Goal: Task Accomplishment & Management: Manage account settings

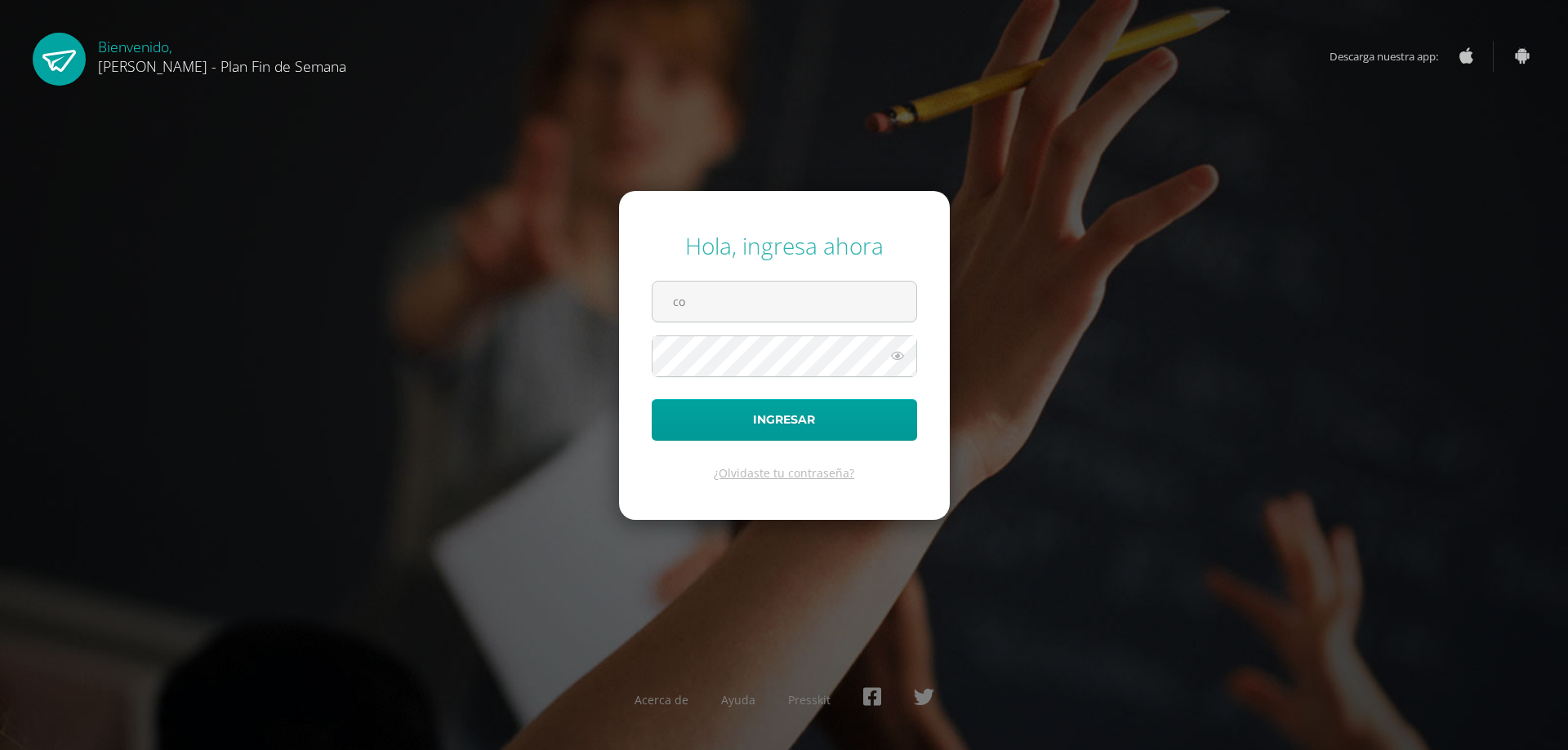
type input "coordinadoracademicocep@hotmail.com"
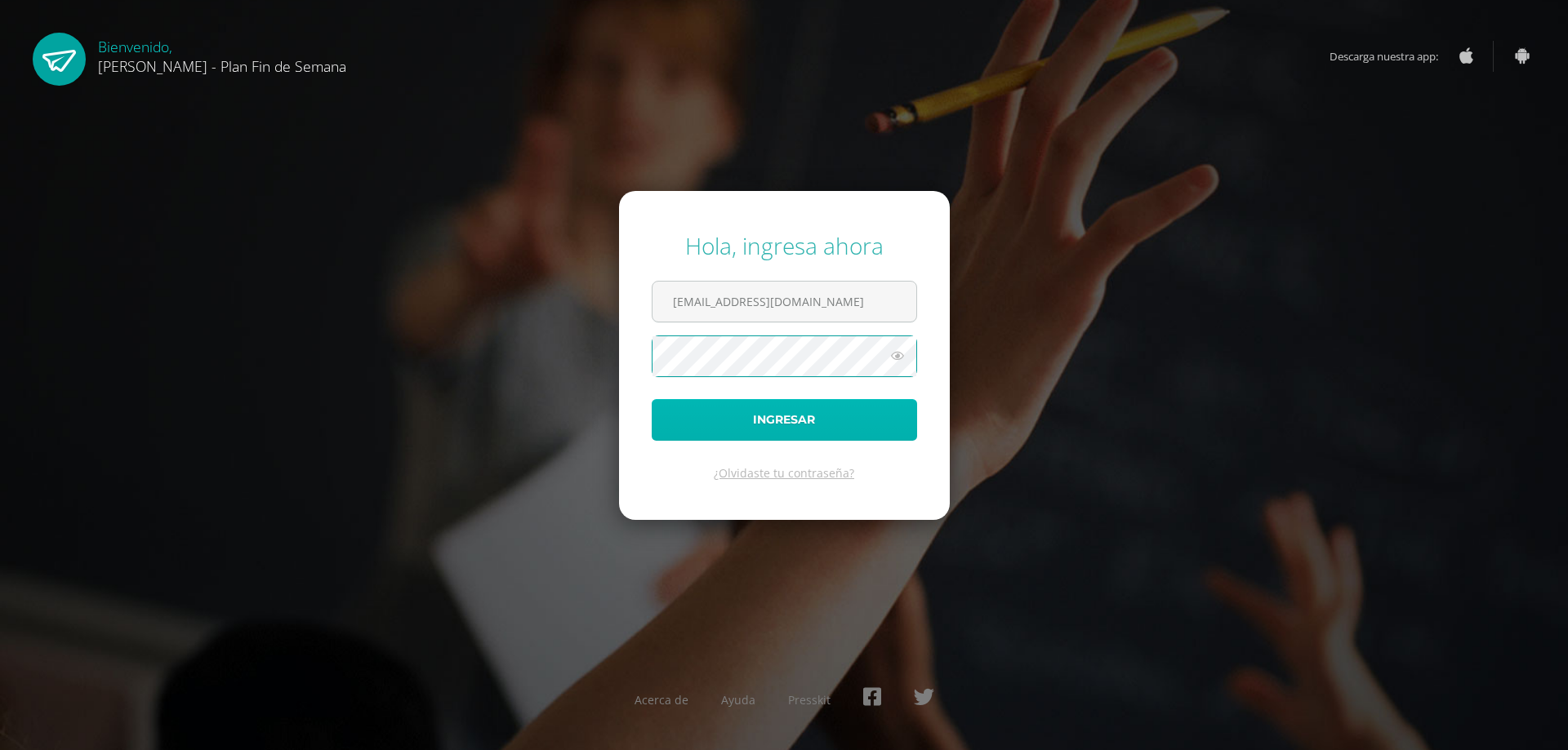
click at [842, 423] on button "Ingresar" at bounding box center [784, 420] width 265 height 42
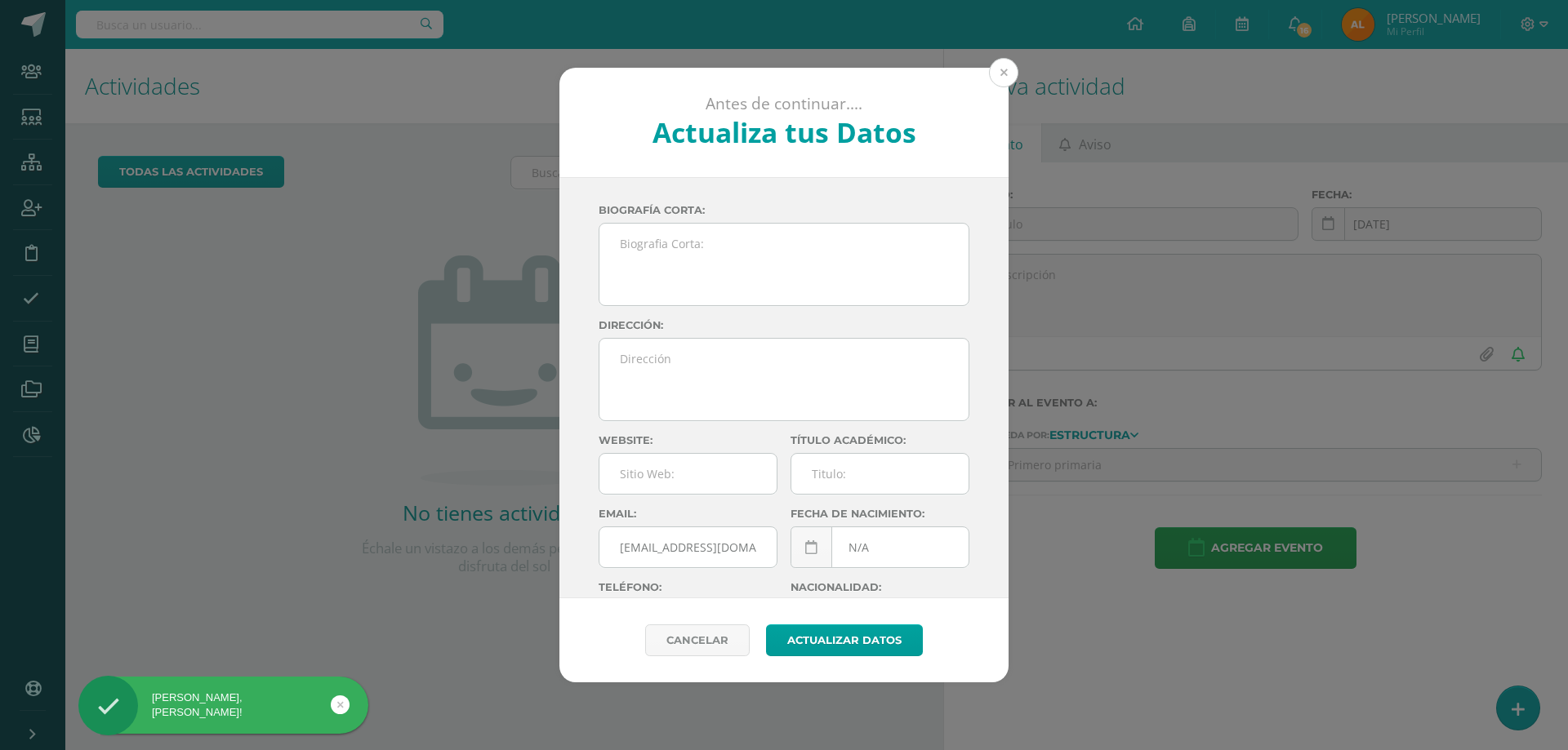
click at [1005, 79] on button at bounding box center [1003, 72] width 29 height 29
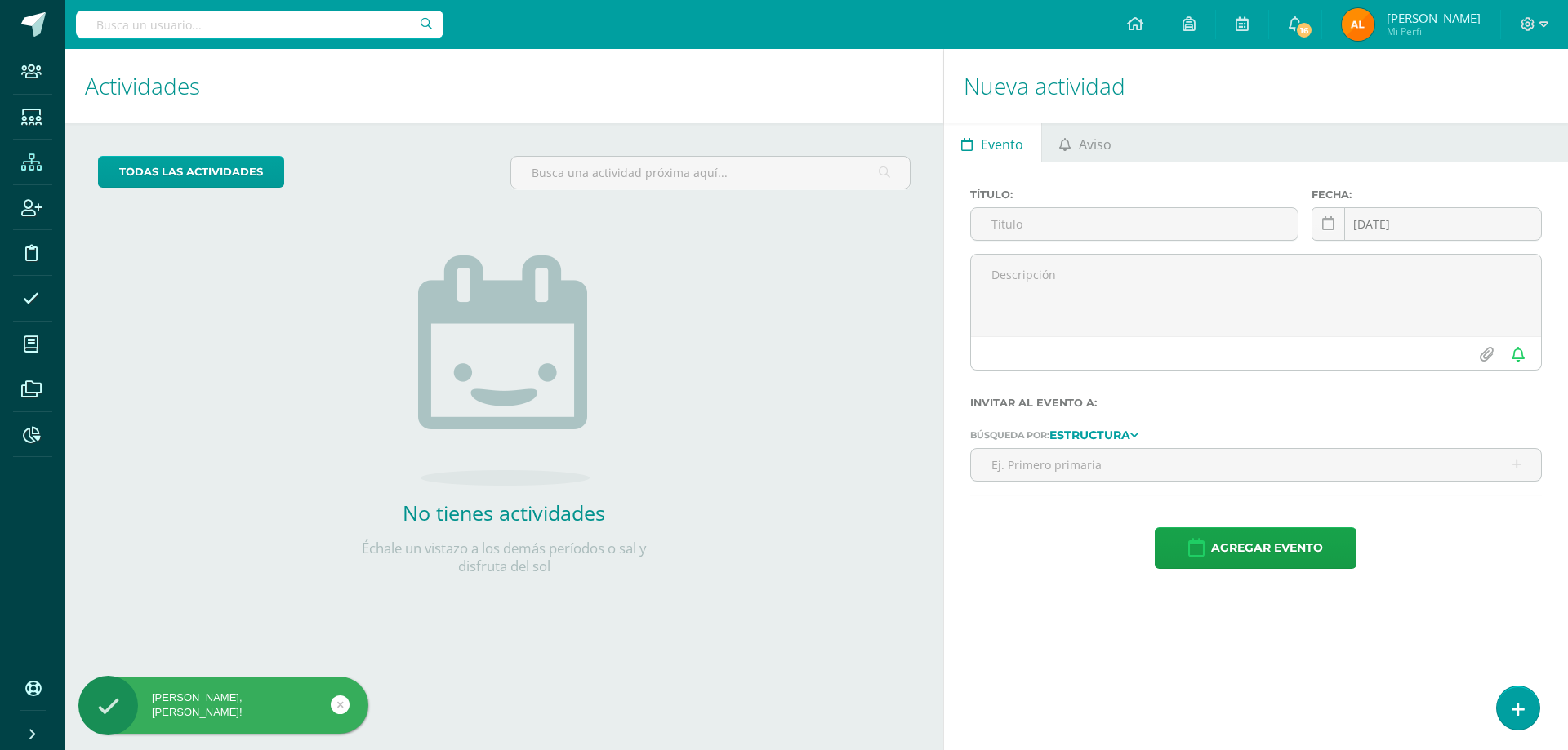
click at [34, 155] on icon at bounding box center [30, 162] width 20 height 16
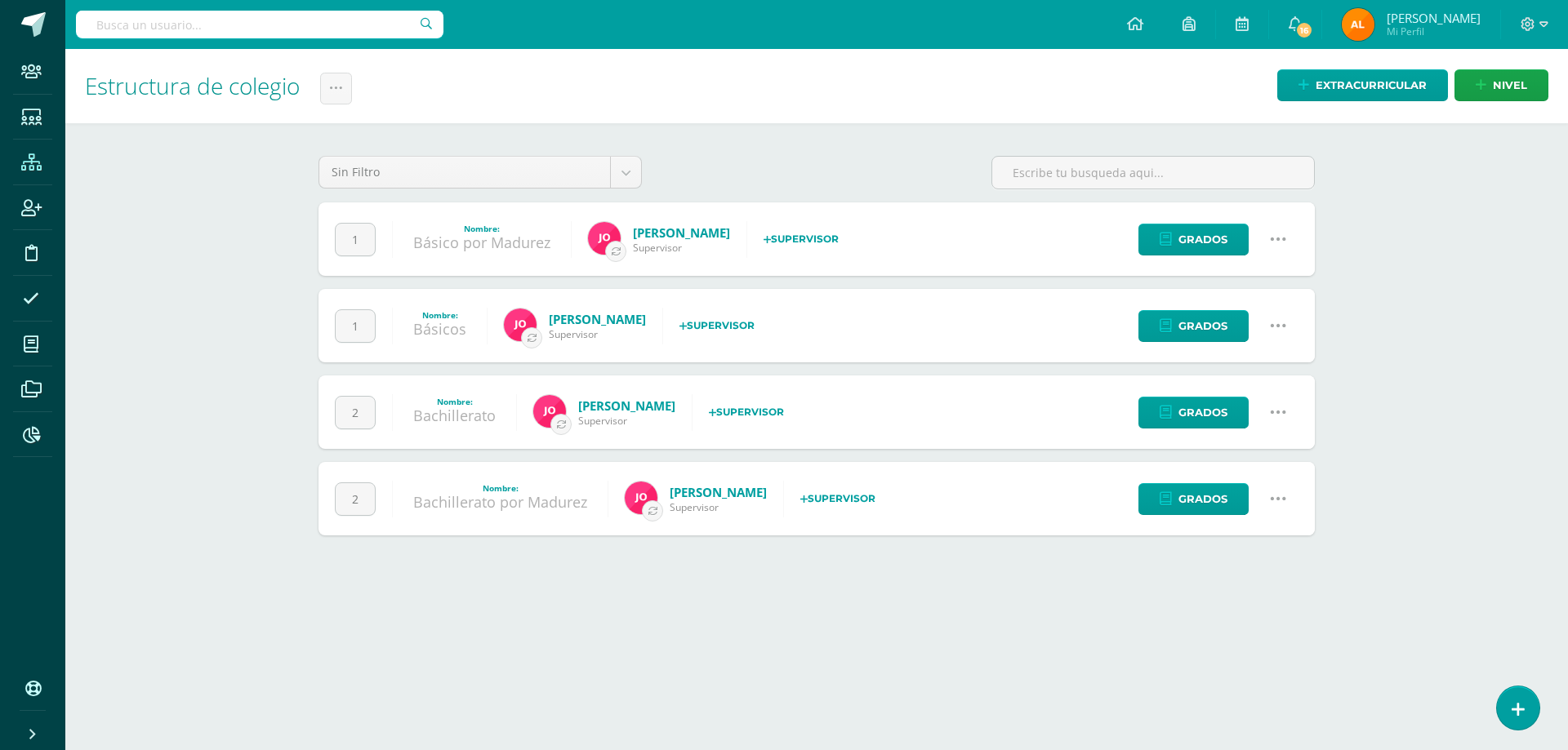
click at [1269, 235] on icon at bounding box center [1277, 238] width 18 height 18
click at [1237, 321] on link "Configuración" at bounding box center [1246, 323] width 144 height 26
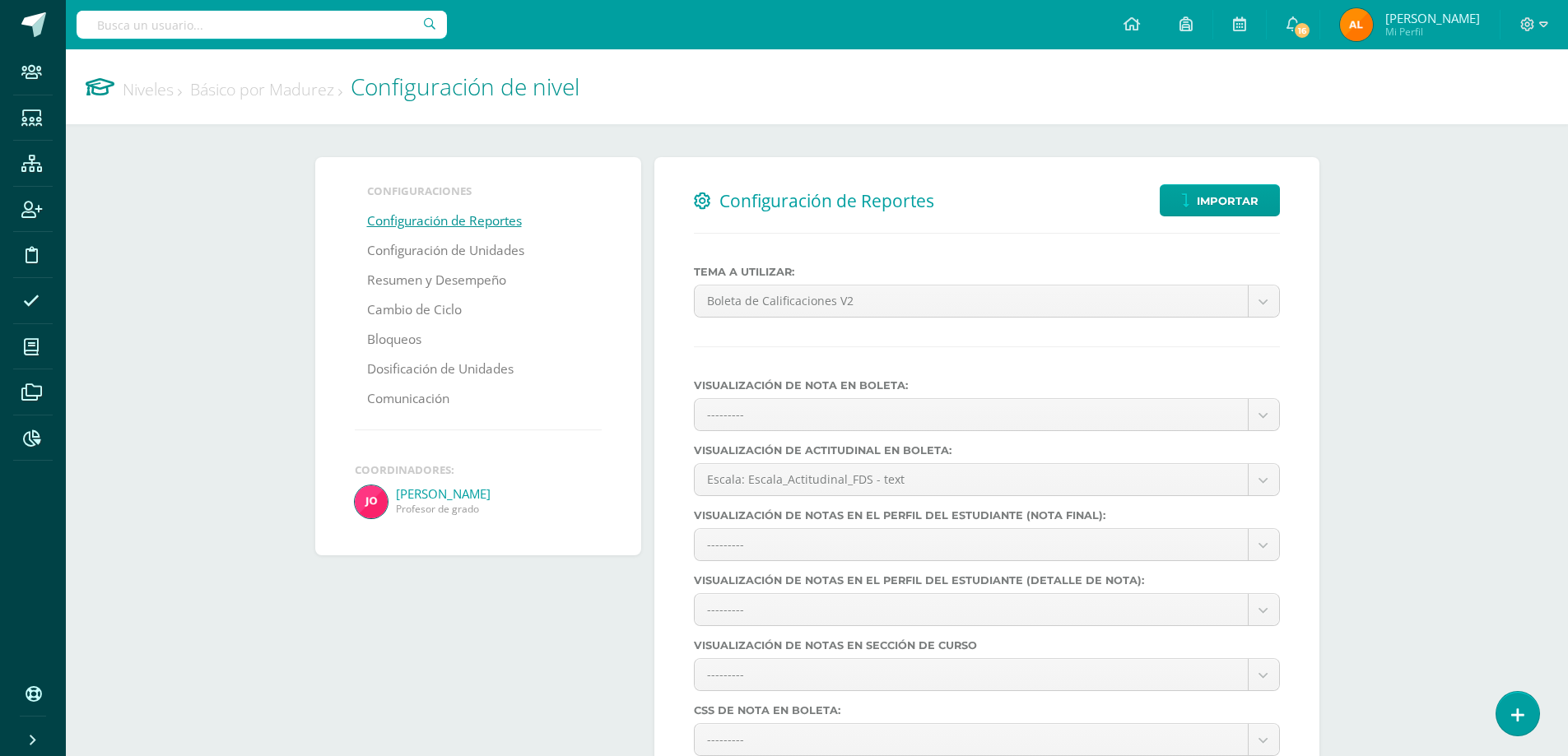
select select
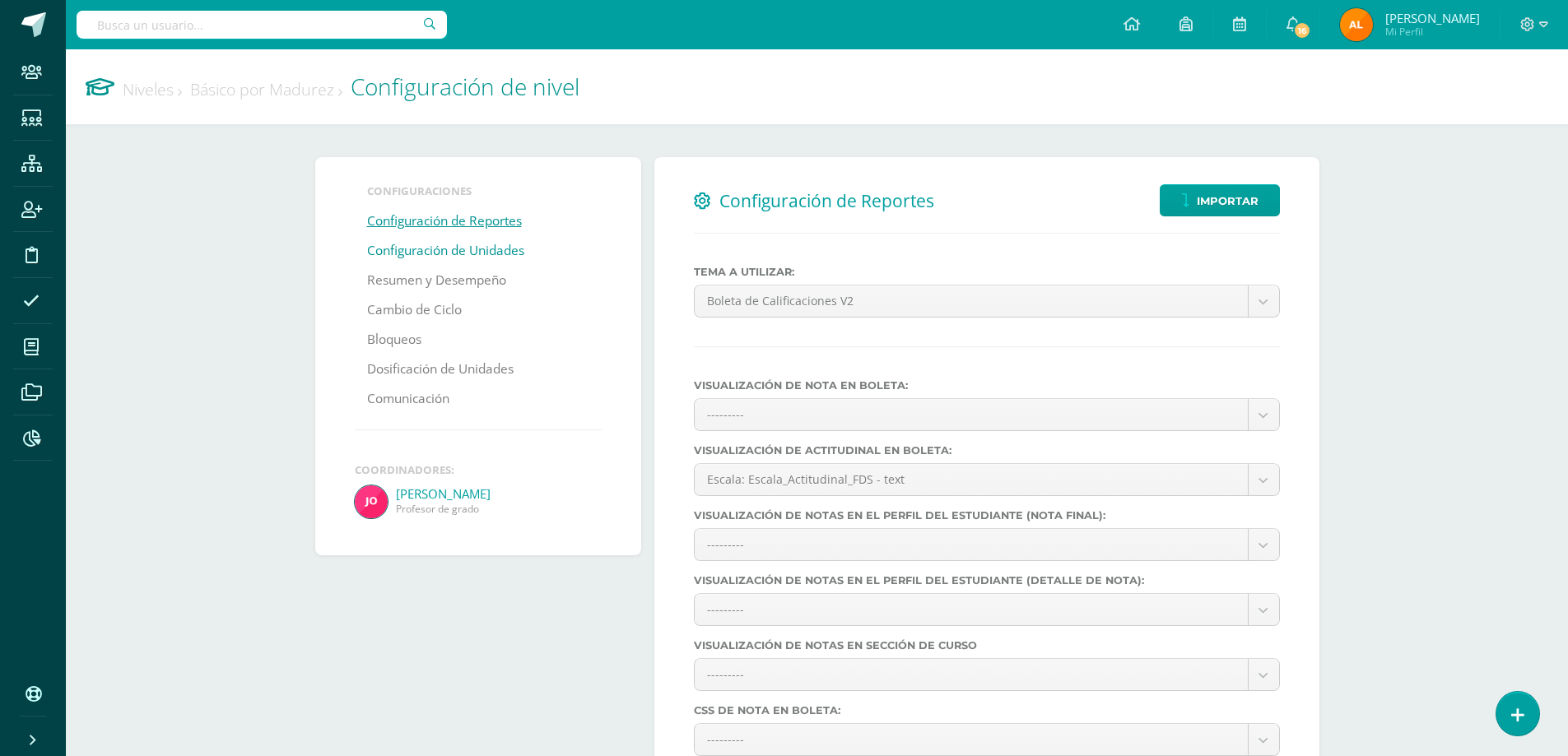
click at [437, 247] on link "Configuración de Unidades" at bounding box center [445, 251] width 157 height 30
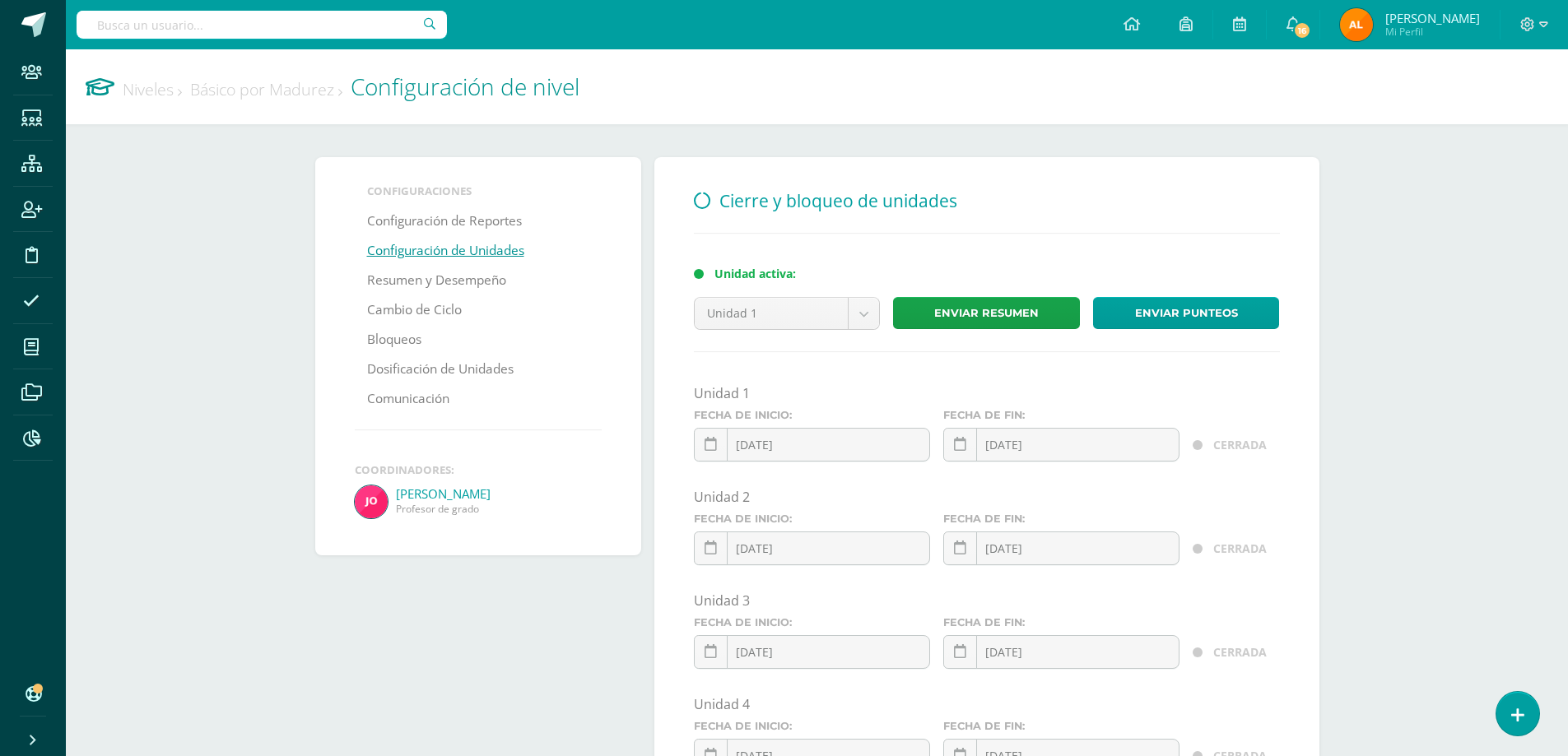
click at [157, 100] on link "Niveles" at bounding box center [152, 89] width 59 height 22
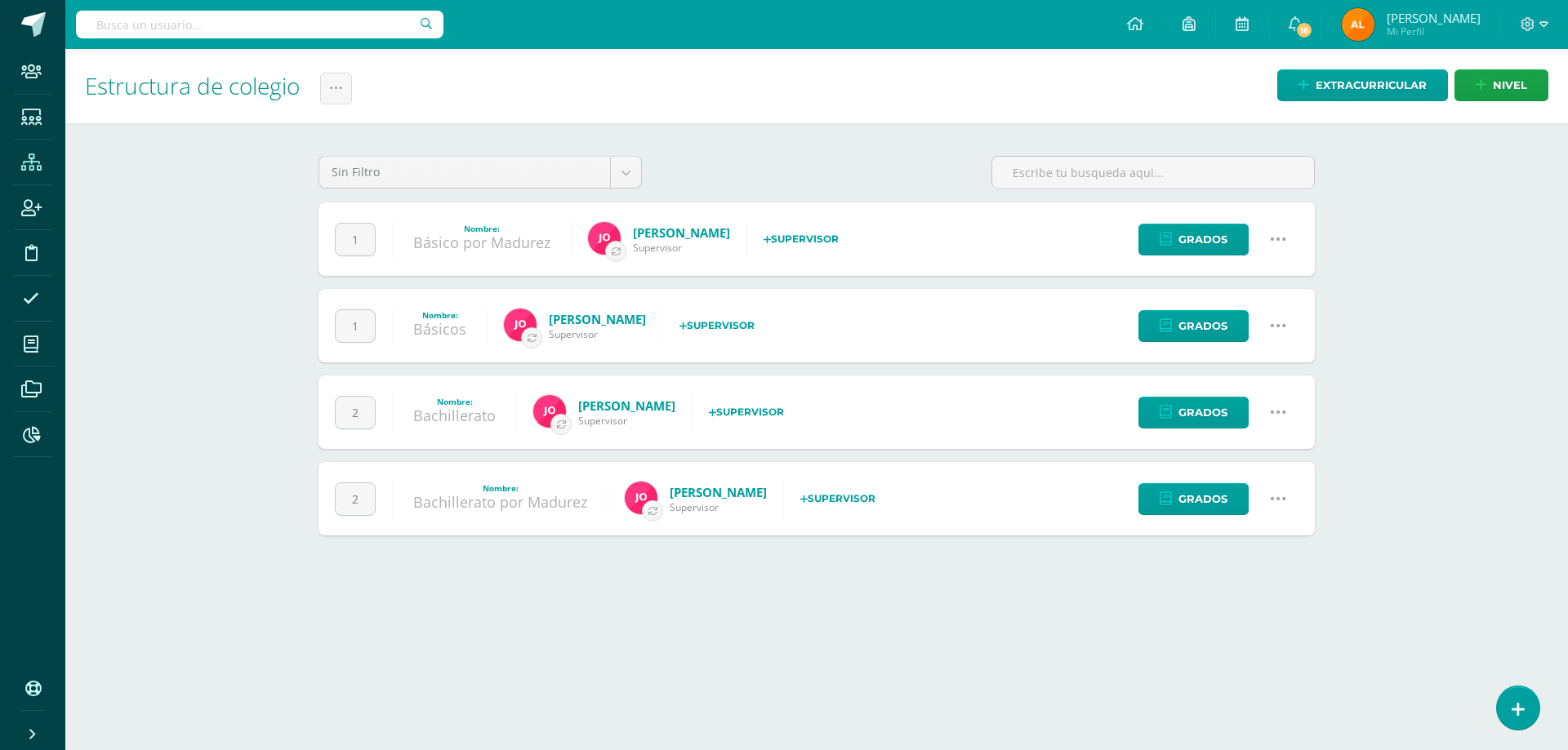
click at [1275, 322] on icon at bounding box center [1277, 326] width 18 height 18
click at [1233, 410] on link "Configuración" at bounding box center [1246, 409] width 144 height 26
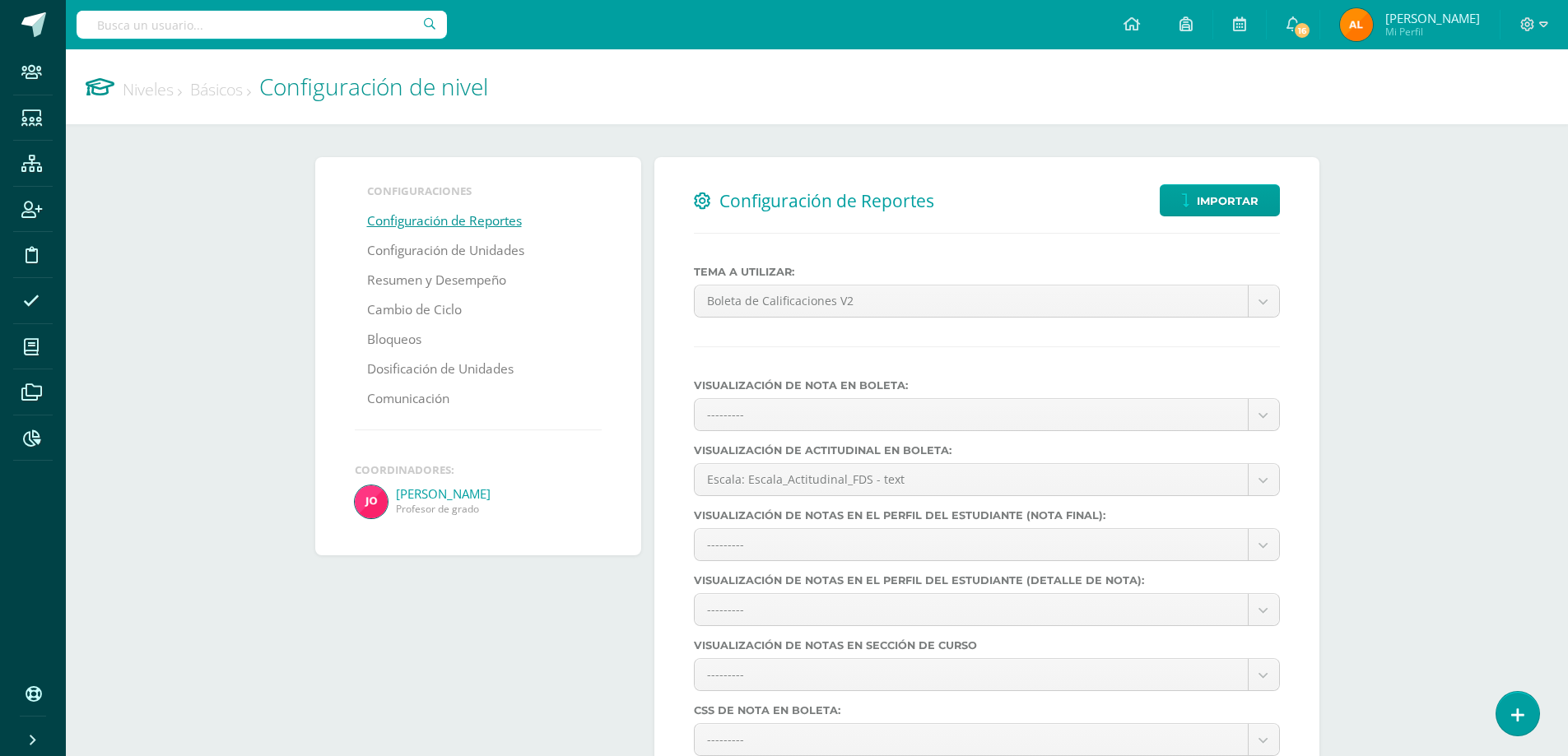
select select
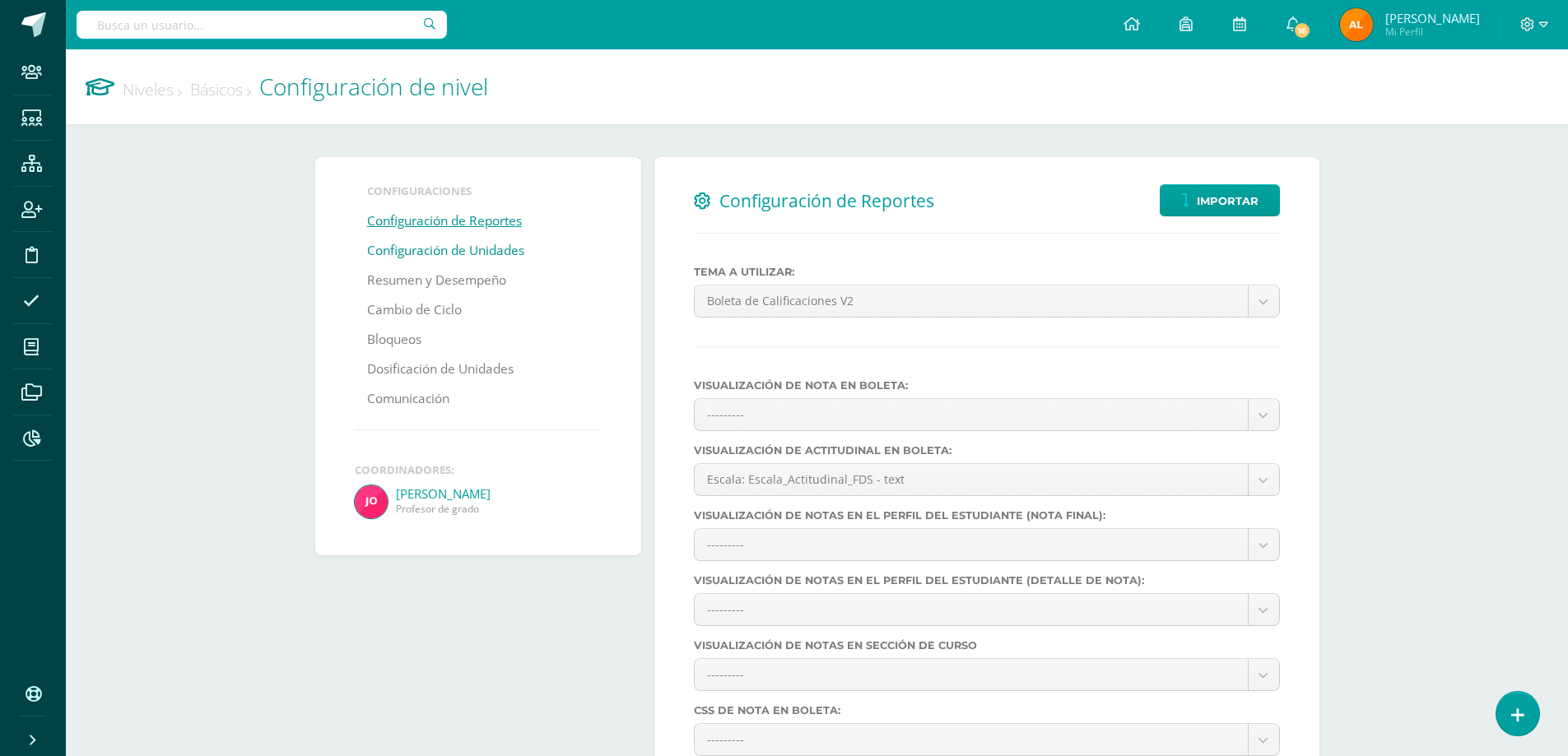
click at [464, 246] on link "Configuración de Unidades" at bounding box center [445, 251] width 157 height 30
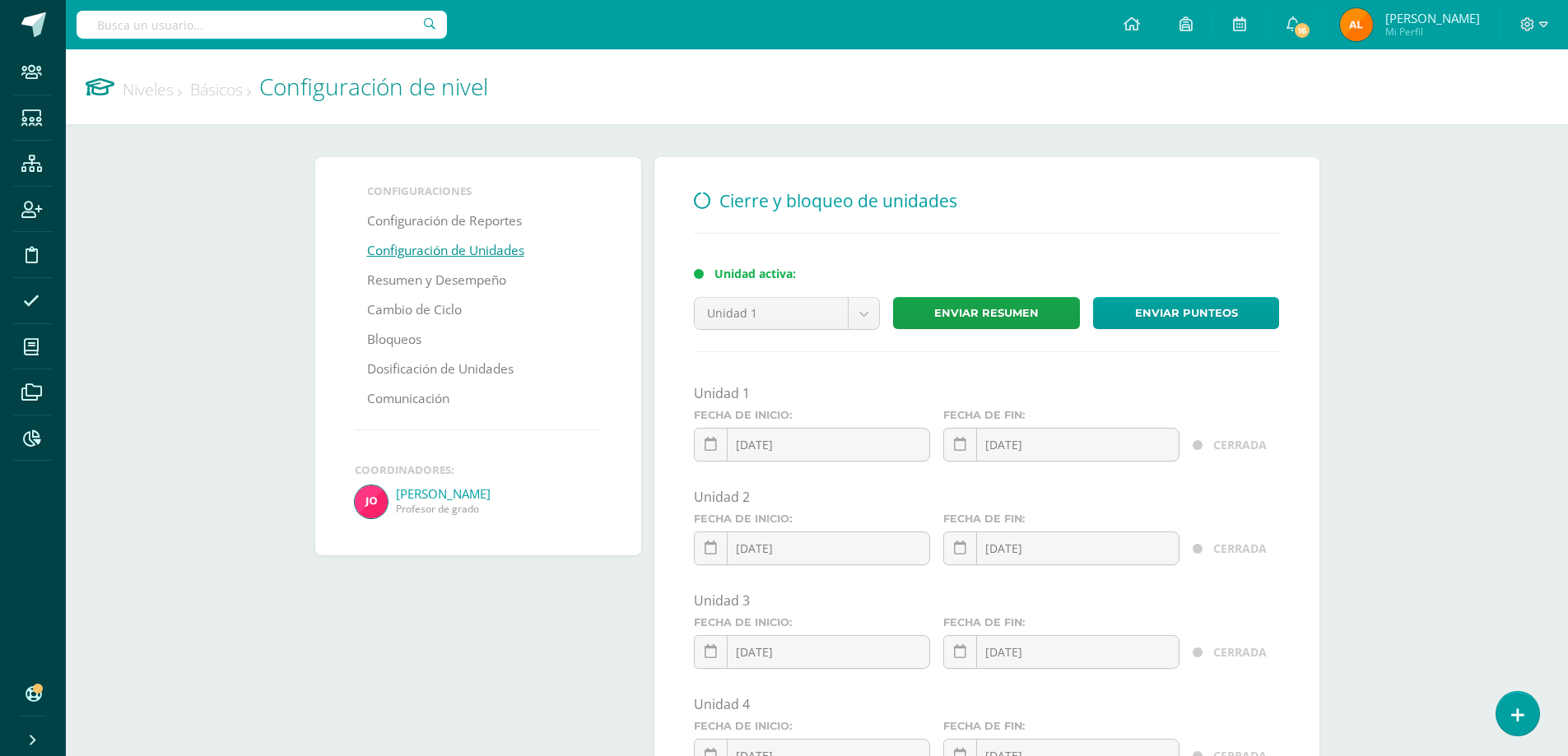
click at [152, 92] on link "Niveles" at bounding box center [152, 89] width 59 height 22
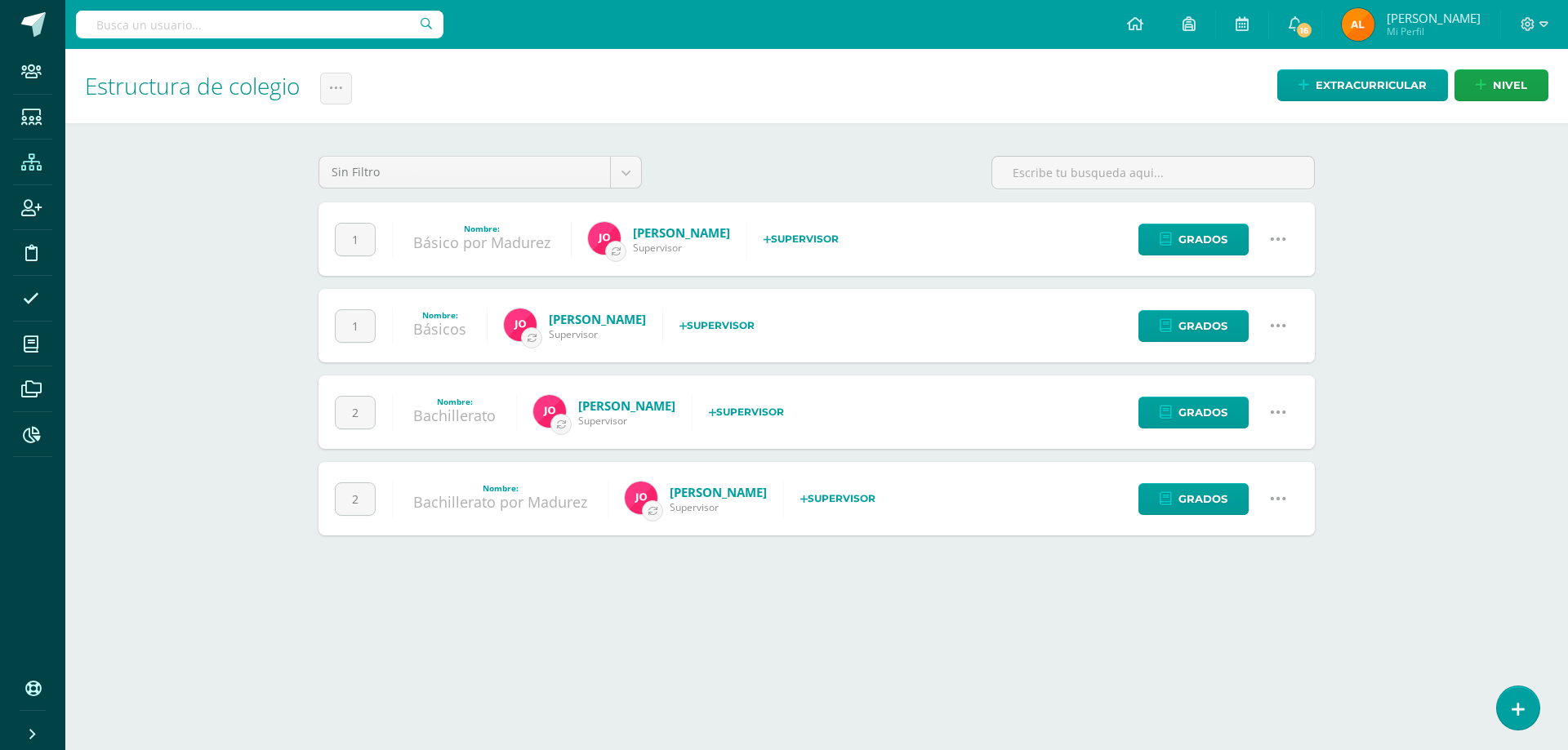
click at [1278, 404] on icon at bounding box center [1277, 412] width 18 height 18
click at [1250, 500] on link "Configuración" at bounding box center [1246, 496] width 144 height 26
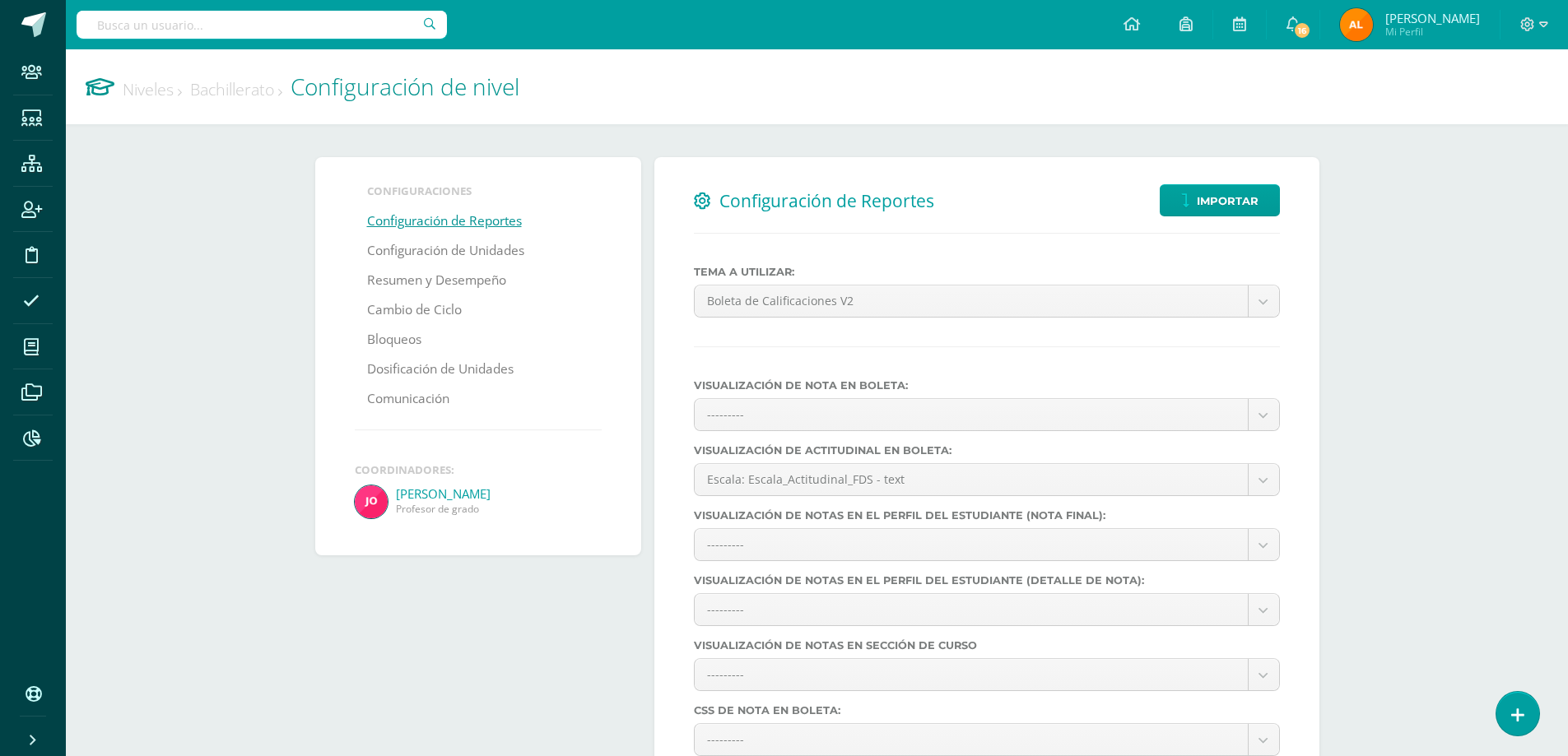
select select
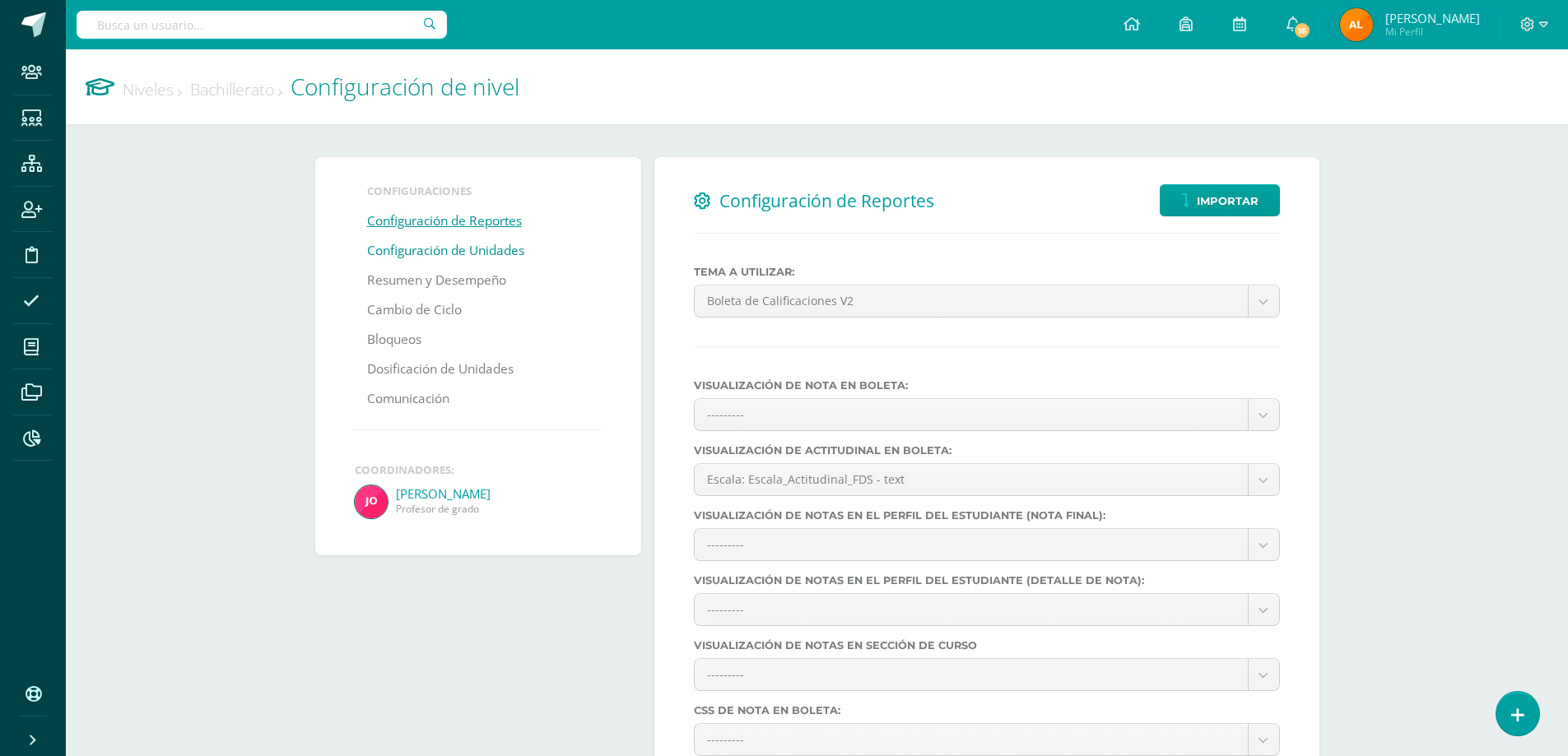
click at [428, 254] on link "Configuración de Unidades" at bounding box center [445, 251] width 157 height 30
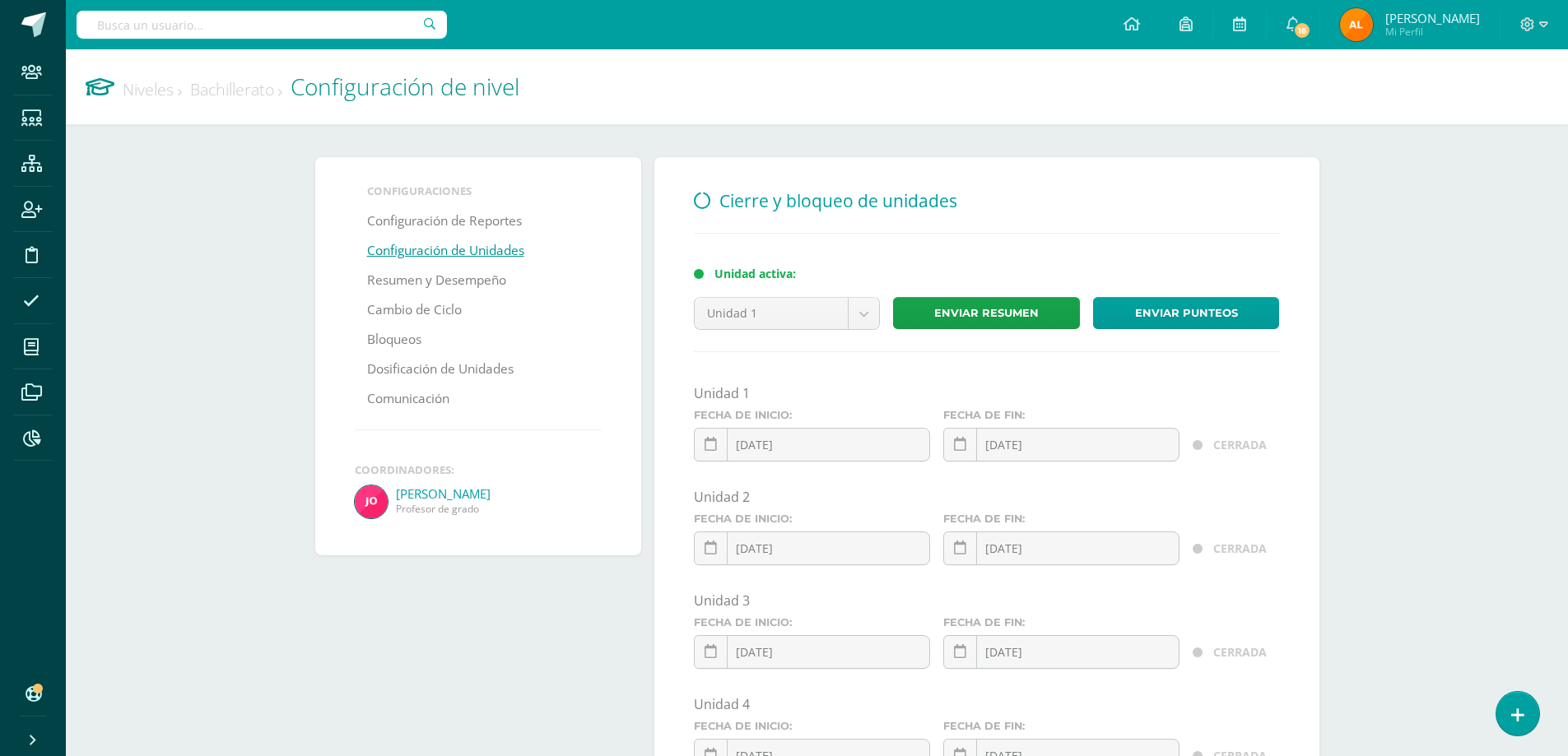
click at [153, 91] on link "Niveles" at bounding box center [152, 89] width 59 height 22
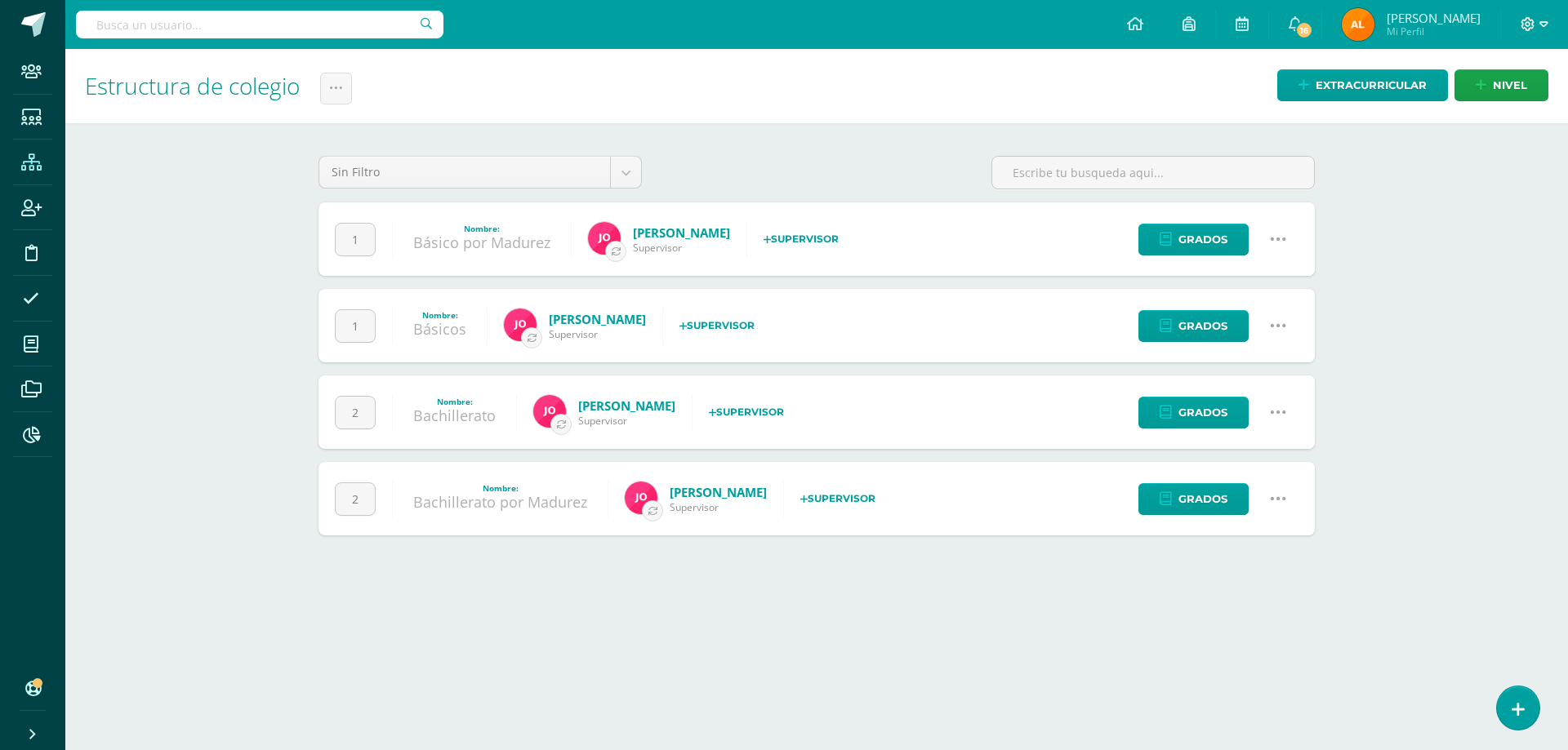
click at [1546, 20] on icon at bounding box center [1543, 24] width 9 height 14
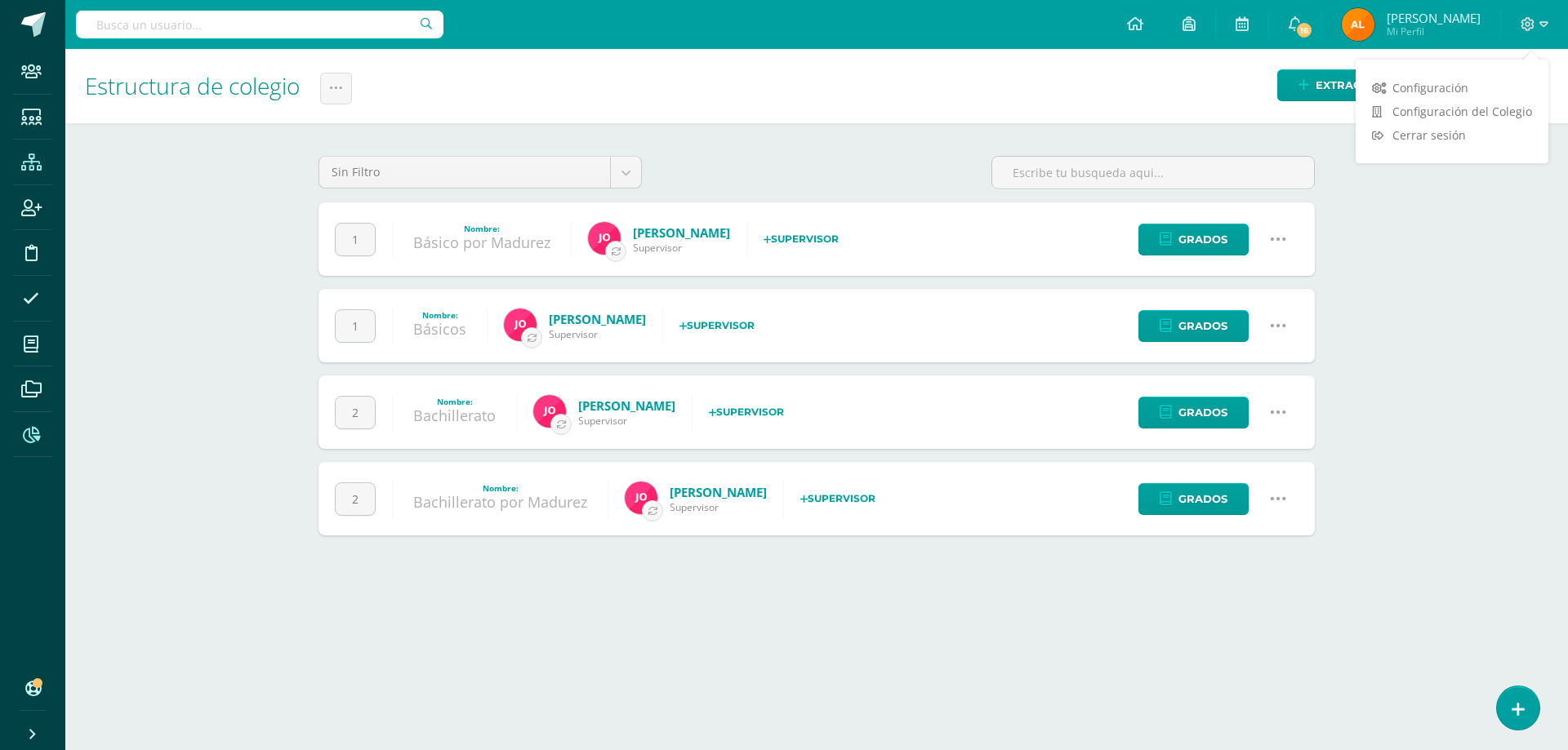
click at [35, 435] on icon at bounding box center [31, 435] width 17 height 16
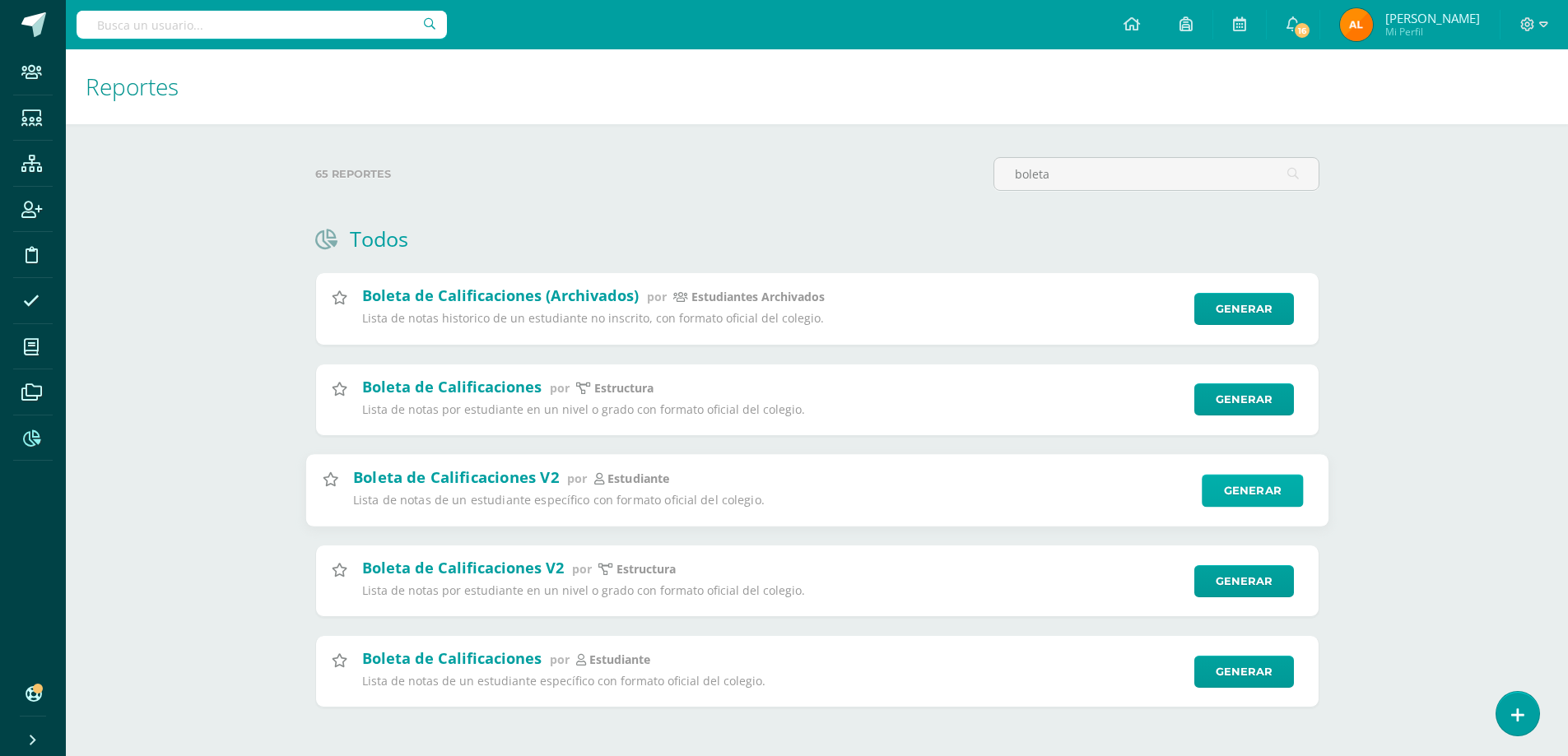
type input "boleta"
click at [1271, 490] on link "Generar" at bounding box center [1252, 490] width 101 height 33
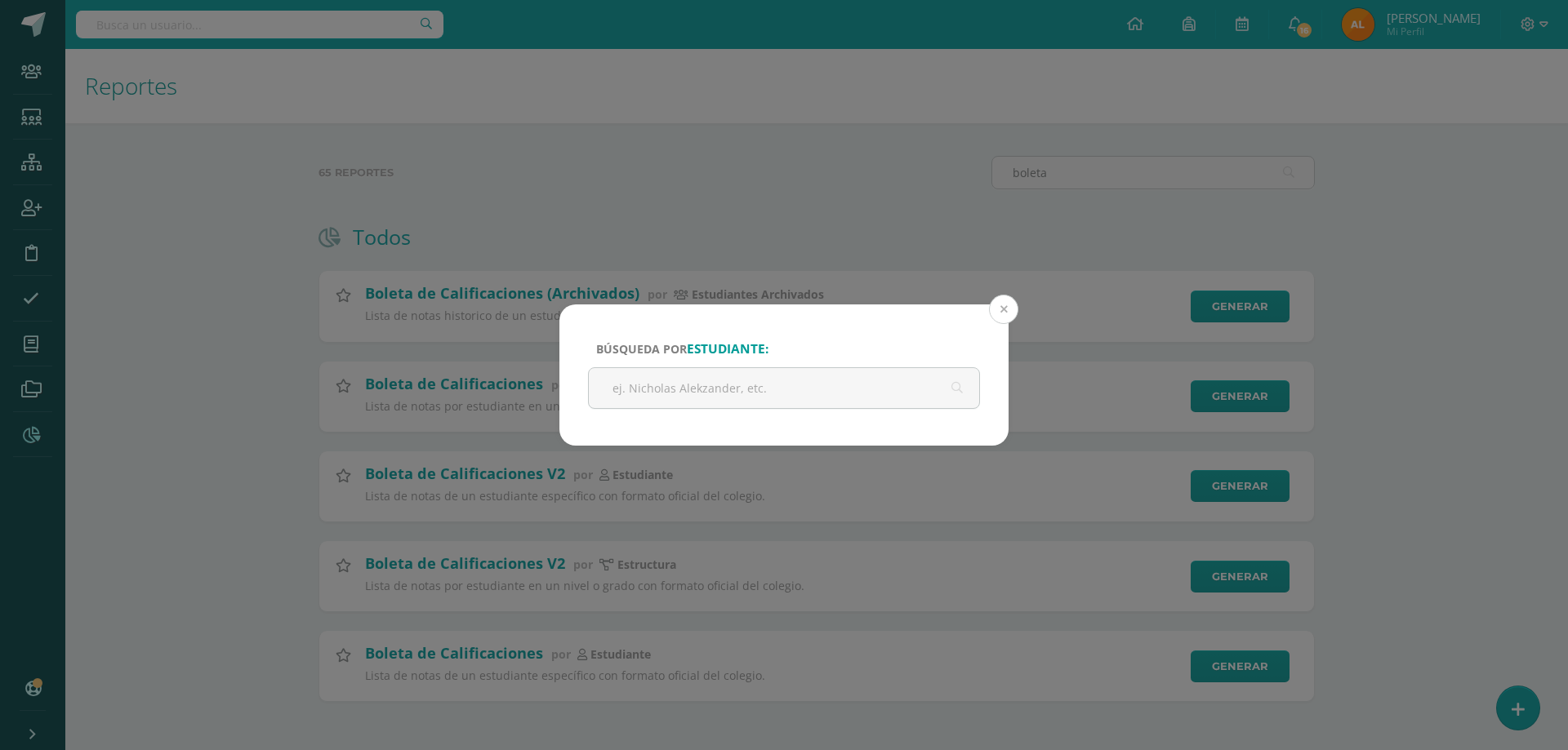
click at [1009, 309] on button at bounding box center [1003, 309] width 29 height 29
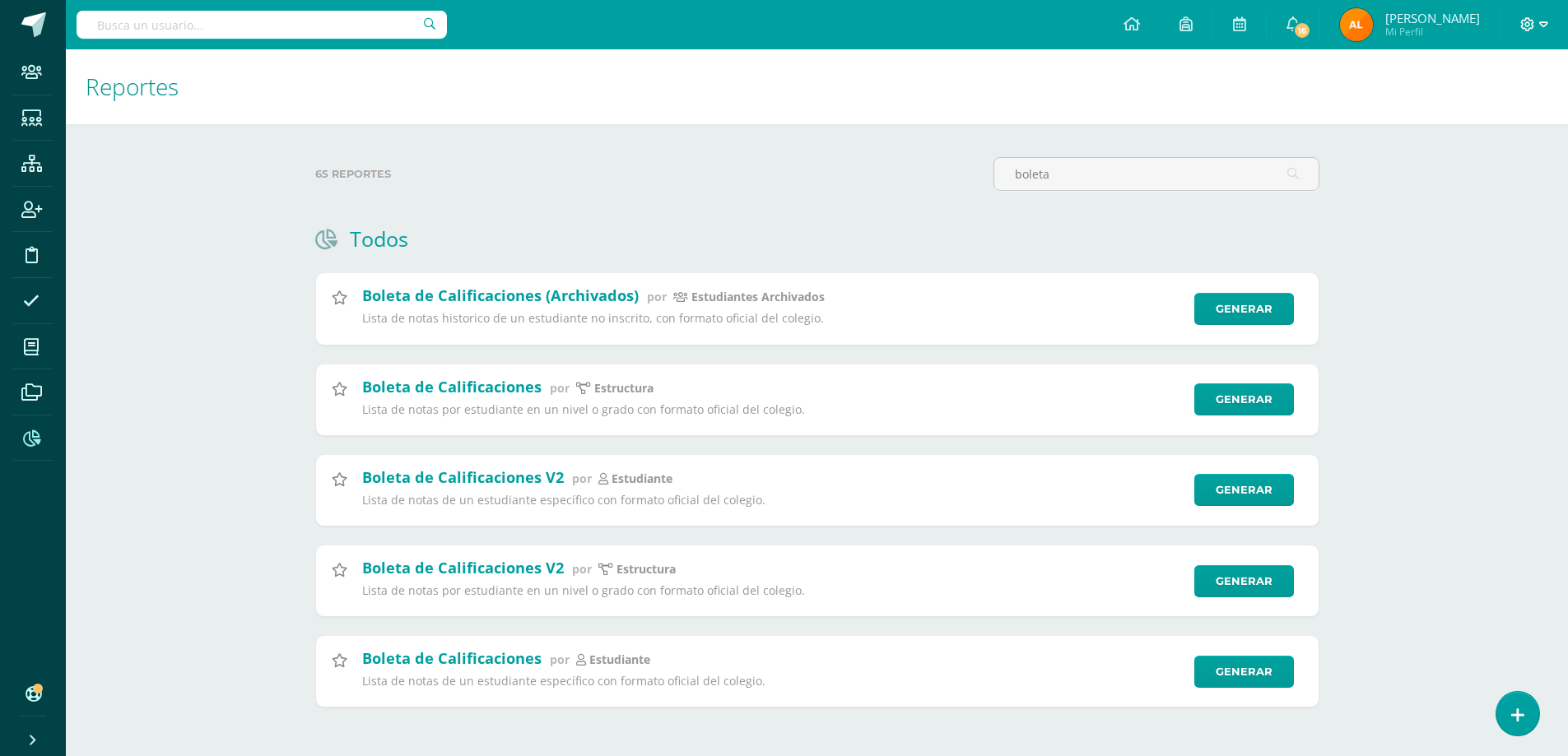
click at [1530, 22] on icon at bounding box center [1528, 24] width 14 height 14
click at [1423, 108] on span "Configuración del Colegio" at bounding box center [1461, 112] width 141 height 15
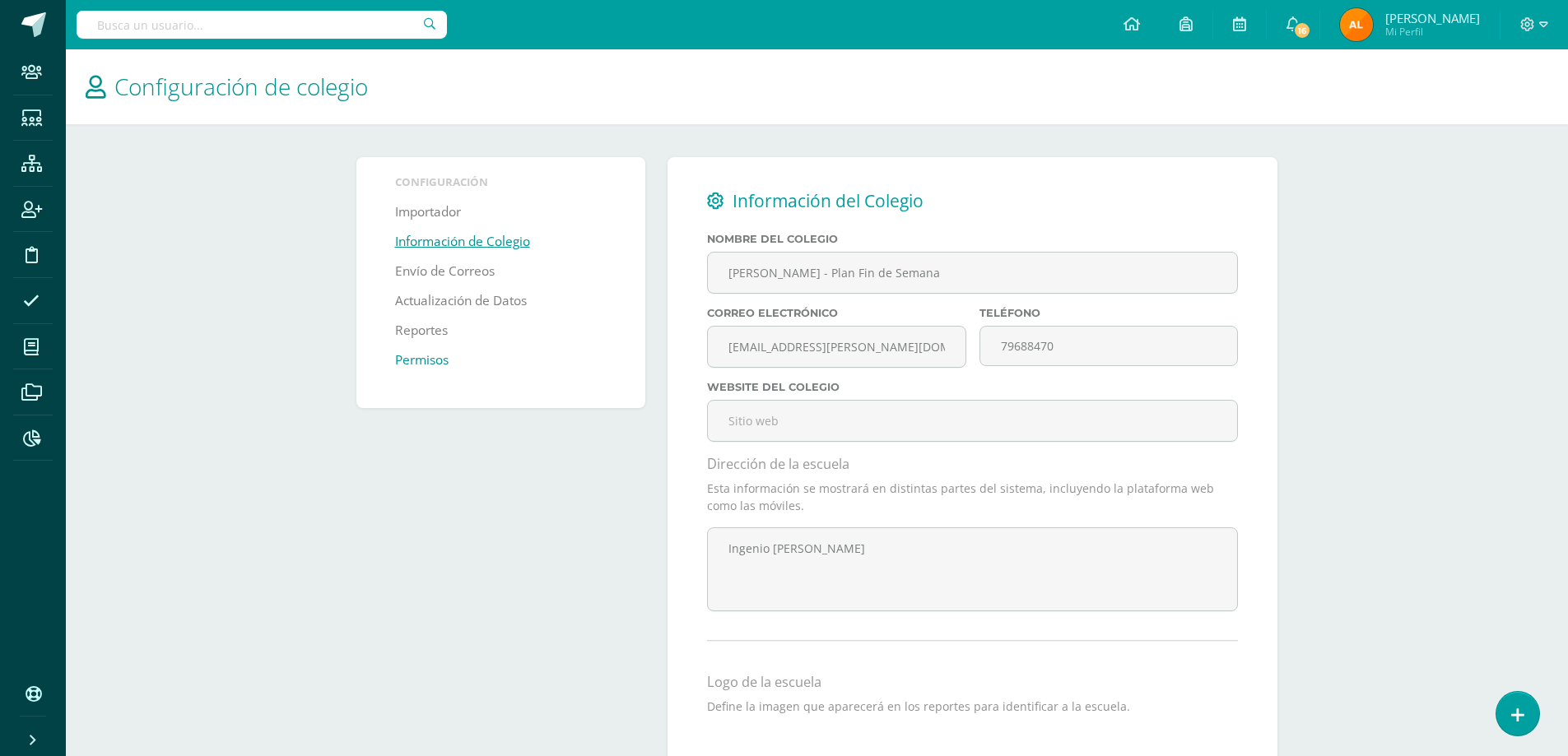
click at [431, 367] on link "Permisos" at bounding box center [422, 360] width 54 height 30
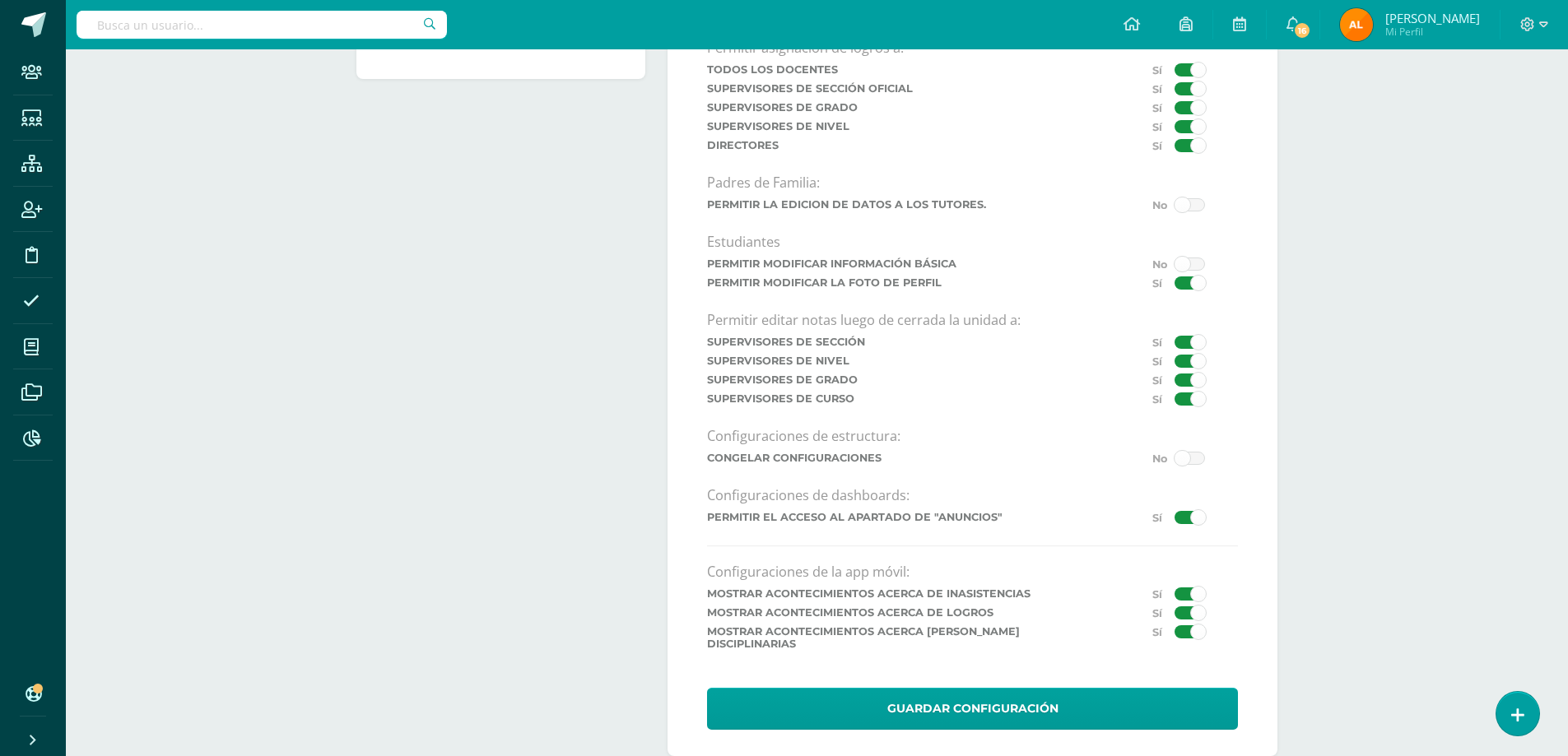
click at [1187, 345] on span at bounding box center [1190, 343] width 31 height 13
click at [0, 0] on input "checkbox" at bounding box center [0, 0] width 0 height 0
click at [1191, 364] on span at bounding box center [1190, 362] width 31 height 13
click at [0, 0] on input "checkbox" at bounding box center [0, 0] width 0 height 0
click at [1183, 385] on span at bounding box center [1190, 380] width 31 height 13
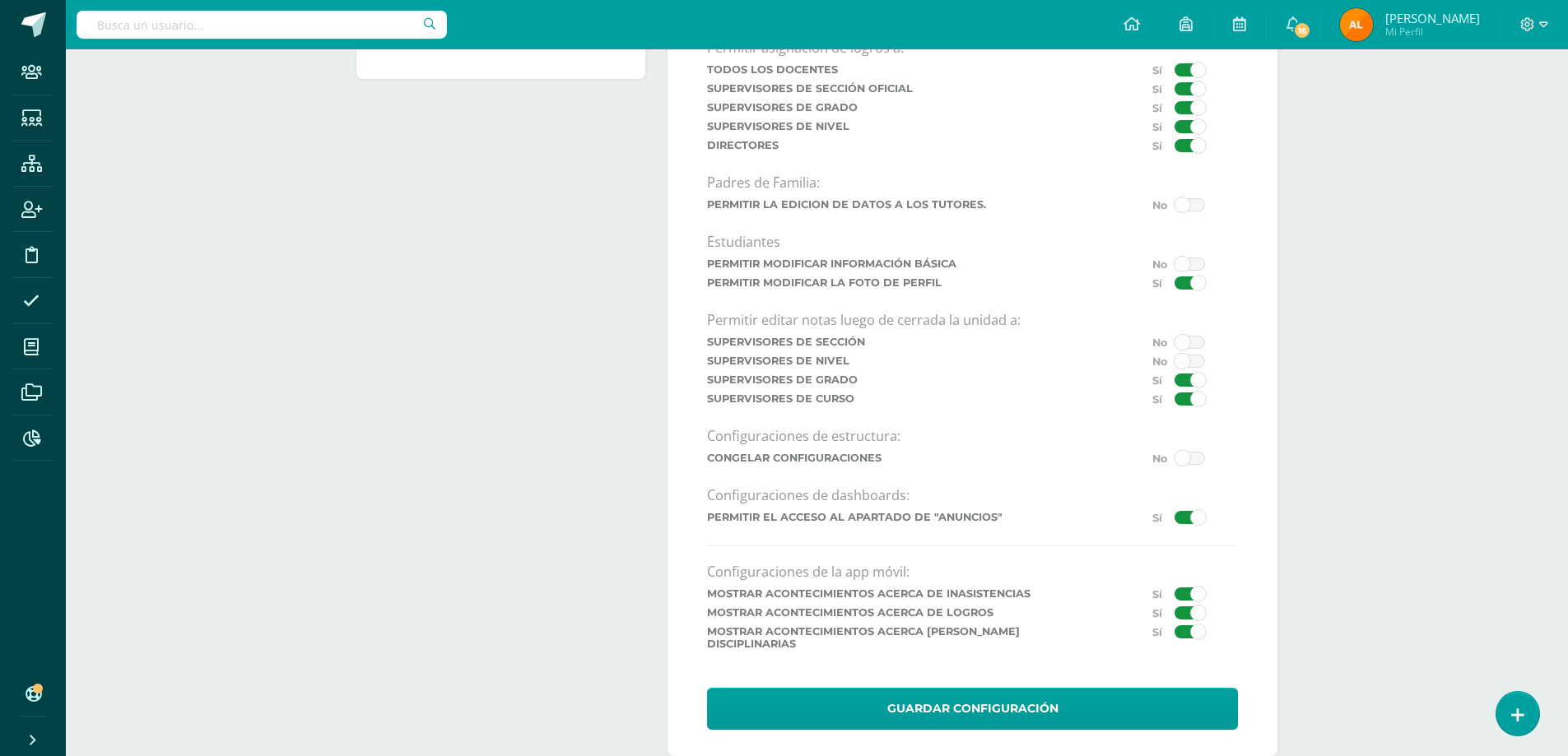
click at [0, 0] on input "checkbox" at bounding box center [0, 0] width 0 height 0
click at [1179, 402] on span at bounding box center [1190, 399] width 31 height 13
click at [0, 0] on input "checkbox" at bounding box center [0, 0] width 0 height 0
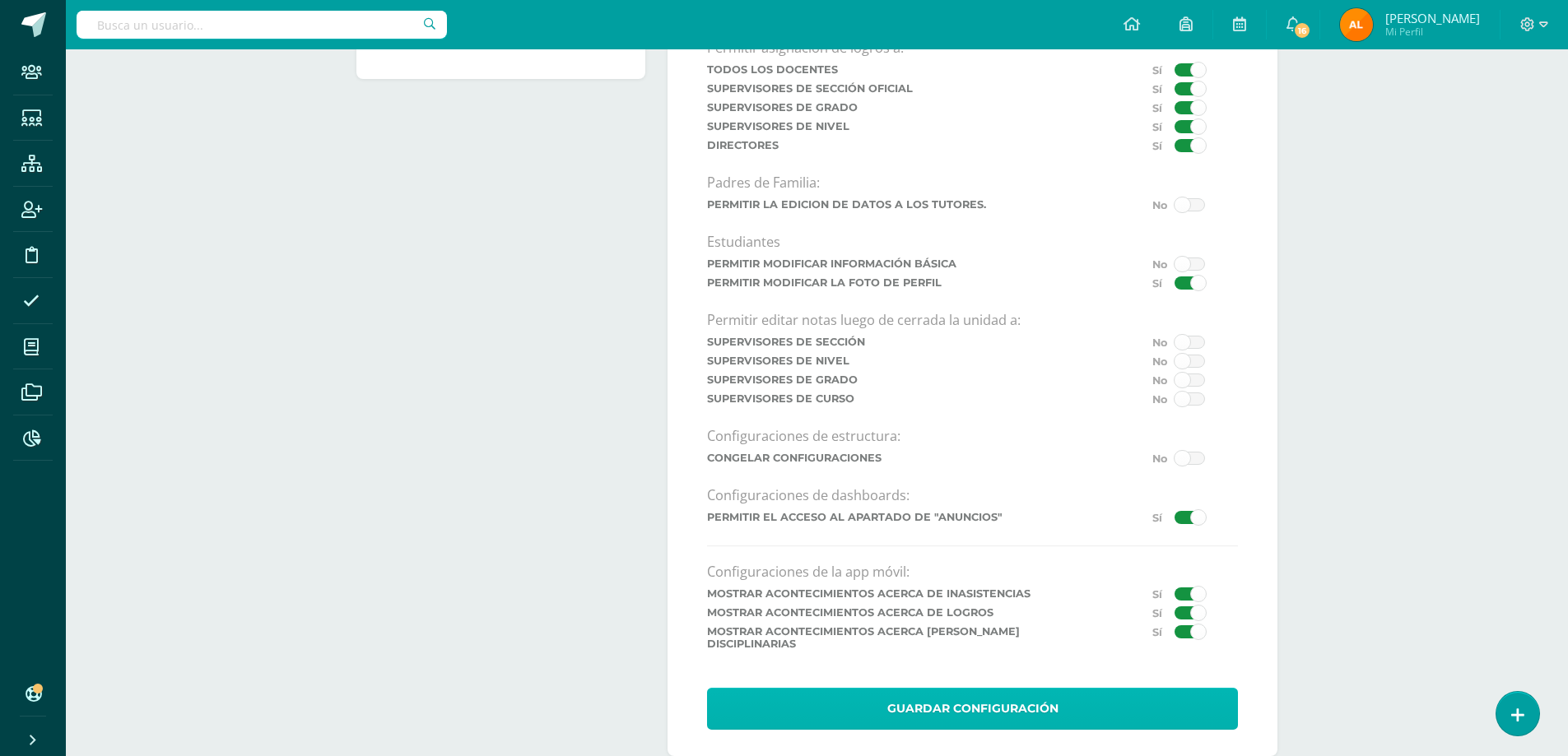
click at [932, 688] on button "Guardar Configuración" at bounding box center [973, 709] width 531 height 42
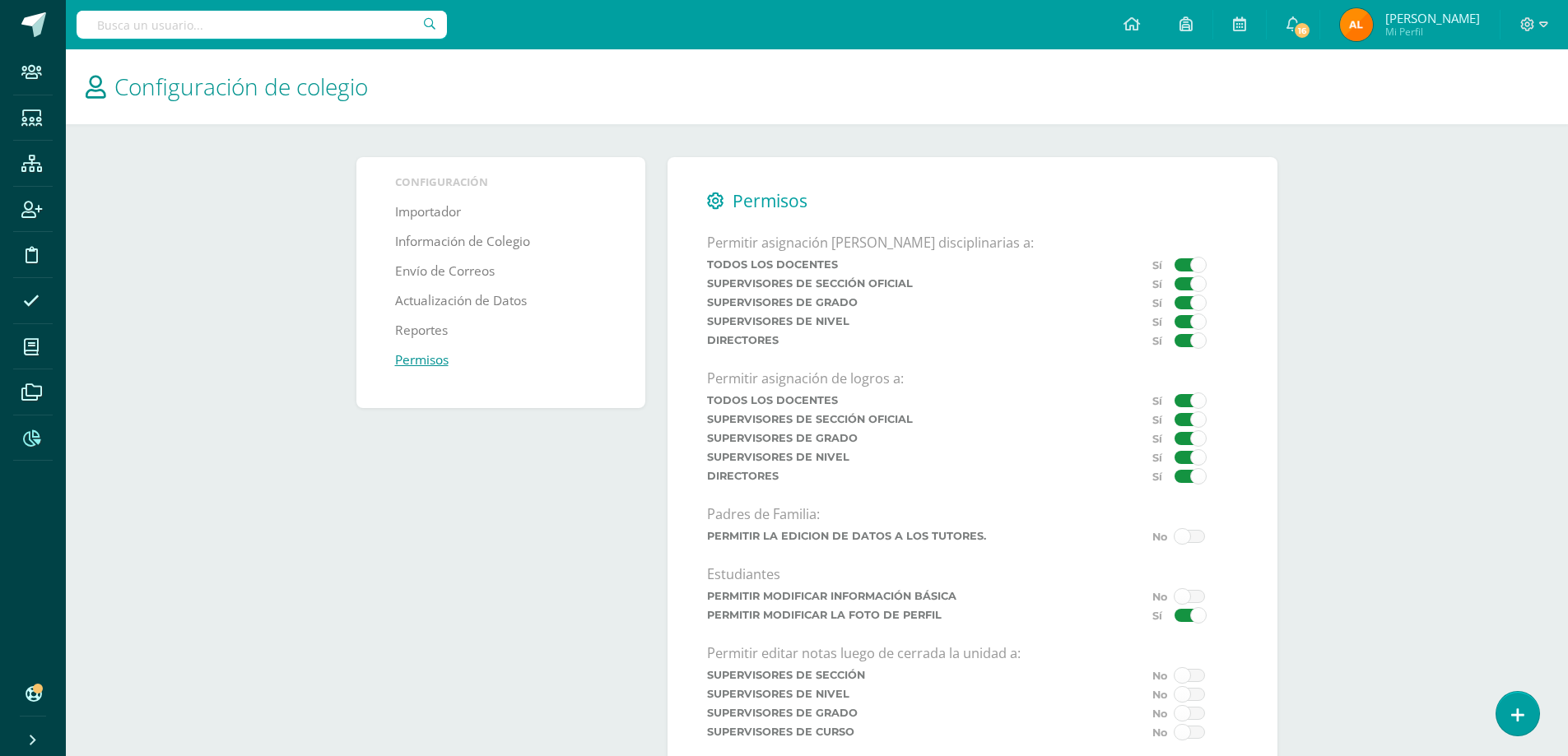
click at [30, 438] on icon at bounding box center [32, 438] width 17 height 16
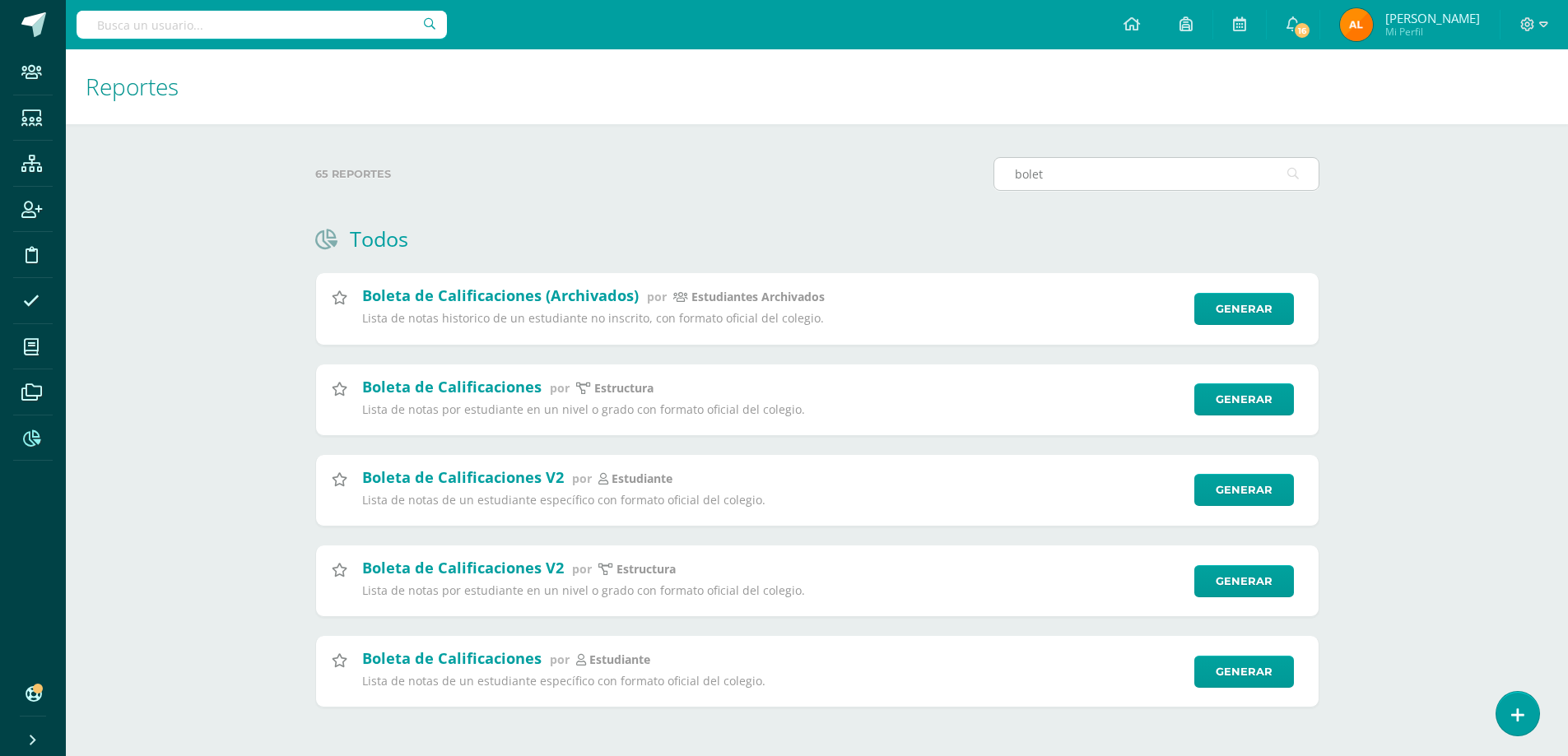
click at [1221, 168] on input "bolet" at bounding box center [1156, 174] width 325 height 33
type input "bolet"
click at [1259, 580] on link "Generar" at bounding box center [1252, 581] width 101 height 33
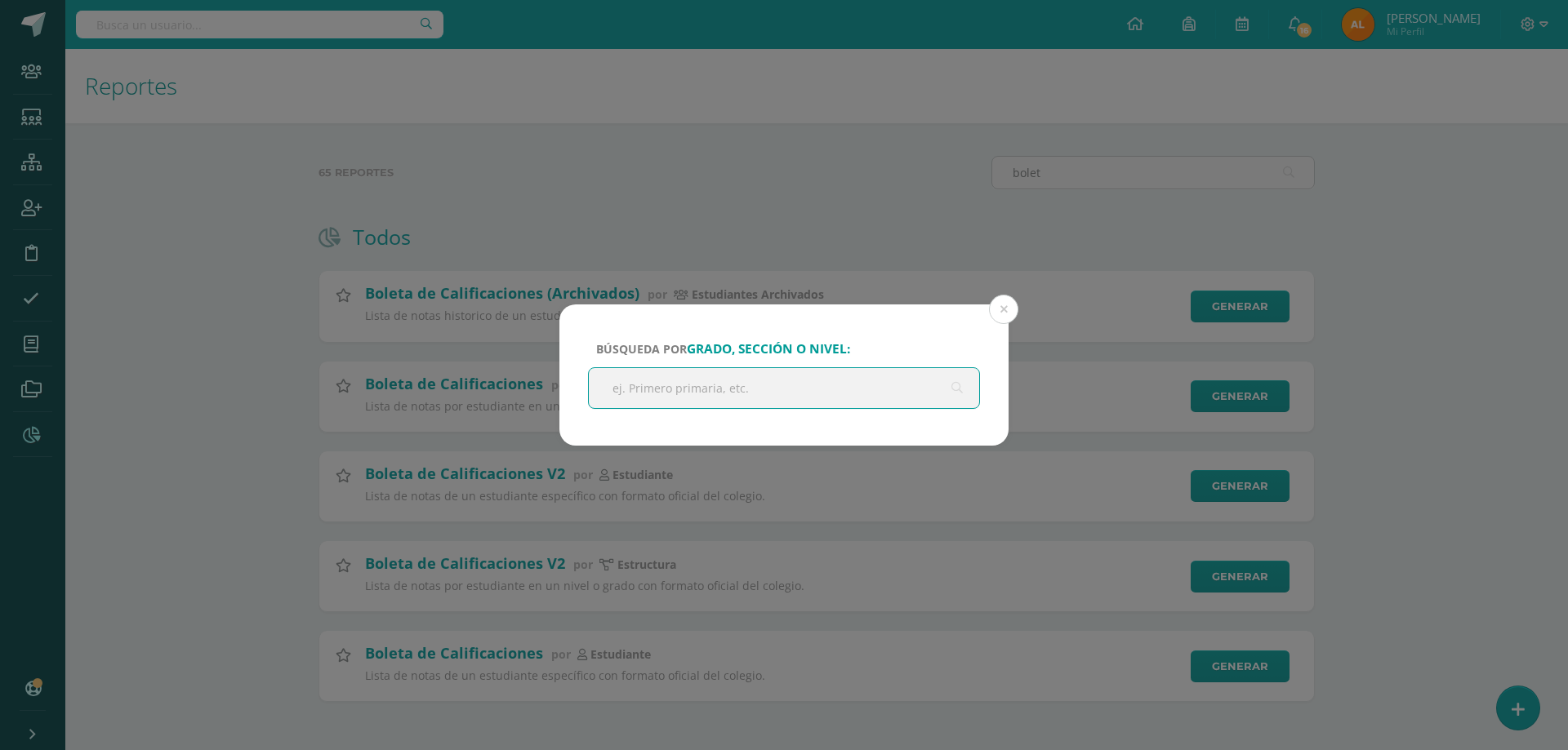
click at [695, 387] on input "text" at bounding box center [784, 388] width 390 height 40
type input "j"
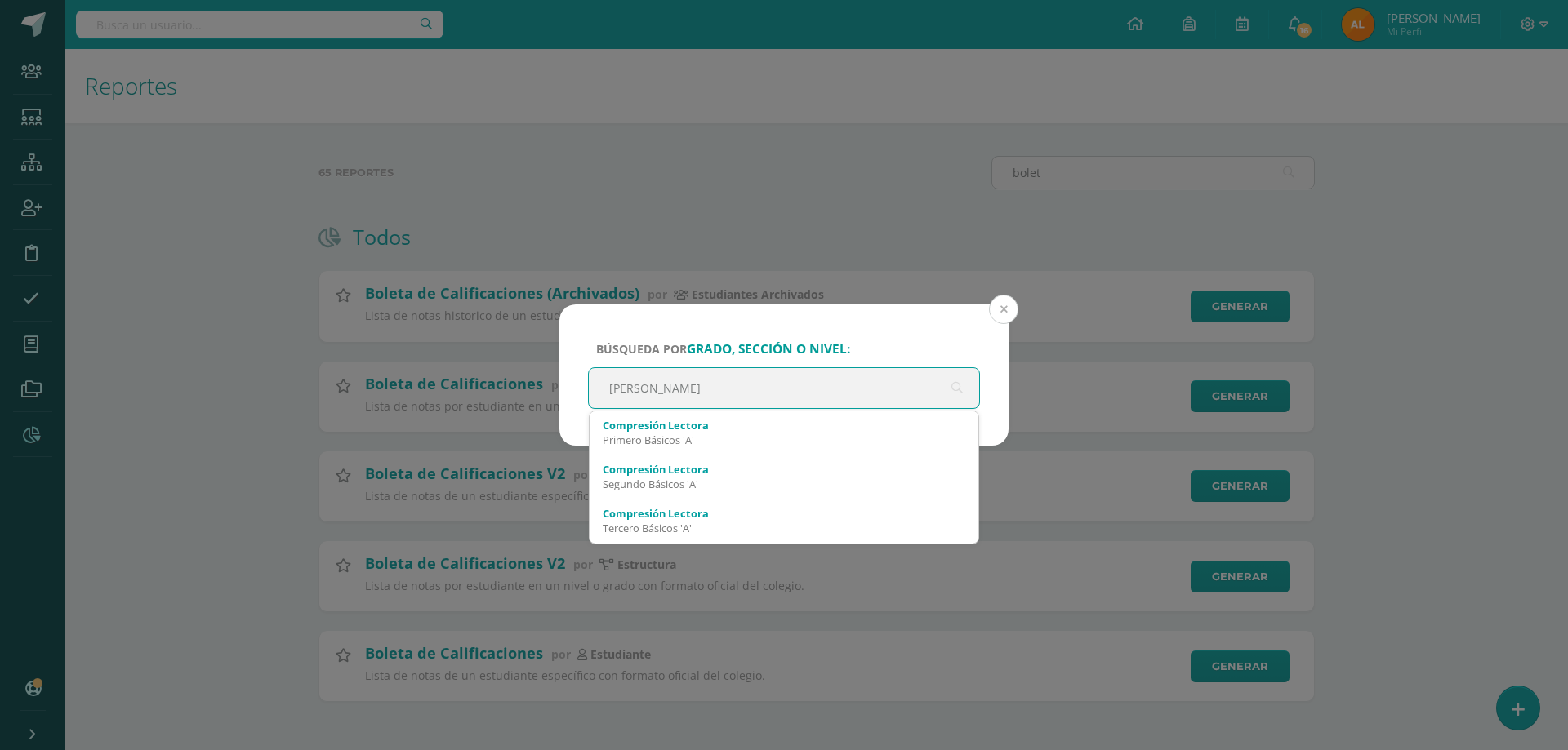
type input "colindres"
click at [1000, 308] on button at bounding box center [1003, 309] width 29 height 29
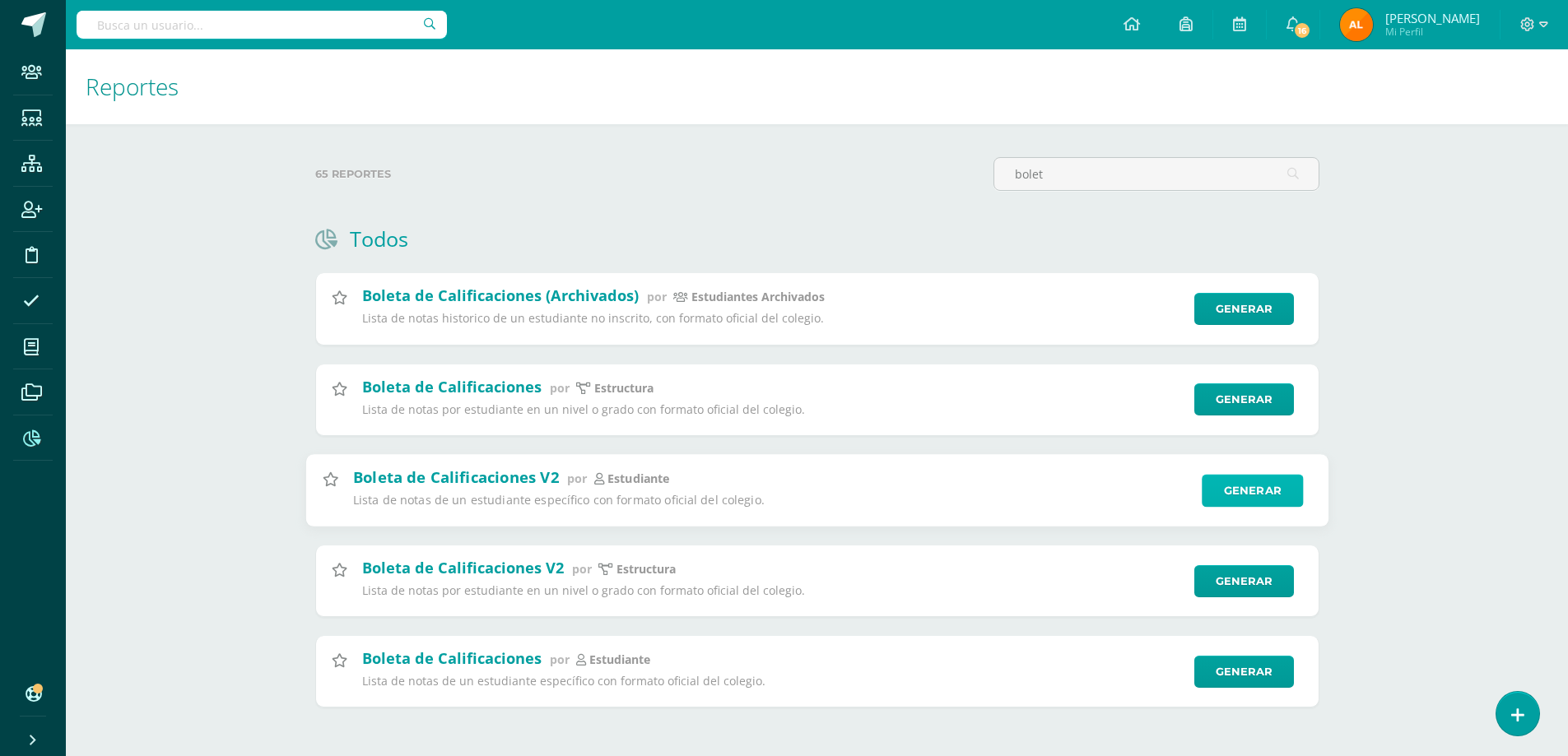
click at [1277, 494] on link "Generar" at bounding box center [1252, 490] width 101 height 33
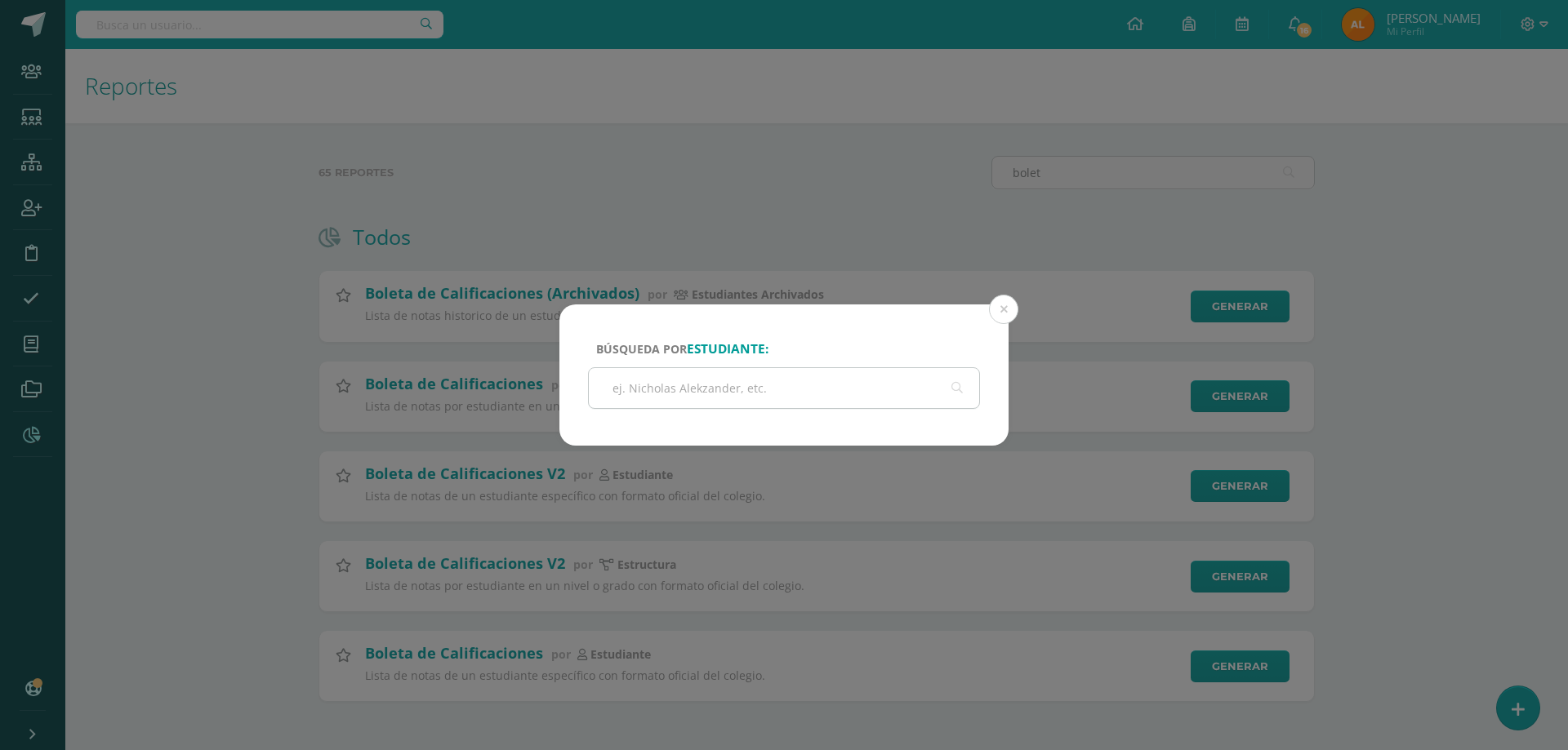
click at [695, 393] on input "text" at bounding box center [784, 388] width 390 height 40
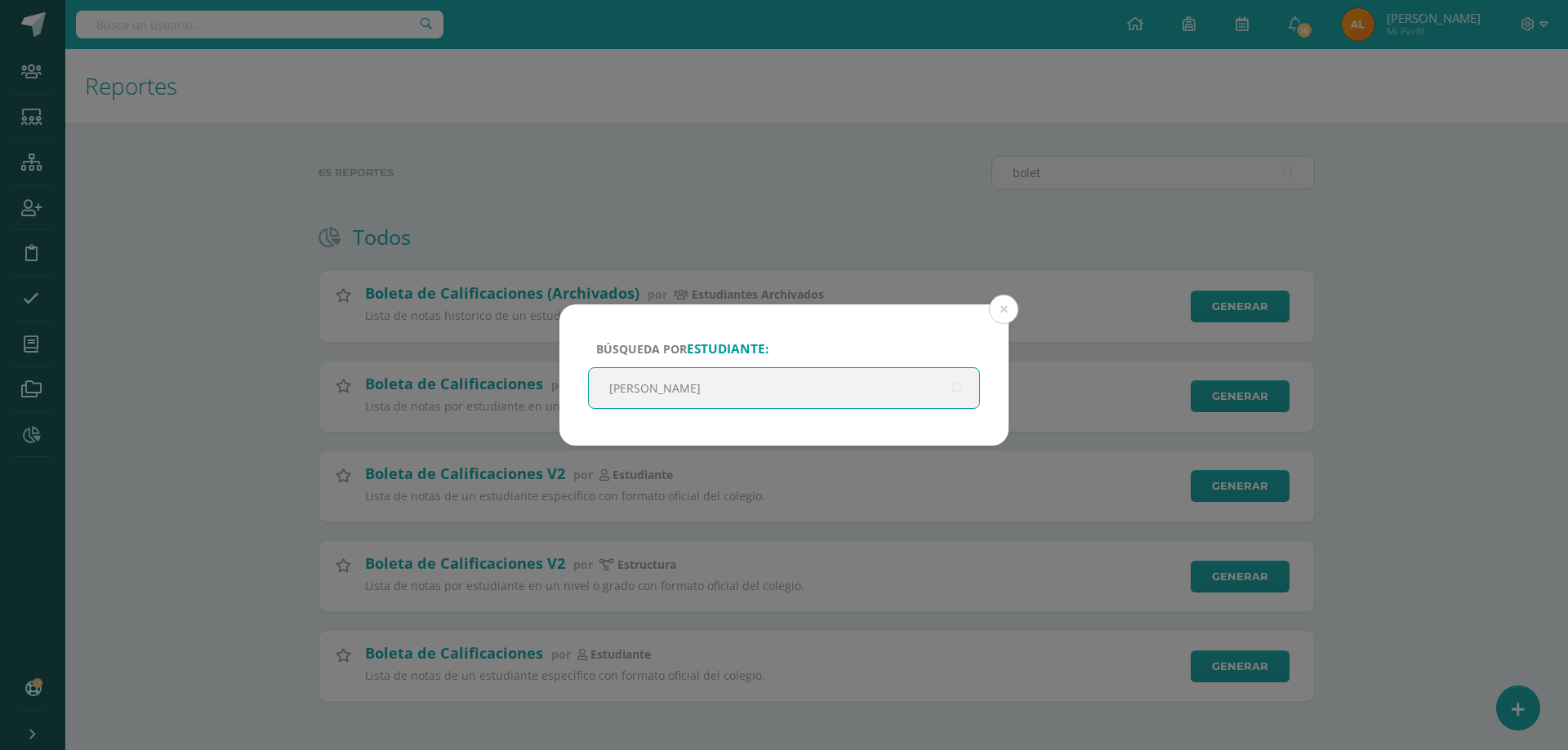
type input "colindres"
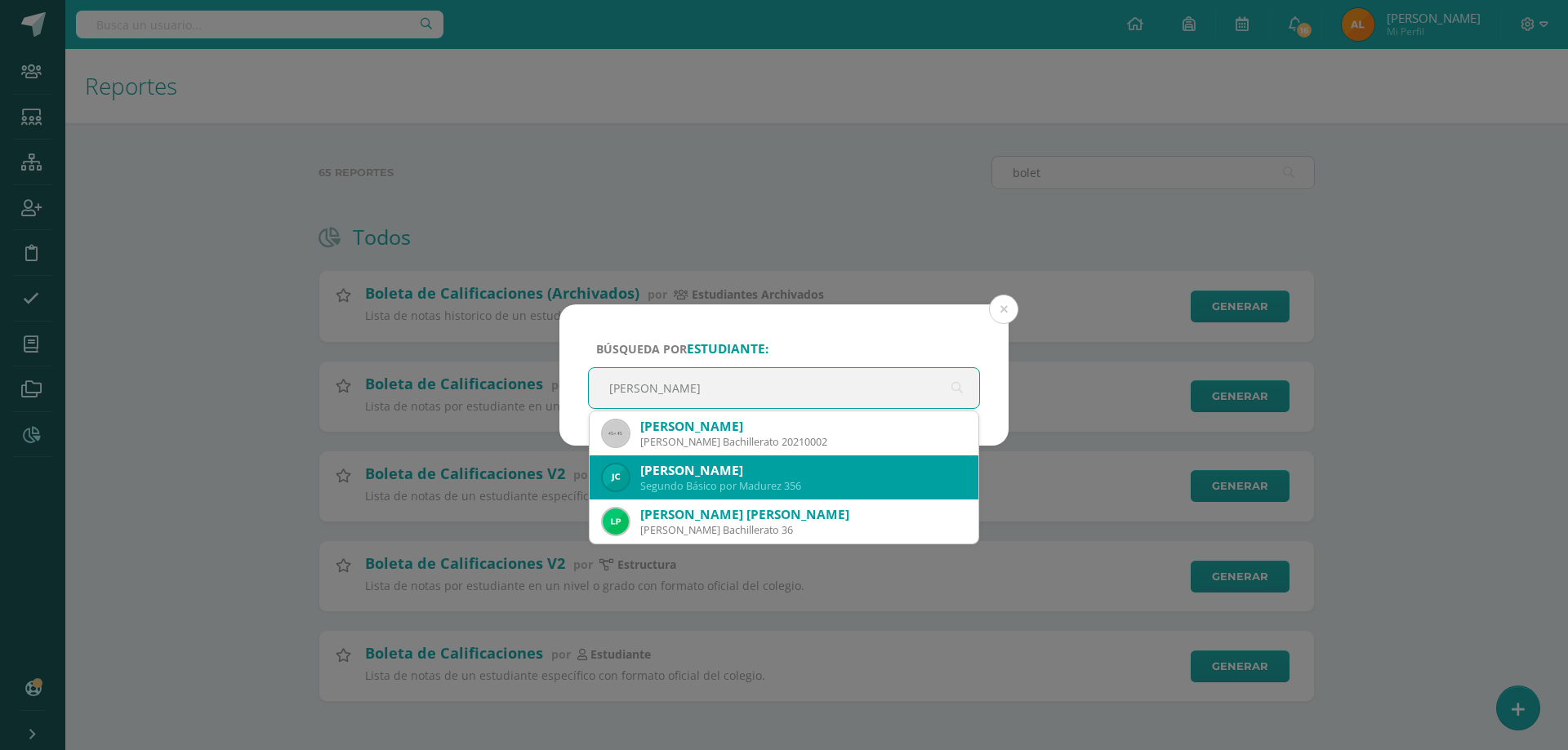
click at [768, 469] on div "Jazmín Asunción Colindres Pérez" at bounding box center [803, 471] width 325 height 17
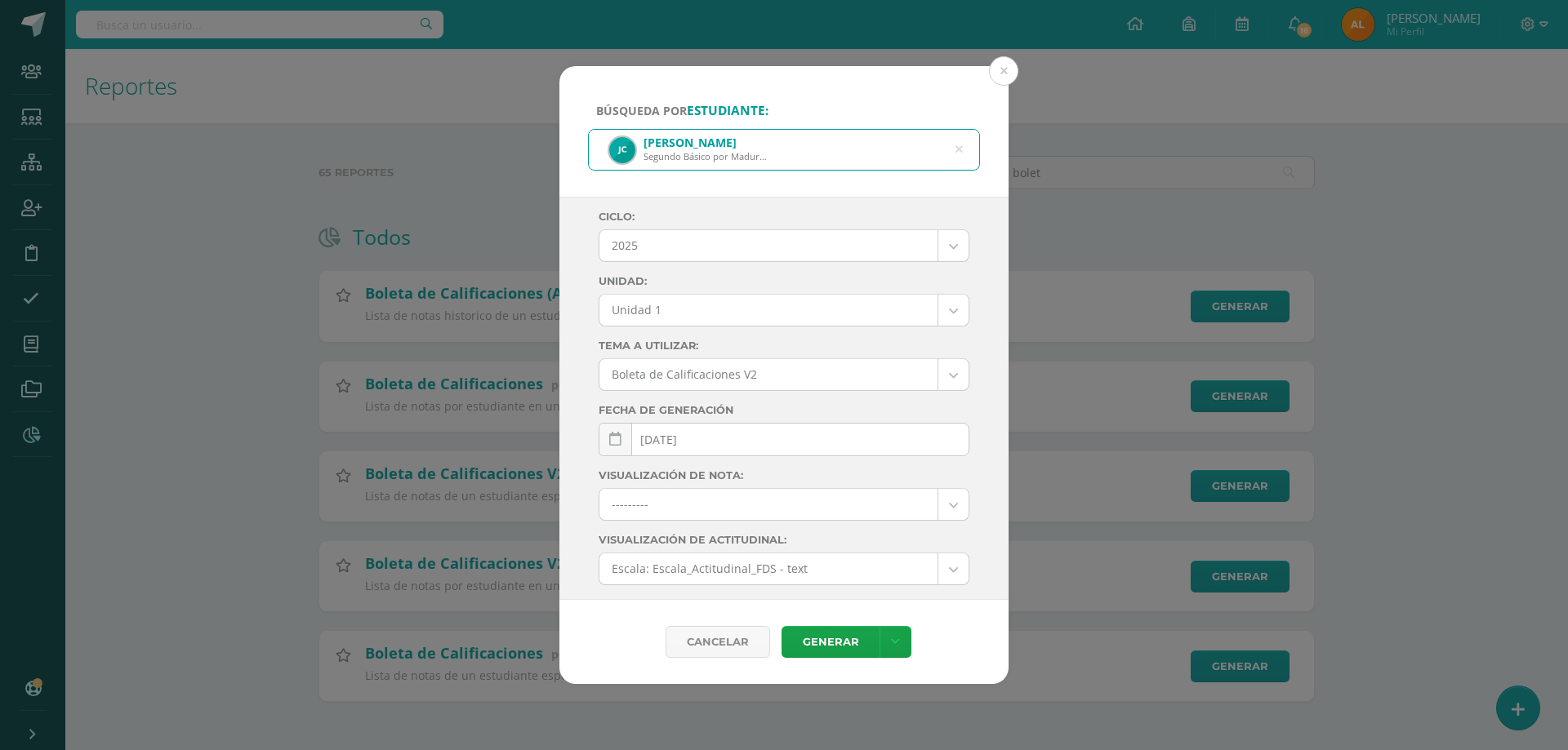
click at [744, 304] on body "Búsqueda por estudiante: Jazmín Asunción Colindres Pérez Segundo Básico por Mad…" at bounding box center [784, 377] width 1568 height 754
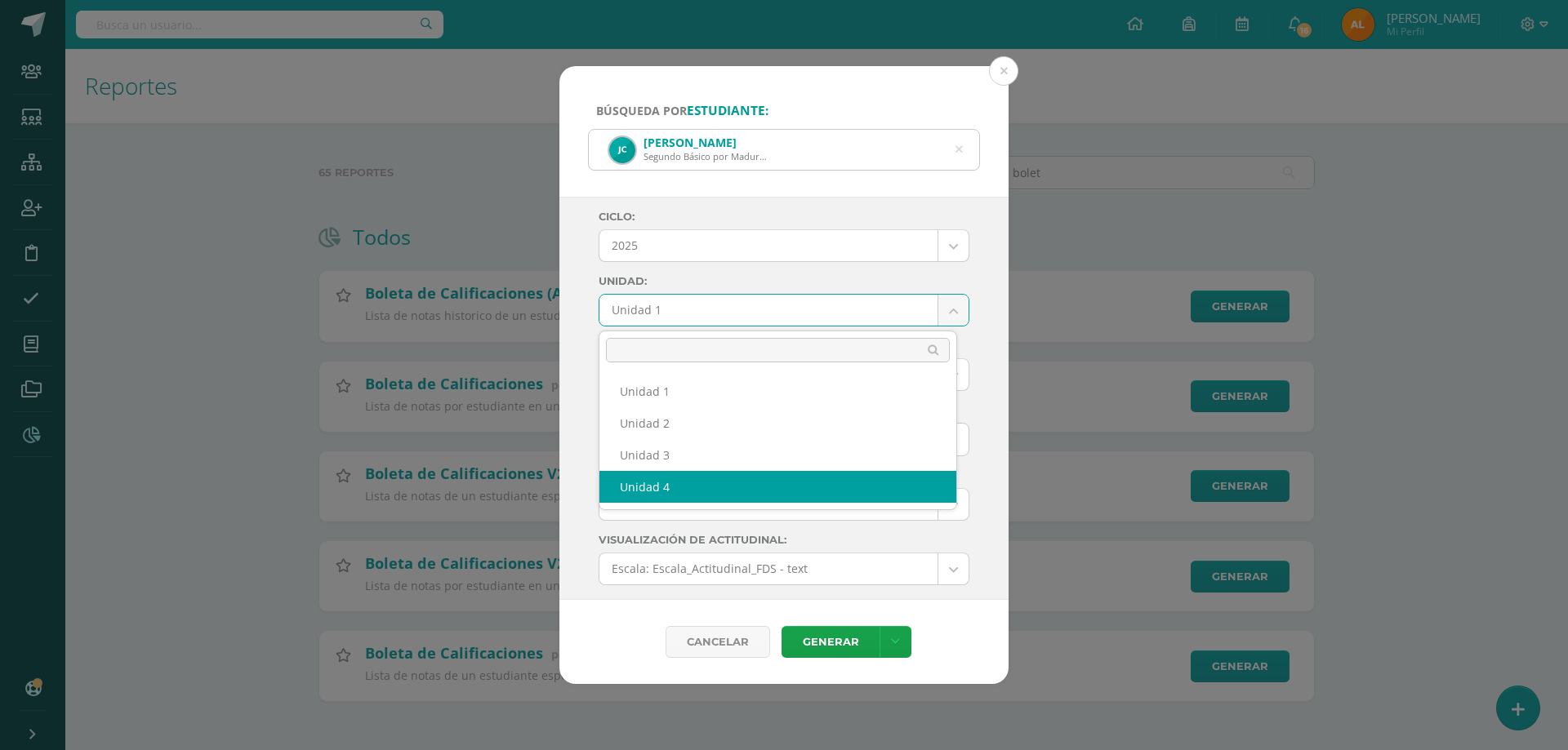
select select "Unidad 4"
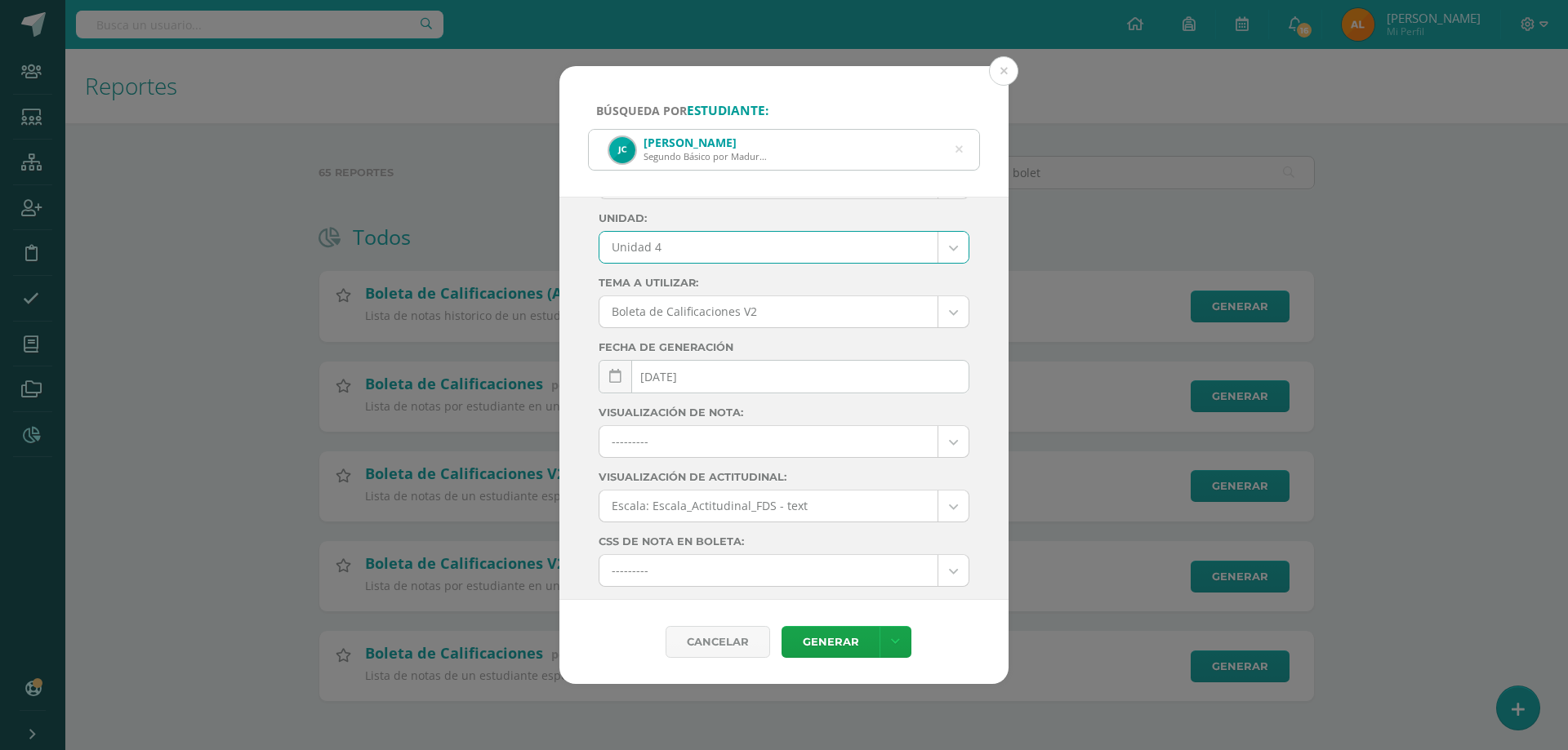
scroll to position [172, 0]
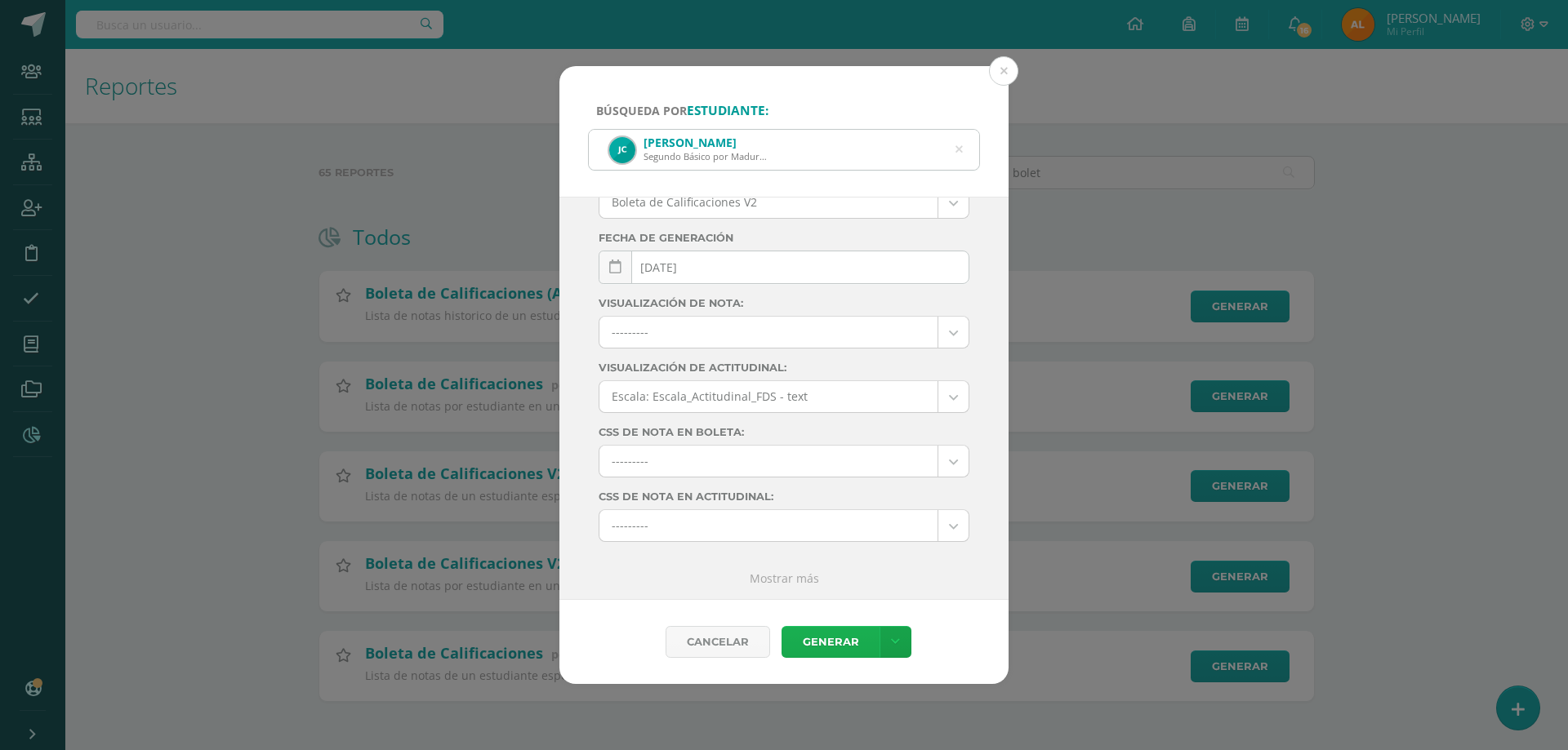
click at [834, 632] on link "Generar" at bounding box center [830, 642] width 98 height 32
click at [991, 61] on div "Búsqueda por estudiante: Jazmín Asunción Colindres Pérez Segundo Básico por Mad…" at bounding box center [784, 375] width 1568 height 750
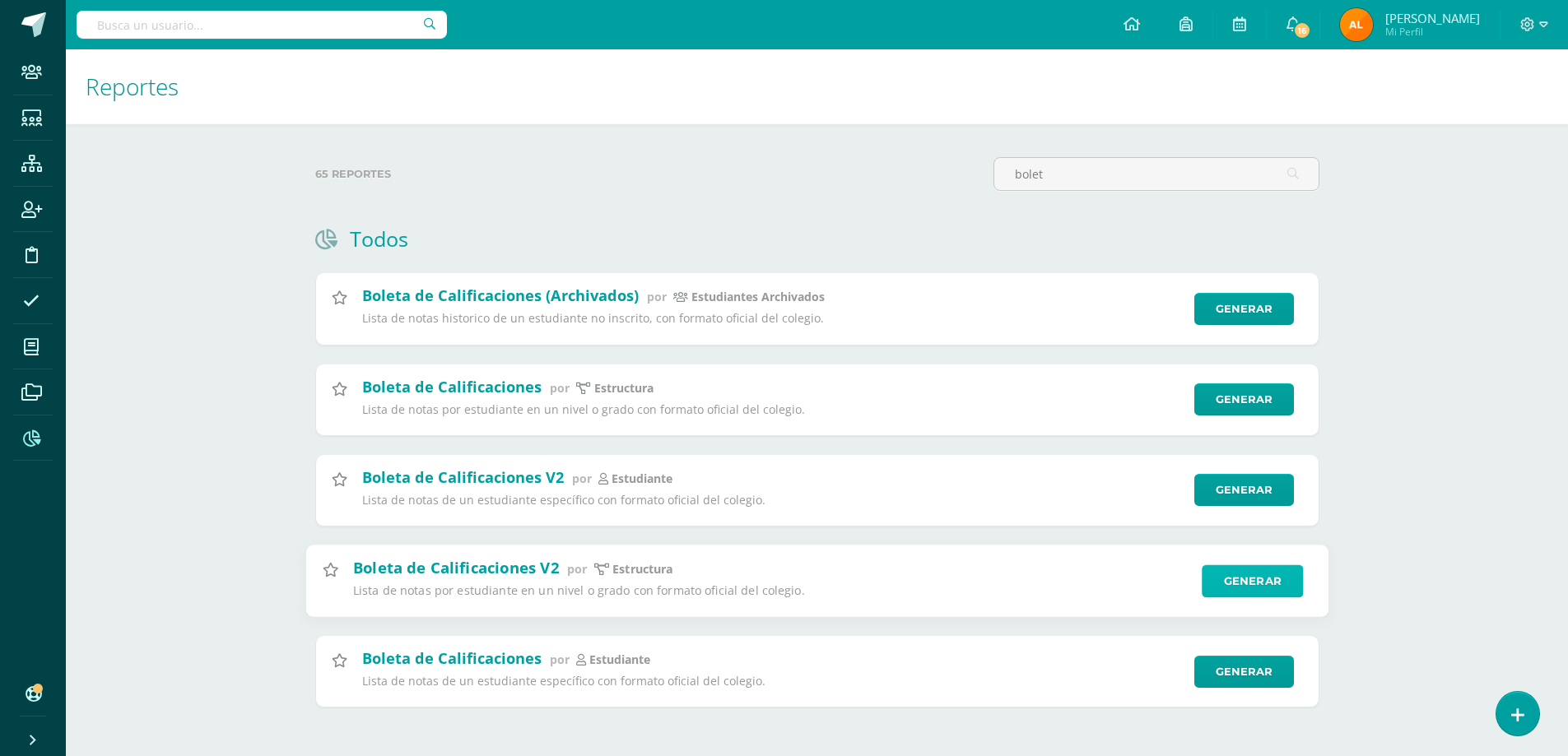
click at [1246, 577] on link "Generar" at bounding box center [1252, 581] width 101 height 33
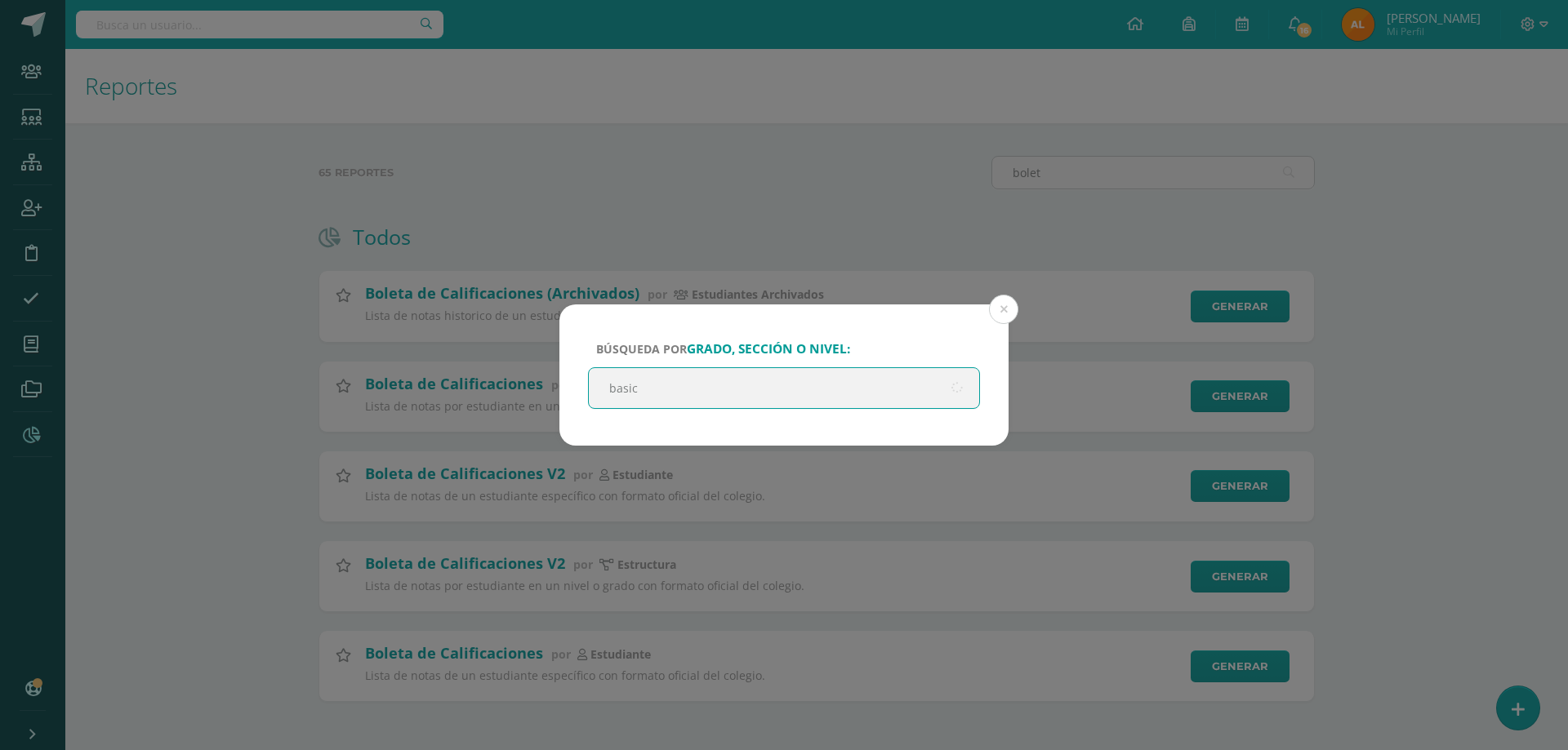
type input "basico"
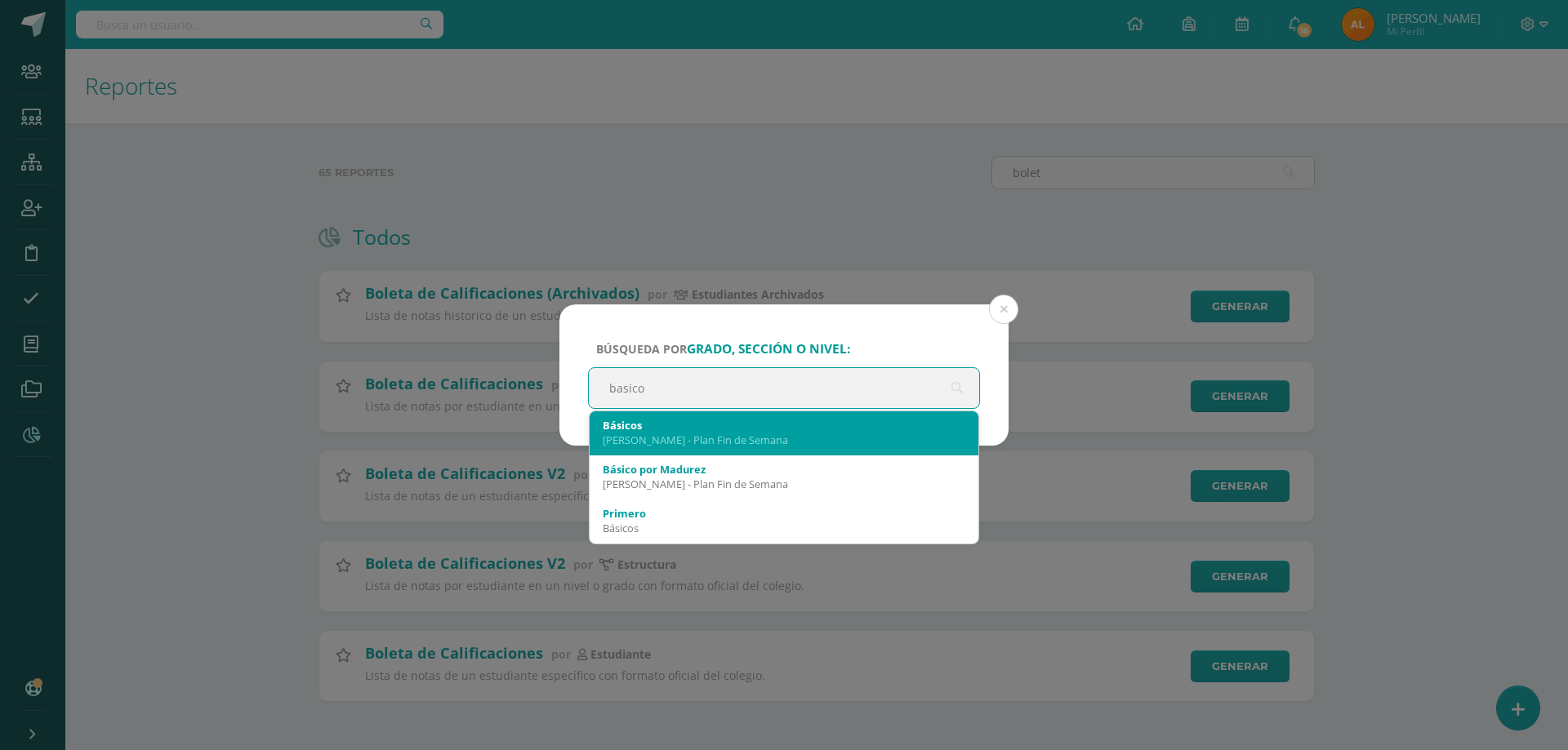
click at [755, 449] on div "Básicos Pantaleon - Plan Fin de Semana" at bounding box center [784, 432] width 363 height 43
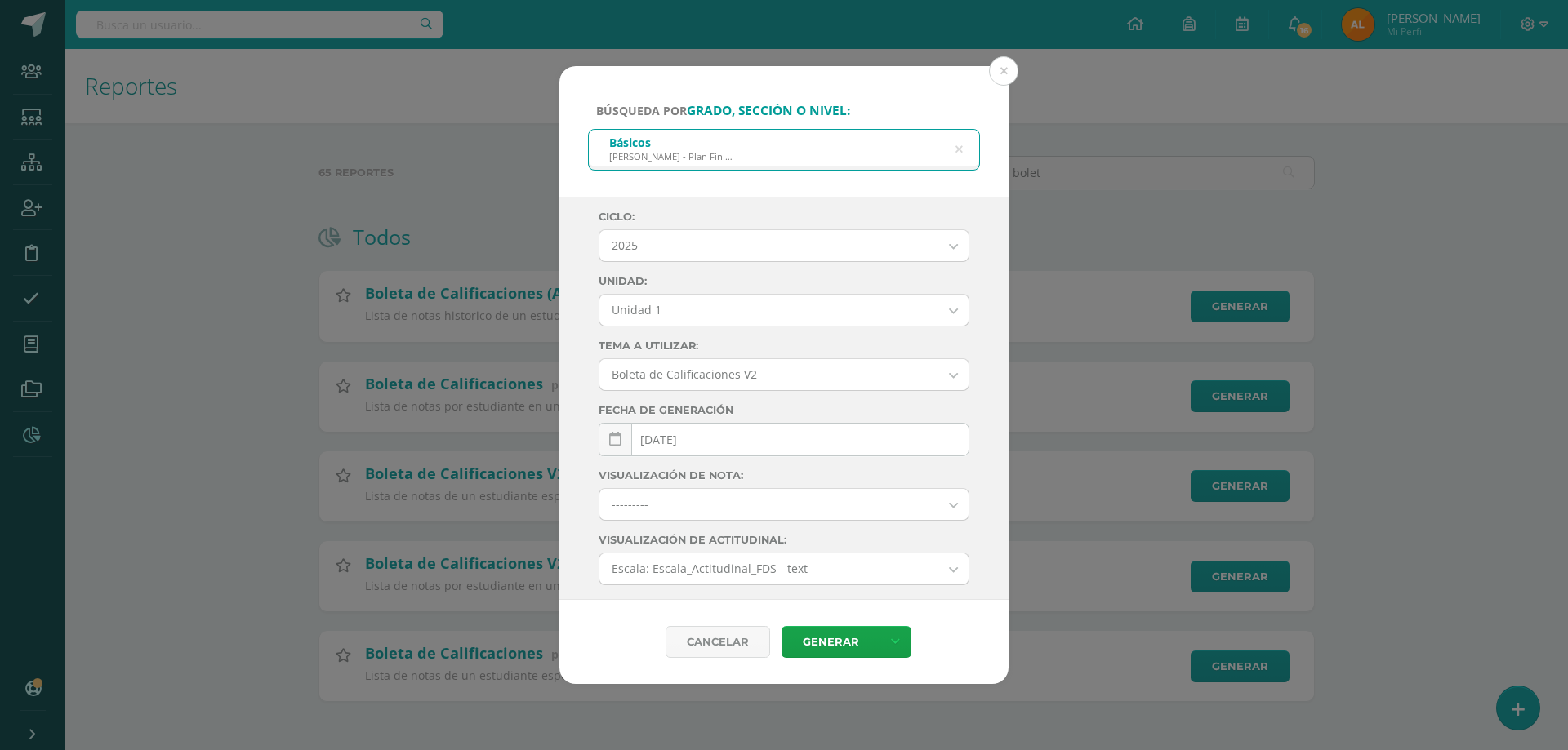
click at [743, 317] on body "Búsqueda por grado, sección o nivel: Básicos Pantaleon - Plan Fin de Semana bas…" at bounding box center [784, 377] width 1568 height 754
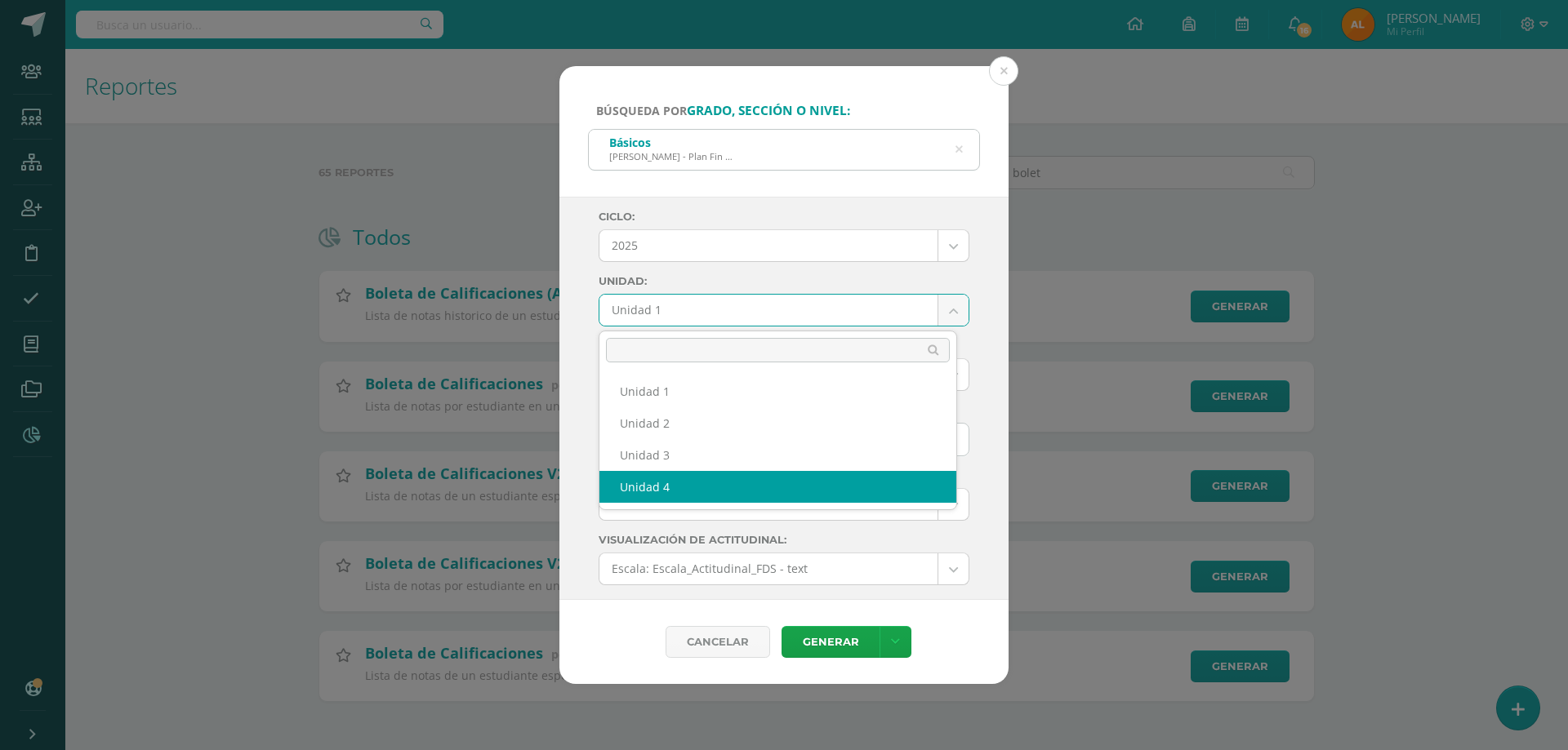
select select "Unidad 4"
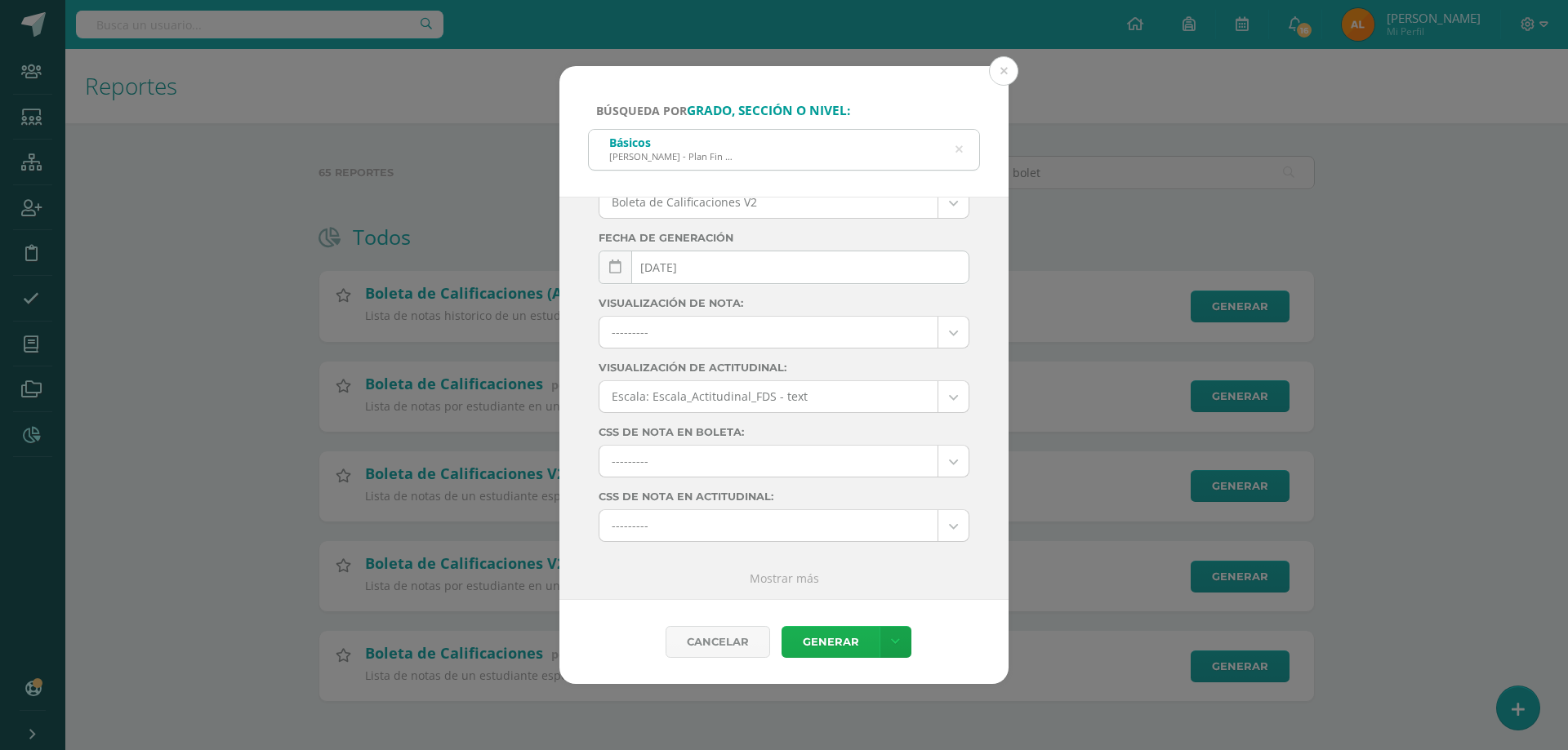
click at [825, 632] on link "Generar" at bounding box center [830, 642] width 98 height 32
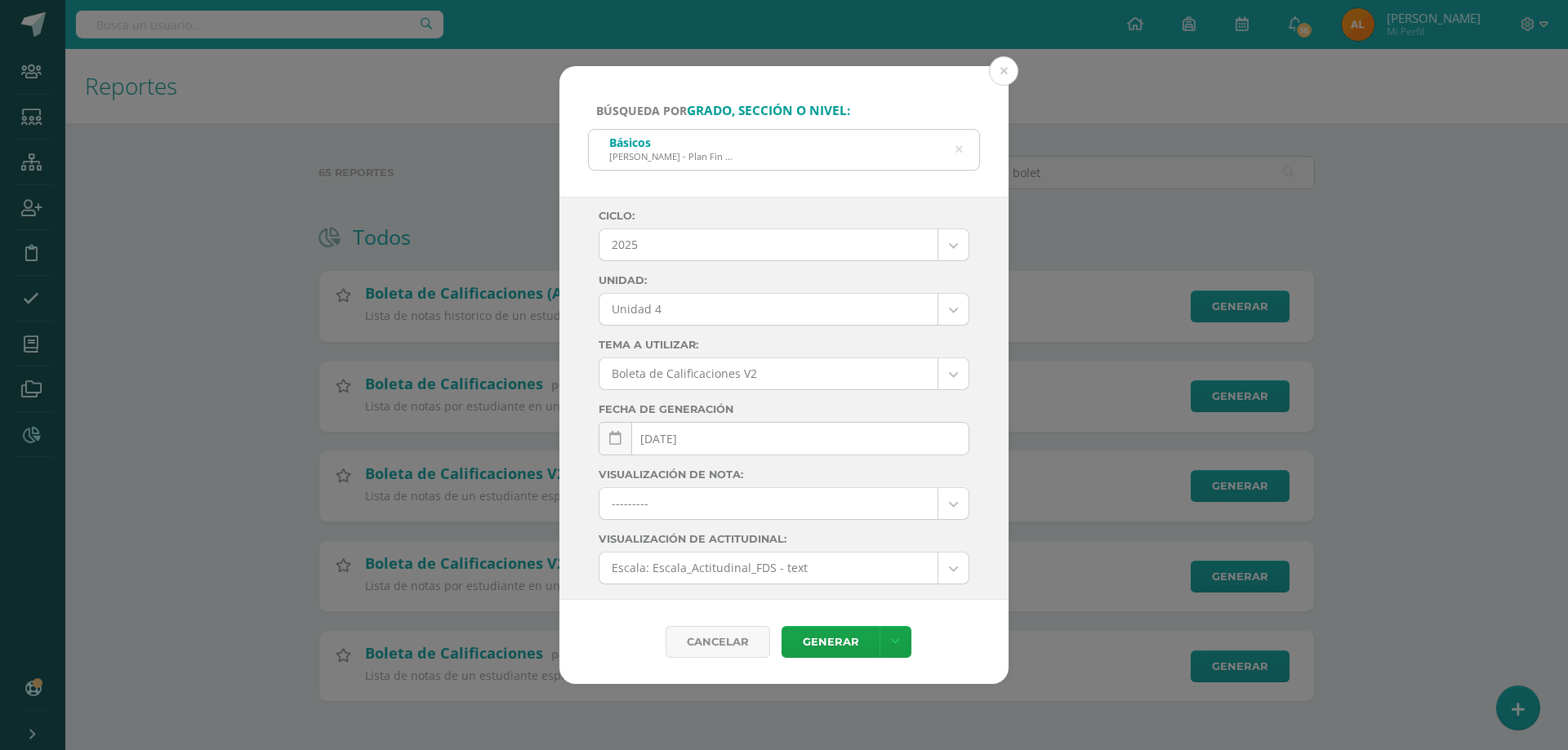
scroll to position [0, 0]
click at [962, 152] on icon at bounding box center [958, 150] width 34 height 34
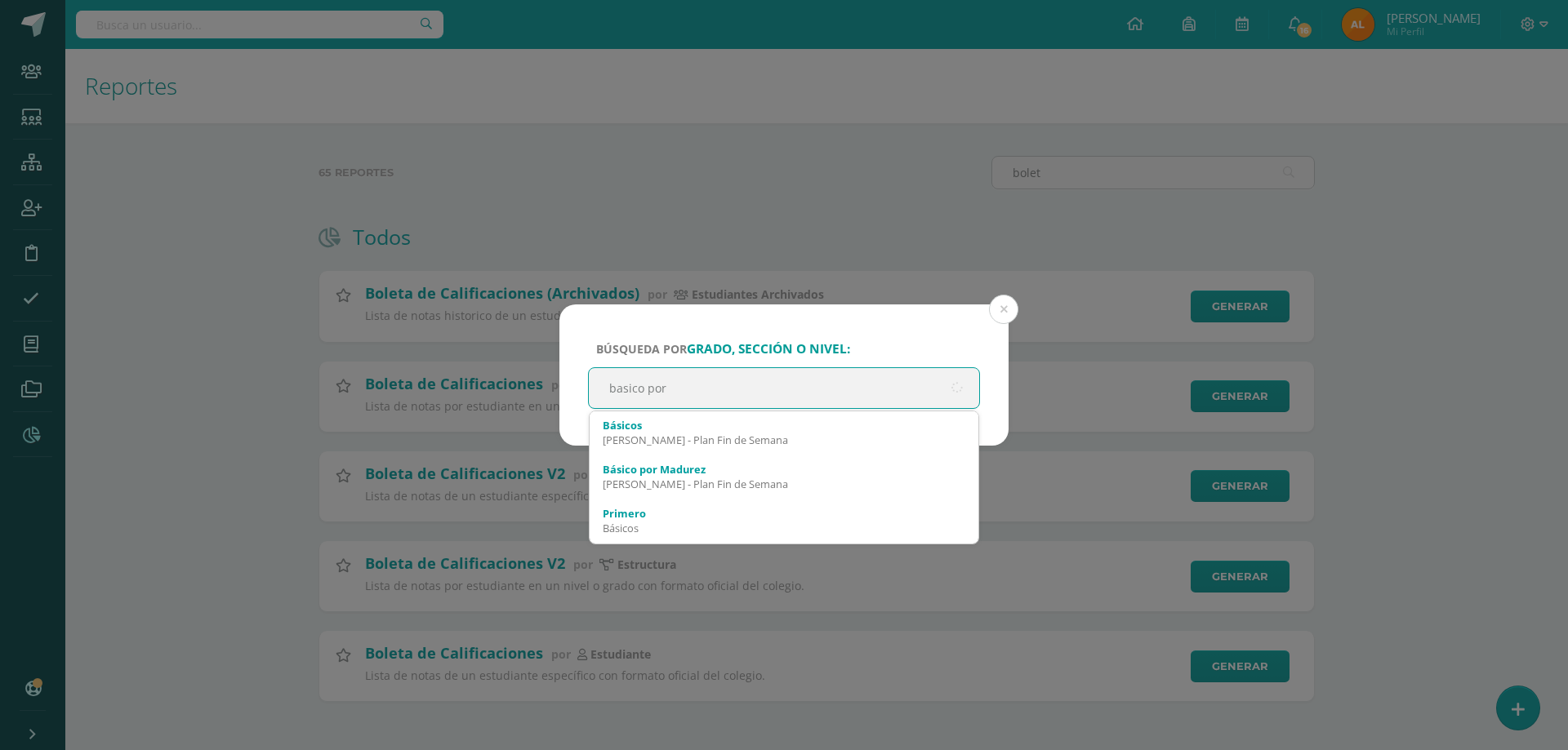
type input "basico por"
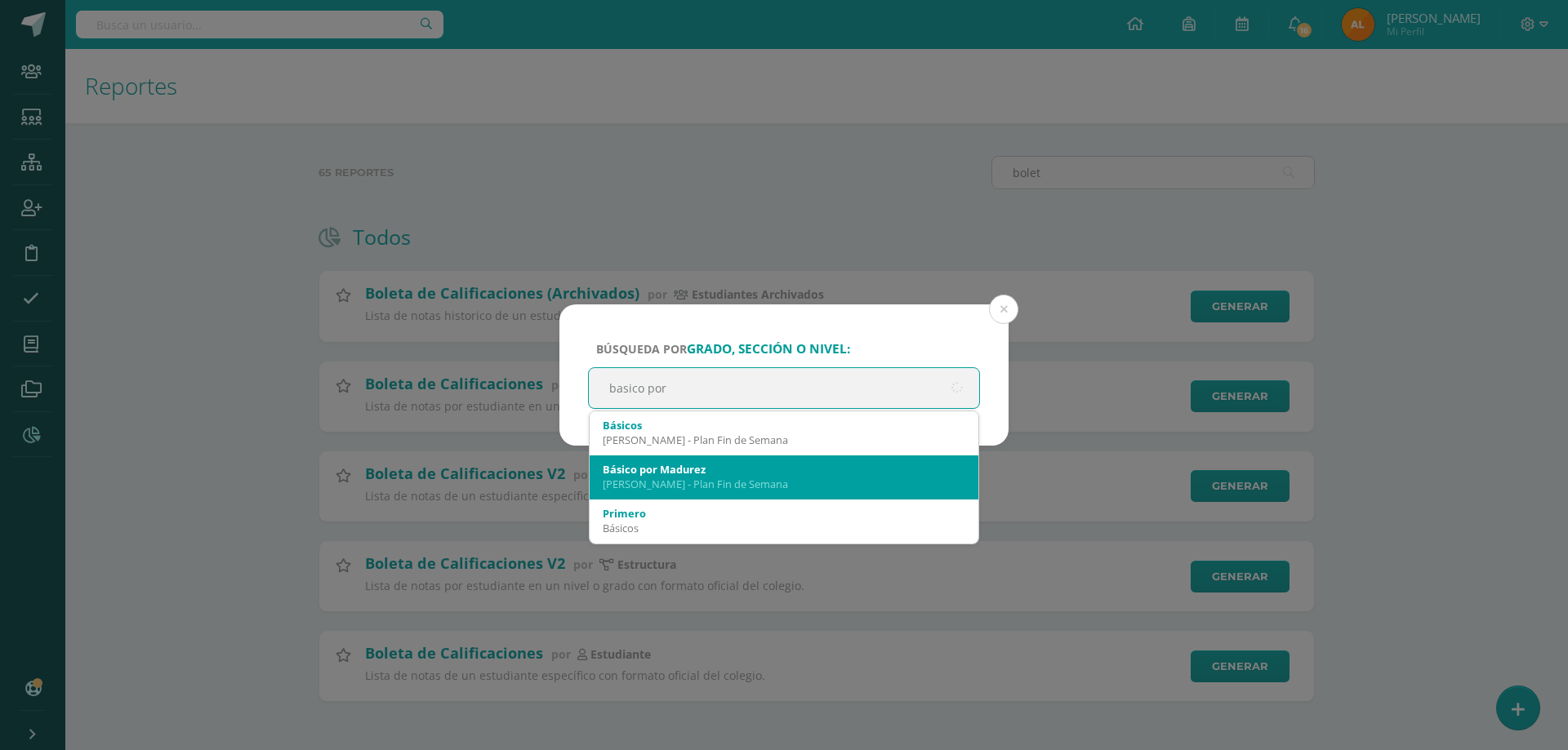
click at [747, 473] on div "Básico por Madurez" at bounding box center [784, 469] width 363 height 14
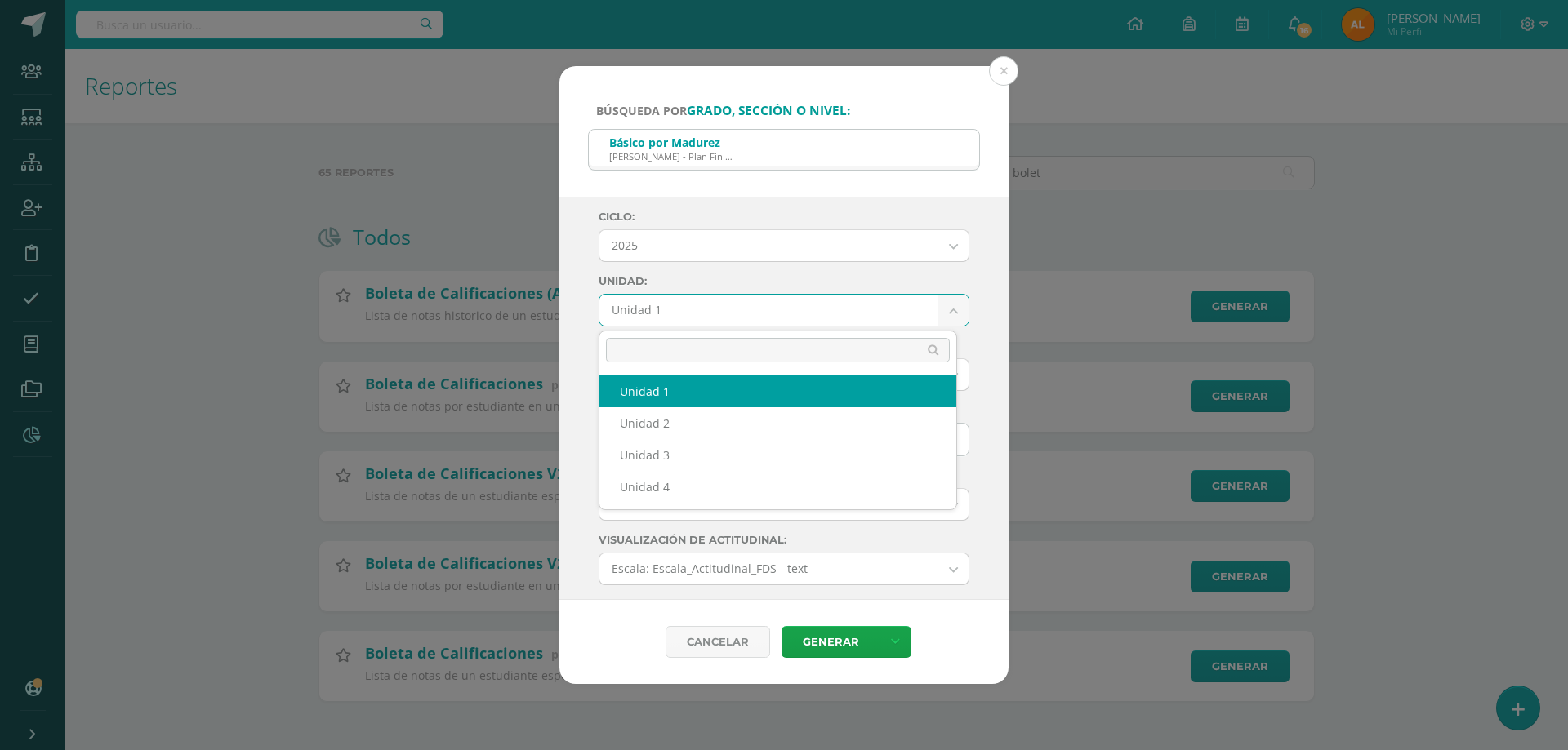
click at [747, 320] on body "Búsqueda por grado, sección o nivel: Básico por Madurez Pantaleon - Plan Fin de…" at bounding box center [784, 377] width 1568 height 754
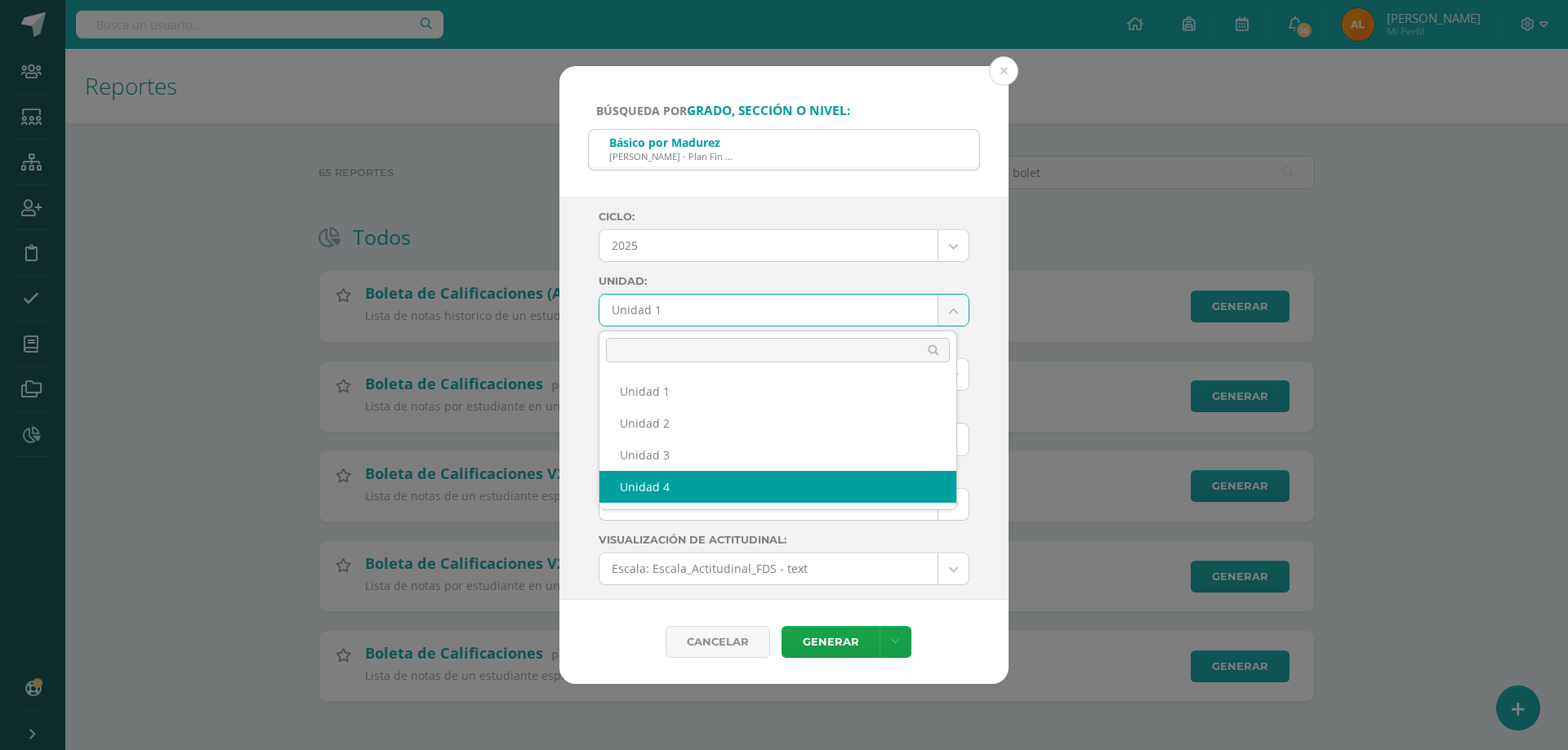
select select "Unidad 4"
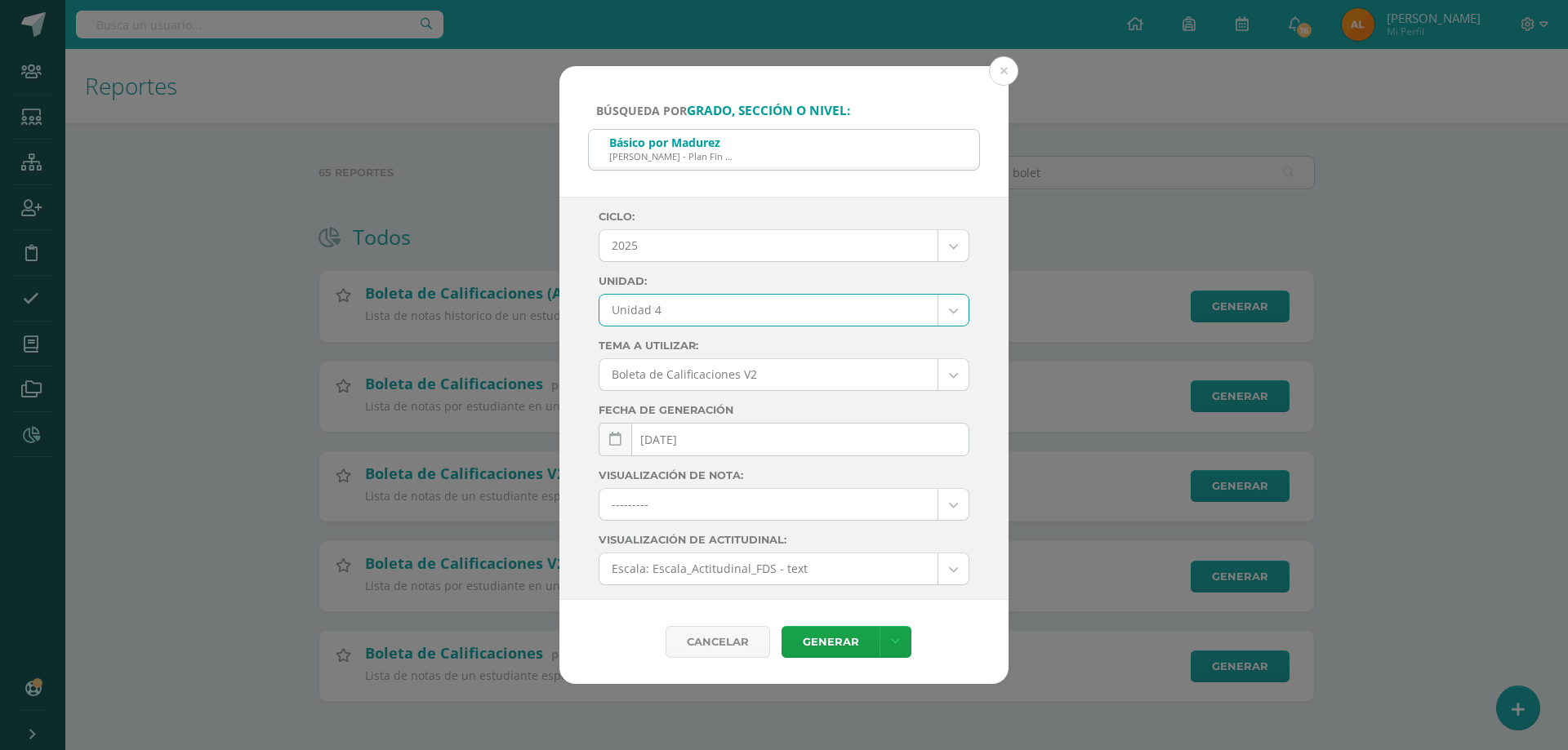
click at [707, 313] on body "Búsqueda por grado, sección o nivel: Básico por Madurez Pantaleon - Plan Fin de…" at bounding box center [784, 377] width 1568 height 754
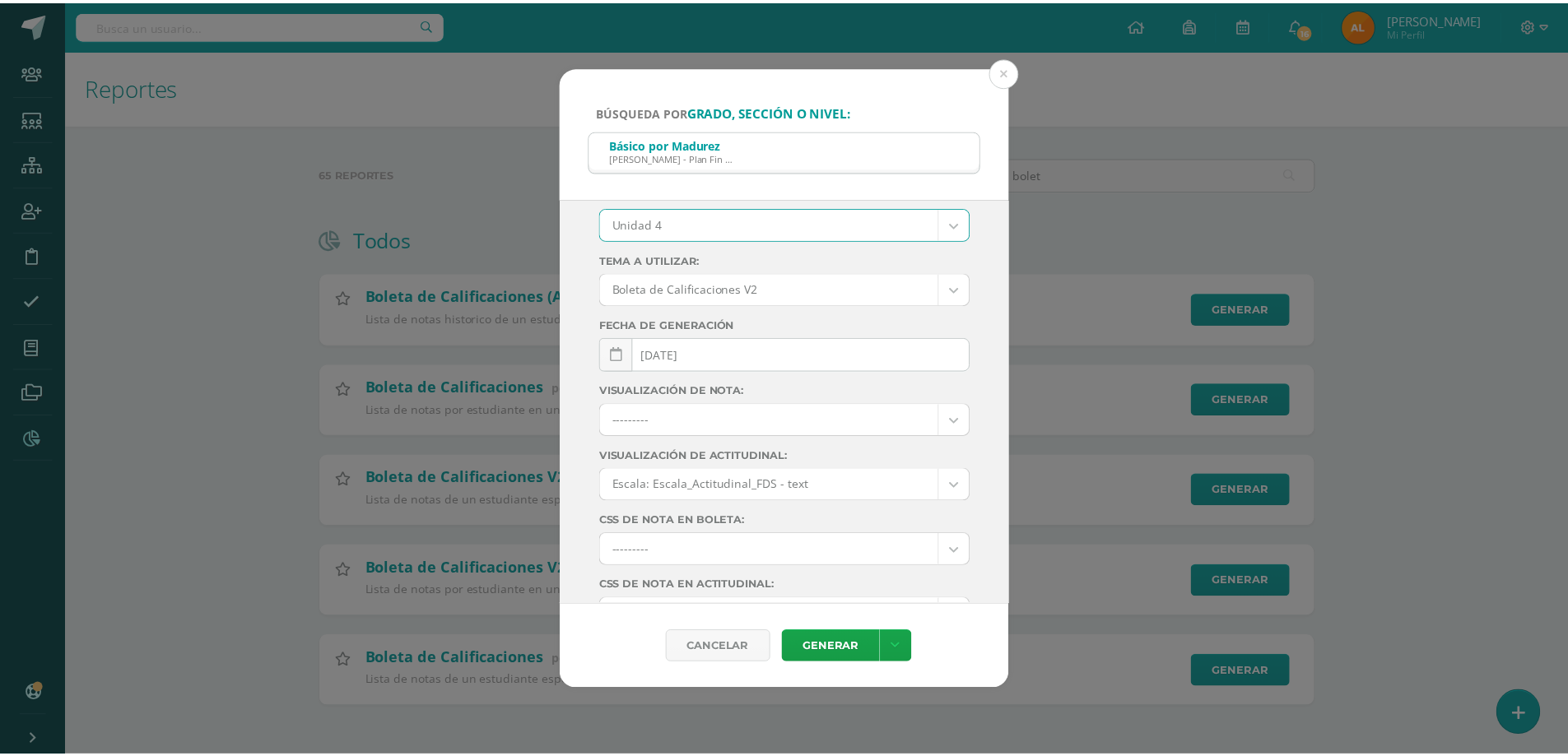
scroll to position [173, 0]
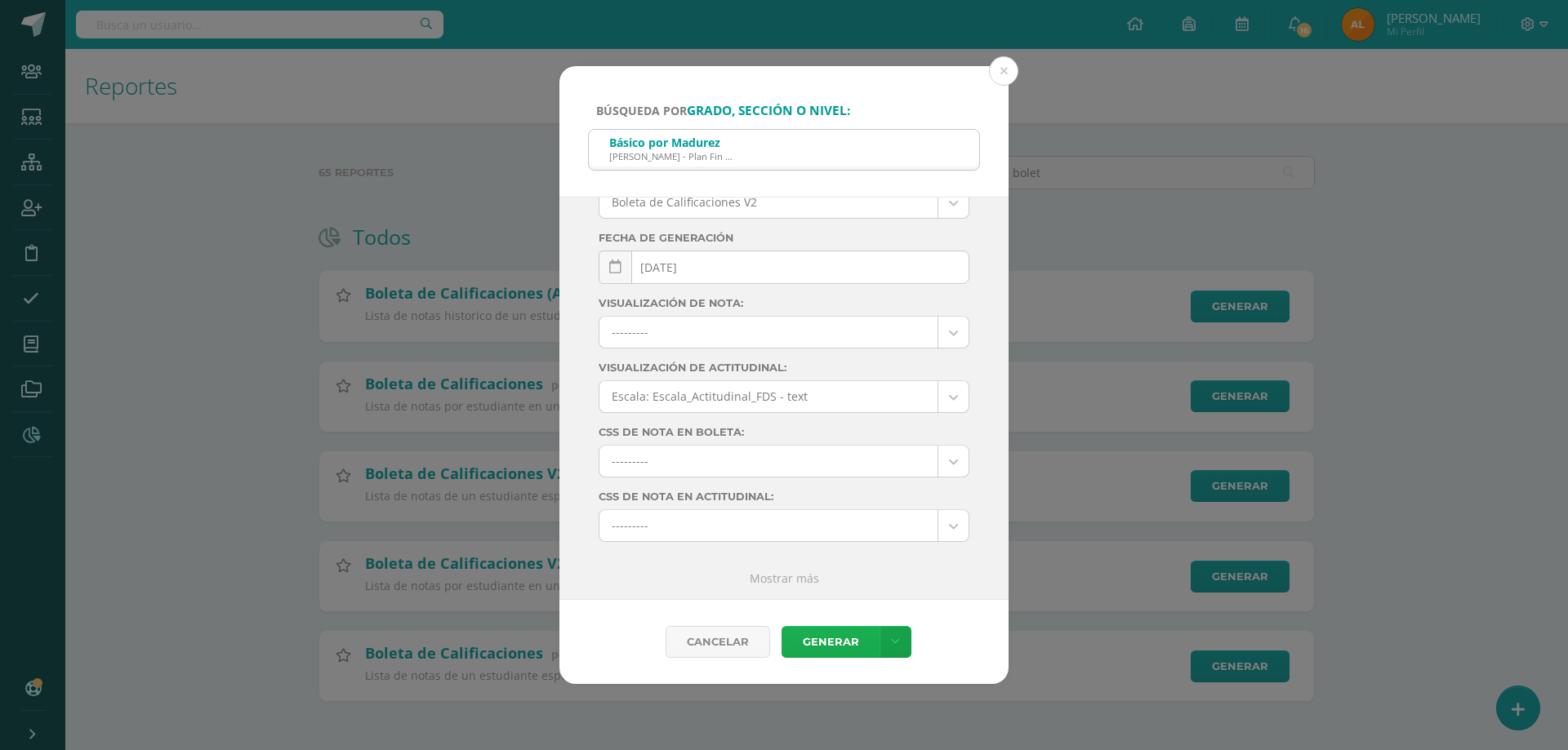
click at [819, 644] on link "Generar" at bounding box center [830, 642] width 98 height 32
click at [1005, 67] on button at bounding box center [1003, 70] width 29 height 29
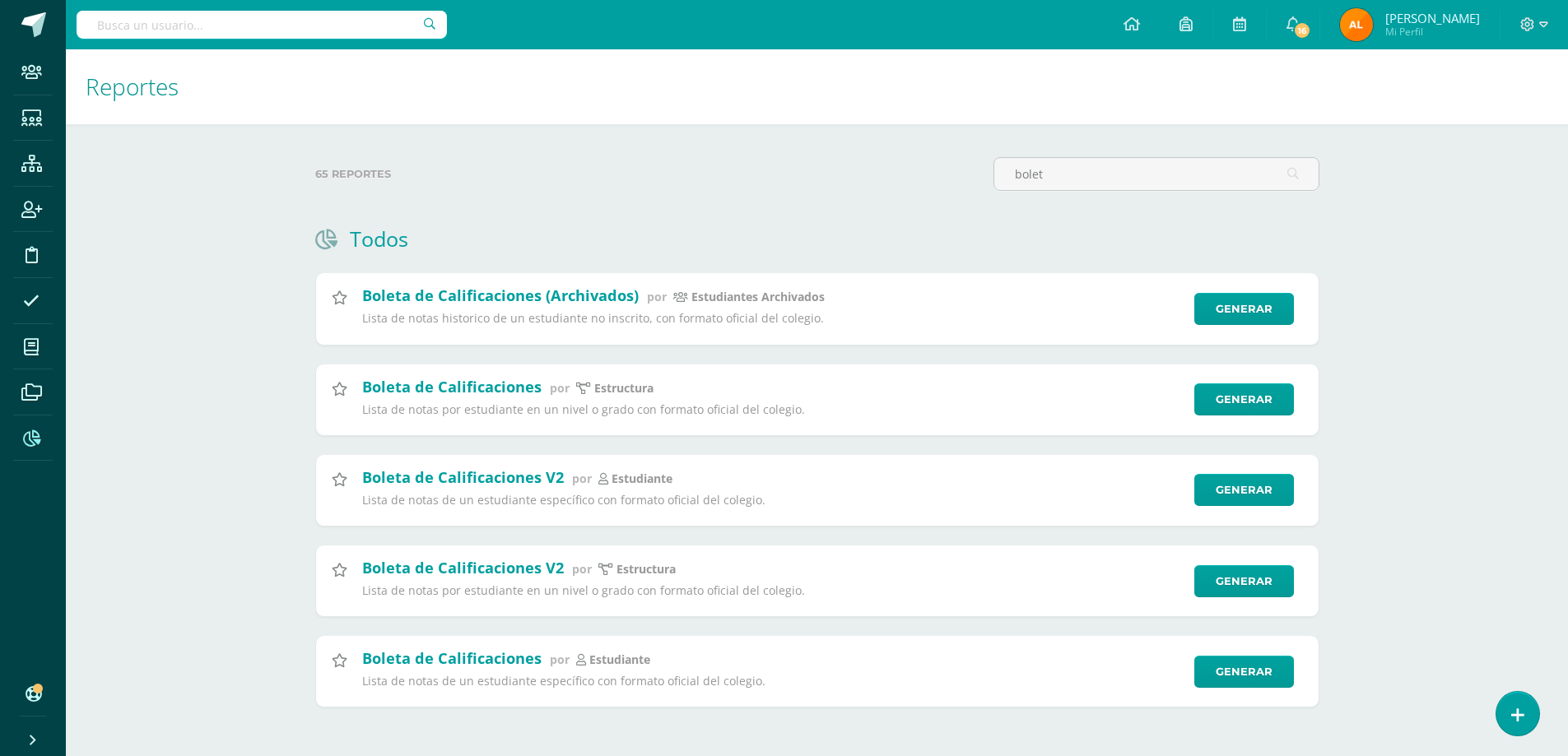
click at [1530, 36] on div at bounding box center [1534, 25] width 68 height 50
click at [1537, 27] on span at bounding box center [1534, 24] width 28 height 18
click at [1436, 136] on span "Cerrar sesión" at bounding box center [1427, 136] width 74 height 15
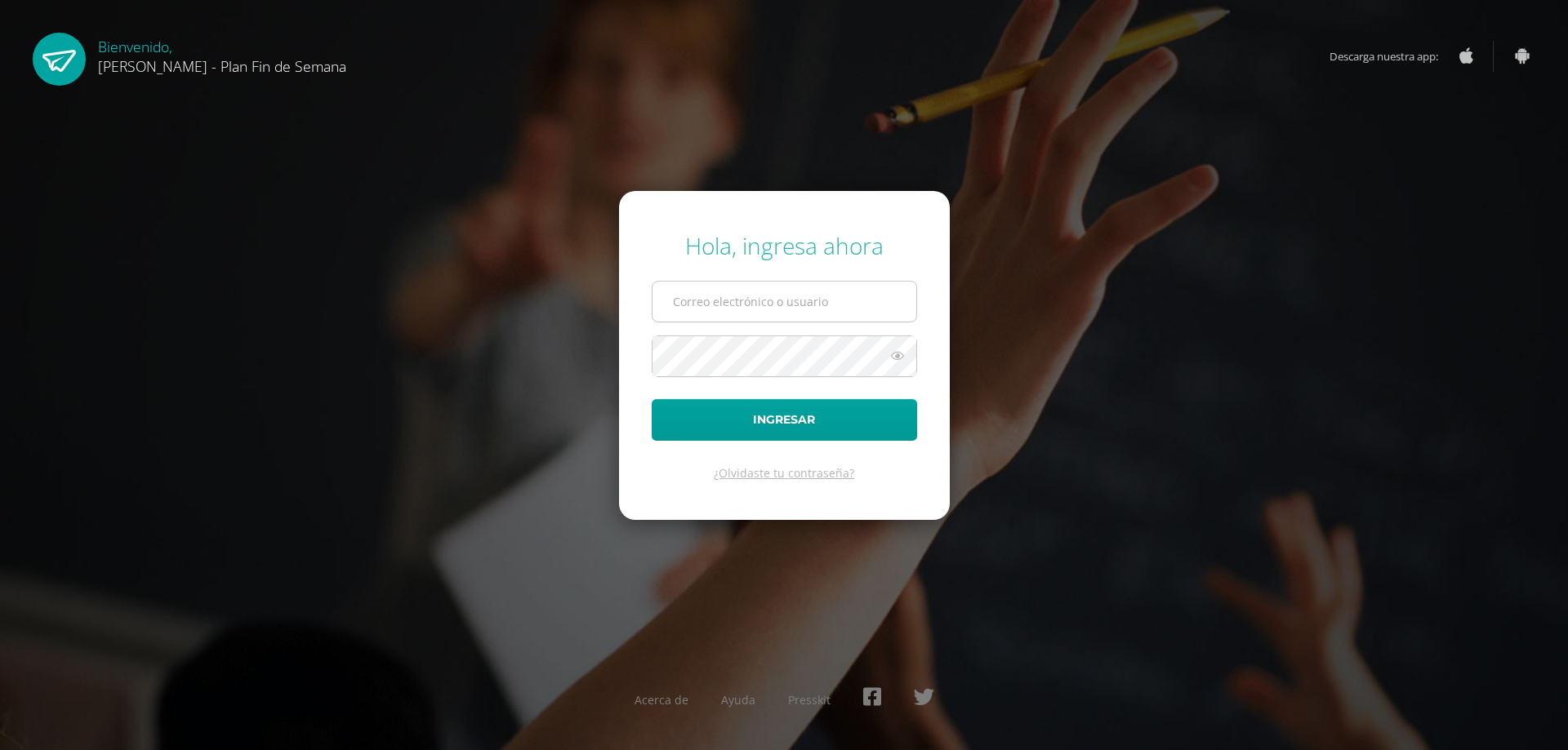
click at [750, 306] on input "text" at bounding box center [784, 302] width 264 height 40
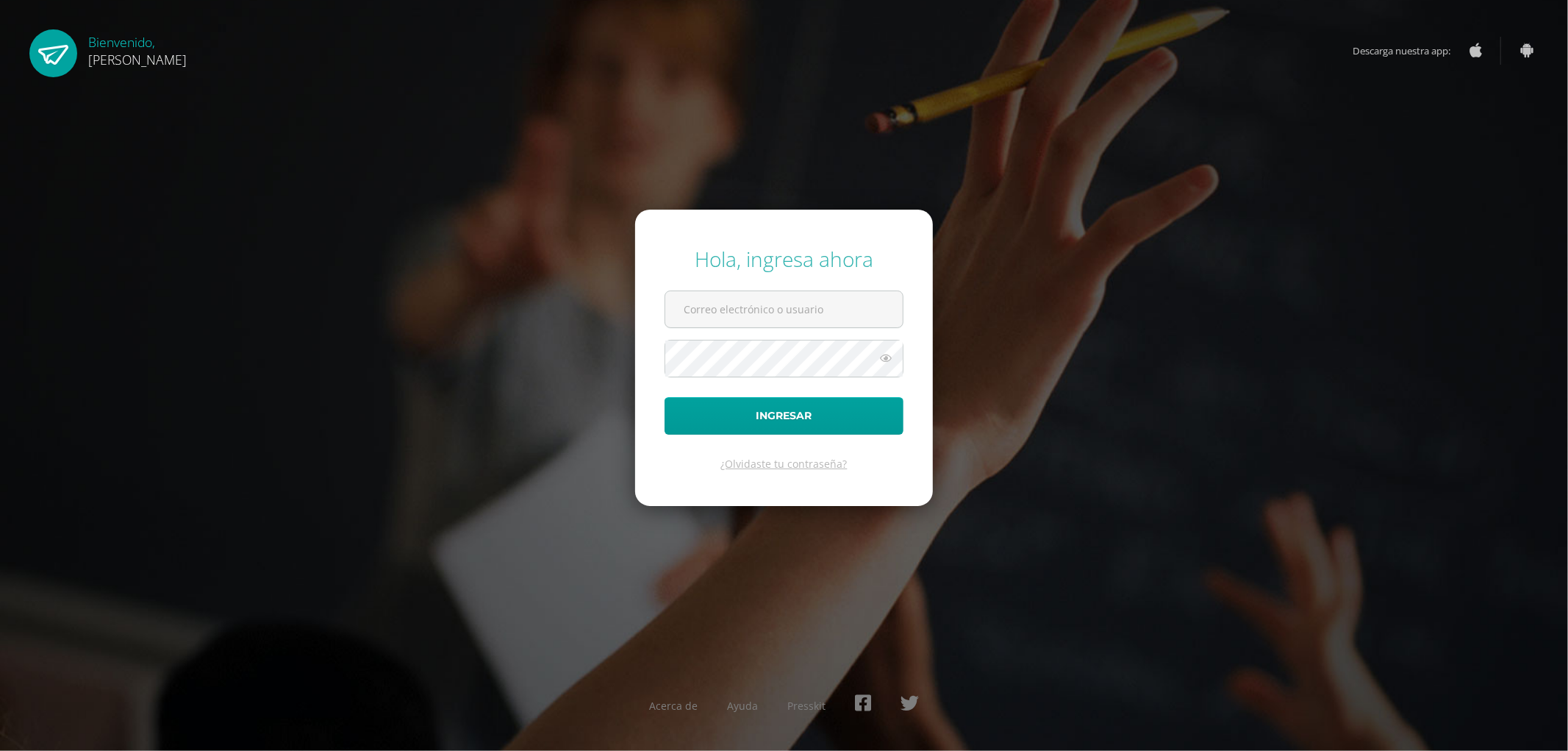
click at [345, 91] on div "Hola, ingresa ahora Ingresar ¿Olvidaste tu contraseña? Acerca de Ayuda Presskit" at bounding box center [784, 376] width 1580 height 751
click at [793, 302] on input "text" at bounding box center [784, 309] width 238 height 36
type input "controlacademicopantaleon@gmail.com"
click at [766, 424] on button "Ingresar" at bounding box center [783, 416] width 239 height 38
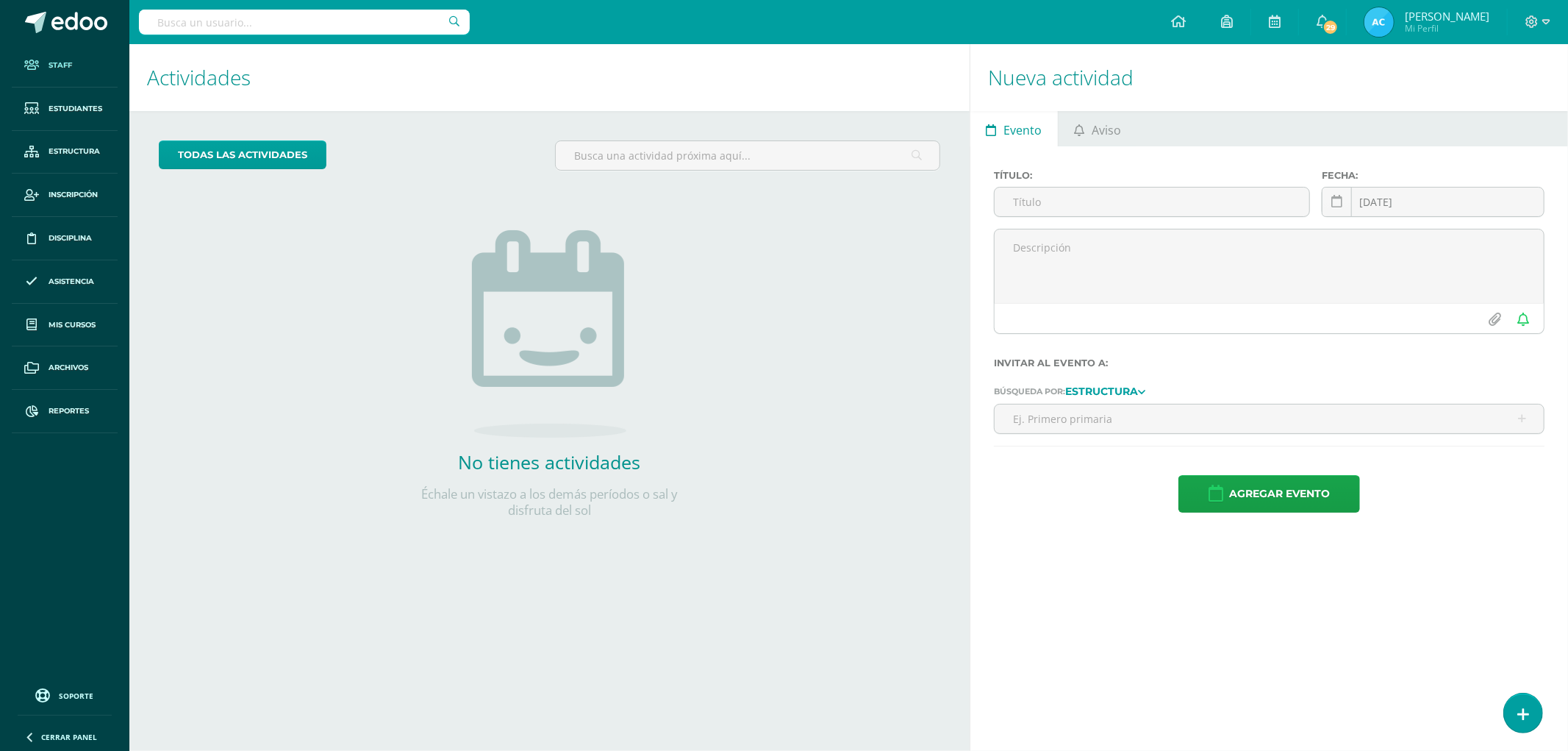
click at [34, 72] on span at bounding box center [31, 65] width 27 height 27
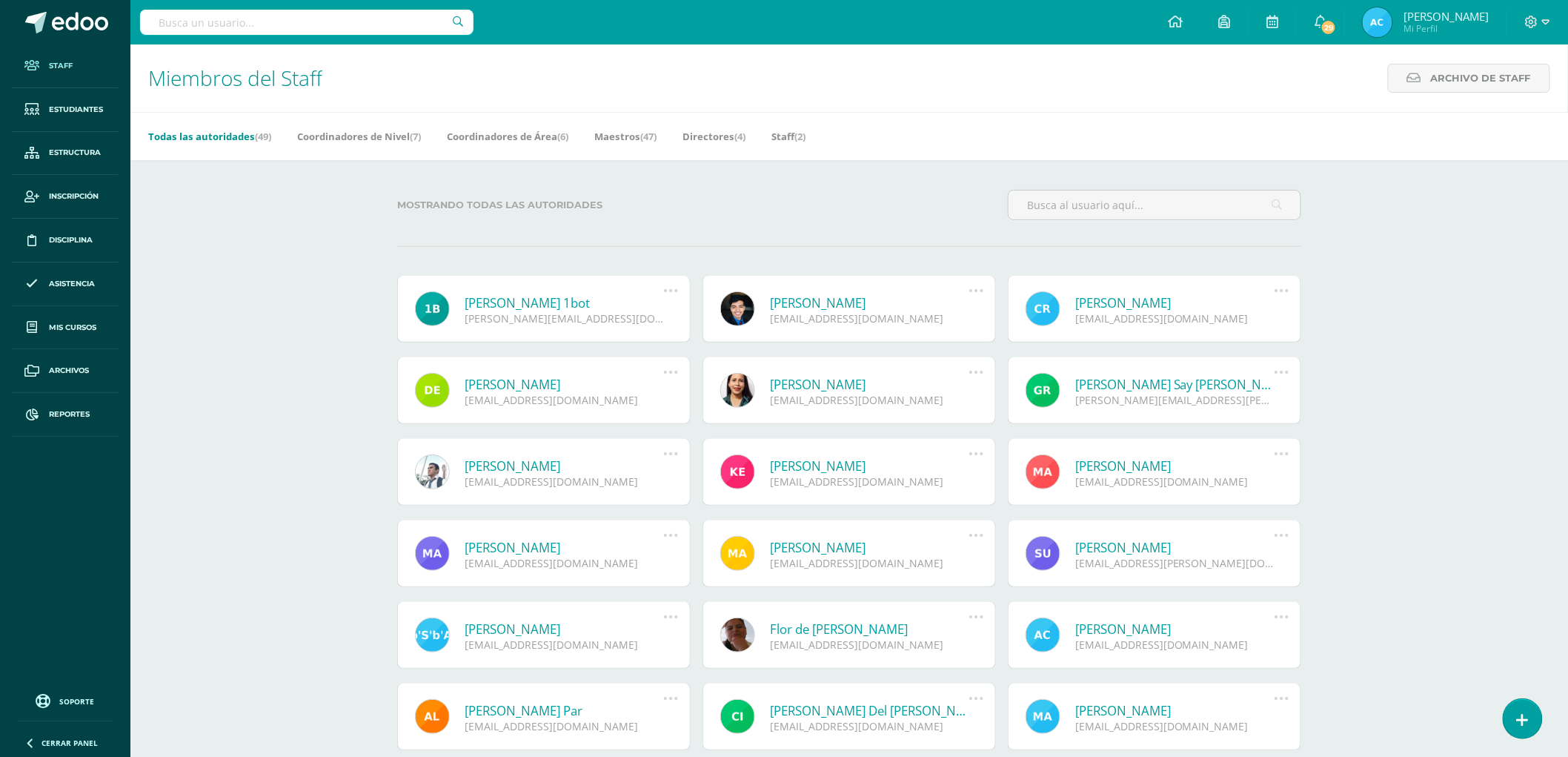
drag, startPoint x: 347, startPoint y: 201, endPoint x: 1080, endPoint y: 328, distance: 743.9
click at [1095, 330] on div "Miembros del Staff Archivo de Staff Archivo de Staff Acá podrás realizar una bú…" at bounding box center [849, 539] width 1438 height 989
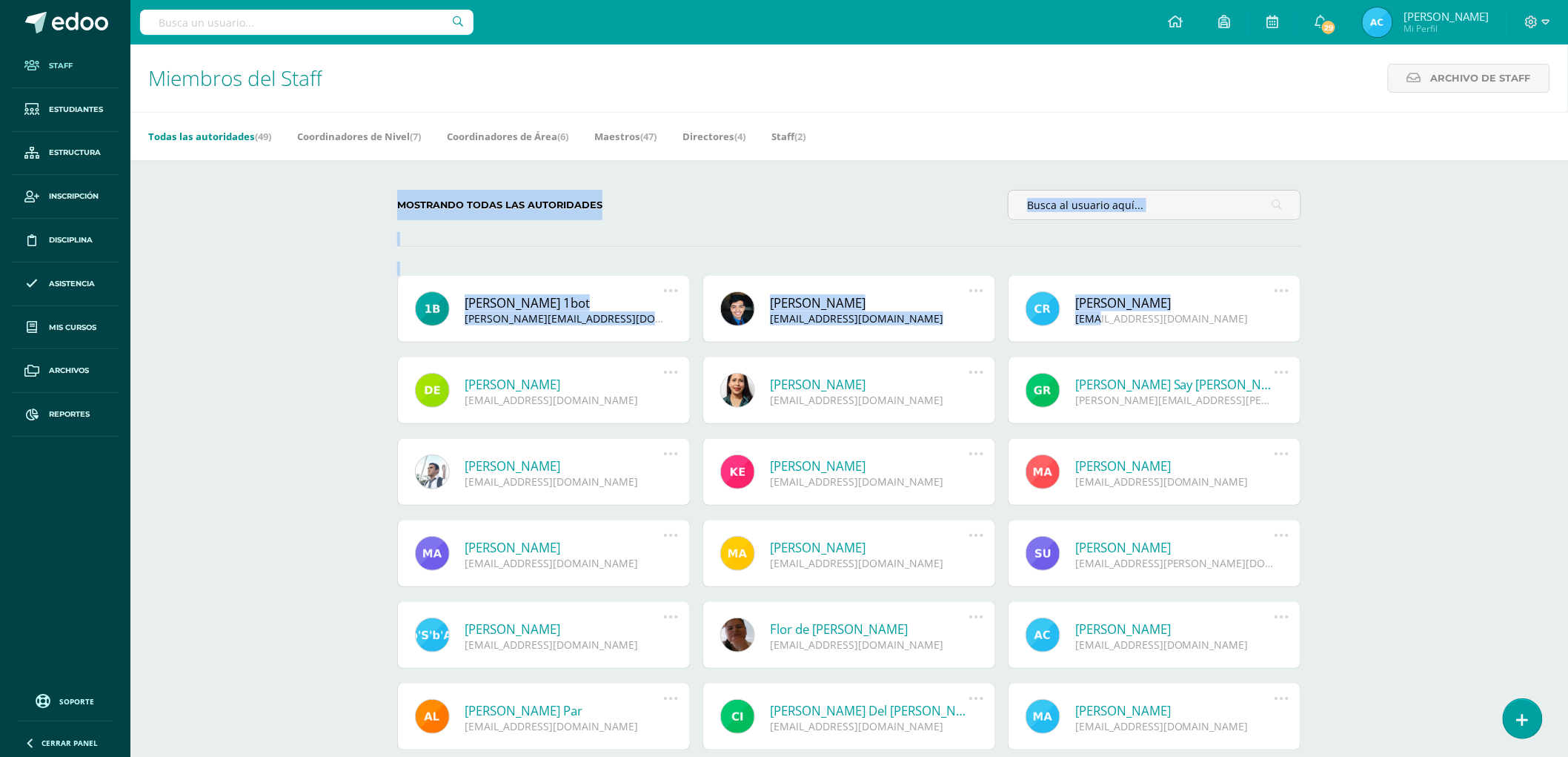
click at [765, 218] on div "Mostrando todas las autoridades" at bounding box center [849, 210] width 916 height 42
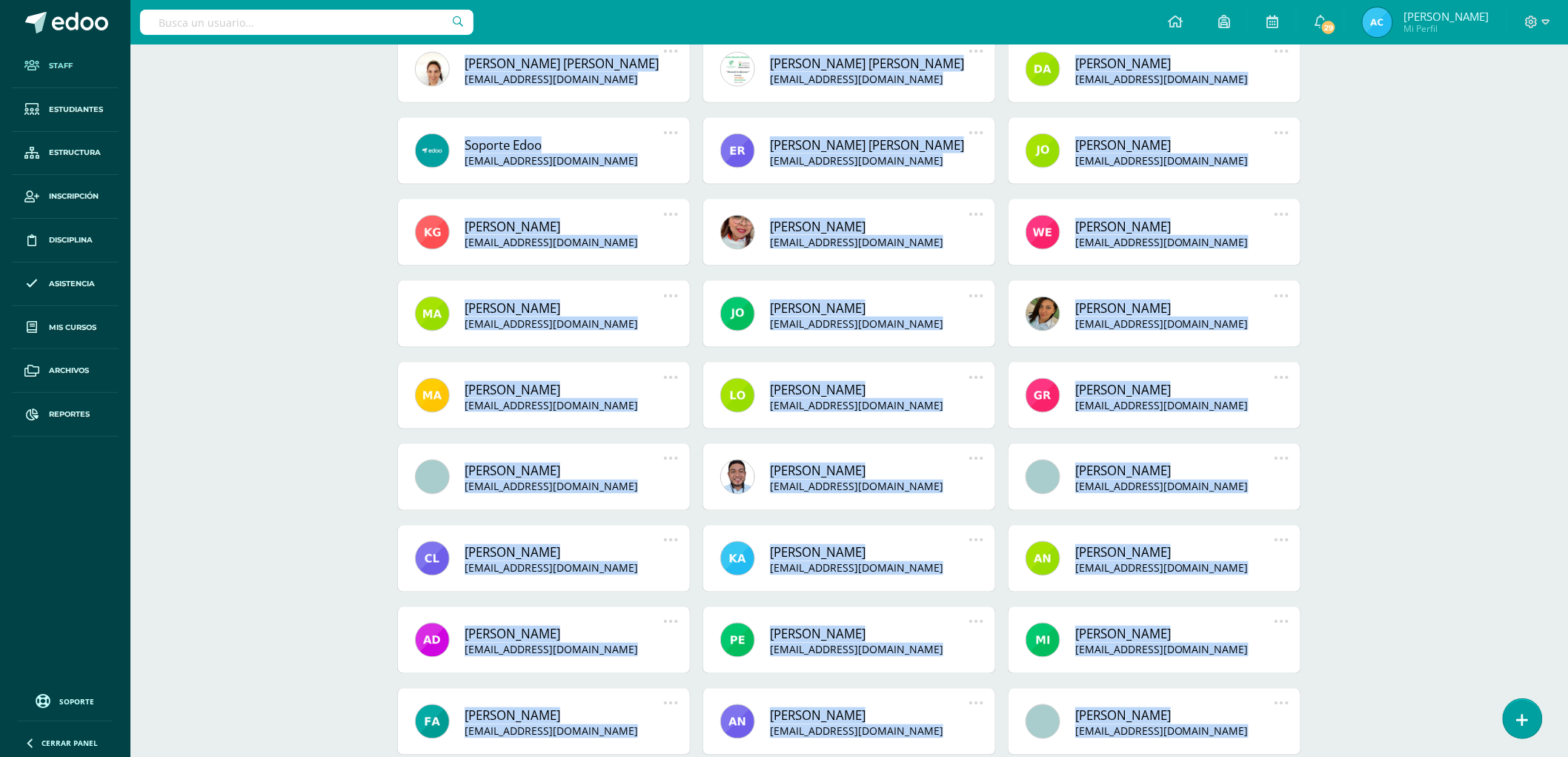
scroll to position [892, 0]
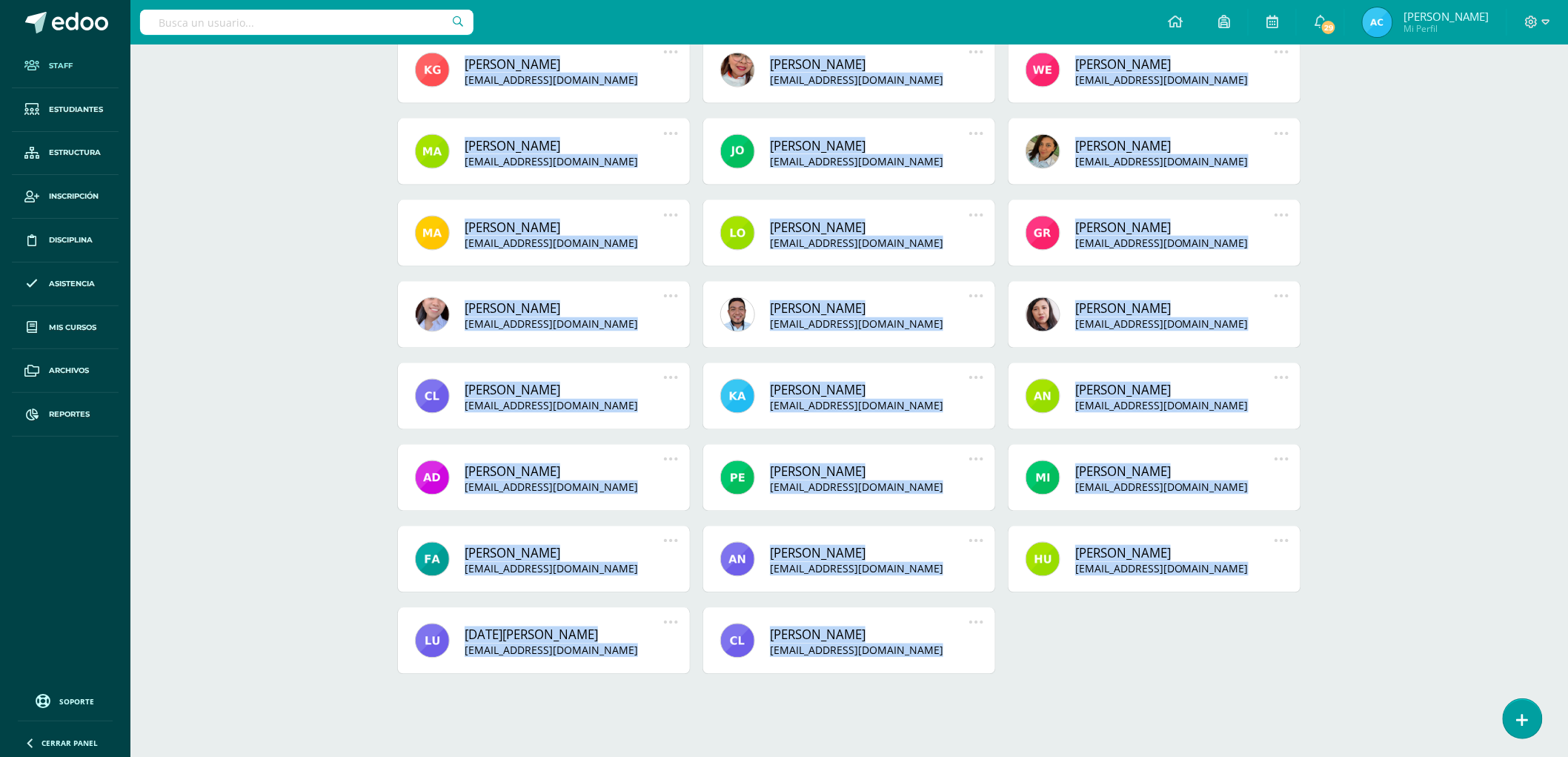
drag, startPoint x: 367, startPoint y: 197, endPoint x: 1224, endPoint y: 789, distance: 1041.6
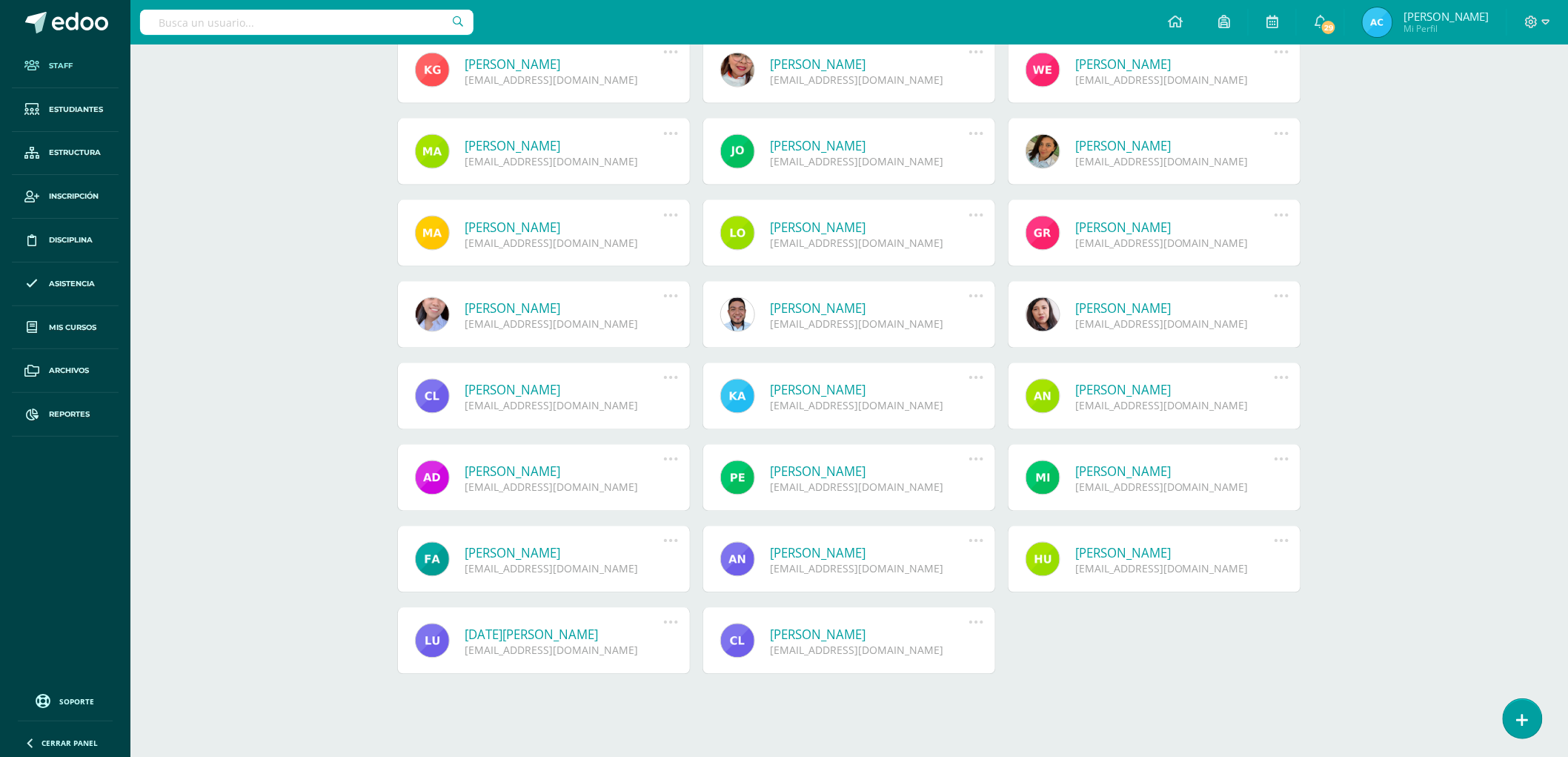
click at [1032, 565] on link at bounding box center [1043, 560] width 34 height 34
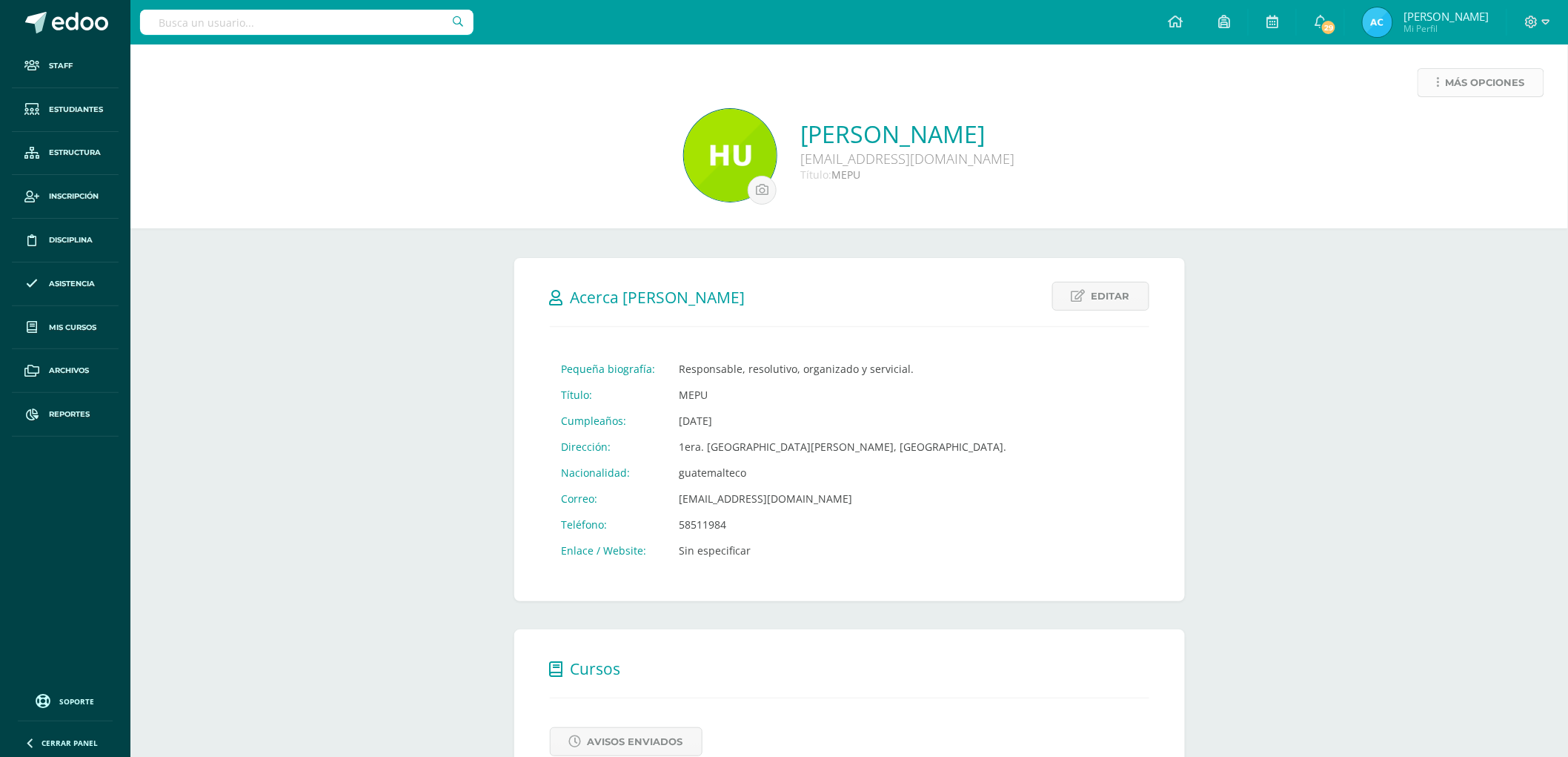
click at [1434, 80] on link "Más opciones" at bounding box center [1481, 83] width 127 height 29
click at [1428, 224] on link "Archivar usuario" at bounding box center [1453, 222] width 152 height 23
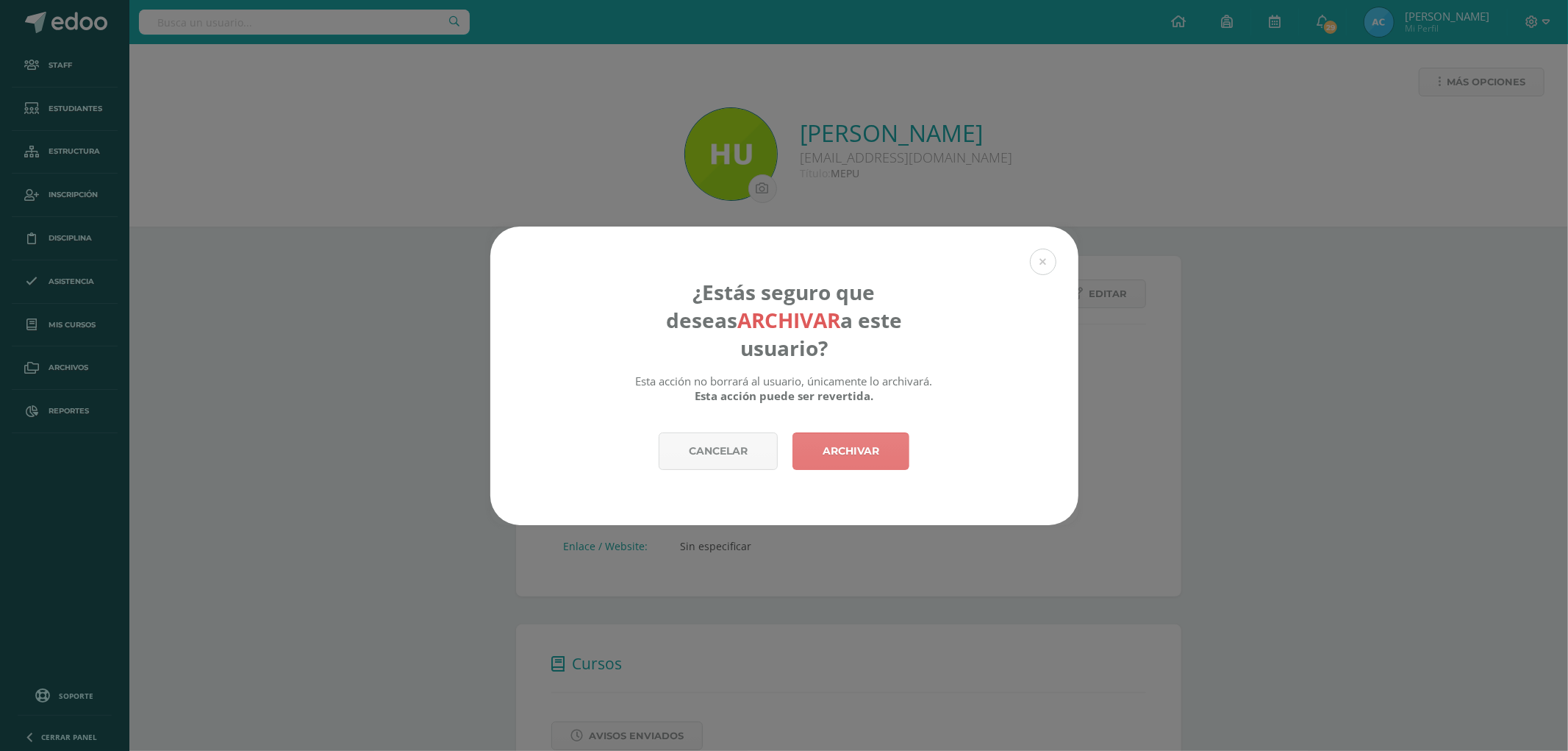
click at [873, 433] on link "Archivar" at bounding box center [851, 452] width 117 height 38
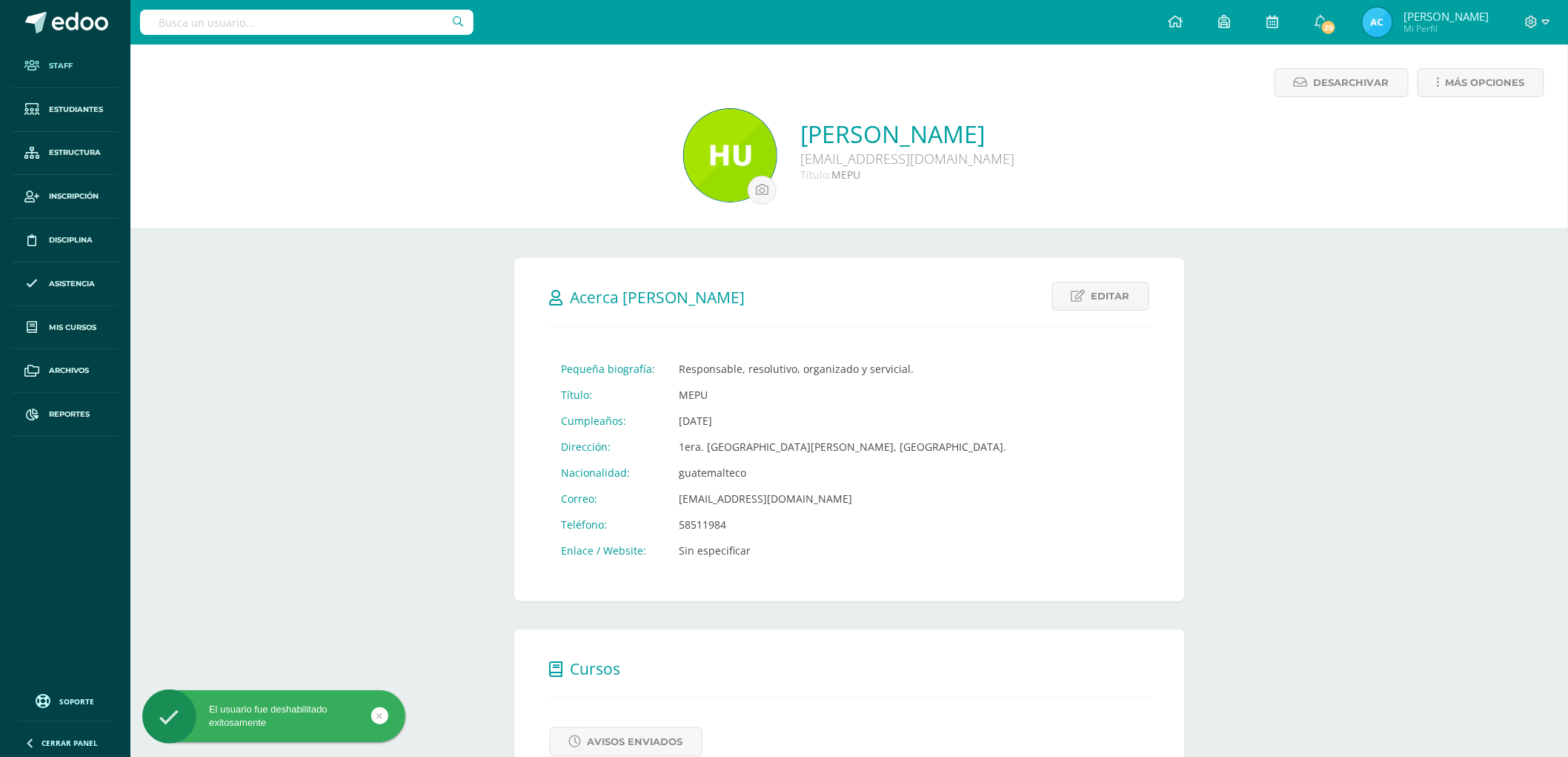
click at [54, 61] on span "Staff" at bounding box center [61, 66] width 24 height 12
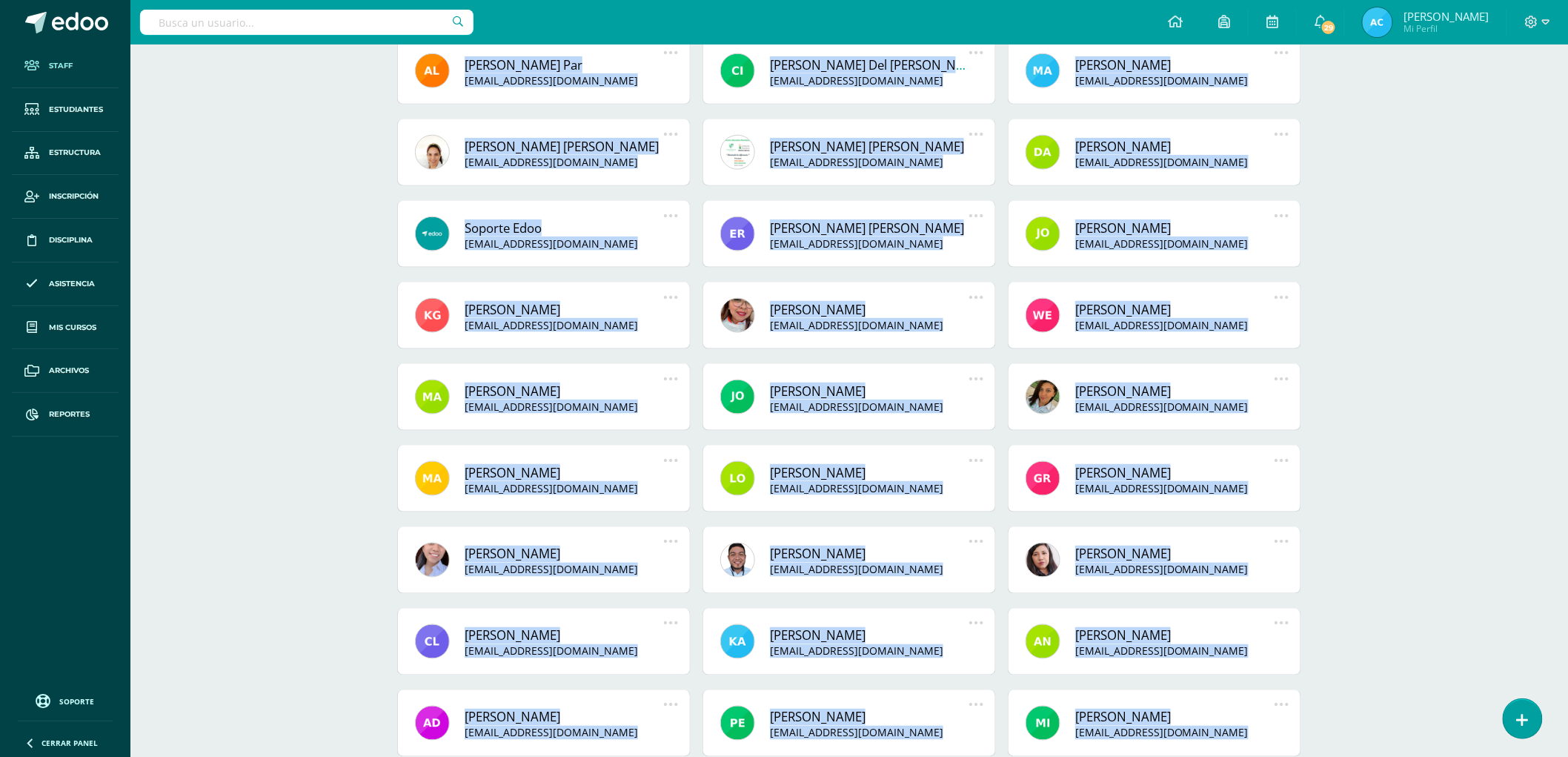
scroll to position [892, 0]
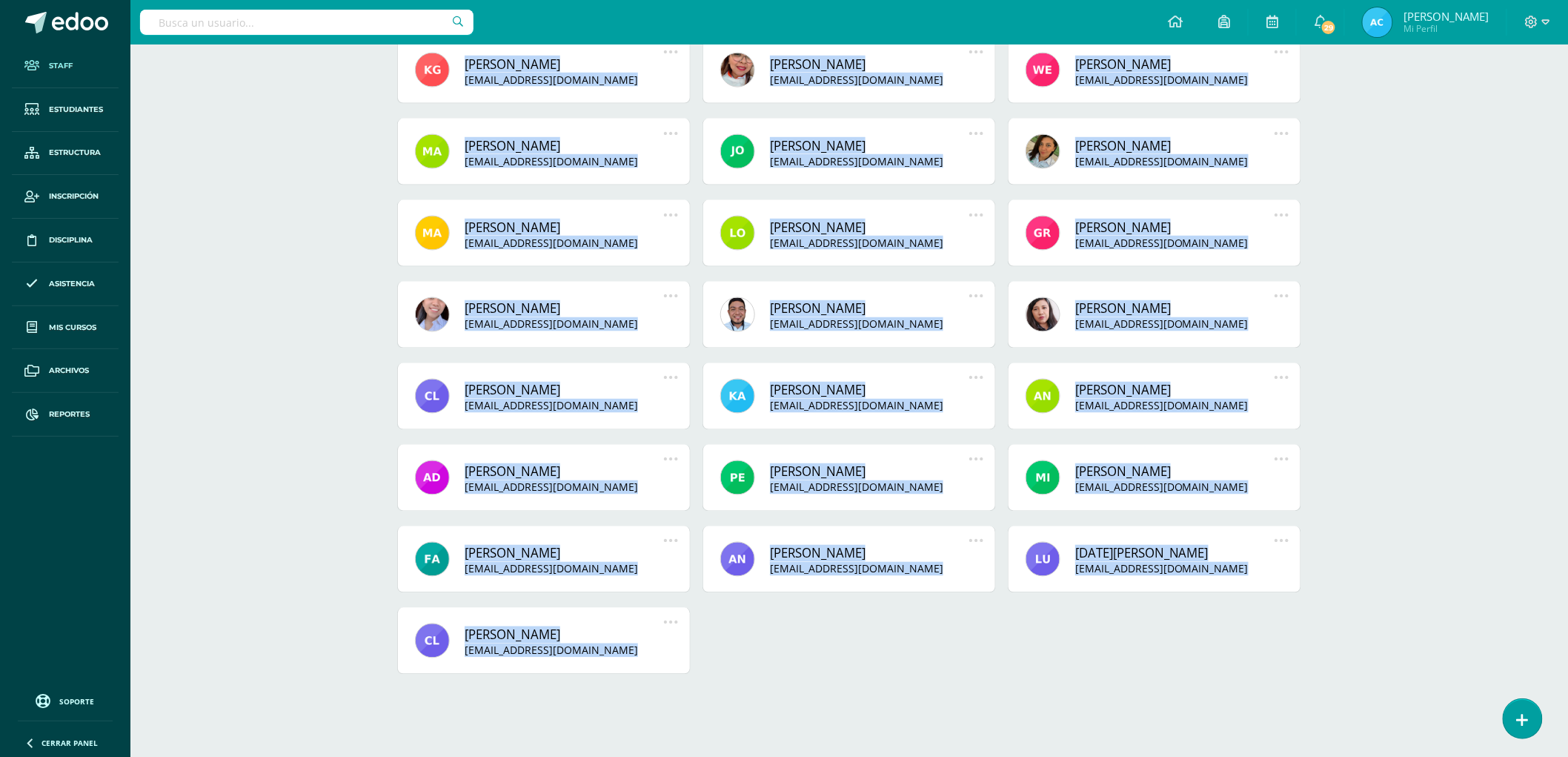
drag, startPoint x: 358, startPoint y: 189, endPoint x: 1180, endPoint y: 723, distance: 980.2
copy body "Mostrando todas las autoridades Billy 1bot billy@1bot.org Deshabilitar usuario …"
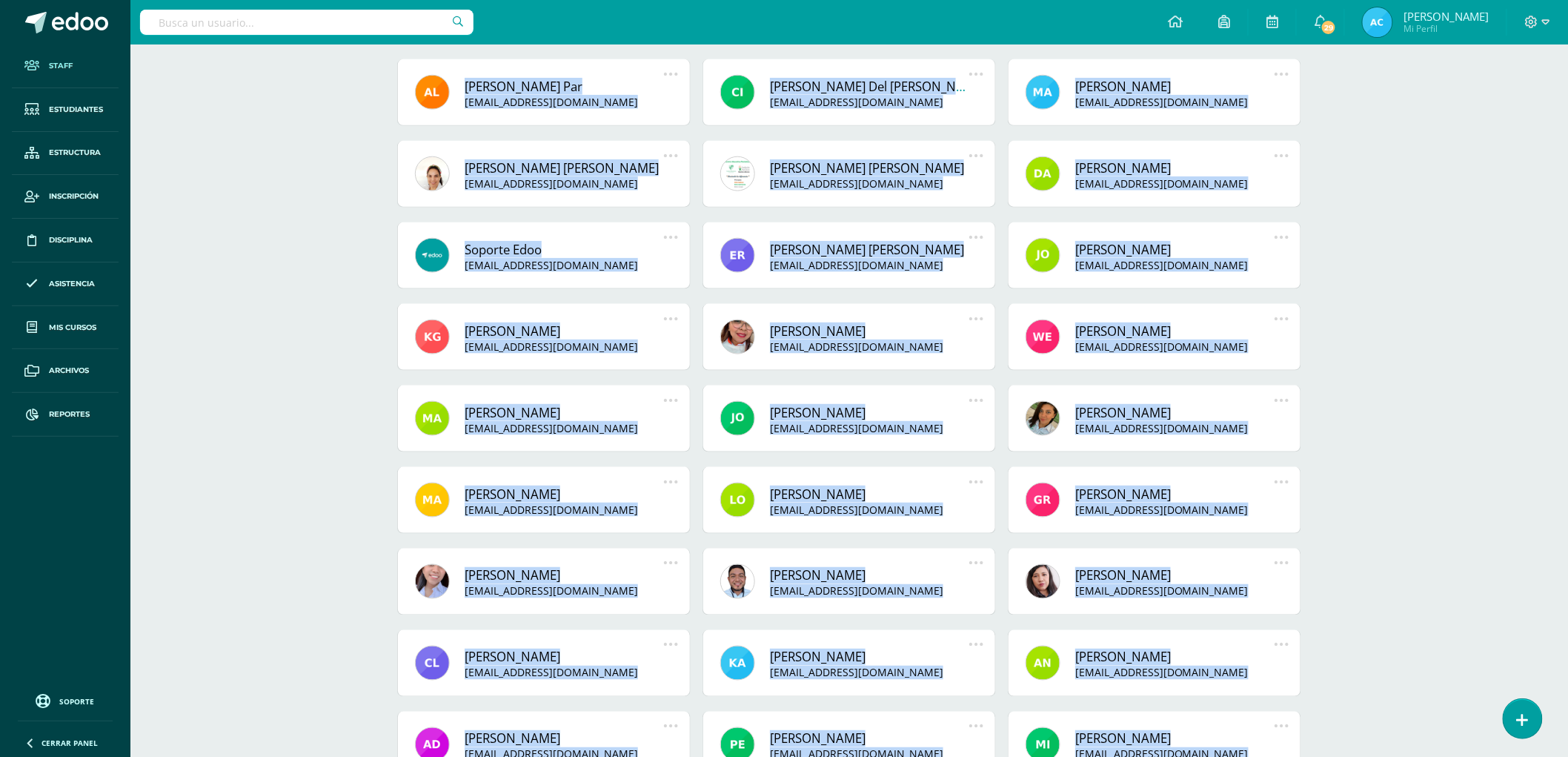
scroll to position [479, 0]
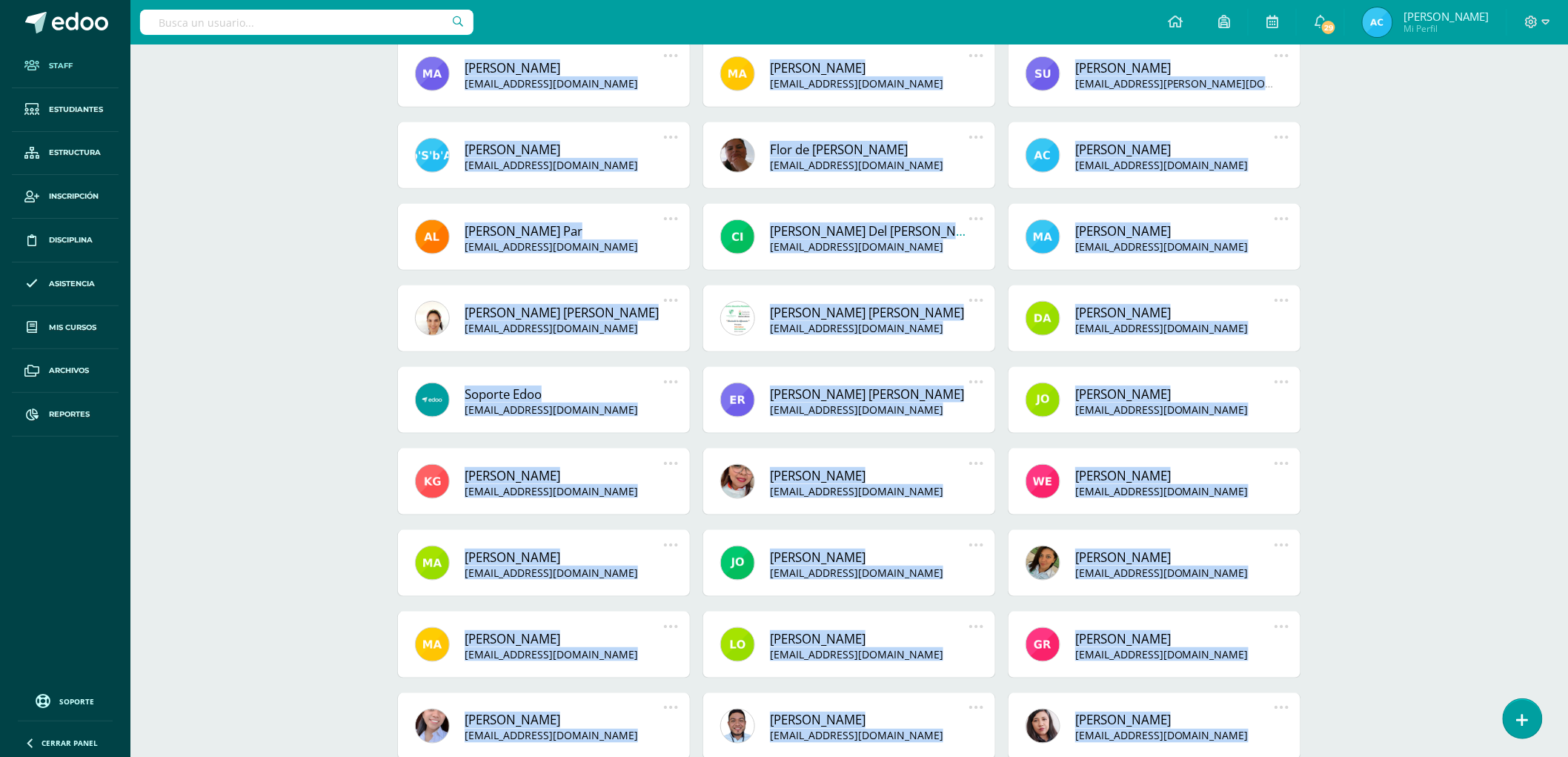
click at [1425, 357] on div "Miembros del Staff Archivo de Staff Archivo de Staff Acá podrás realizar una bú…" at bounding box center [849, 366] width 1438 height 1604
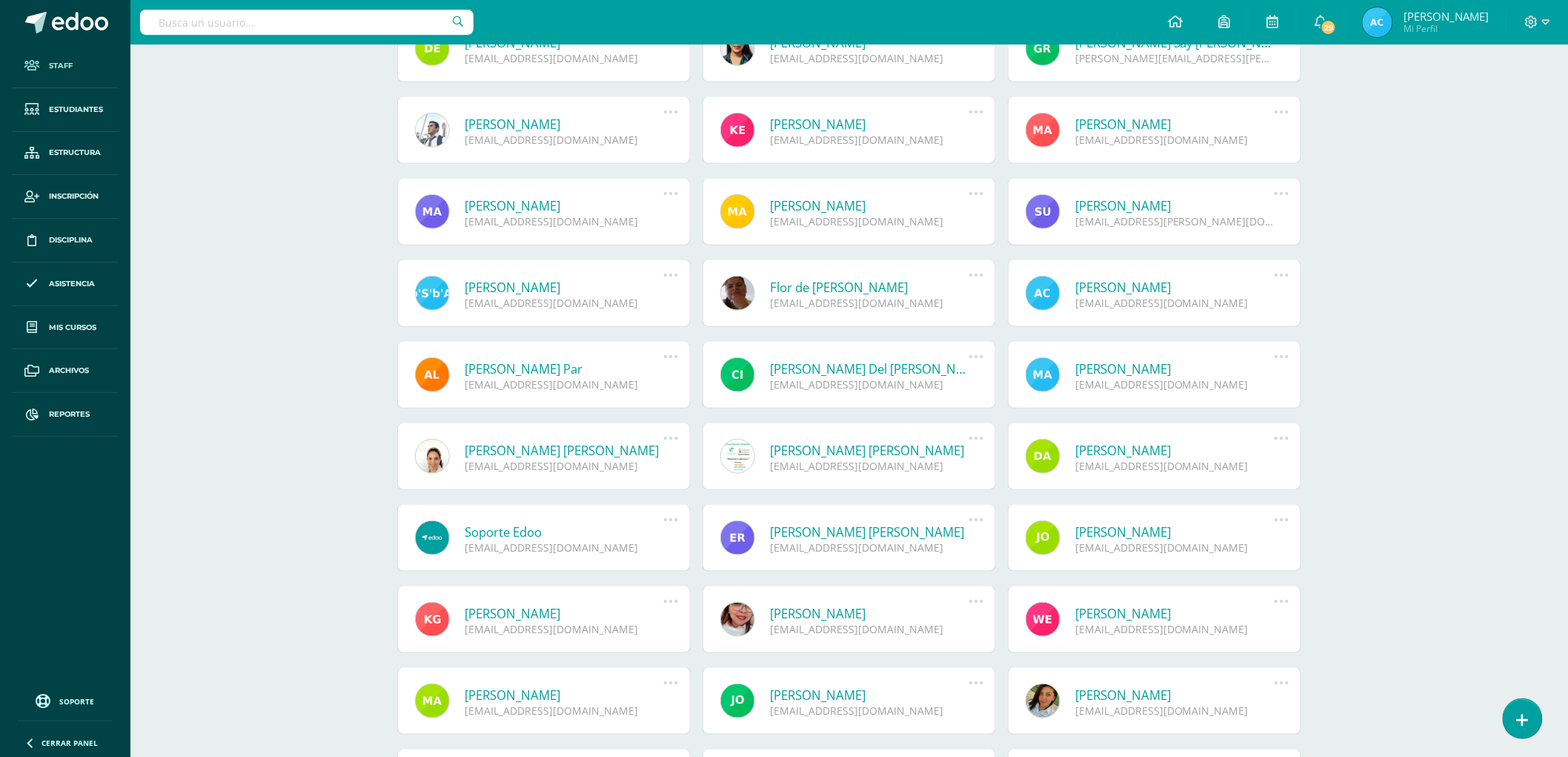
scroll to position [315, 0]
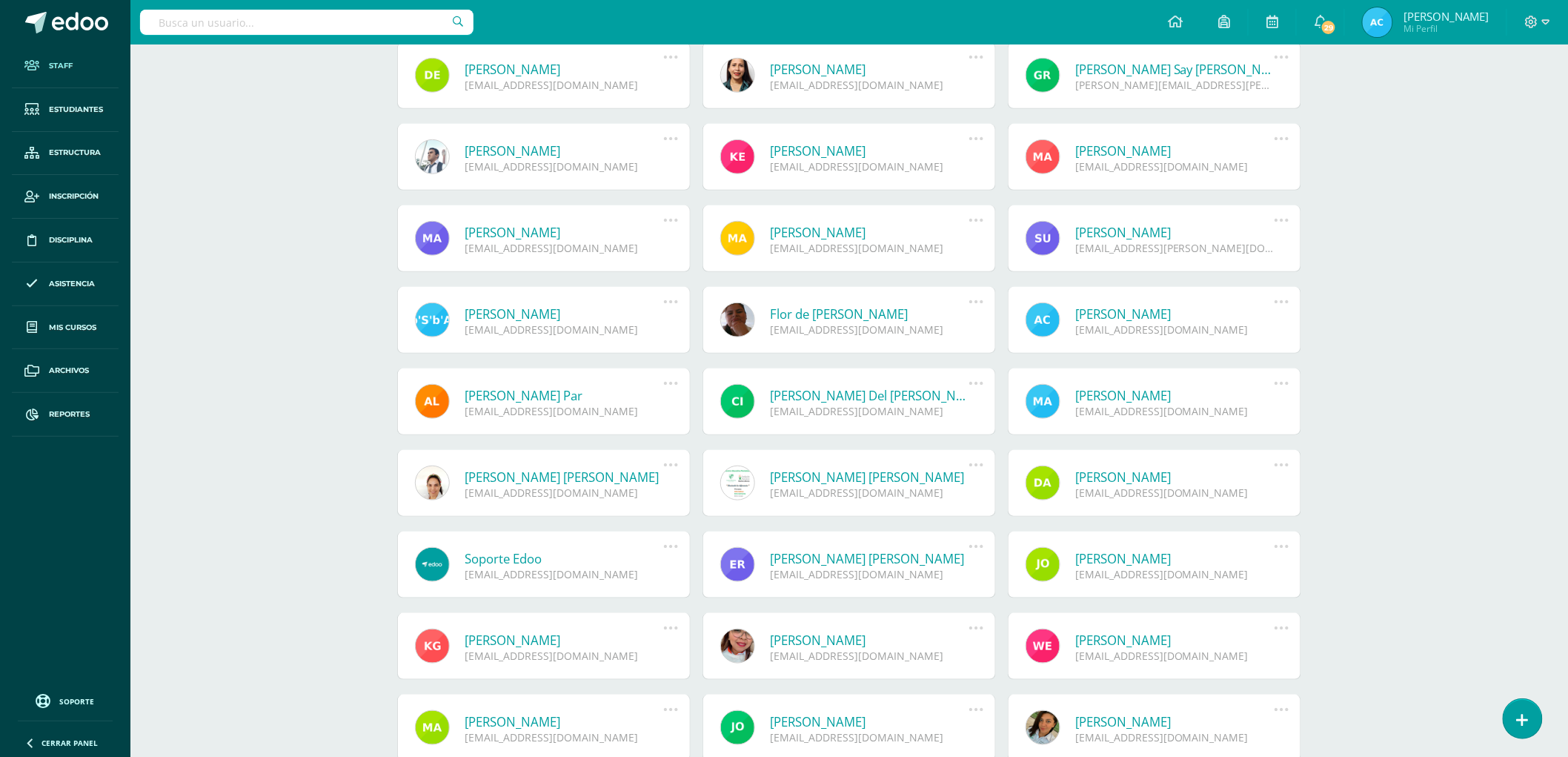
click at [737, 393] on link at bounding box center [738, 401] width 34 height 34
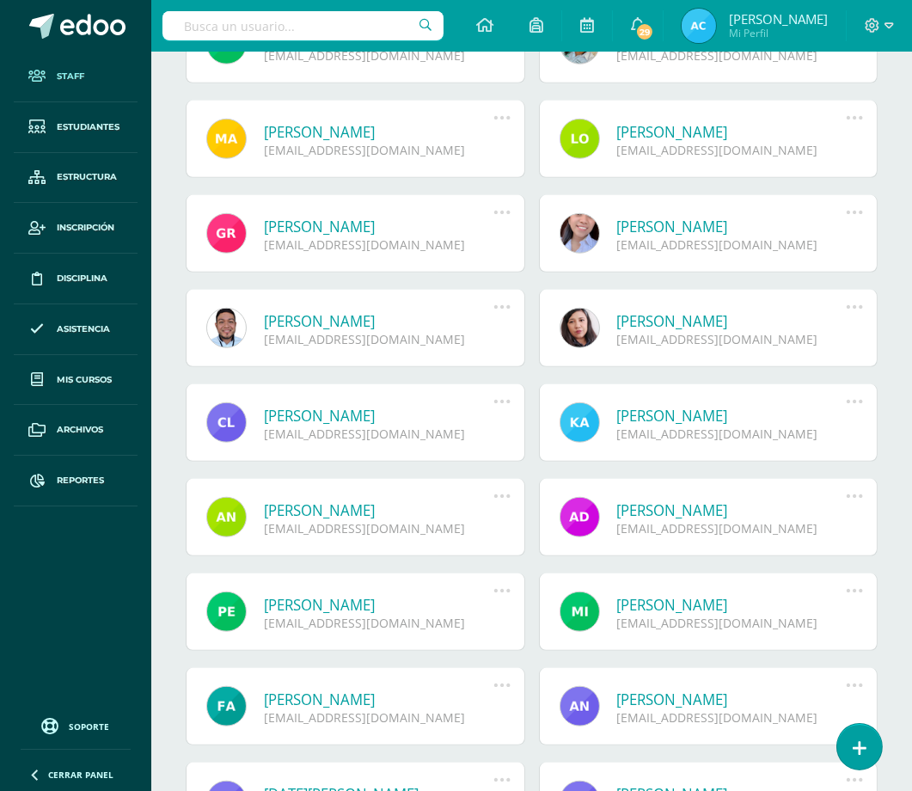
scroll to position [1812, 0]
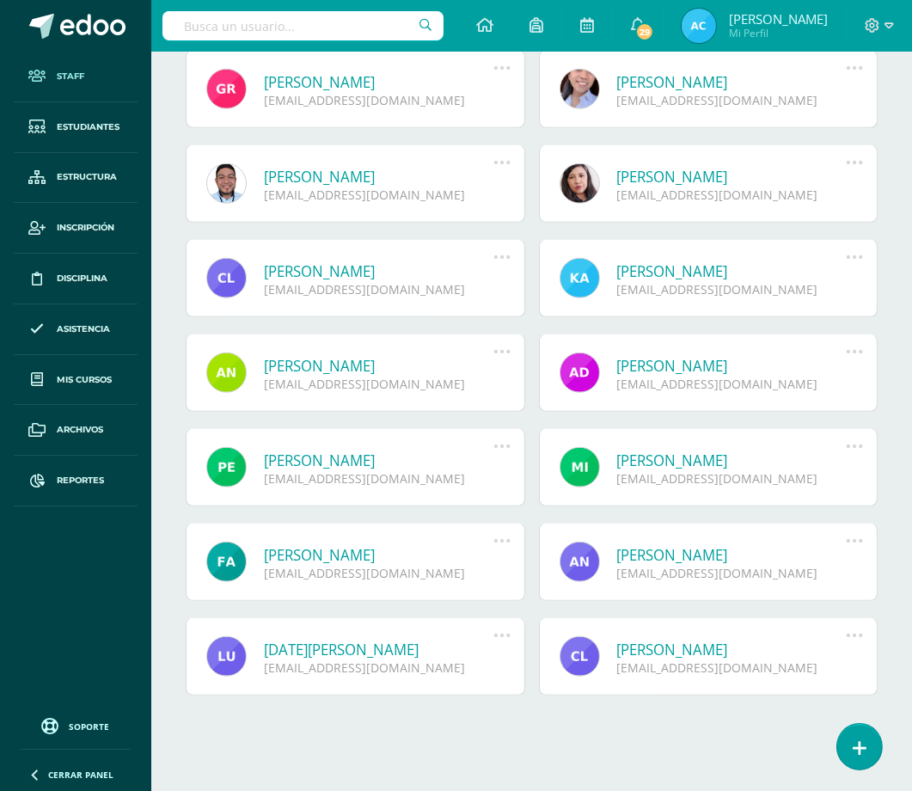
click at [216, 560] on link at bounding box center [226, 562] width 40 height 40
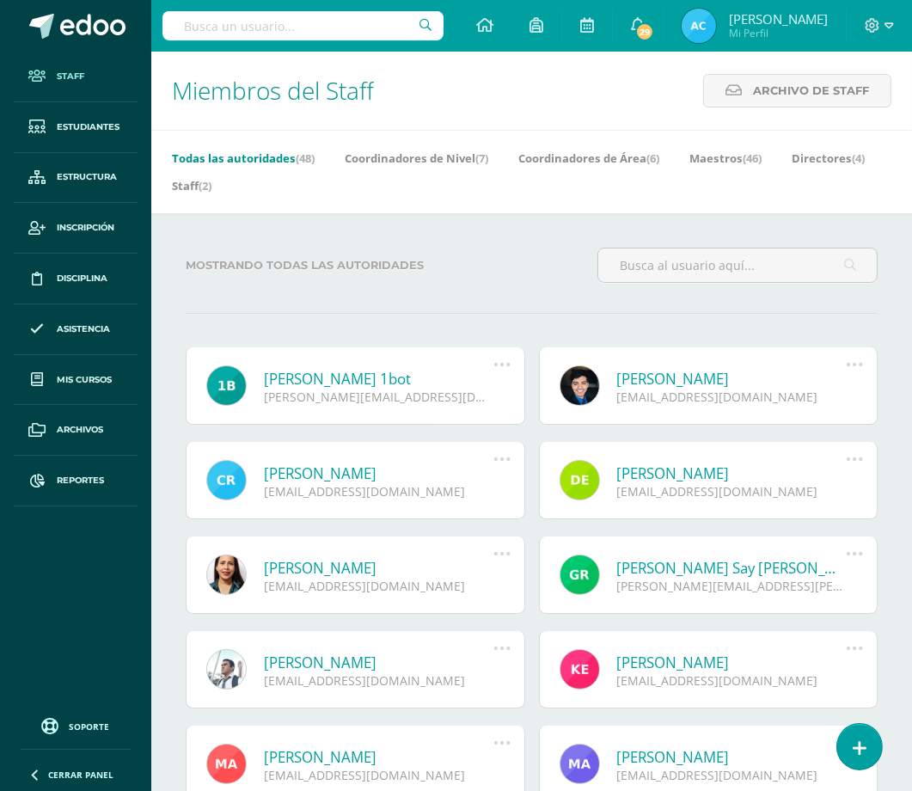
click at [573, 396] on link at bounding box center [580, 385] width 40 height 40
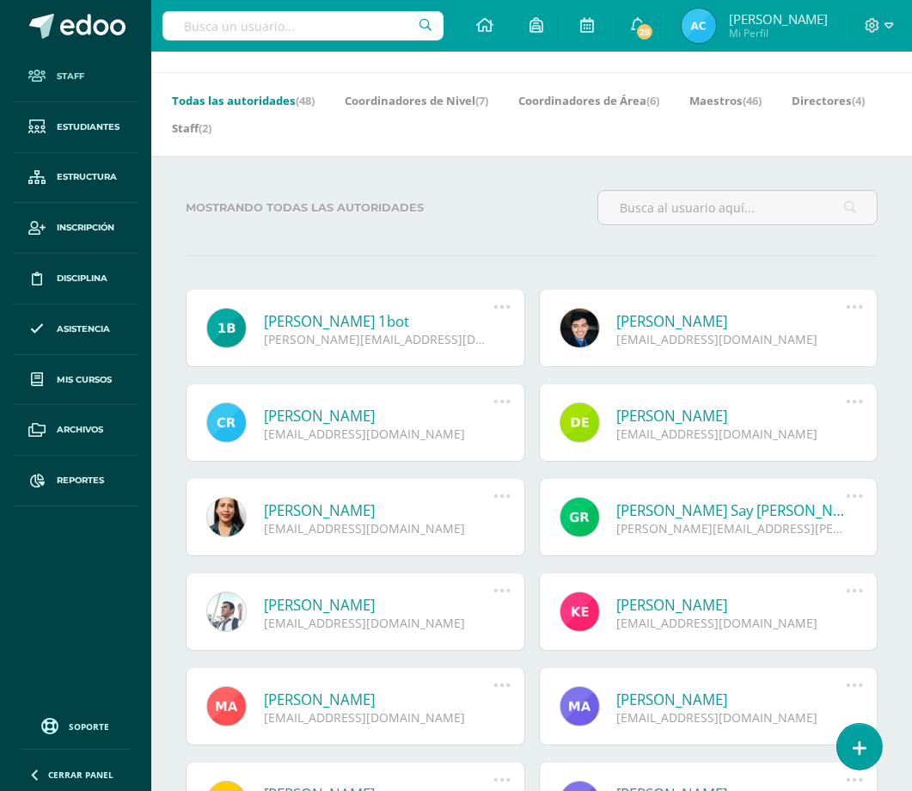
scroll to position [191, 0]
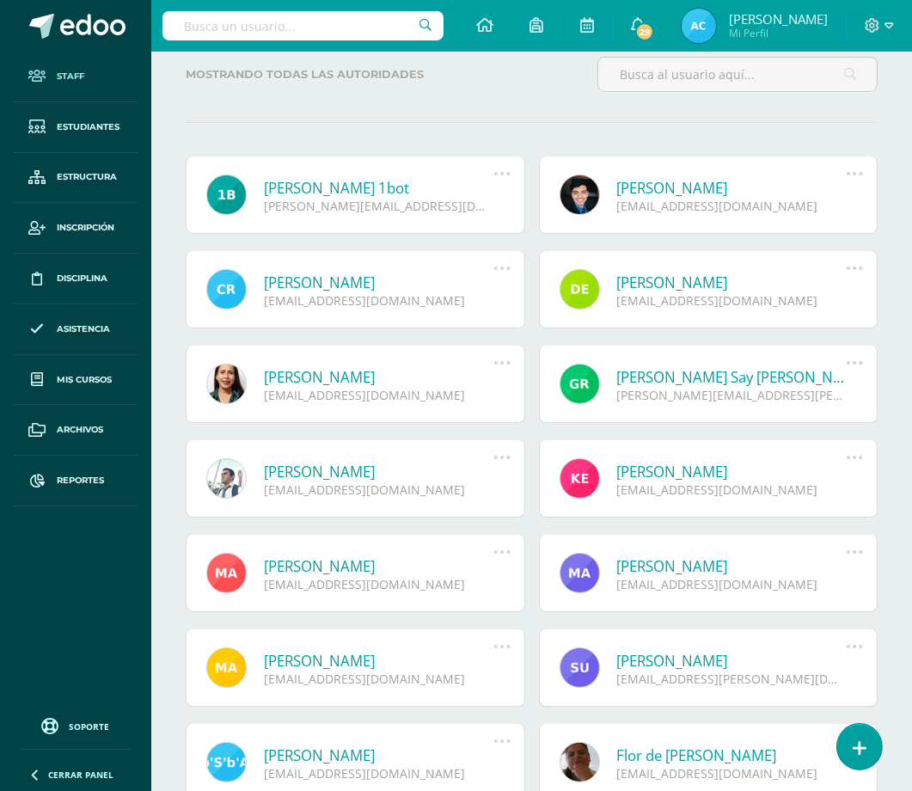
click at [589, 487] on link at bounding box center [580, 478] width 40 height 40
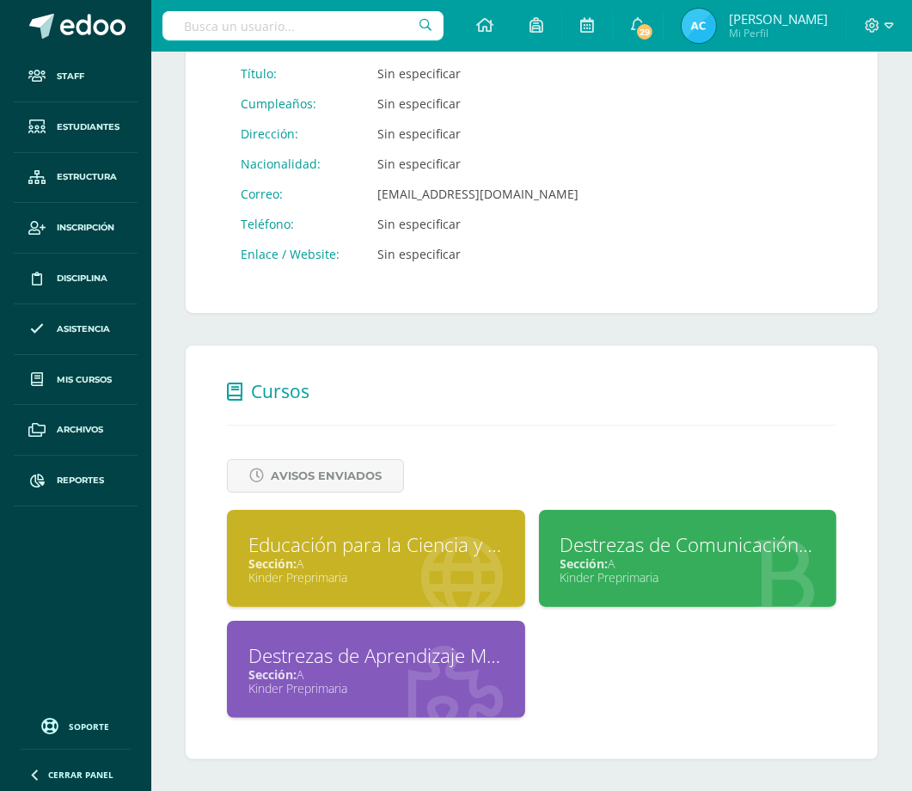
scroll to position [289, 0]
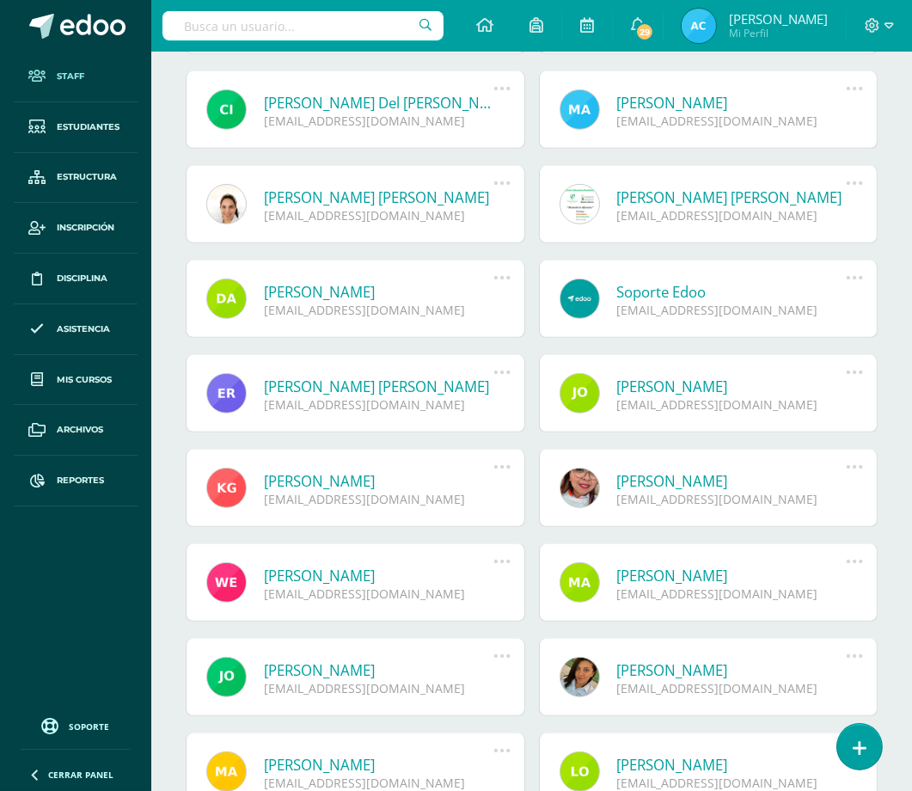
scroll to position [1045, 0]
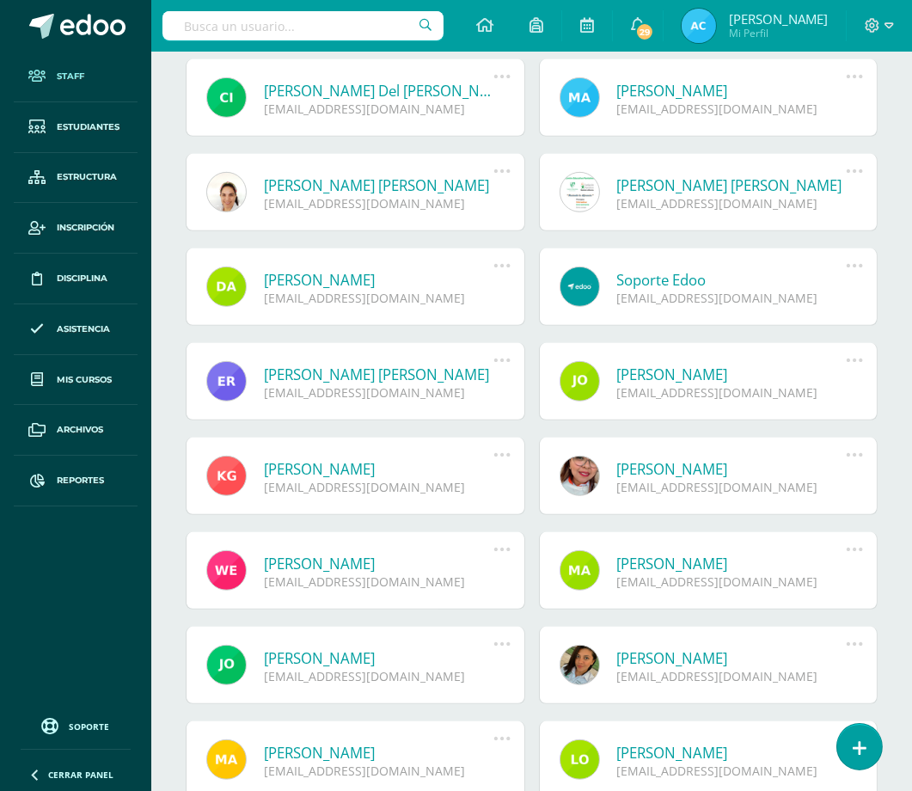
click at [568, 488] on link at bounding box center [580, 476] width 40 height 40
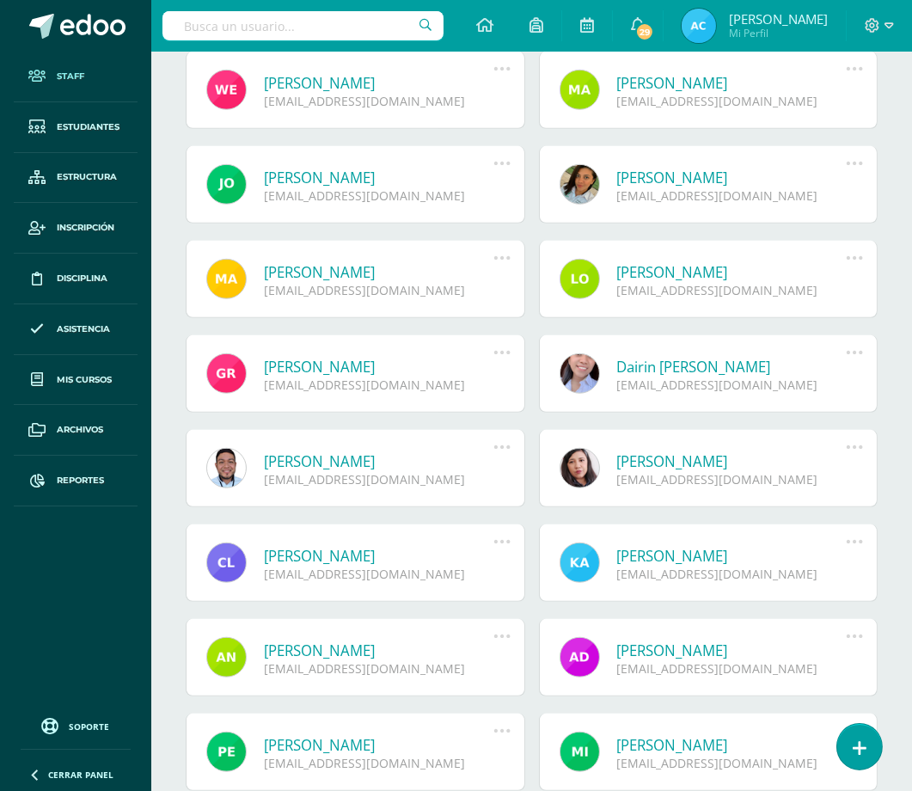
scroll to position [1430, 0]
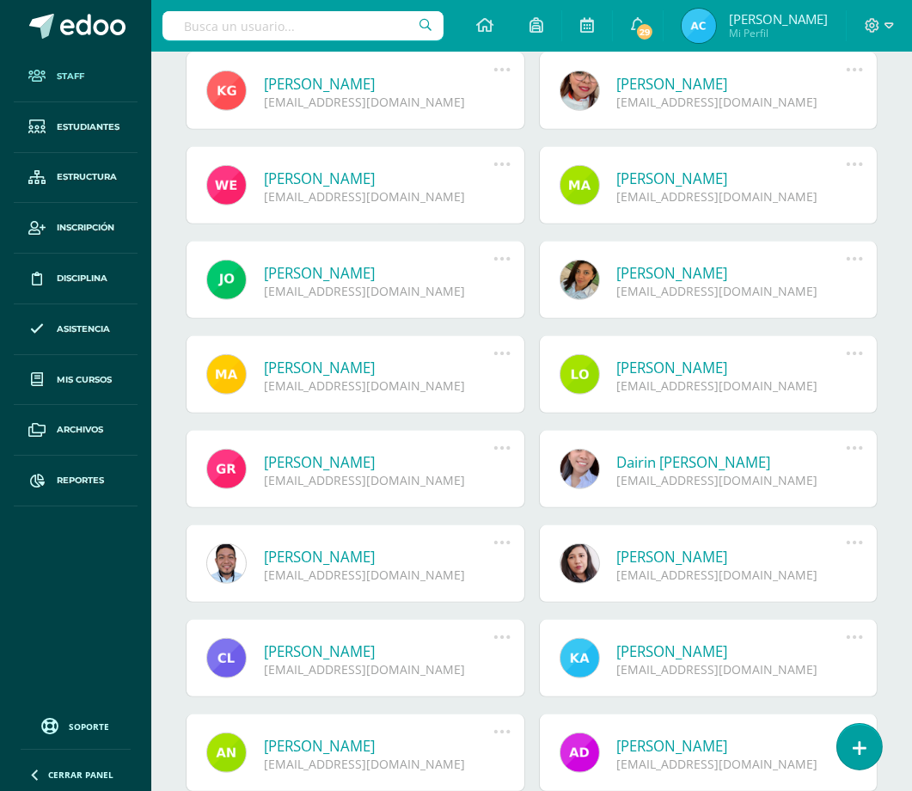
click at [238, 190] on link at bounding box center [226, 185] width 40 height 40
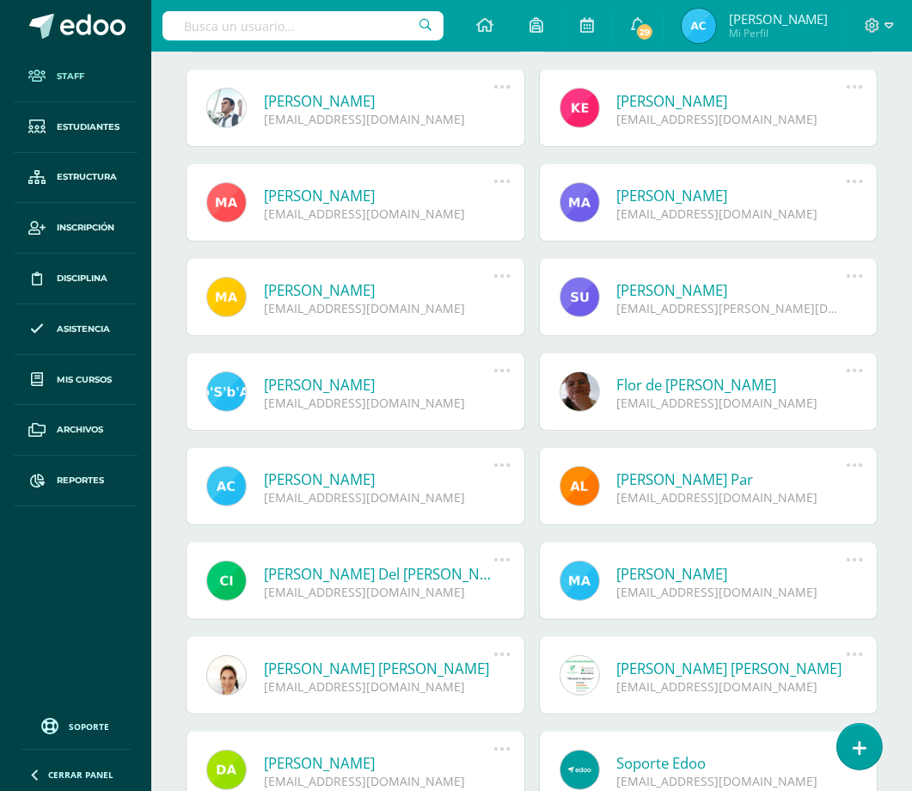
scroll to position [573, 0]
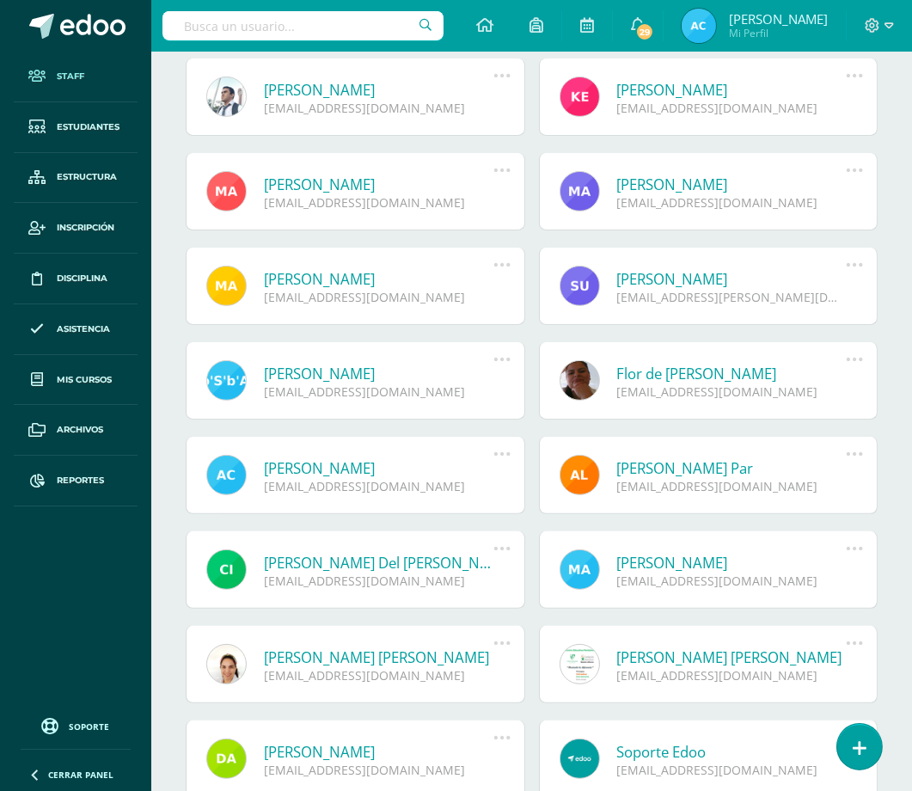
click at [570, 573] on link at bounding box center [580, 569] width 40 height 40
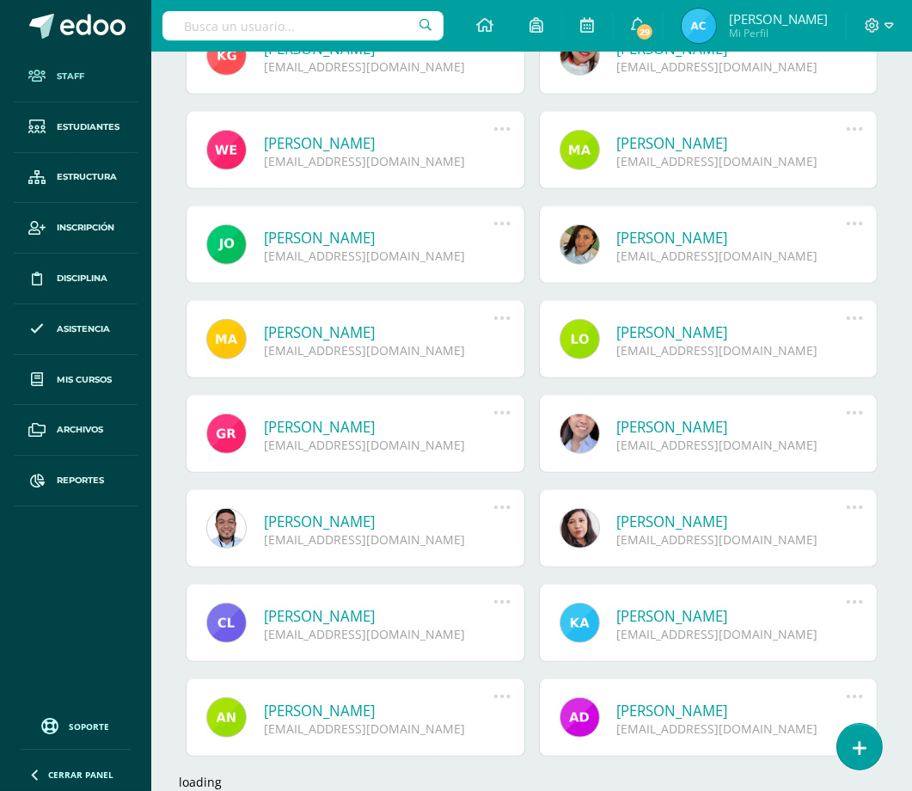
scroll to position [1544, 0]
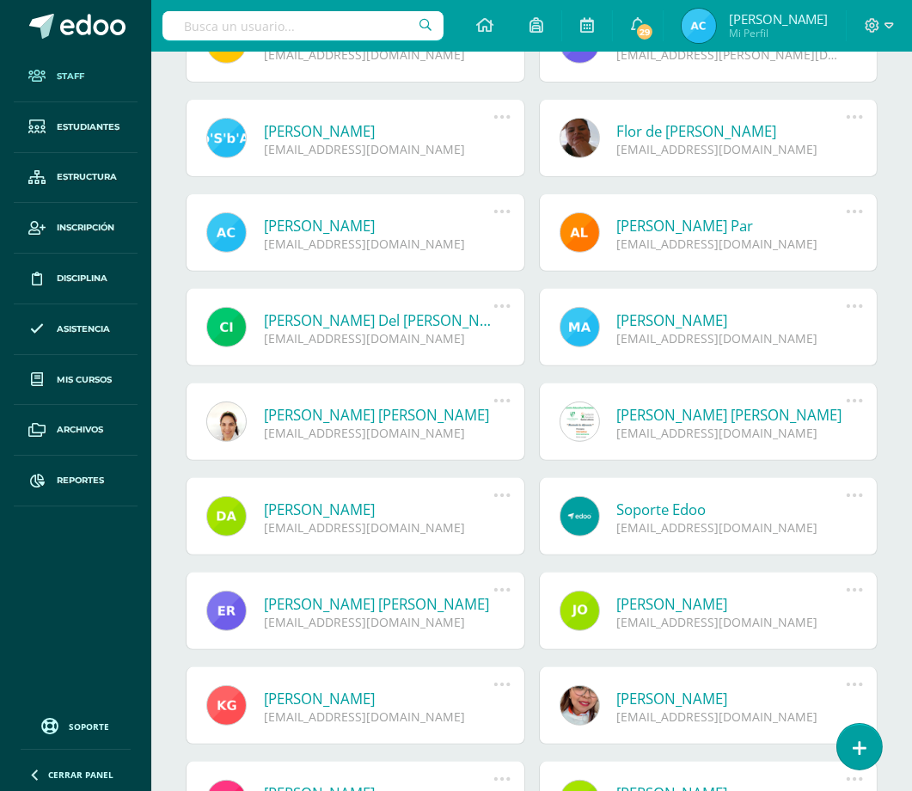
scroll to position [1007, 0]
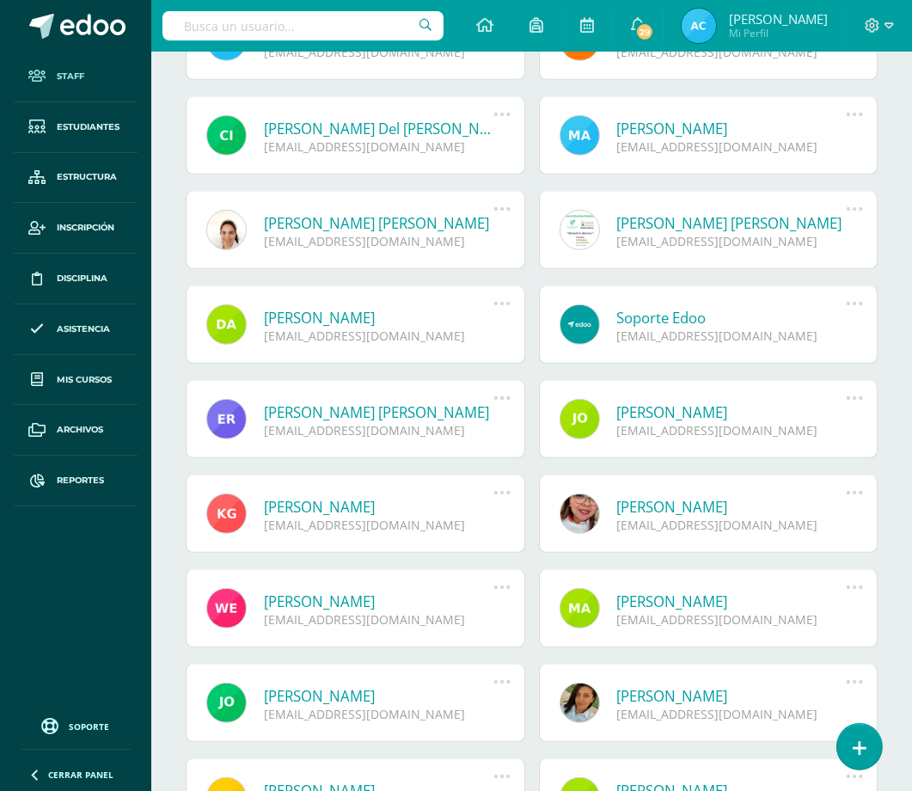
click at [580, 684] on link at bounding box center [580, 703] width 40 height 40
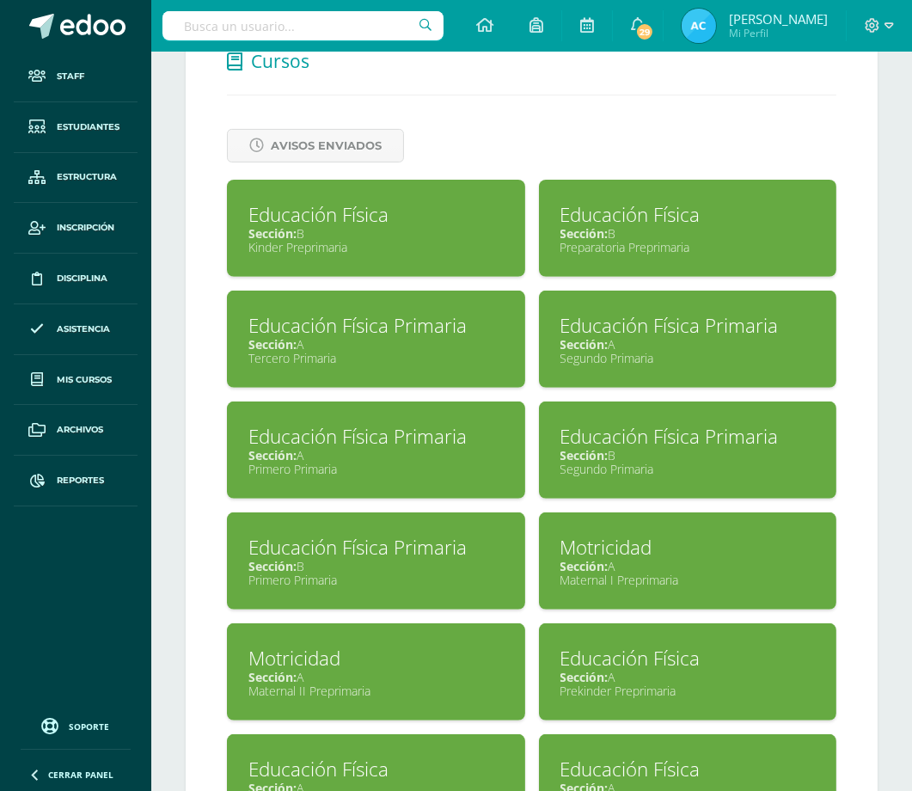
scroll to position [877, 0]
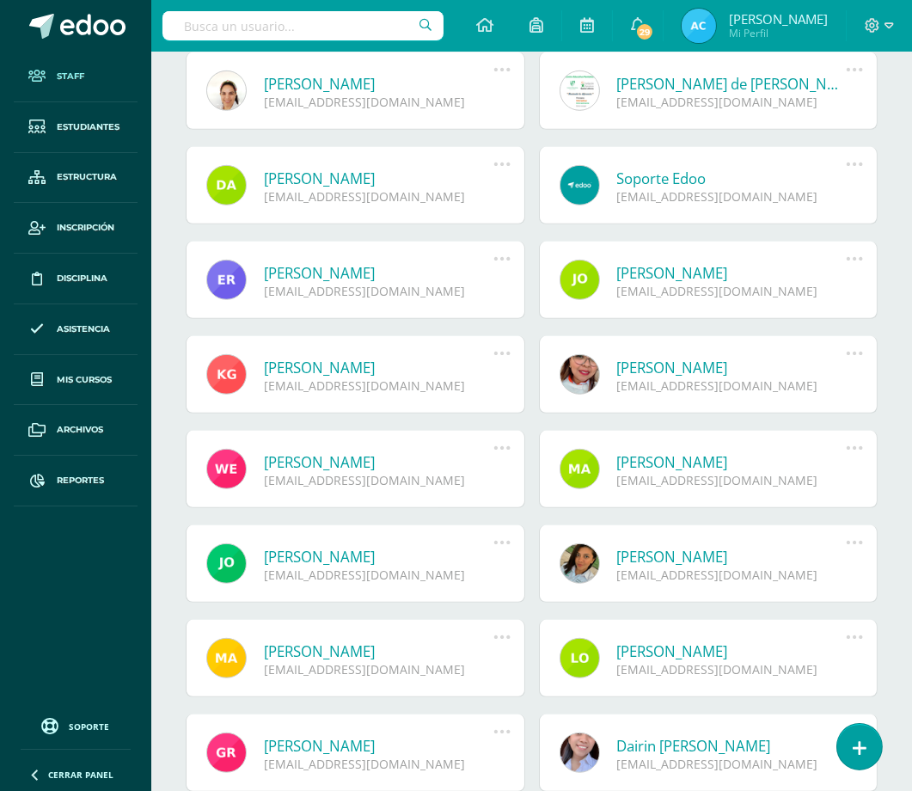
scroll to position [1242, 0]
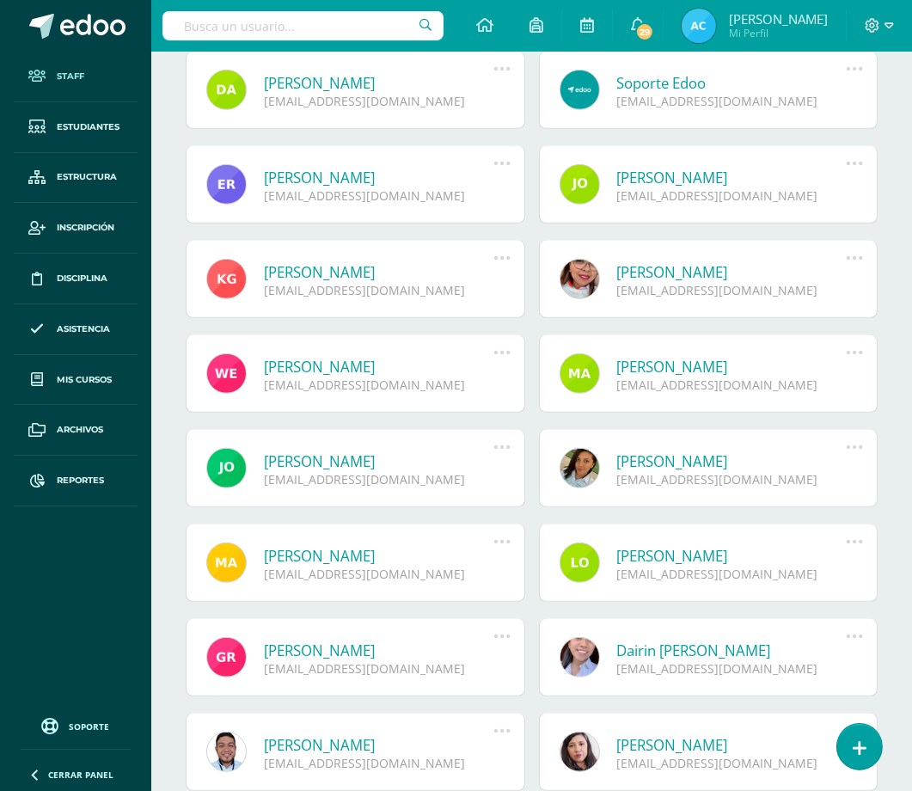
click at [230, 562] on link at bounding box center [226, 563] width 40 height 40
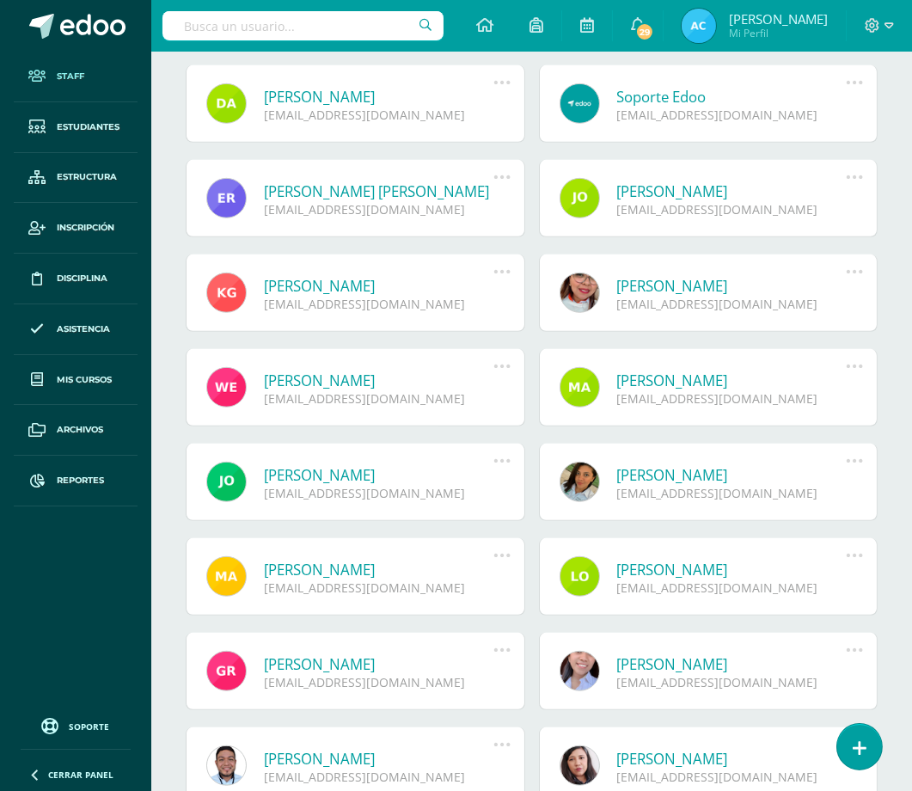
scroll to position [1261, 0]
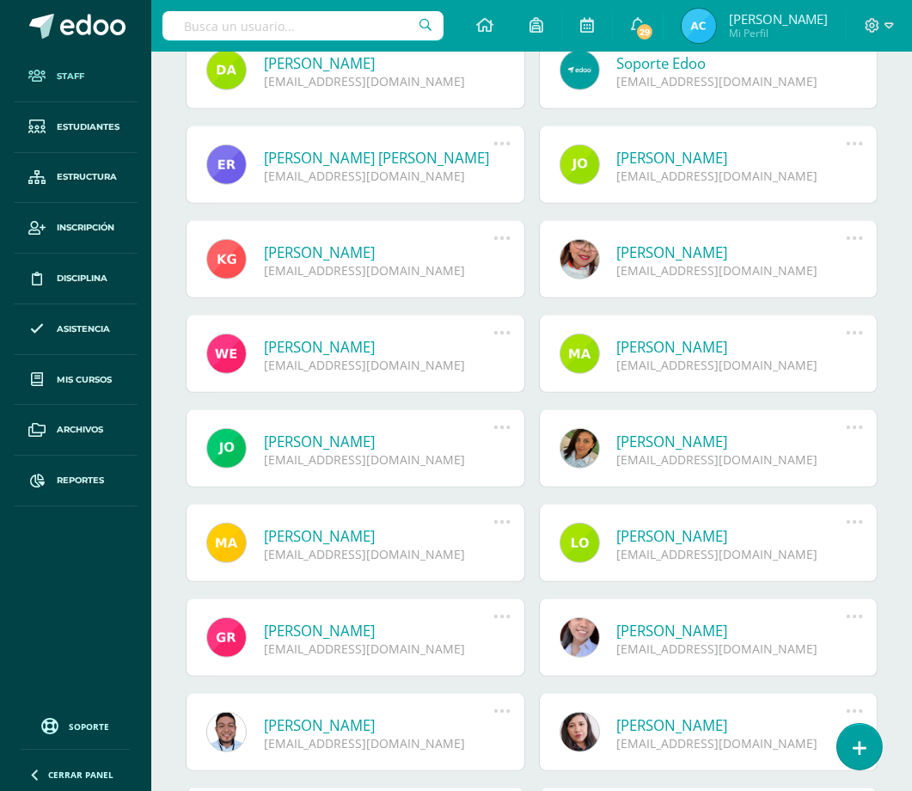
click at [224, 647] on link at bounding box center [226, 637] width 40 height 40
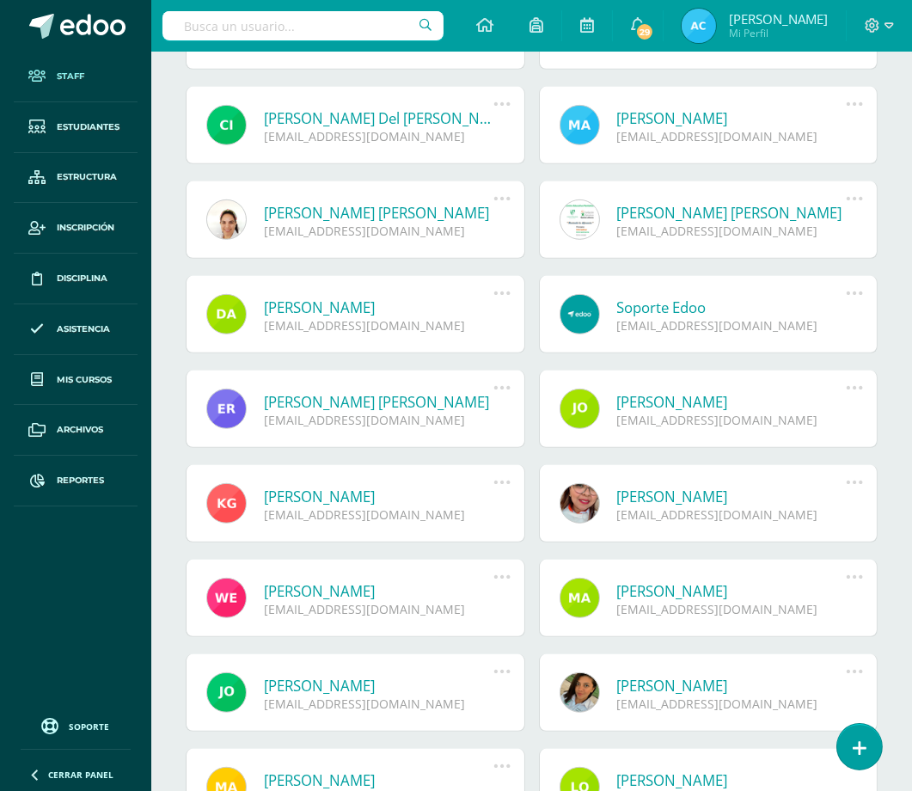
scroll to position [1102, 0]
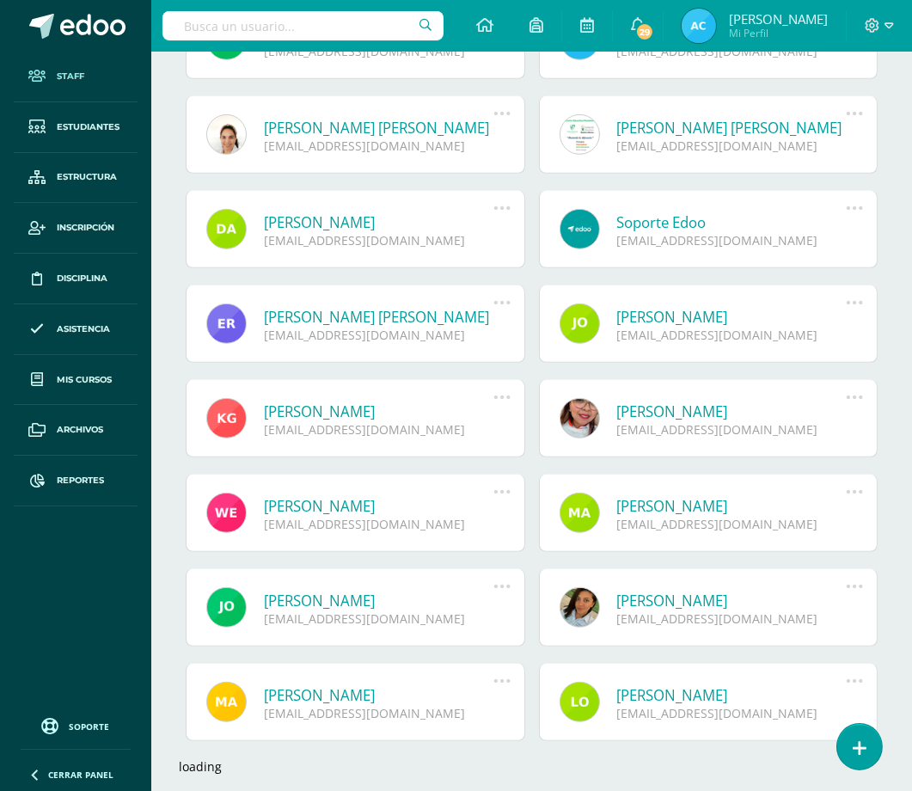
click at [578, 512] on link at bounding box center [580, 513] width 40 height 40
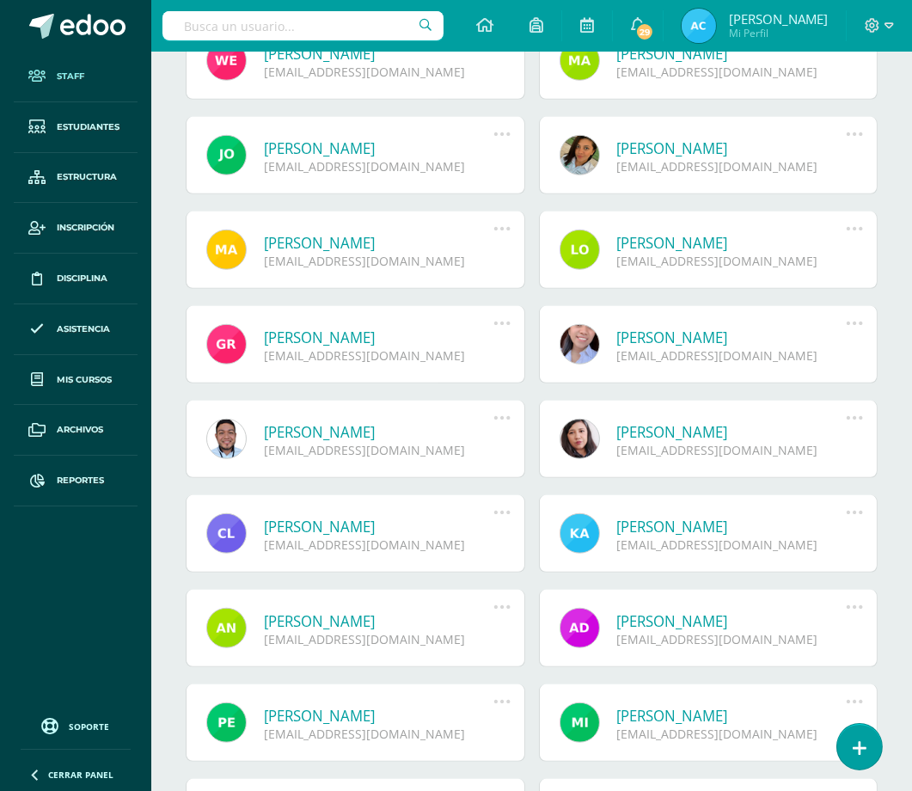
scroll to position [1525, 0]
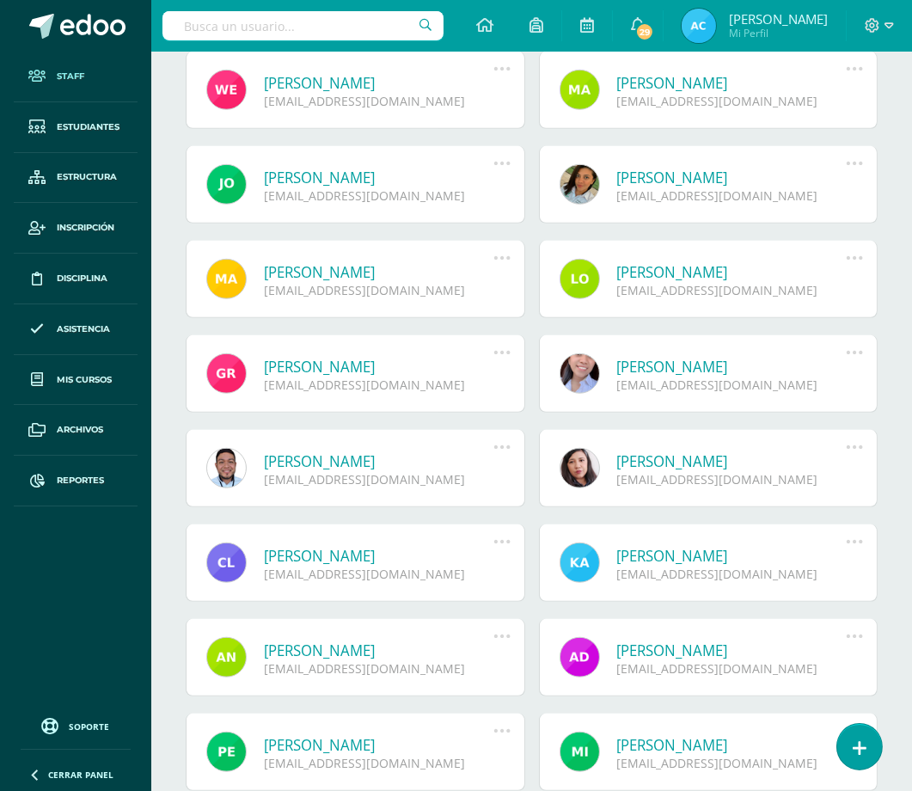
click at [224, 181] on link at bounding box center [226, 184] width 40 height 40
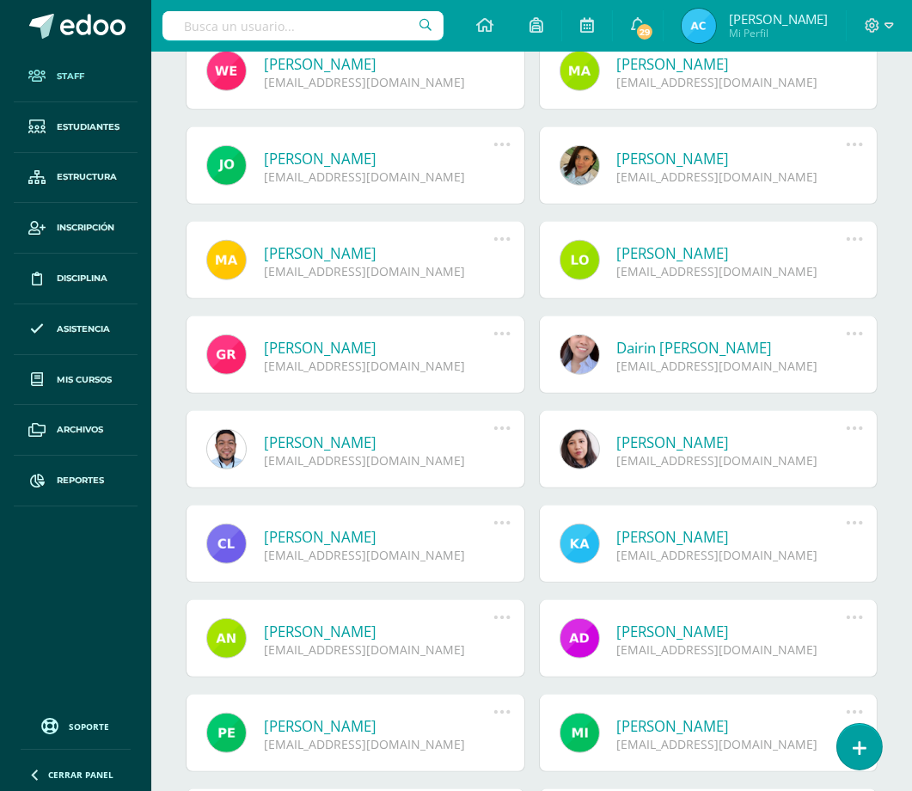
scroll to position [1812, 0]
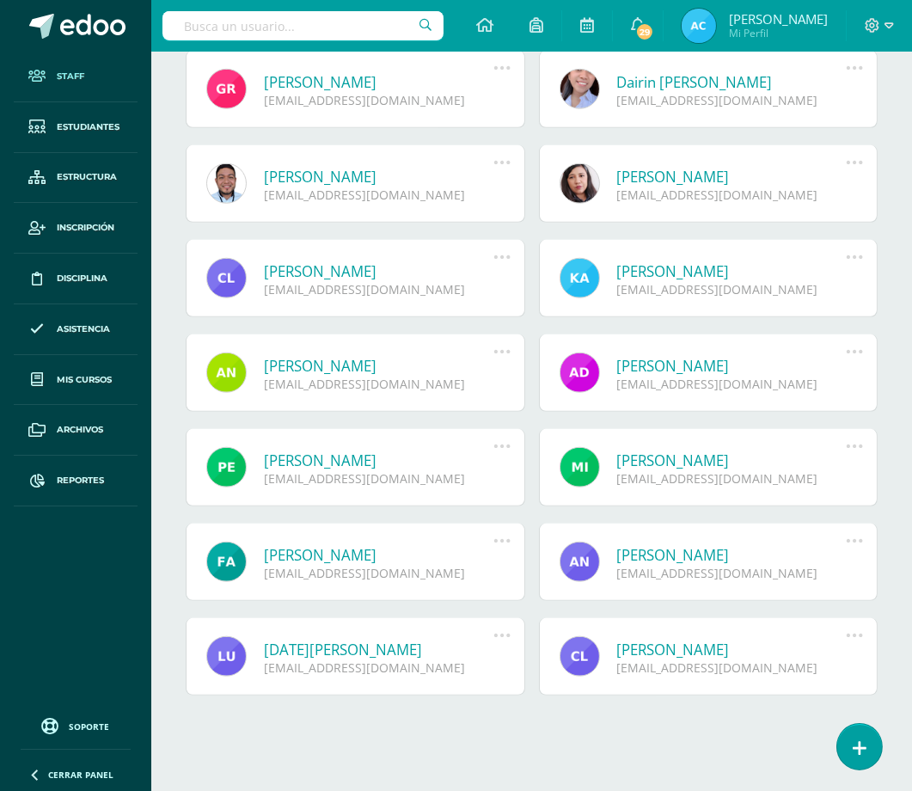
click at [592, 655] on link at bounding box center [580, 656] width 40 height 40
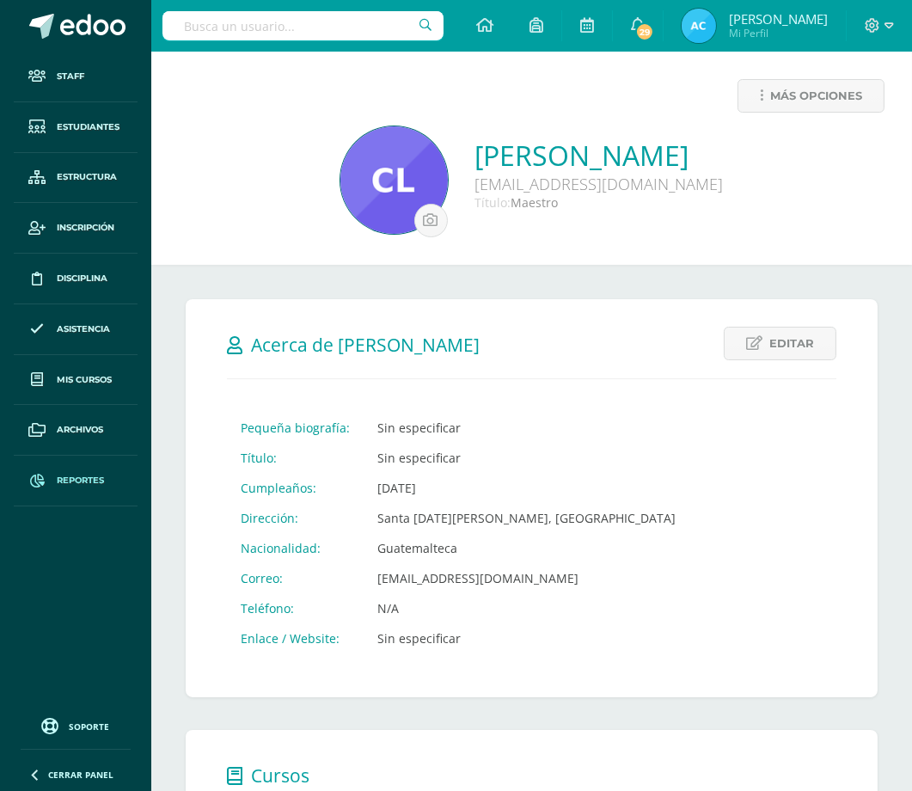
click at [64, 486] on span "Reportes" at bounding box center [80, 481] width 47 height 14
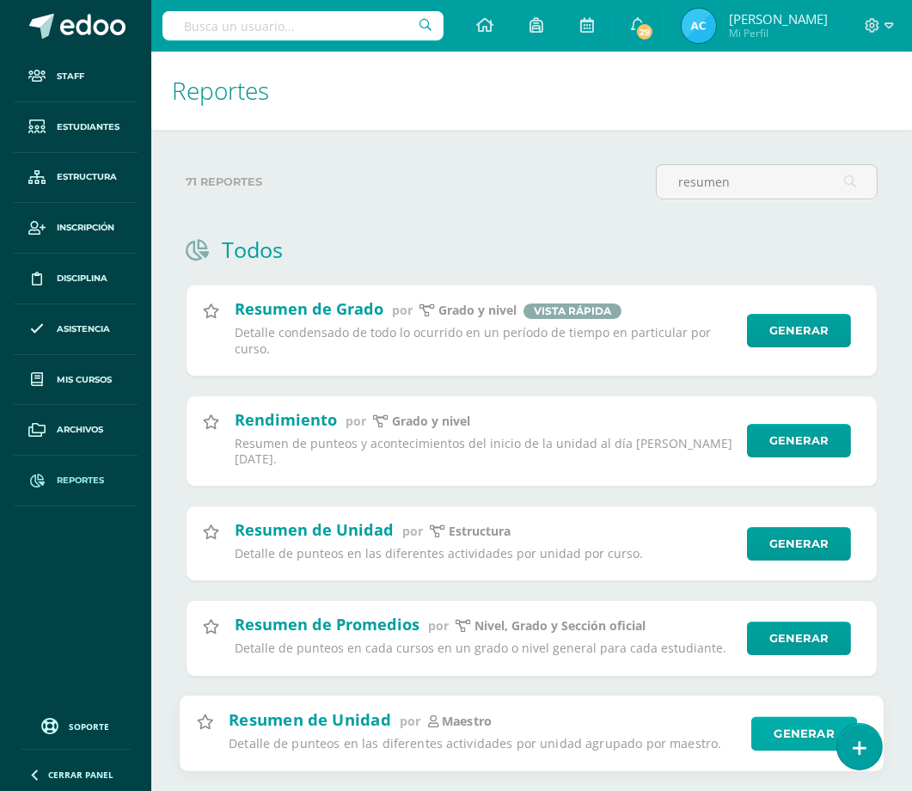
type input "resumen"
click at [791, 716] on link "Generar" at bounding box center [804, 733] width 106 height 34
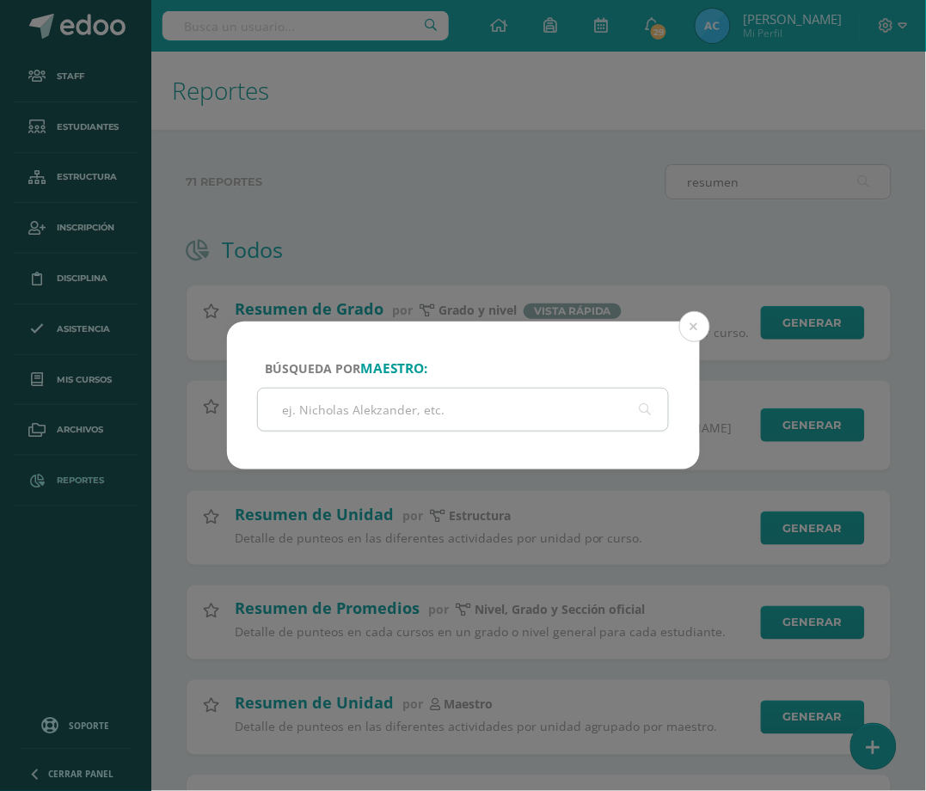
drag, startPoint x: 448, startPoint y: 399, endPoint x: 479, endPoint y: 407, distance: 31.9
click at [448, 399] on input "text" at bounding box center [463, 410] width 411 height 42
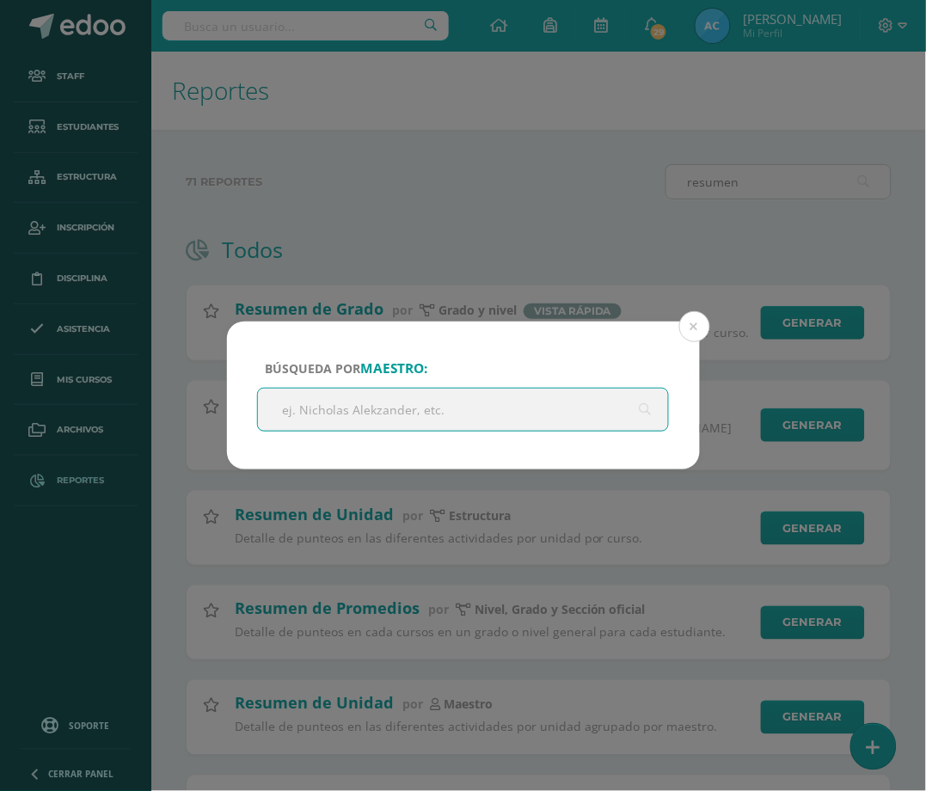
paste input "Delmi Alvarez"
type input "Delmi Alvarez"
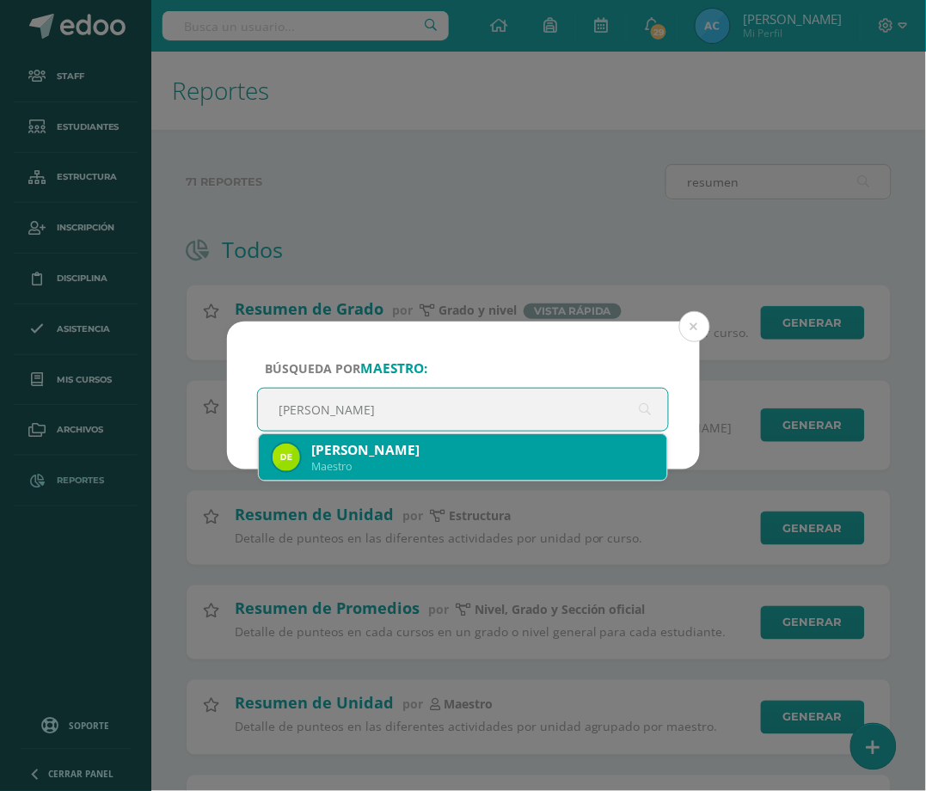
click at [404, 460] on div "Maestro" at bounding box center [483, 466] width 342 height 15
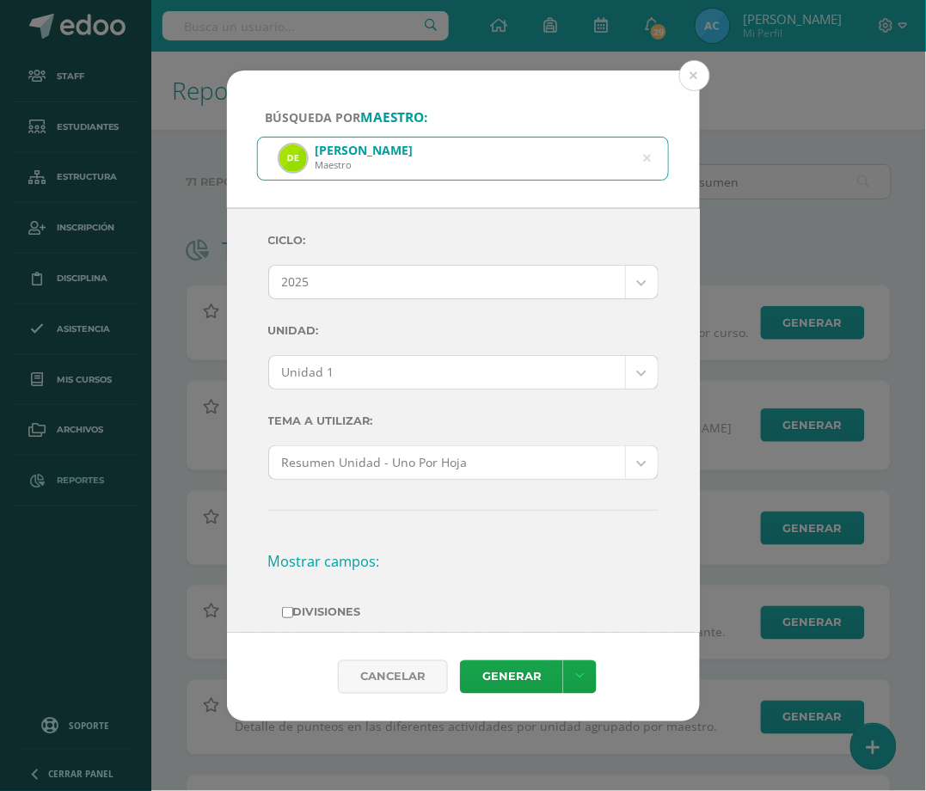
click at [366, 363] on body "Búsqueda por maestro: Delmi Alvarez Maestro Delmi Alvarez Ciclo: 2025 2025 2024…" at bounding box center [463, 697] width 926 height 1394
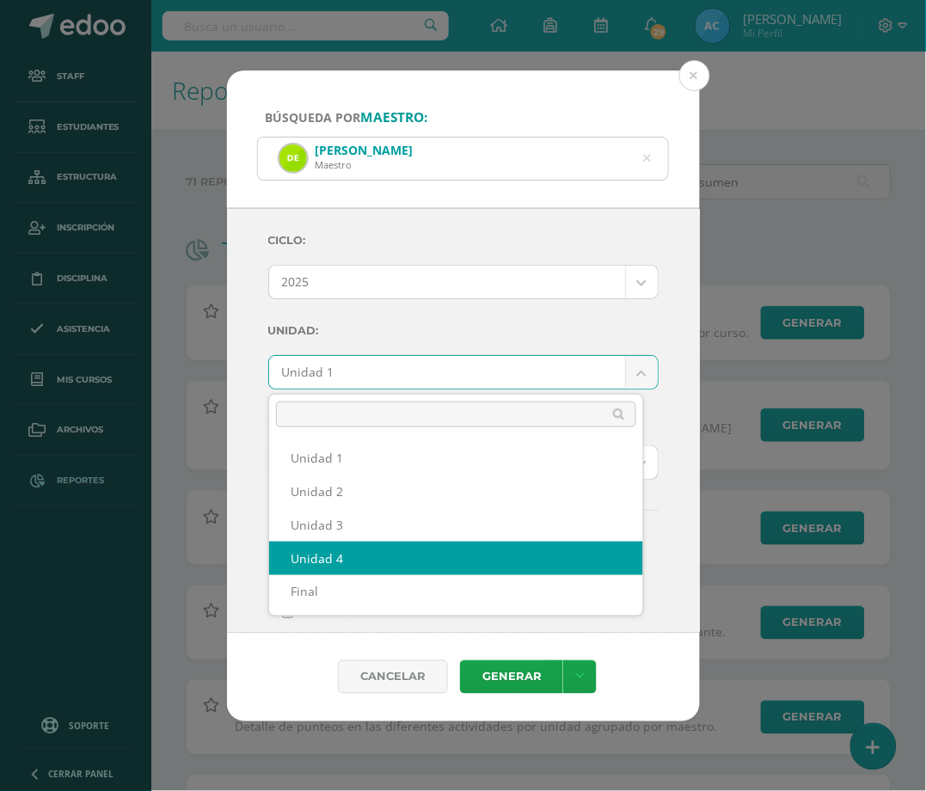
select select "Unidad 4"
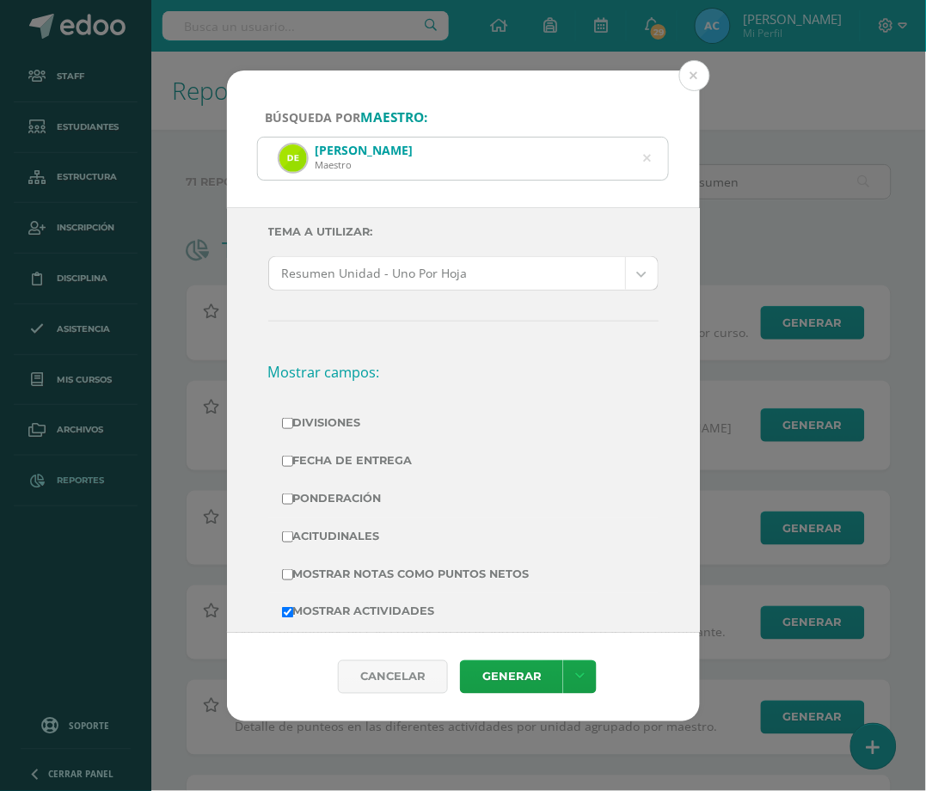
scroll to position [191, 0]
click at [316, 419] on label "Divisiones" at bounding box center [463, 421] width 363 height 24
click at [293, 419] on input "Divisiones" at bounding box center [287, 421] width 11 height 11
checkbox input "true"
click at [338, 490] on label "Ponderación" at bounding box center [463, 497] width 363 height 24
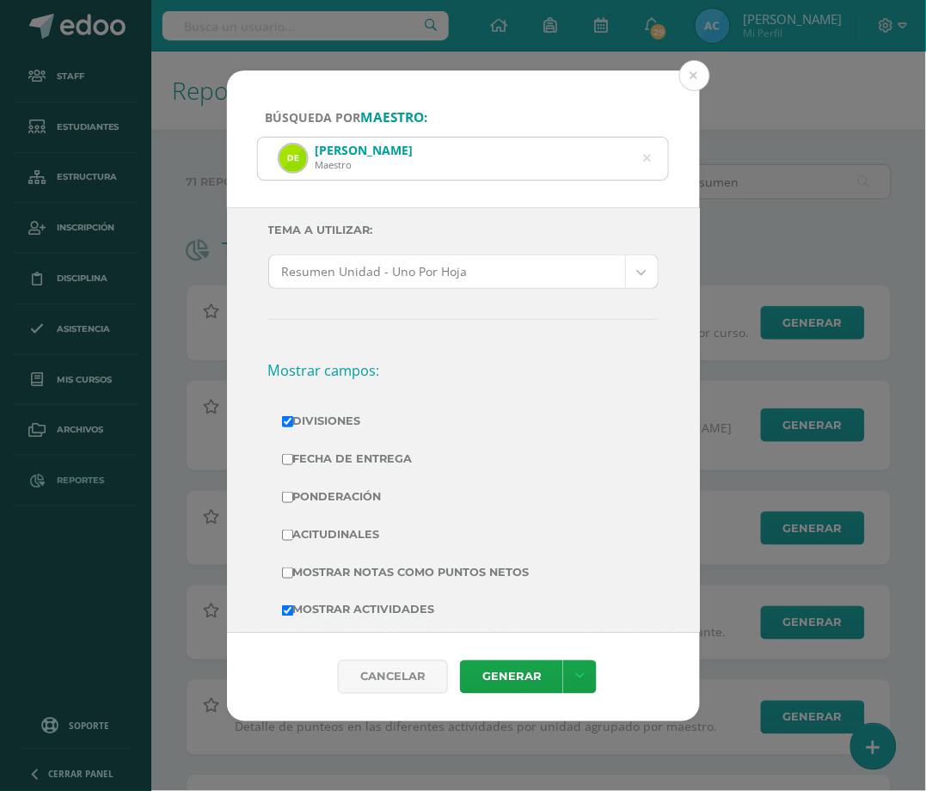
click at [293, 492] on input "Ponderación" at bounding box center [287, 497] width 11 height 11
checkbox input "true"
click at [346, 569] on label "Mostrar Notas Como Puntos Netos" at bounding box center [463, 573] width 363 height 24
click at [293, 569] on input "Mostrar Notas Como Puntos Netos" at bounding box center [287, 572] width 11 height 11
checkbox input "true"
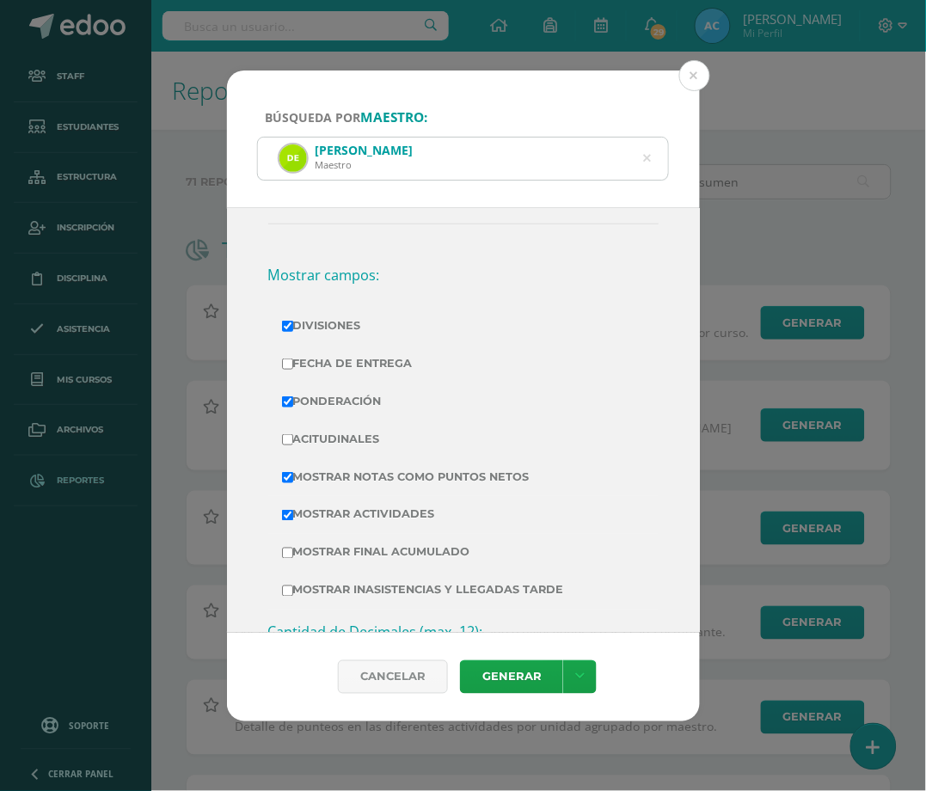
scroll to position [536, 0]
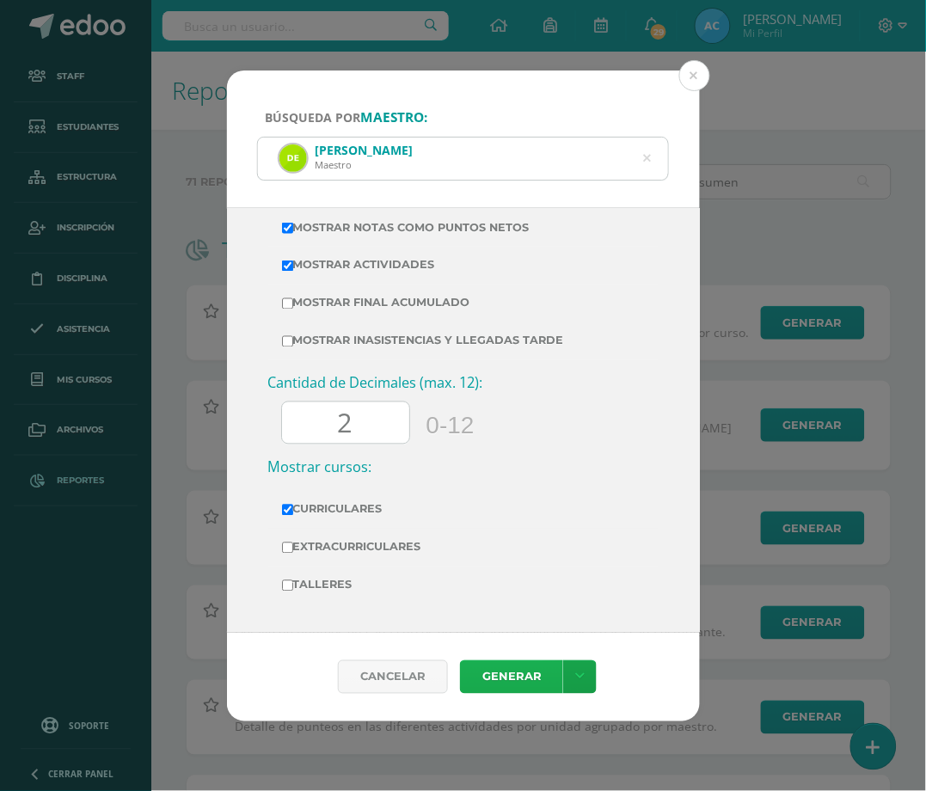
click at [520, 672] on link "Generar" at bounding box center [511, 677] width 103 height 34
click at [647, 156] on icon at bounding box center [647, 159] width 8 height 44
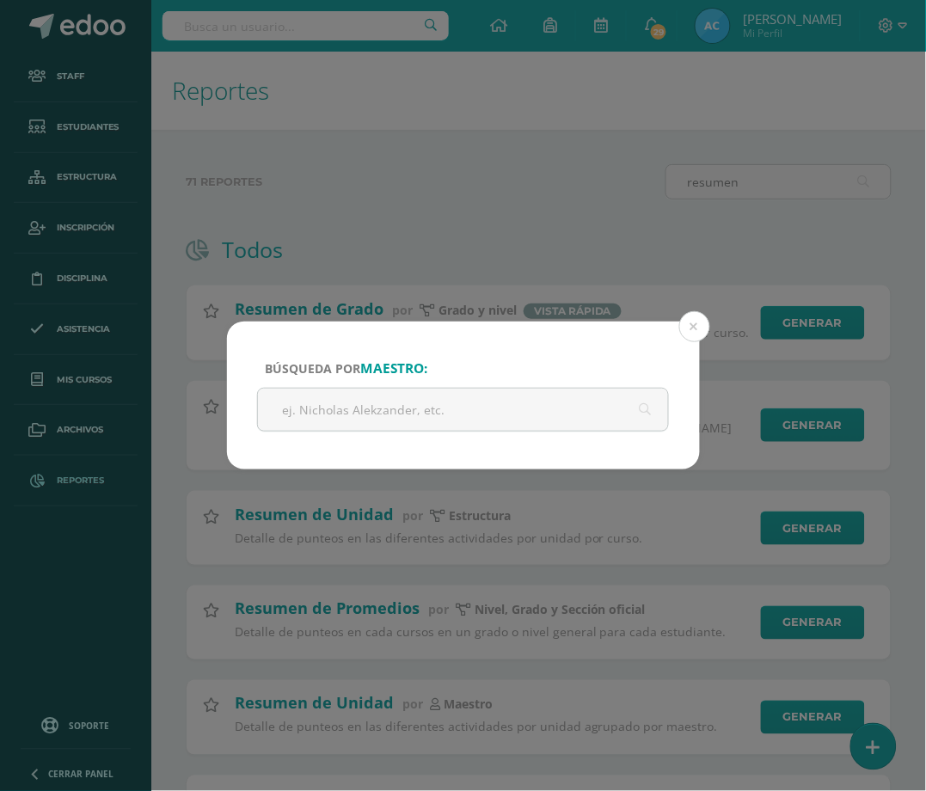
click at [414, 391] on input "text" at bounding box center [463, 410] width 411 height 42
paste input "José Alfaro"
type input "José Alfaro"
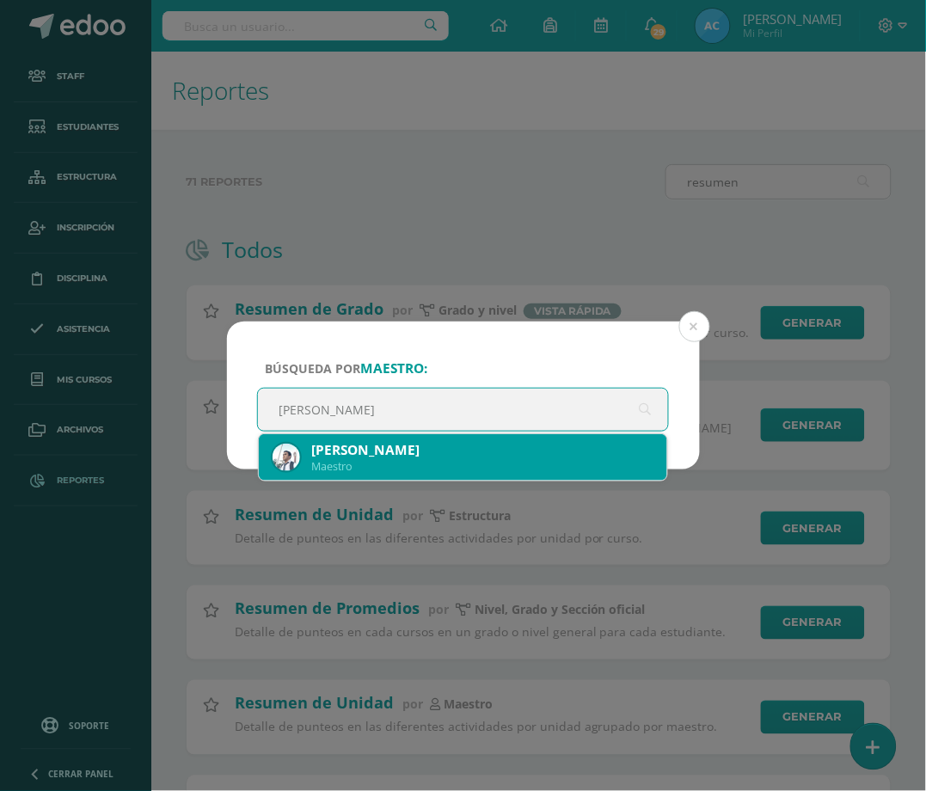
click at [416, 459] on div "Maestro" at bounding box center [483, 466] width 342 height 15
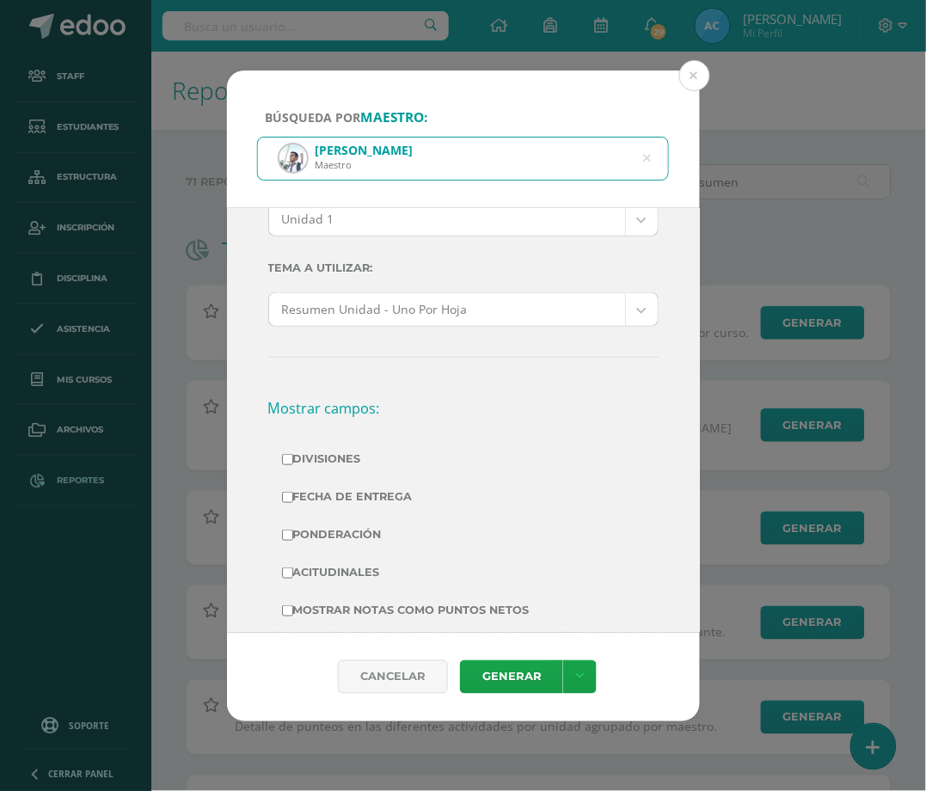
scroll to position [0, 0]
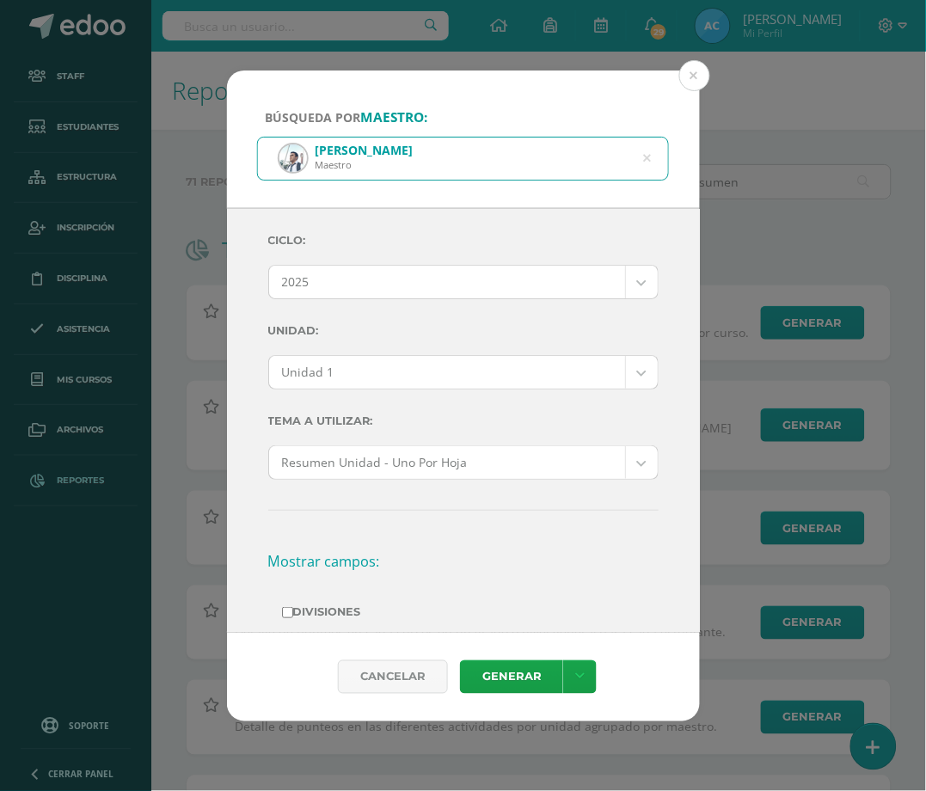
click at [348, 379] on body "Búsqueda por maestro: José Alfaro Maestro José Alfaro Ciclo: 2025 2025 2024 202…" at bounding box center [463, 697] width 926 height 1394
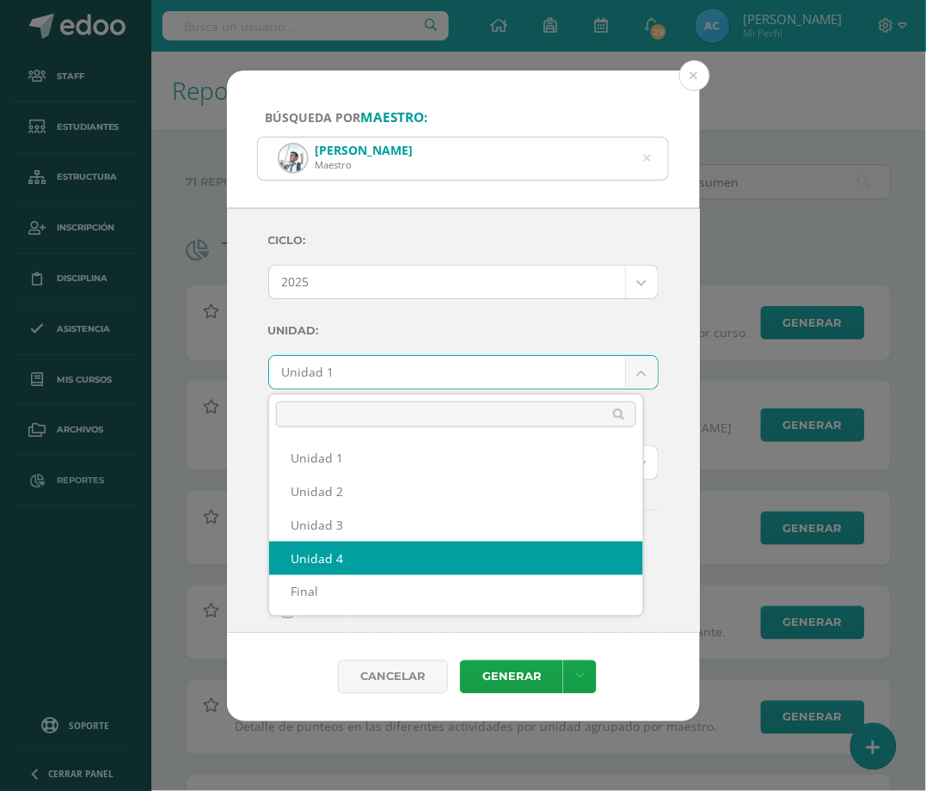
select select "Unidad 4"
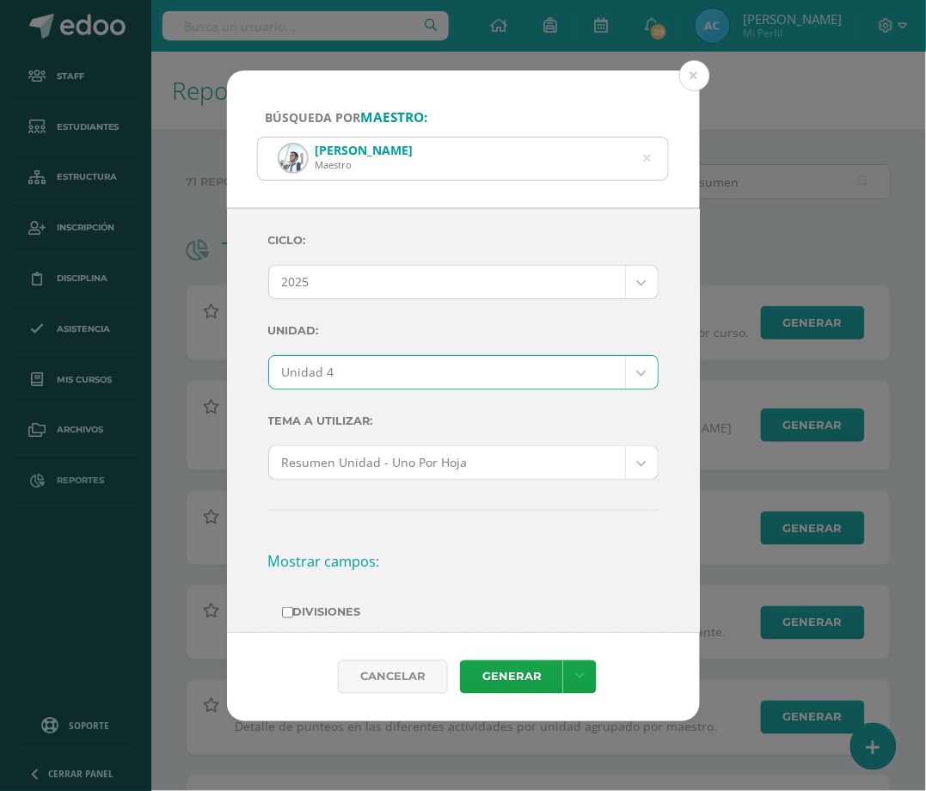
click at [474, 324] on label "Unidad:" at bounding box center [463, 330] width 390 height 35
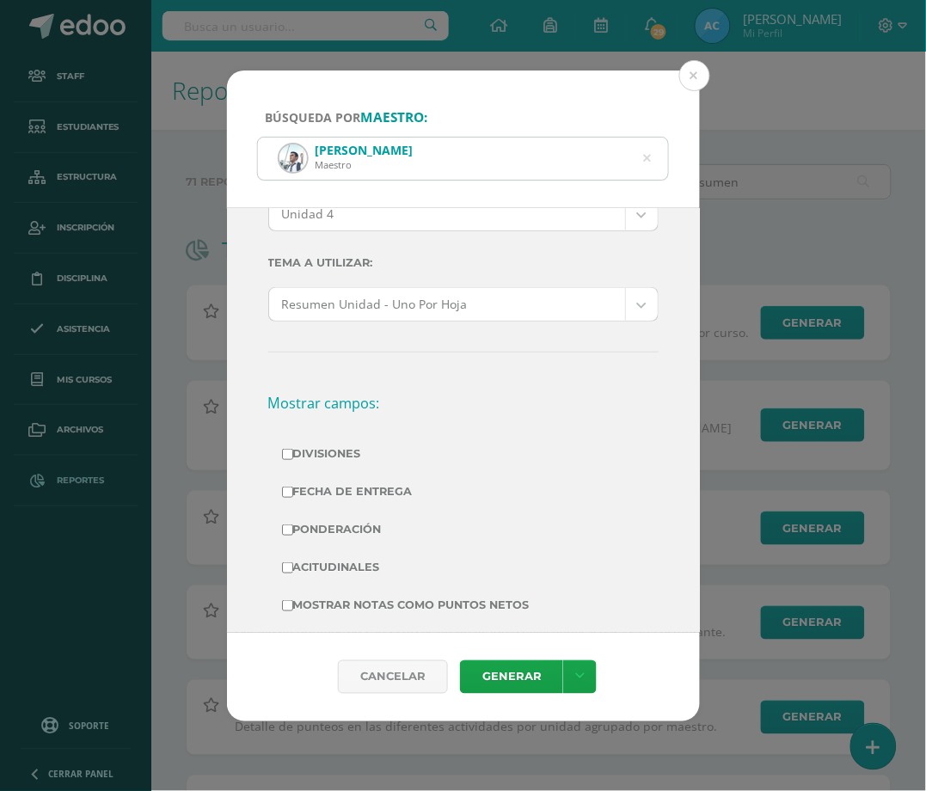
scroll to position [191, 0]
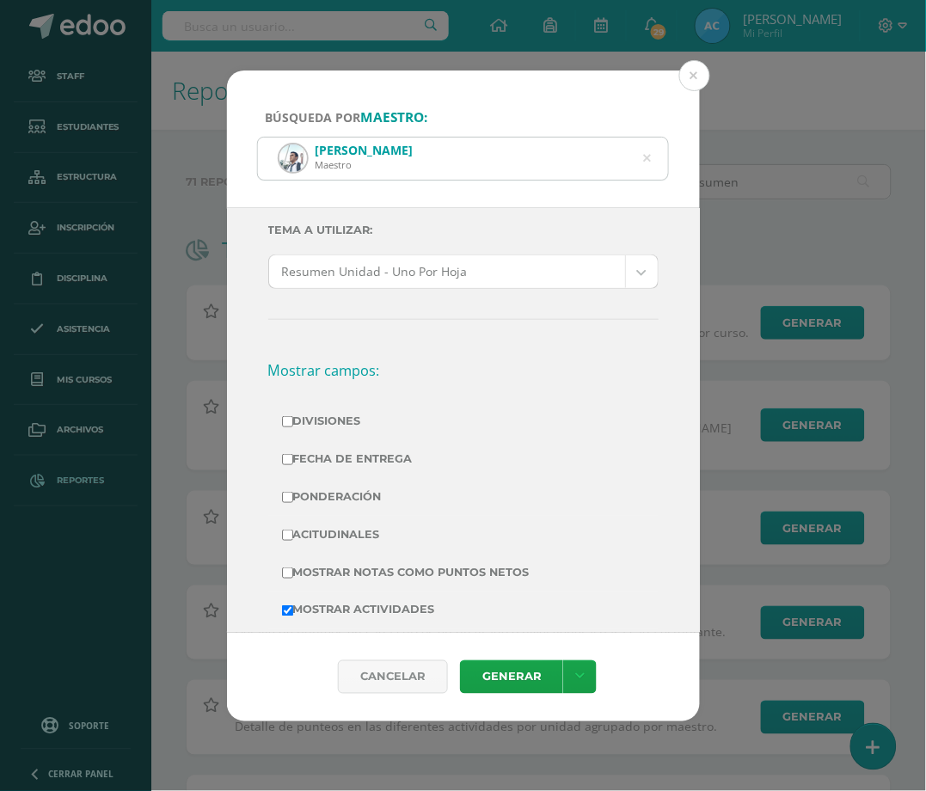
click at [342, 423] on label "Divisiones" at bounding box center [463, 421] width 363 height 24
click at [293, 423] on input "Divisiones" at bounding box center [287, 421] width 11 height 11
checkbox input "true"
click at [332, 492] on label "Ponderación" at bounding box center [463, 497] width 363 height 24
click at [293, 492] on input "Ponderación" at bounding box center [287, 497] width 11 height 11
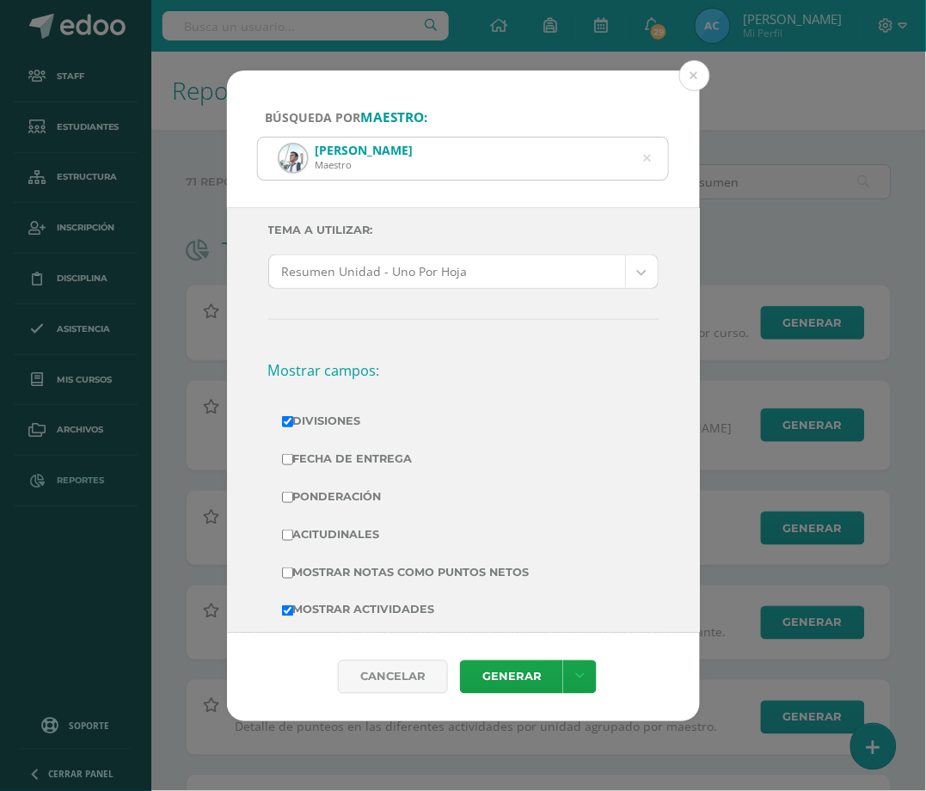
checkbox input "true"
click at [371, 567] on label "Mostrar Notas Como Puntos Netos" at bounding box center [463, 573] width 363 height 24
click at [293, 567] on input "Mostrar Notas Como Puntos Netos" at bounding box center [287, 572] width 11 height 11
checkbox input "true"
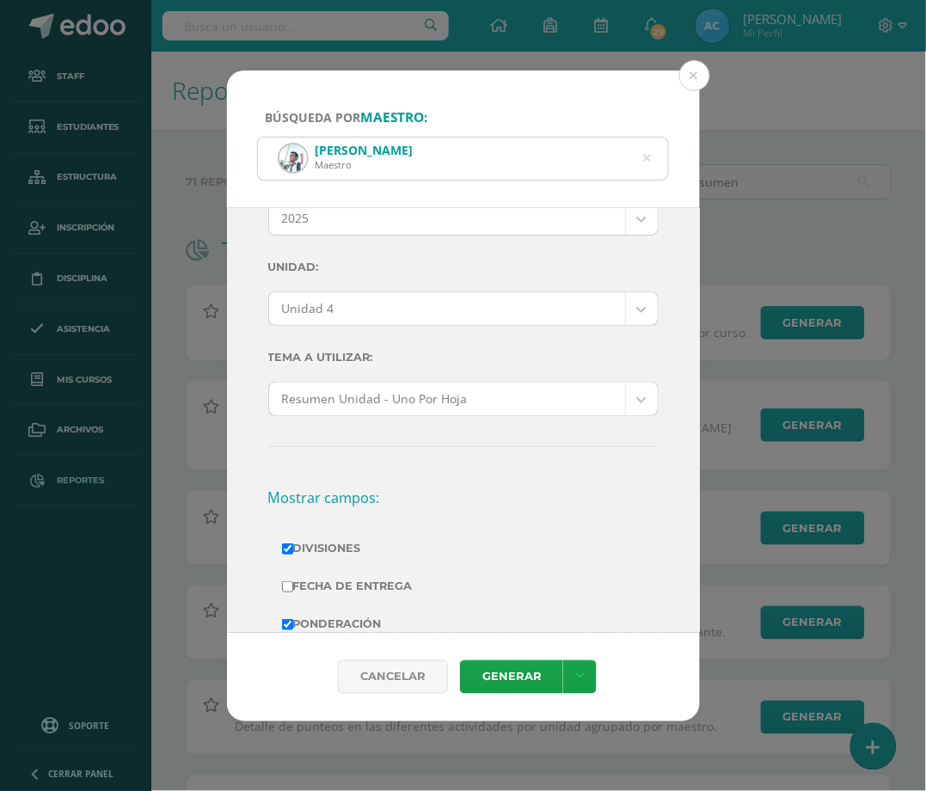
scroll to position [0, 0]
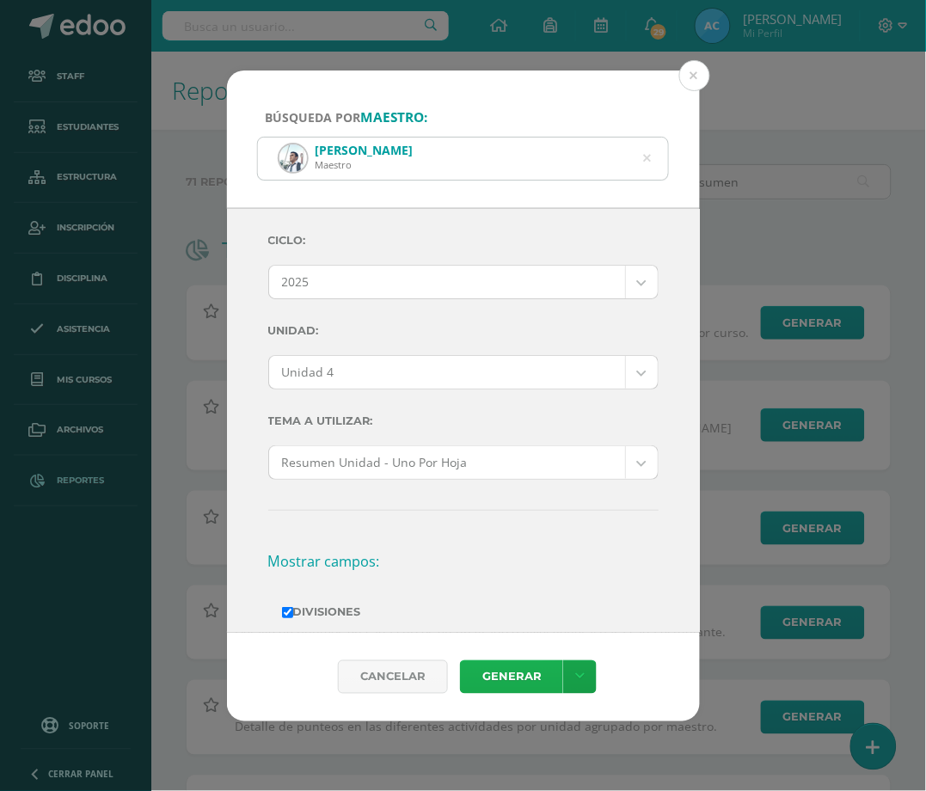
click at [504, 681] on link "Generar" at bounding box center [511, 677] width 103 height 34
click at [643, 159] on icon at bounding box center [647, 159] width 8 height 44
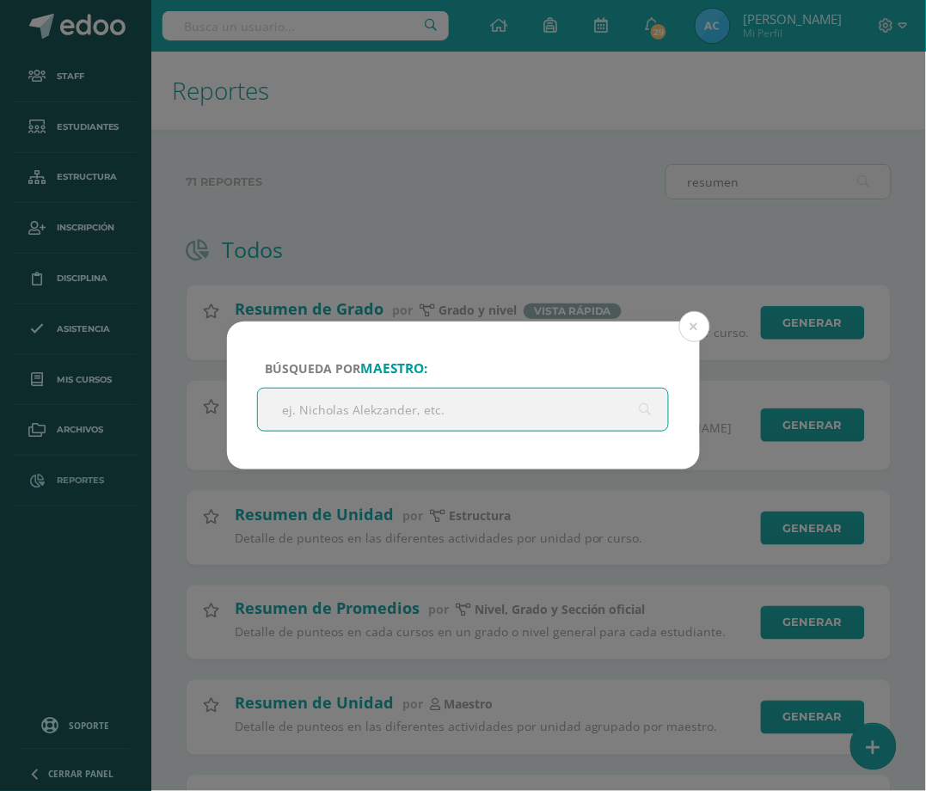
click at [491, 392] on input "text" at bounding box center [463, 410] width 411 height 42
paste input "[PERSON_NAME]"
type input "[PERSON_NAME]"
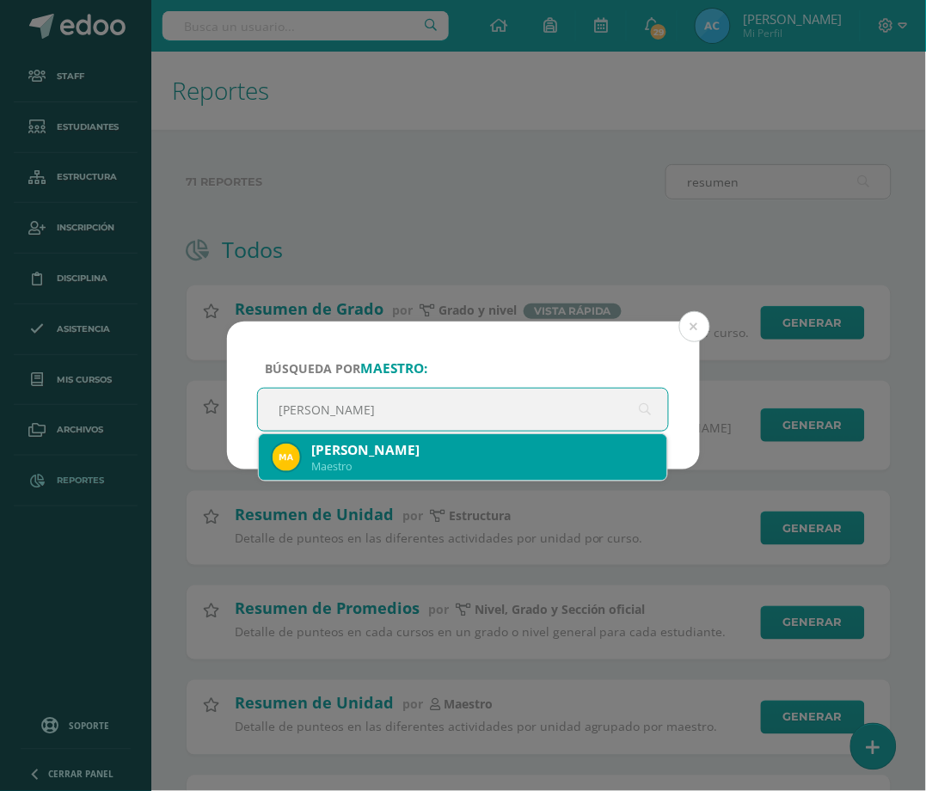
click at [418, 460] on div "Maestro" at bounding box center [483, 466] width 342 height 15
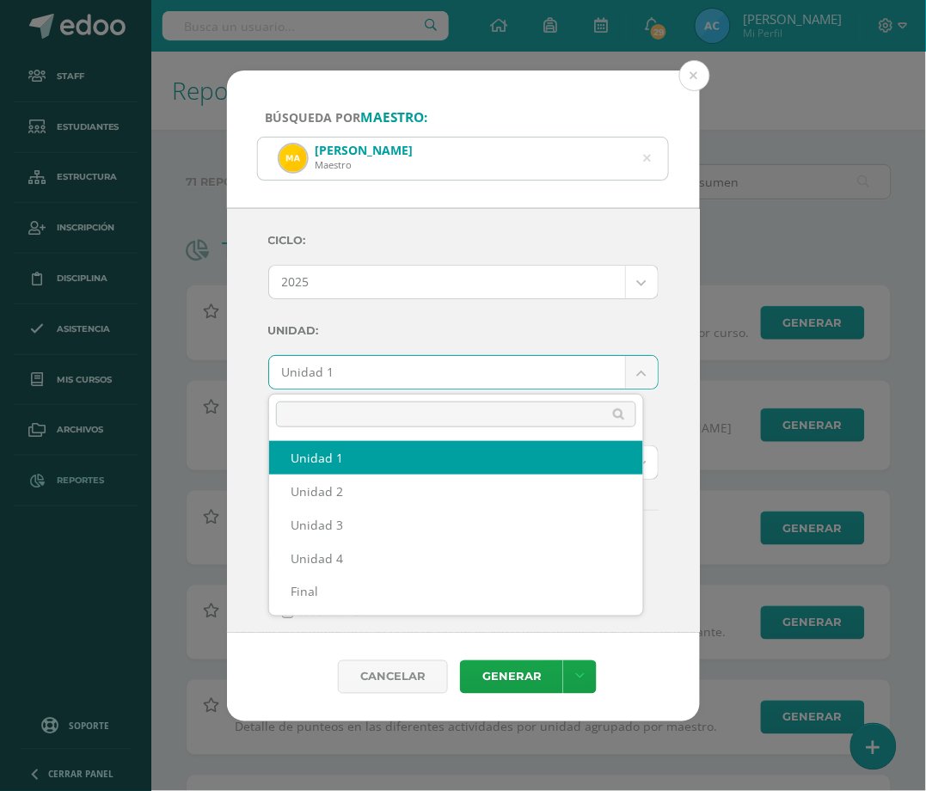
click at [368, 383] on body "Búsqueda por maestro: Maria Panjoj Maestro Maria Panjoj Ciclo: 2025 2025 2024 2…" at bounding box center [463, 697] width 926 height 1394
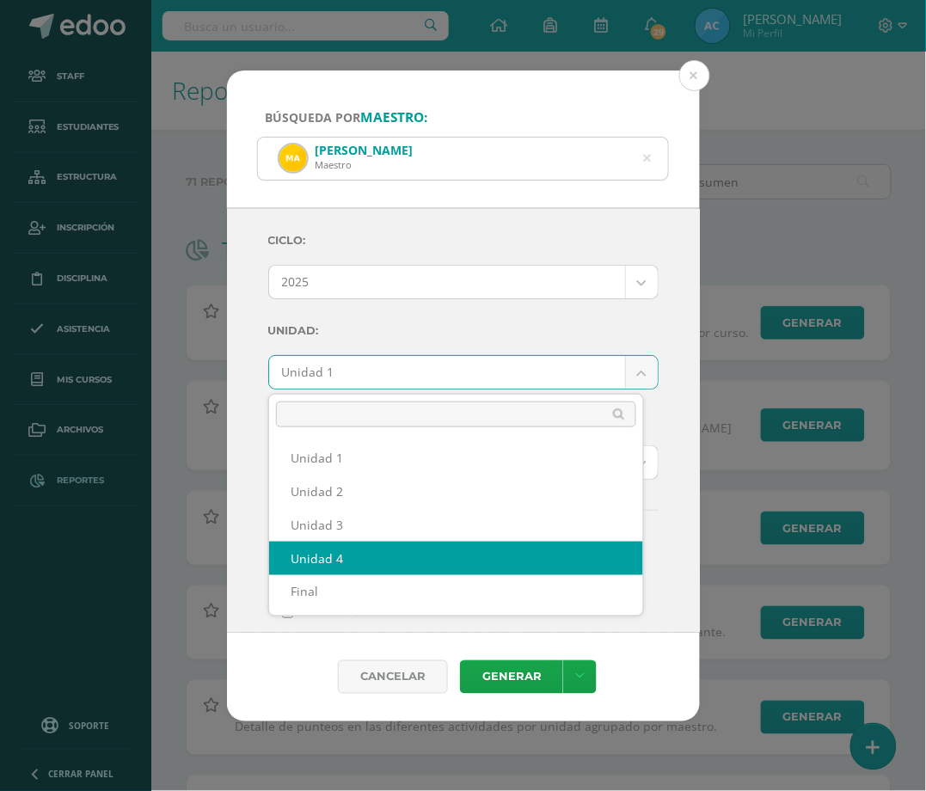
select select "Unidad 4"
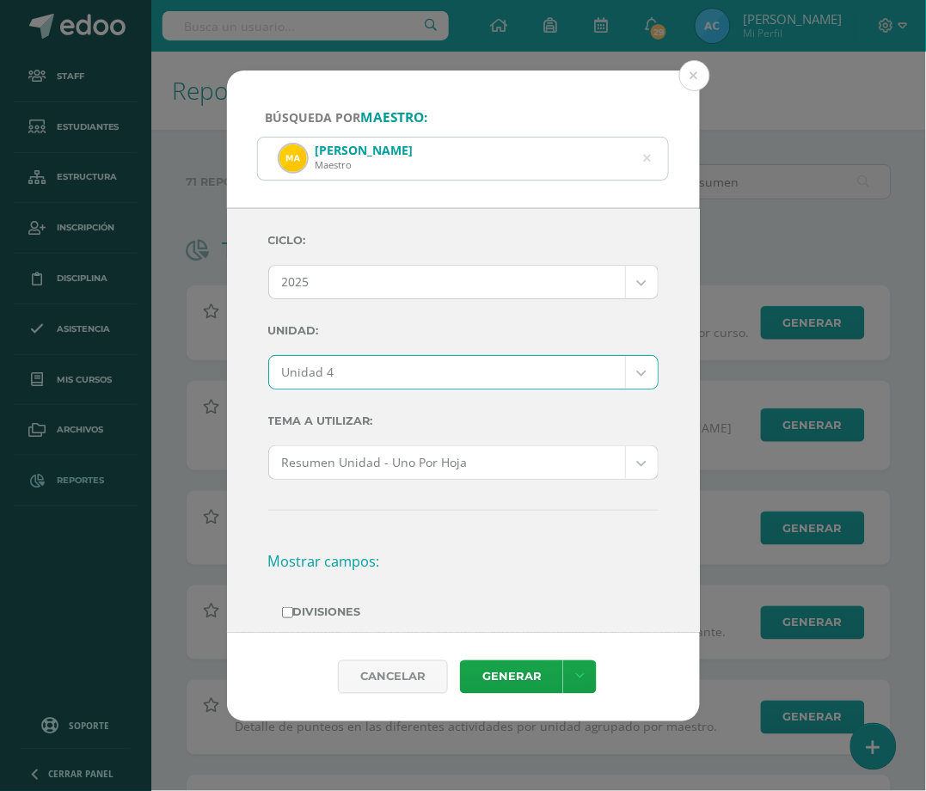
click at [499, 327] on label "Unidad:" at bounding box center [463, 330] width 390 height 35
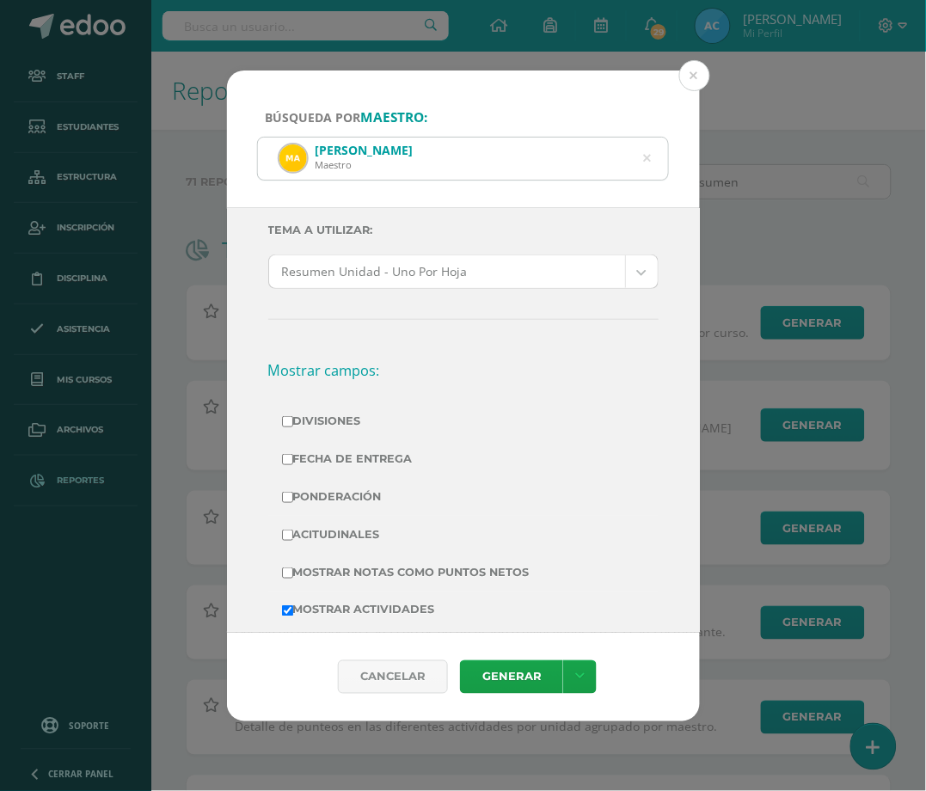
click at [324, 415] on label "Divisiones" at bounding box center [463, 421] width 363 height 24
click at [293, 416] on input "Divisiones" at bounding box center [287, 421] width 11 height 11
checkbox input "true"
click at [341, 496] on label "Ponderación" at bounding box center [463, 497] width 363 height 24
click at [293, 496] on input "Ponderación" at bounding box center [287, 497] width 11 height 11
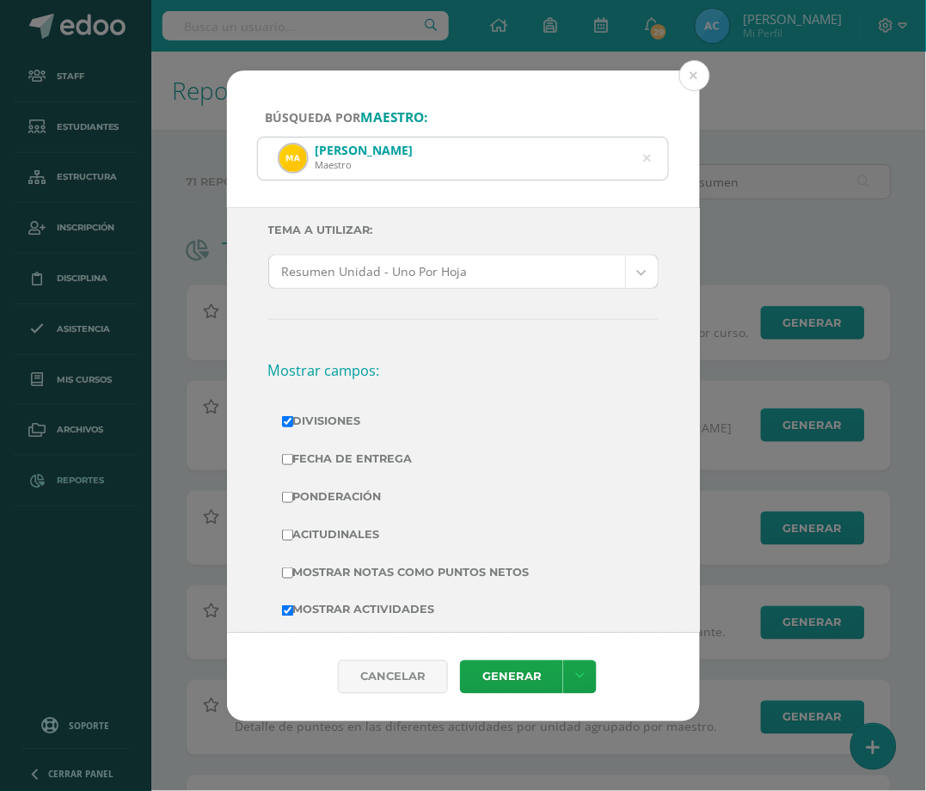
checkbox input "true"
click at [376, 567] on label "Mostrar Notas Como Puntos Netos" at bounding box center [463, 573] width 363 height 24
click at [293, 567] on input "Mostrar Notas Como Puntos Netos" at bounding box center [287, 572] width 11 height 11
checkbox input "true"
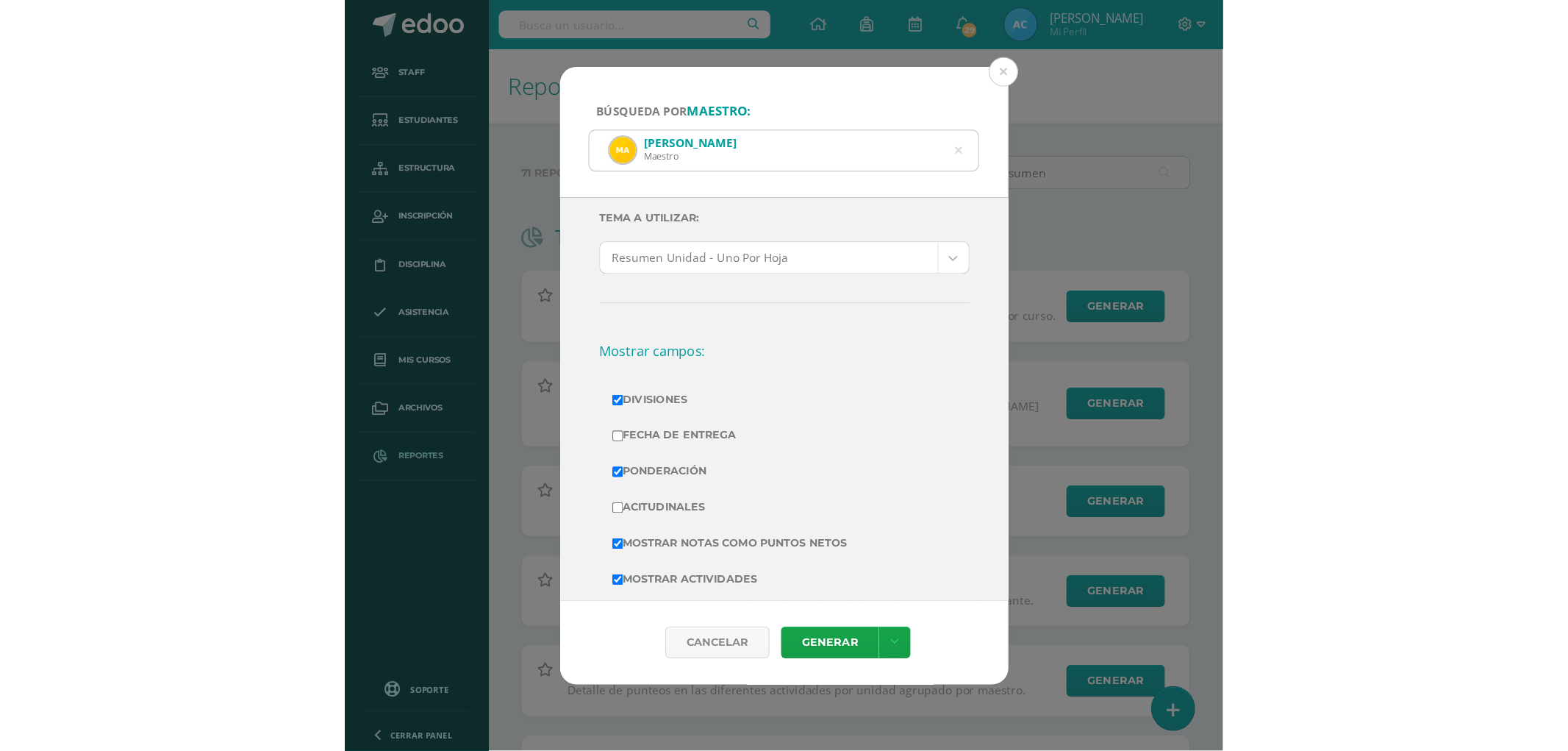
scroll to position [0, 0]
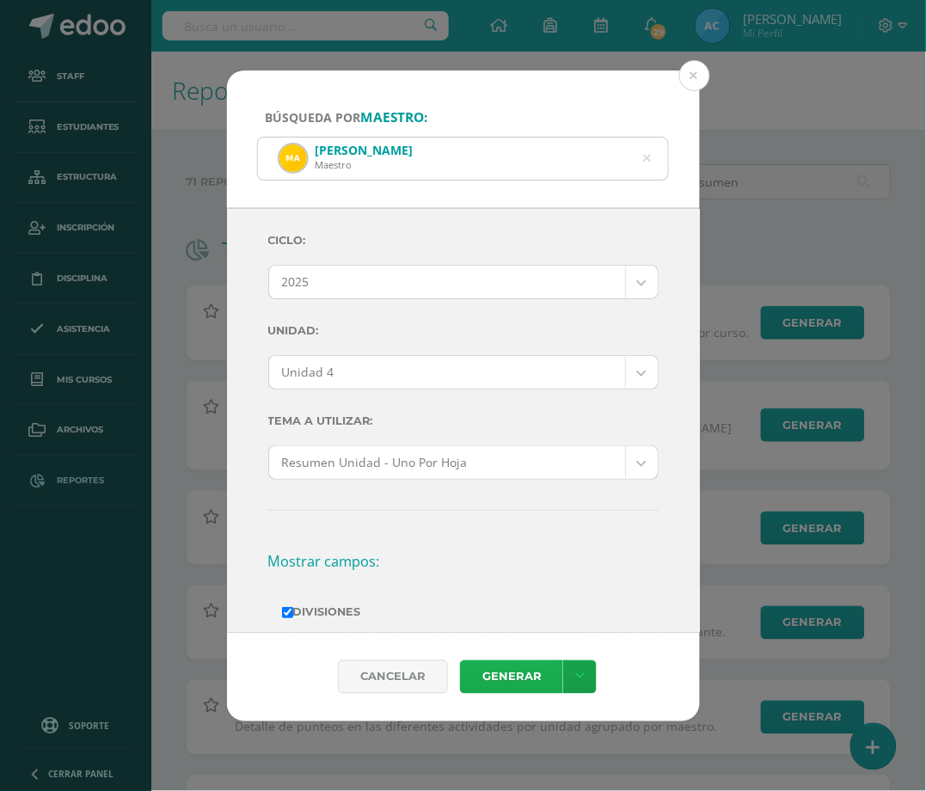
click at [506, 678] on link "Generar" at bounding box center [511, 677] width 103 height 34
click at [651, 162] on div "Maria Panjoj Maestro" at bounding box center [463, 159] width 411 height 42
click at [643, 159] on icon at bounding box center [647, 159] width 8 height 44
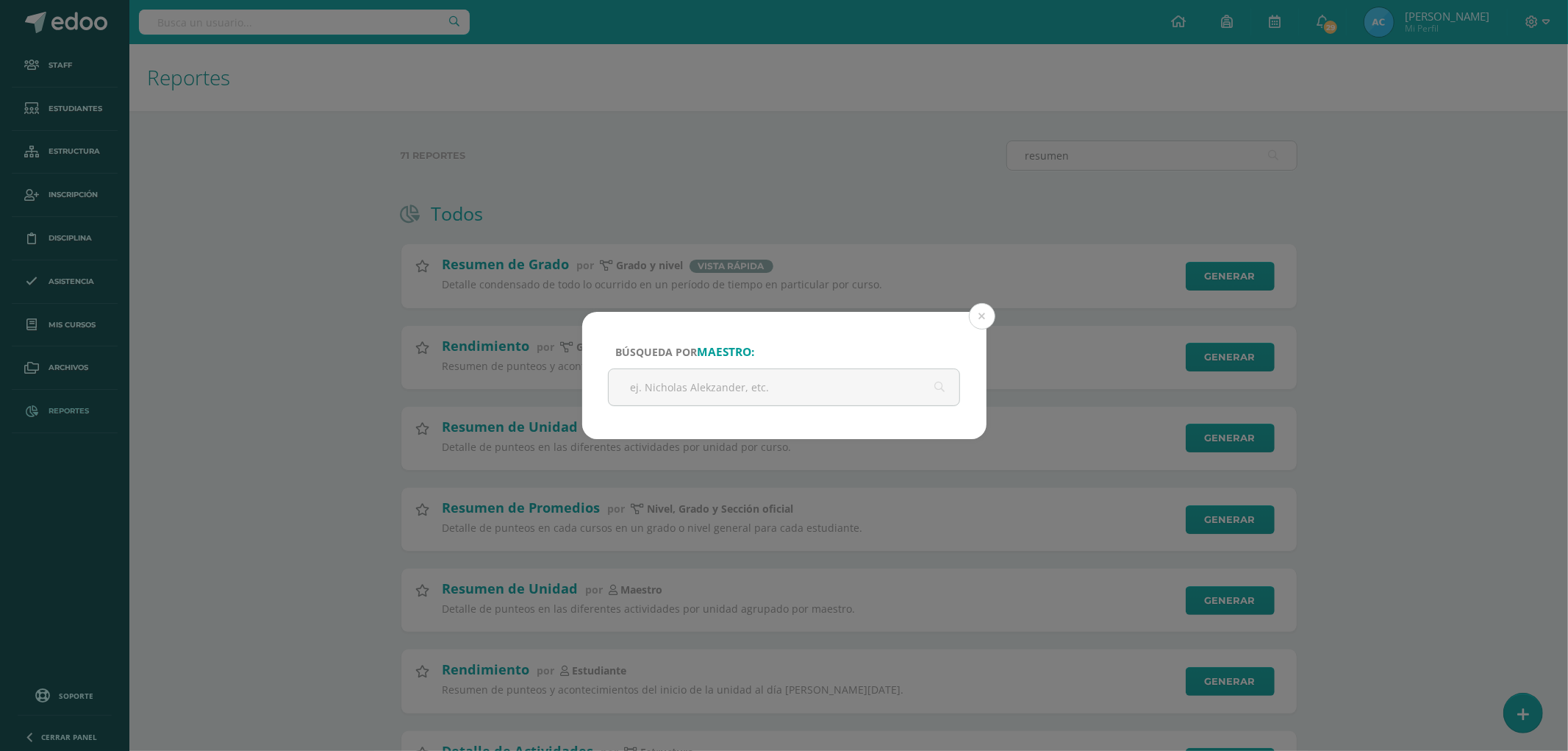
click at [288, 229] on div "Búsqueda por maestro: Maria Panjoj Cancelar Generar Descargar como HTML Descarg…" at bounding box center [784, 376] width 1568 height 751
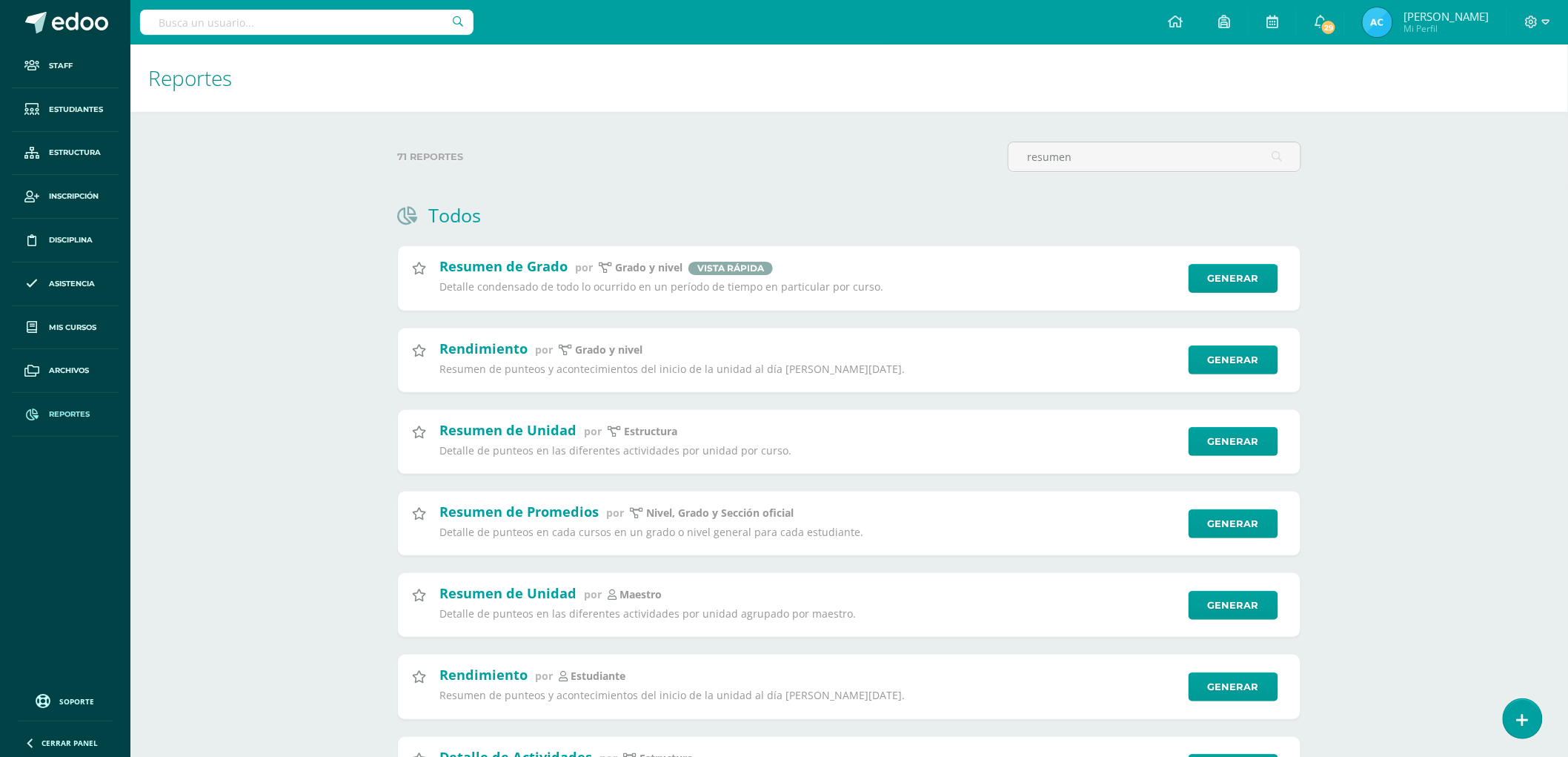
drag, startPoint x: 1103, startPoint y: 153, endPoint x: 841, endPoint y: 129, distance: 263.1
click at [785, 117] on div "71 reportes resumen Todos Documento Por Estudiante por Estructura Docunentos mi…" at bounding box center [849, 643] width 964 height 1063
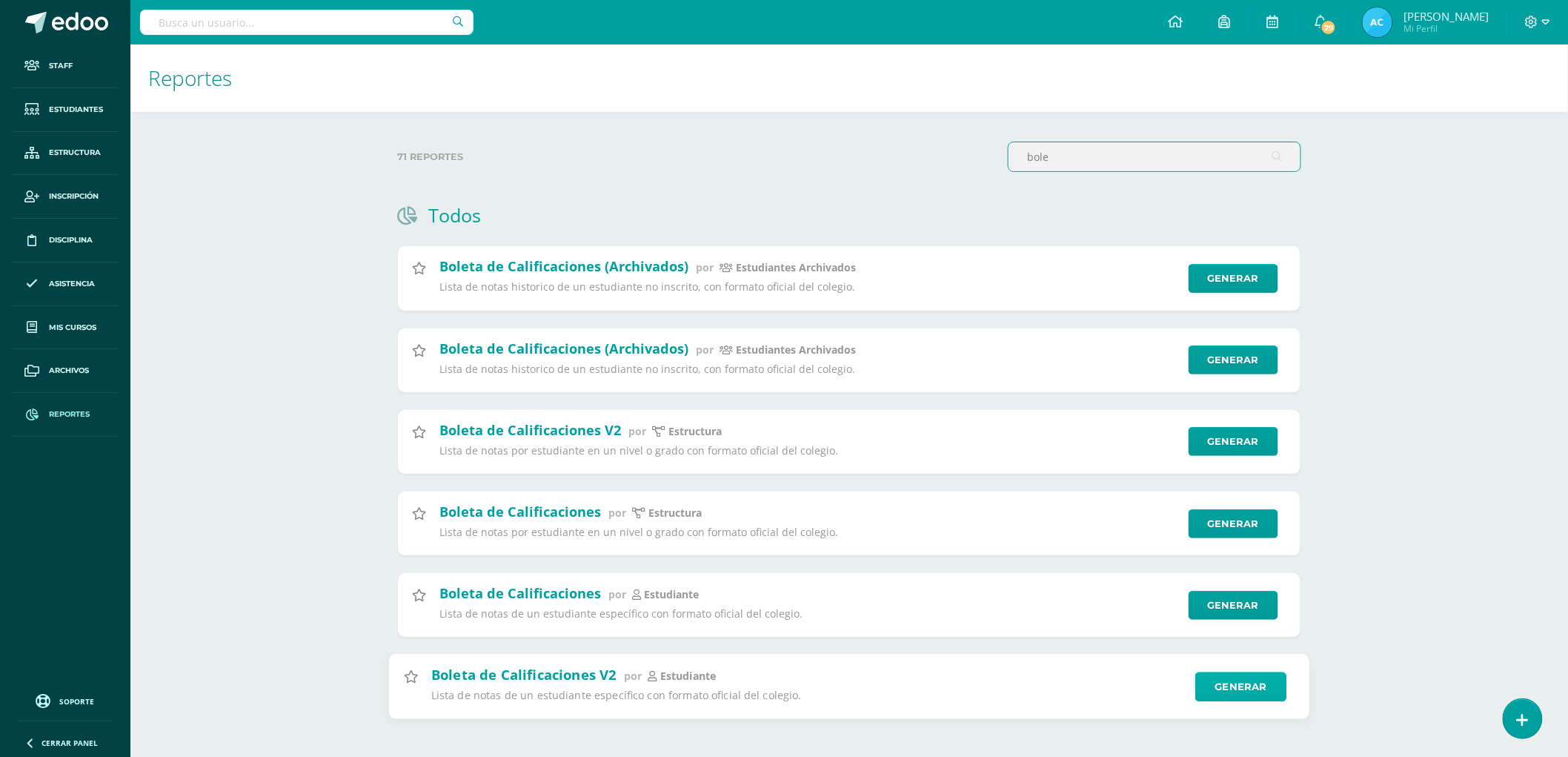
type input "bole"
click at [785, 681] on link "Generar" at bounding box center [1241, 687] width 91 height 29
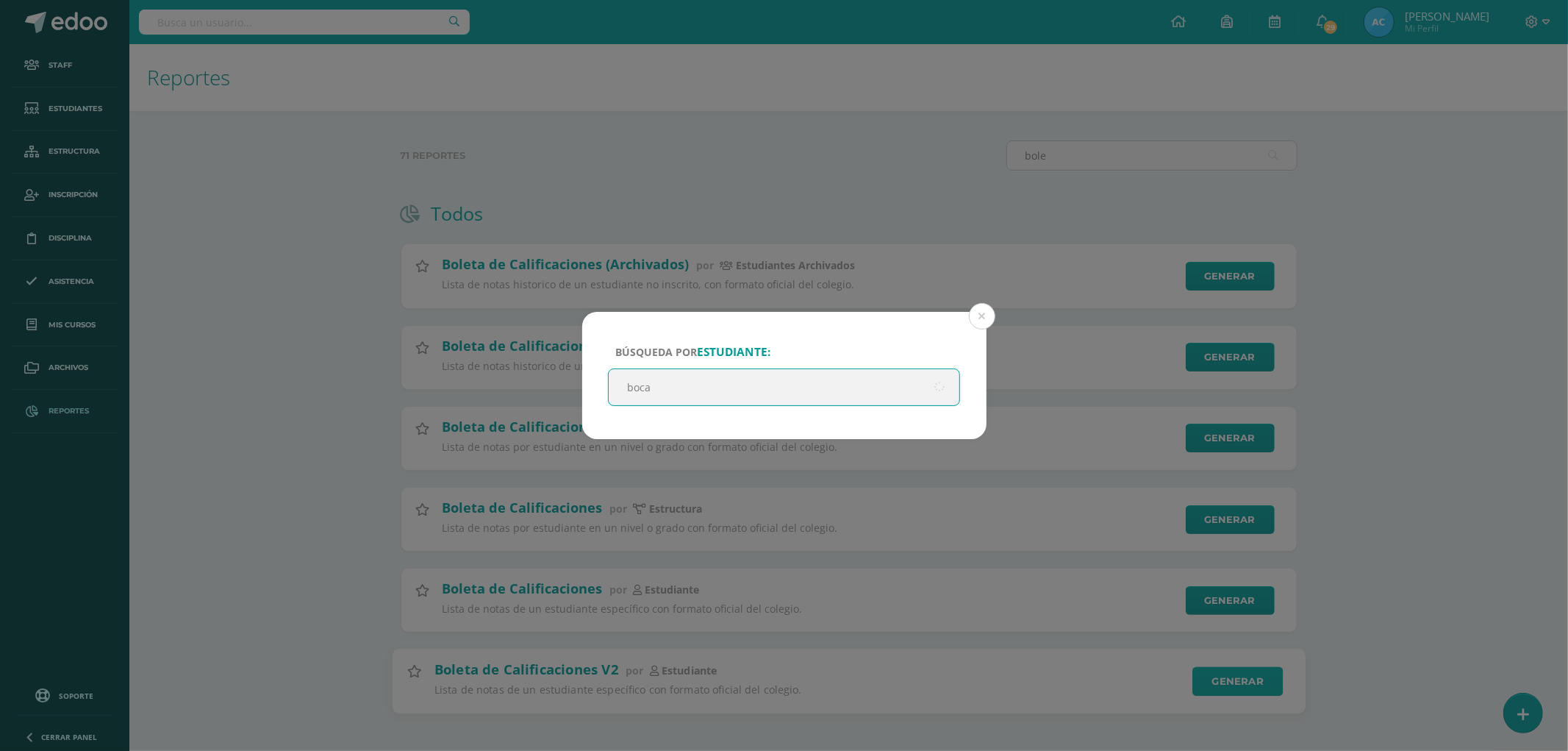
type input "bocaj"
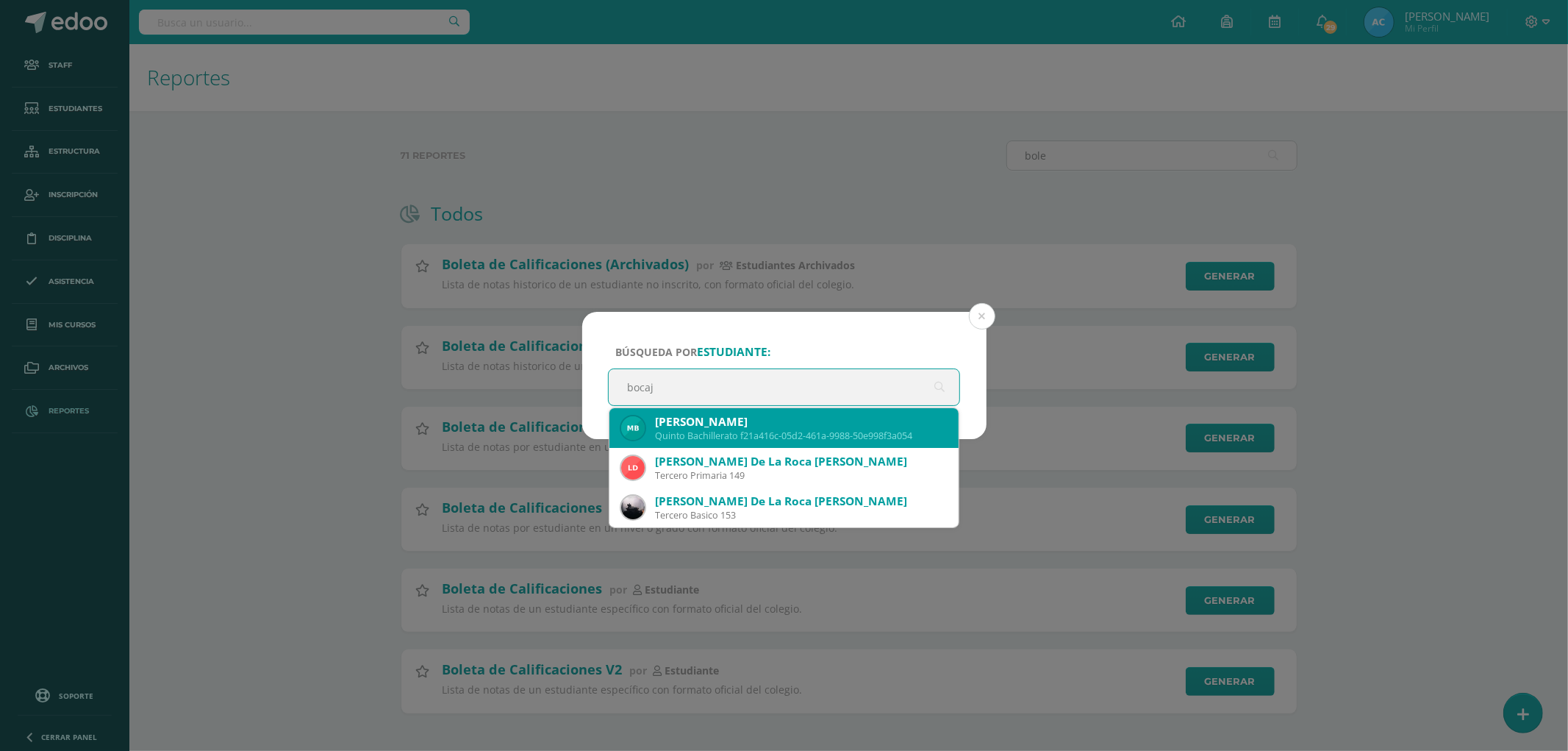
click at [779, 437] on div "Quinto Bachillerato f21a416c-05d2-461a-9988-50e998f3a054" at bounding box center [801, 435] width 292 height 13
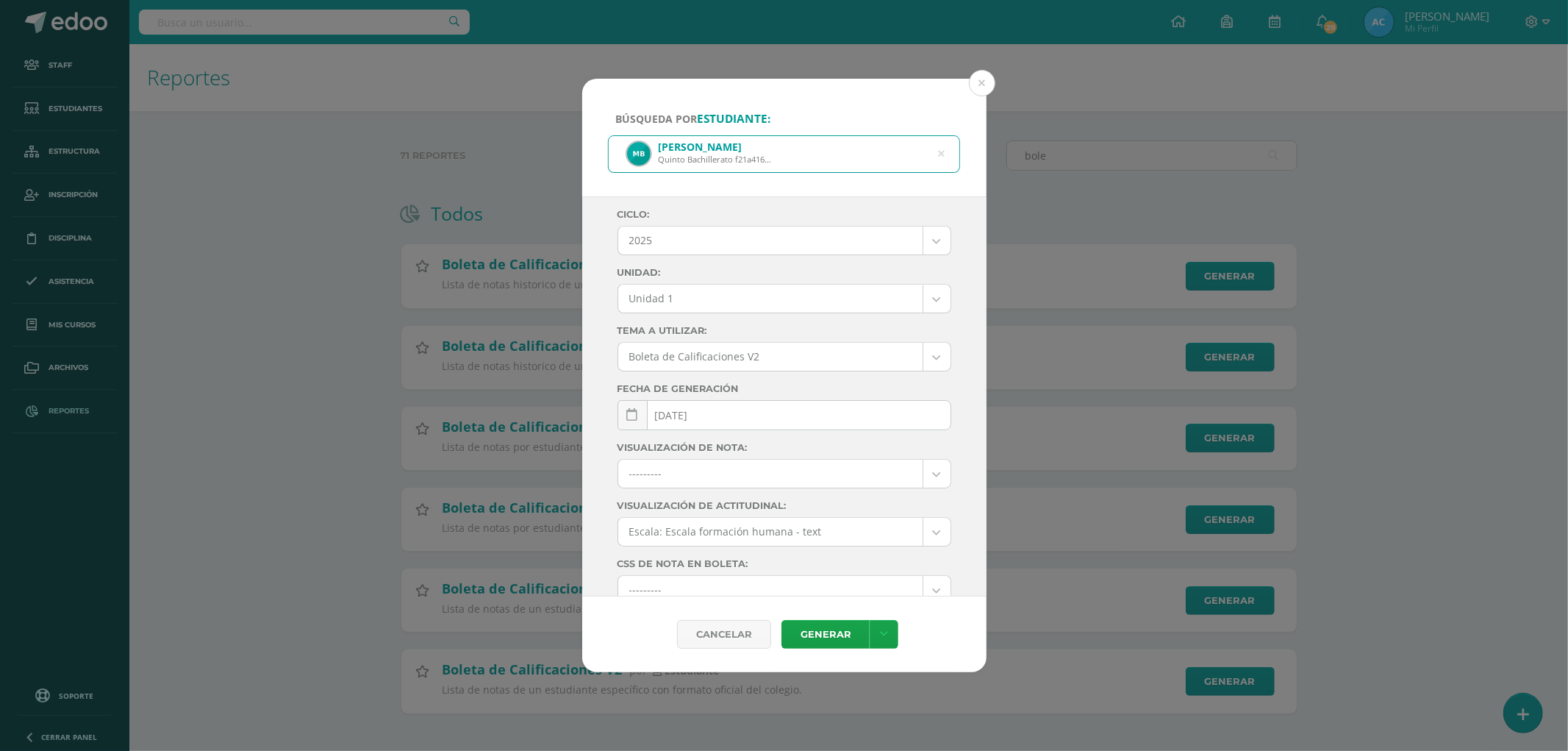
click at [774, 285] on body "Búsqueda por estudiante: Melany Alexandra Bocaj Aparicio Quinto Bachillerato f2…" at bounding box center [784, 380] width 1568 height 760
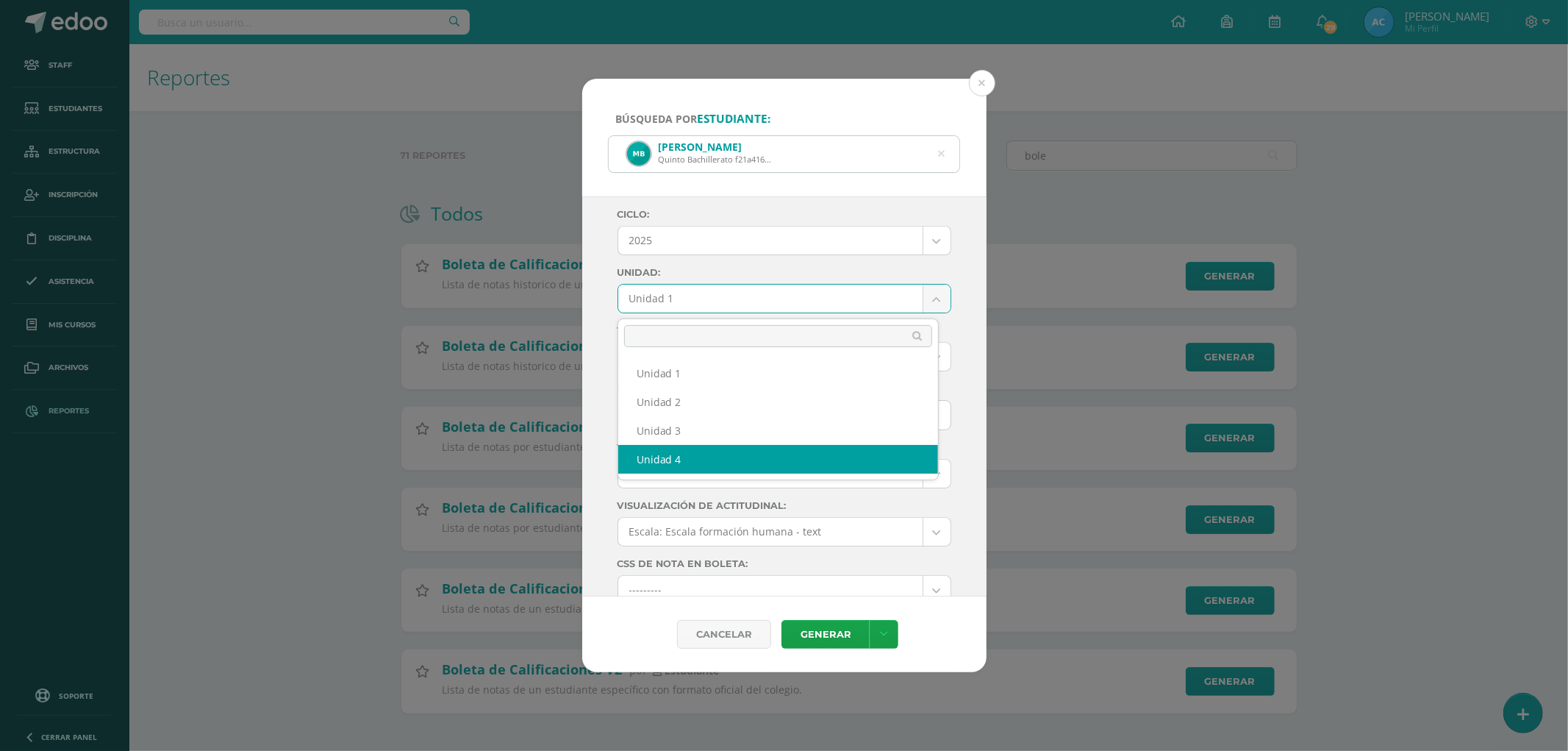
select select "Unidad 4"
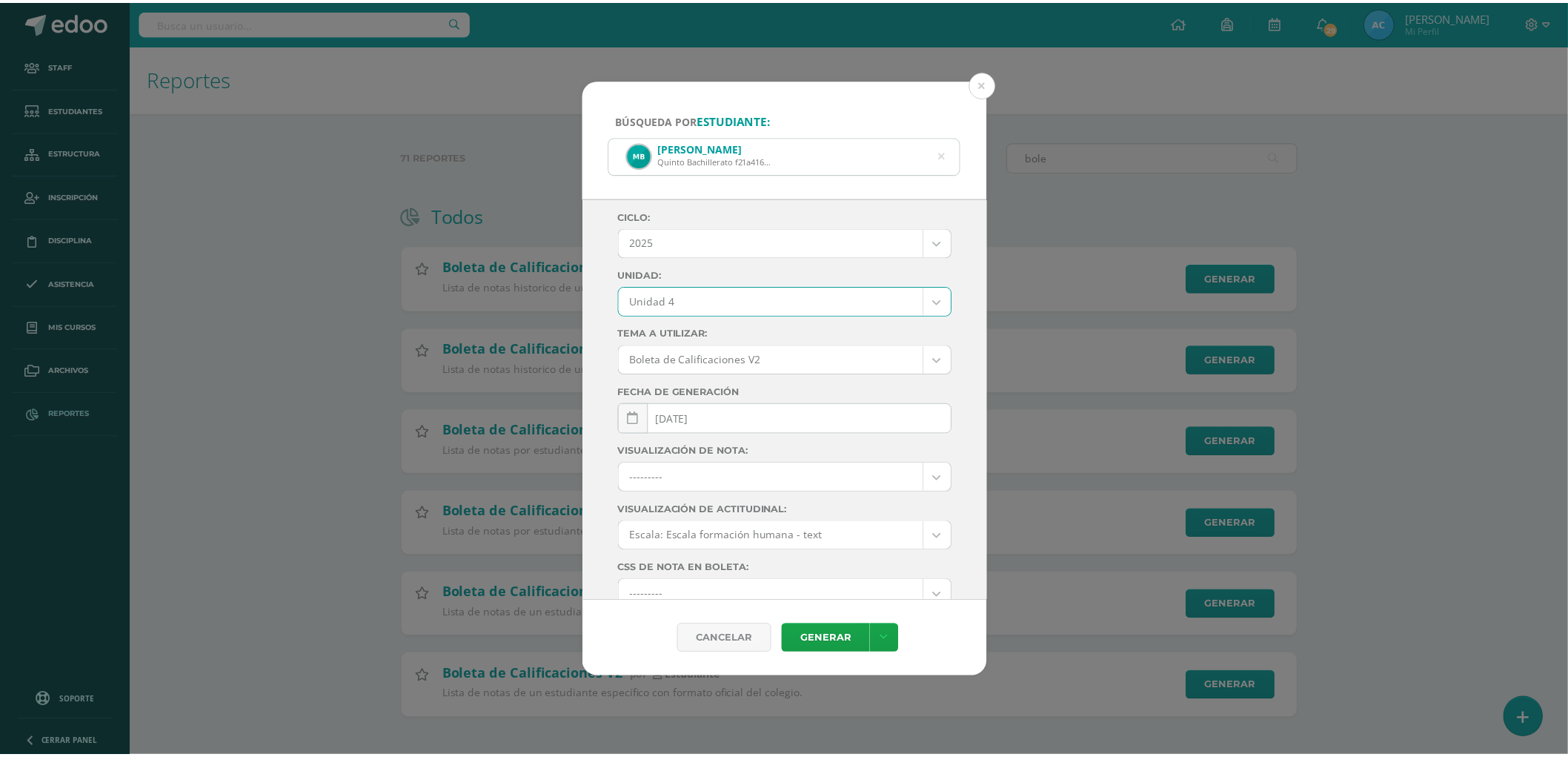
scroll to position [122, 0]
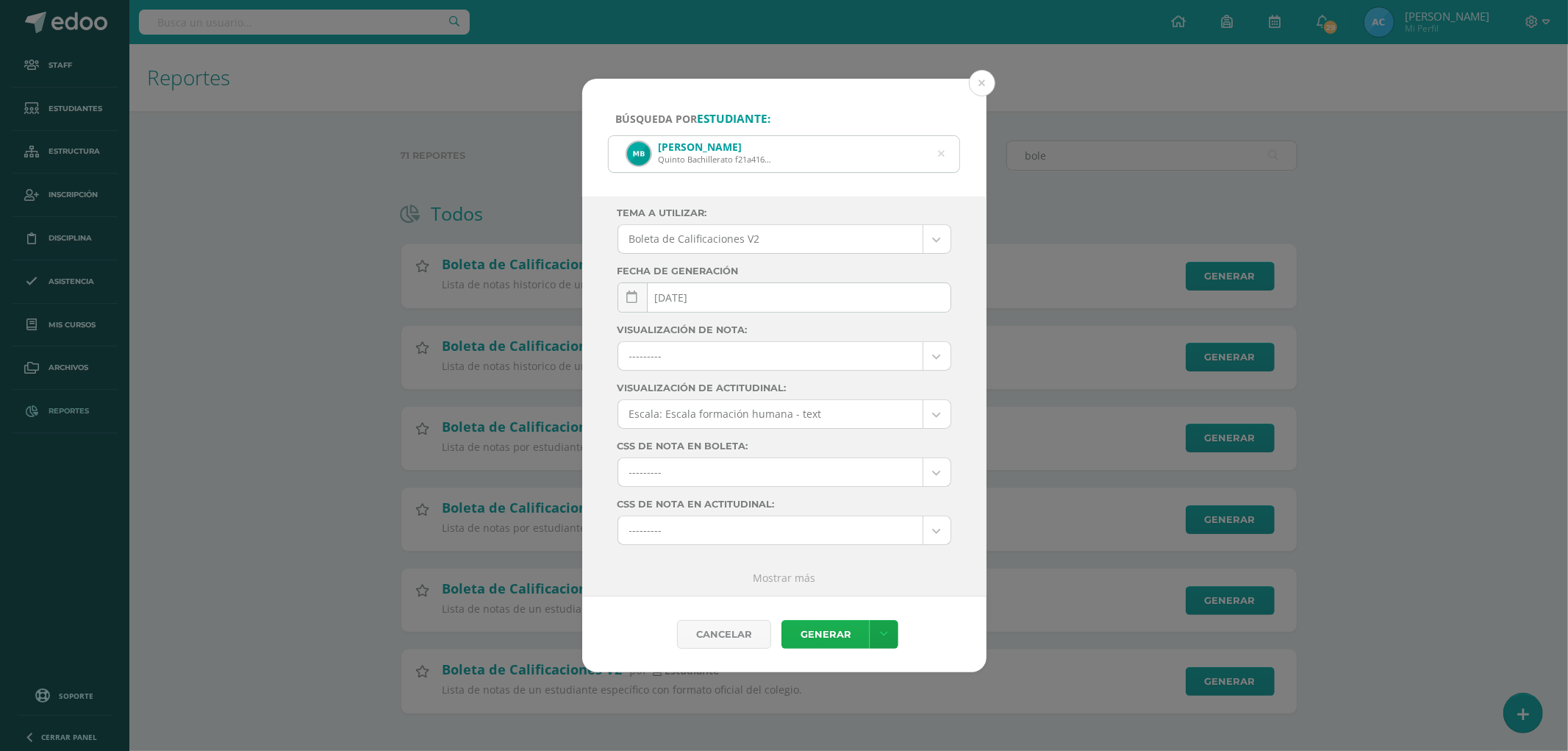
click at [779, 638] on link "Generar" at bounding box center [825, 635] width 88 height 29
click at [779, 81] on button at bounding box center [981, 83] width 27 height 27
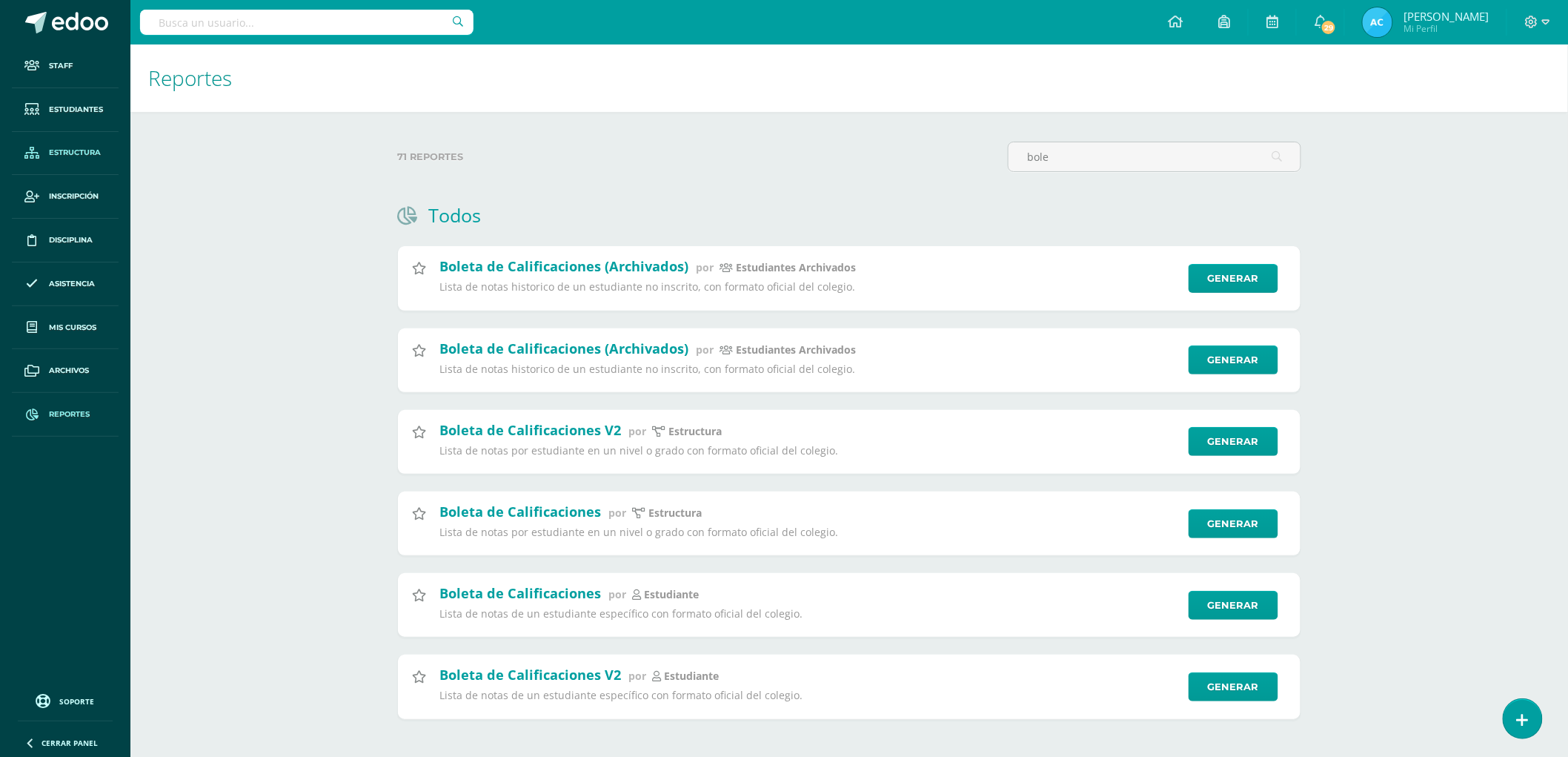
click at [67, 153] on span "Estructura" at bounding box center [75, 153] width 52 height 12
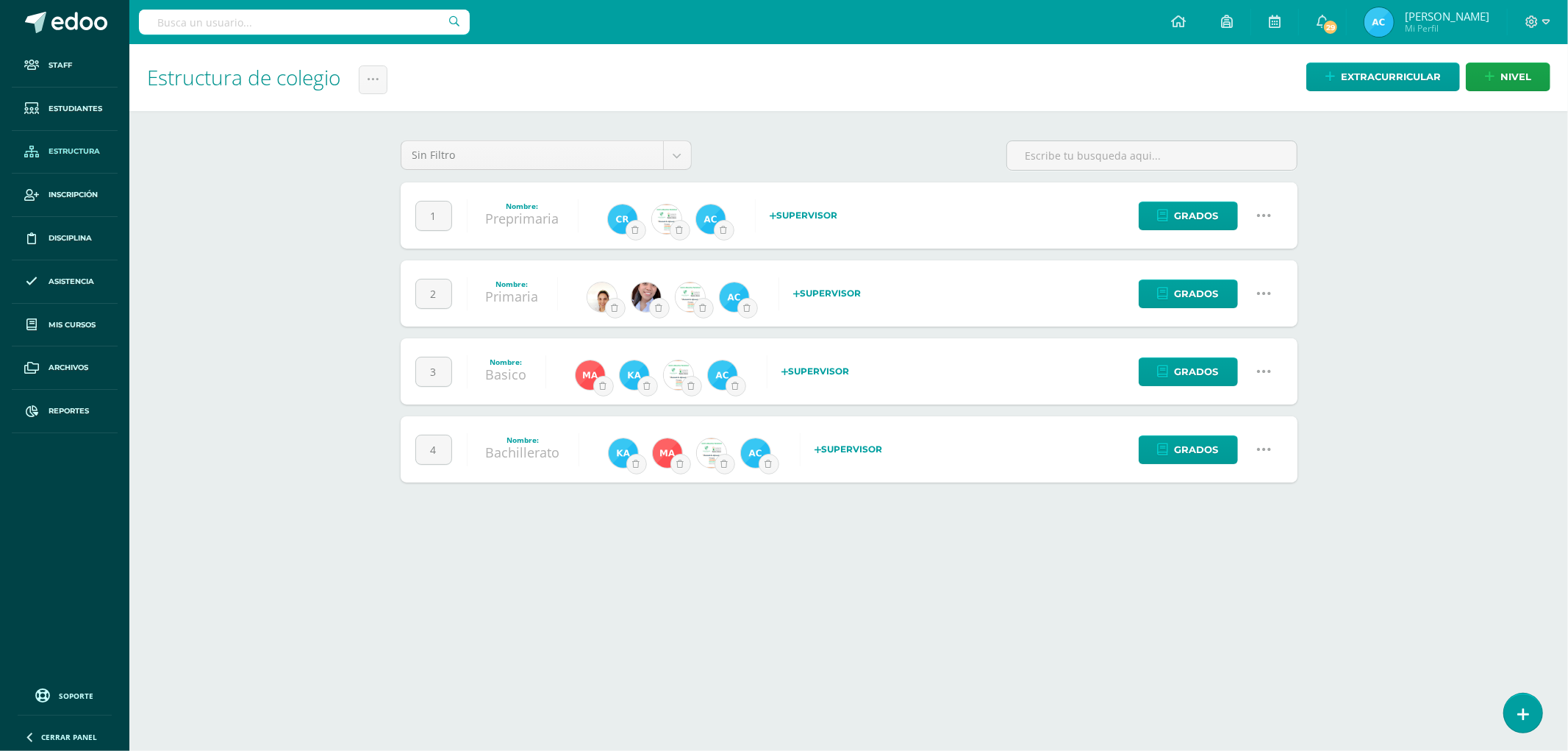
click at [1270, 218] on icon at bounding box center [1264, 215] width 16 height 16
click at [1238, 287] on link "Configuración" at bounding box center [1235, 291] width 130 height 23
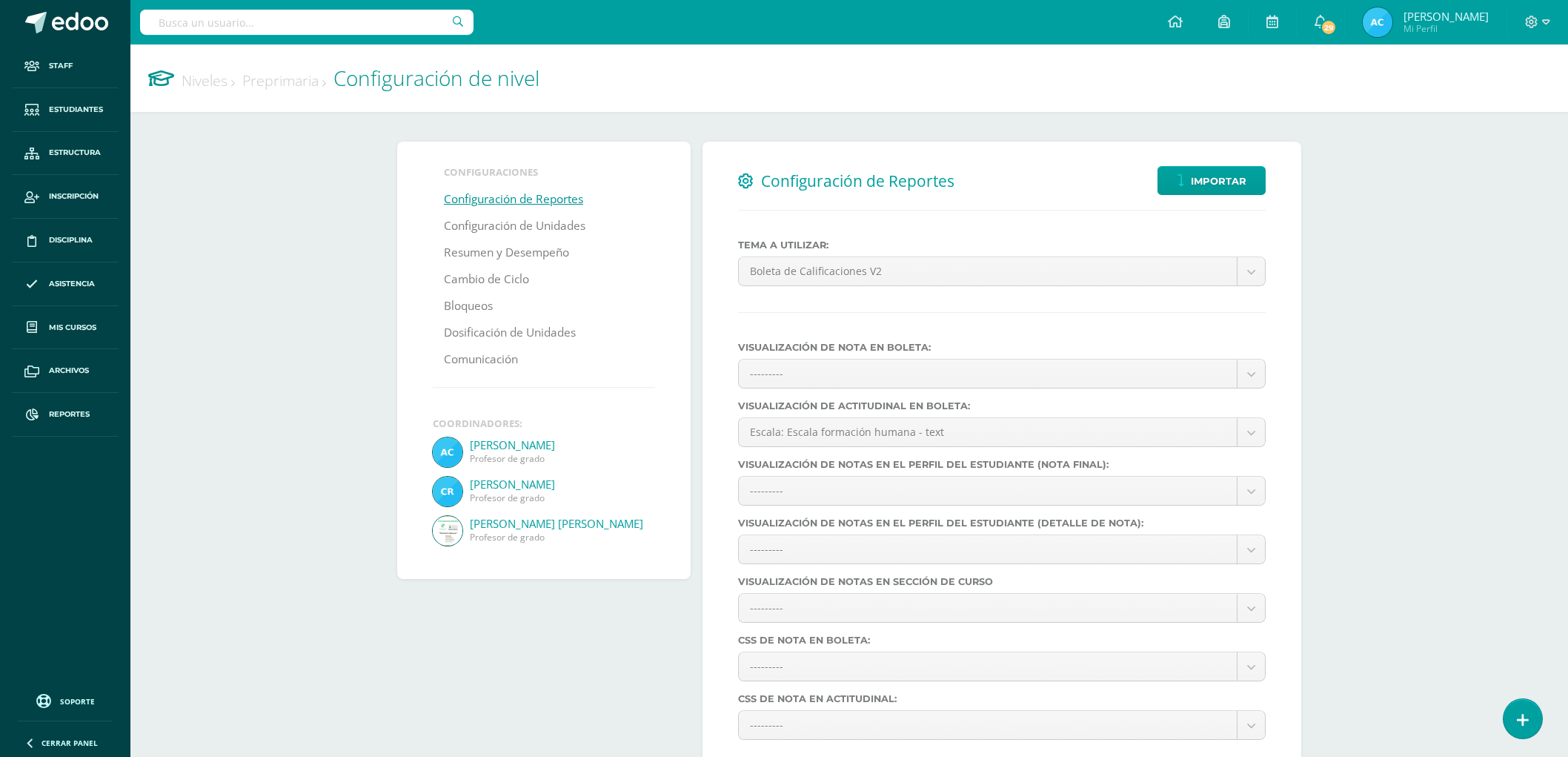
select select
click at [553, 232] on link "Configuración de Unidades" at bounding box center [515, 226] width 141 height 27
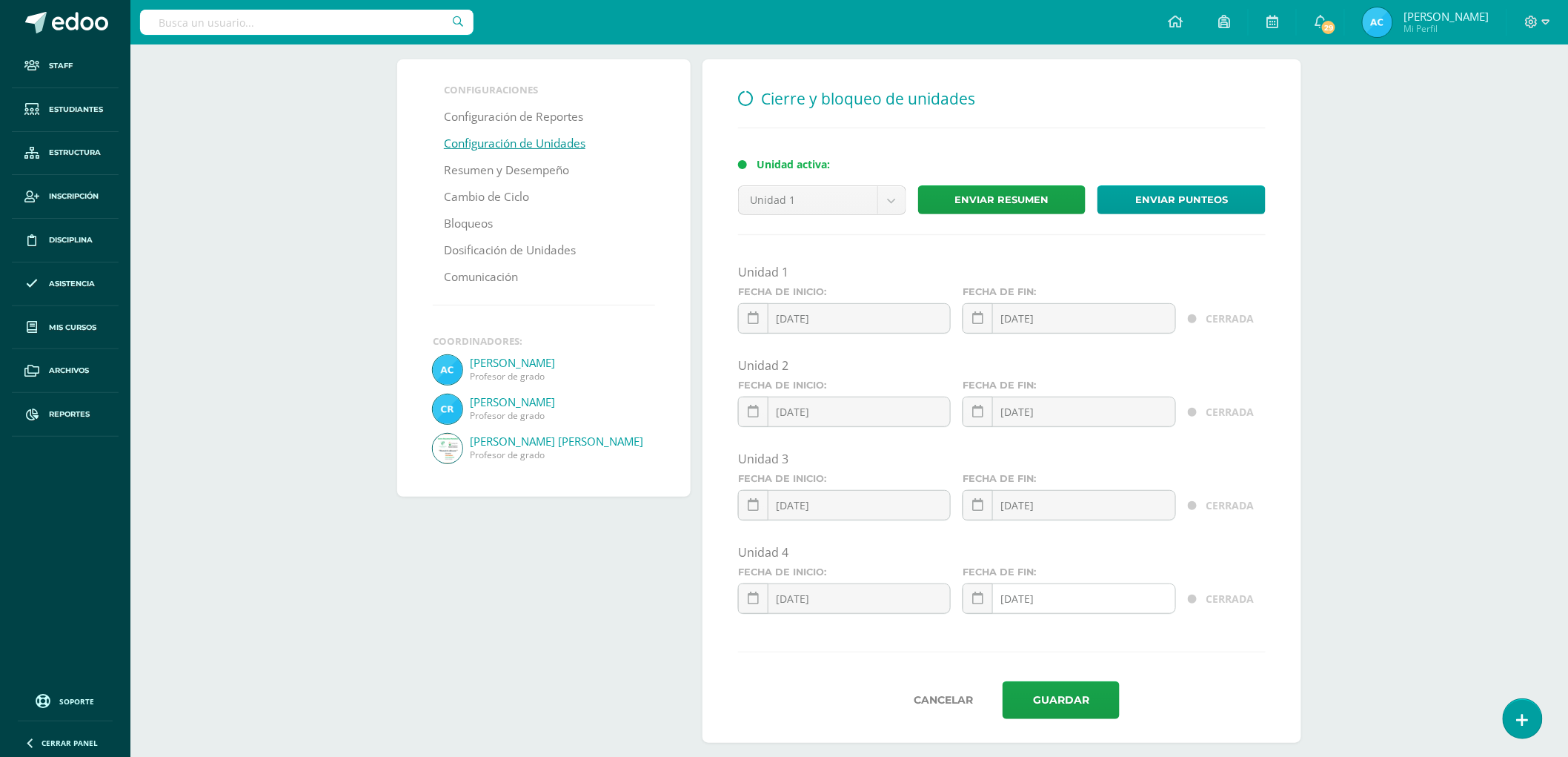
click at [1078, 596] on div "2025-10-10 October, 2025 Mo Tu We Th Fr Sa Su 29 30 1 2 3 4 5 6 7 8 9 10 11 12 …" at bounding box center [1069, 604] width 213 height 42
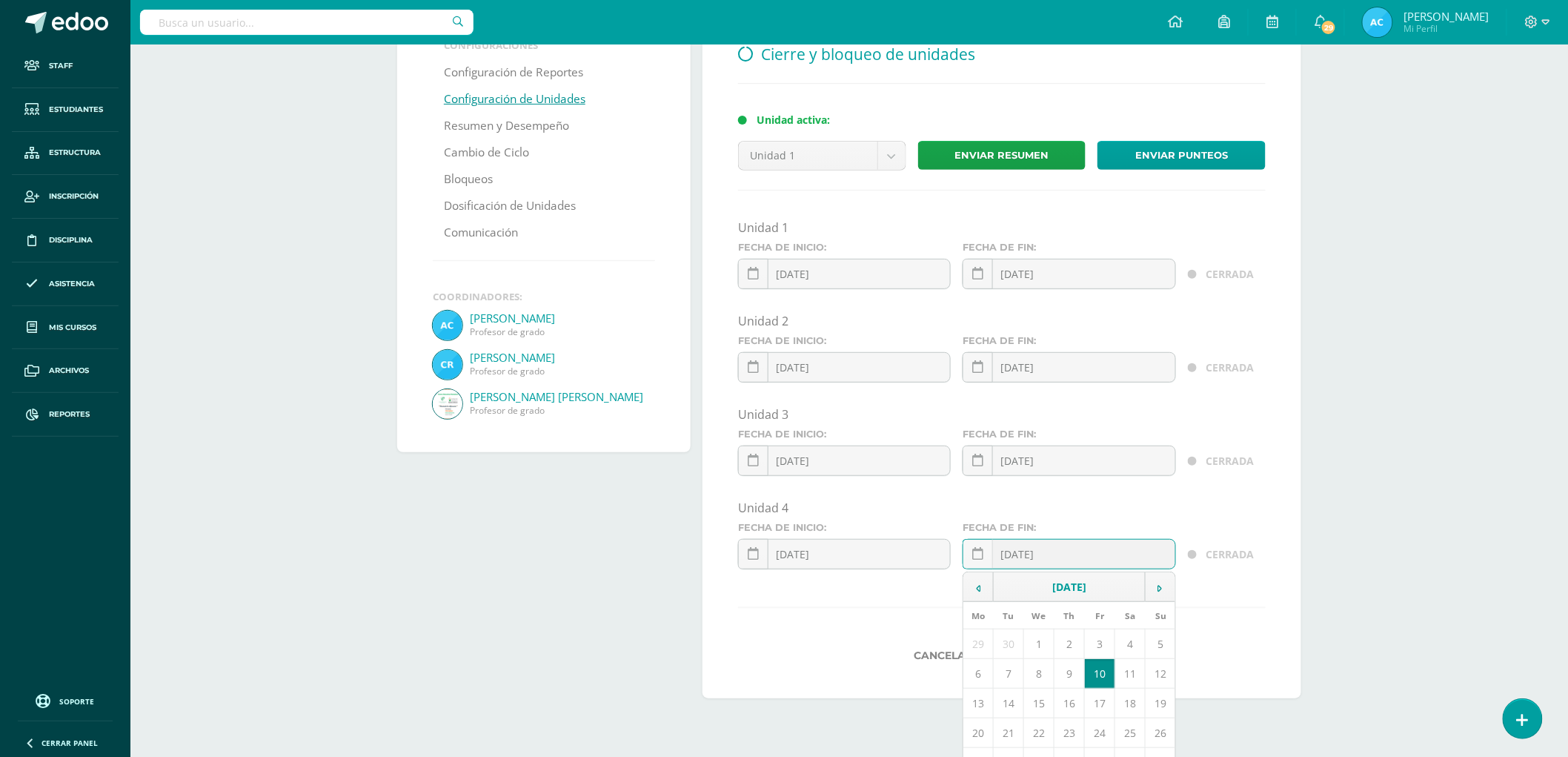
scroll to position [165, 0]
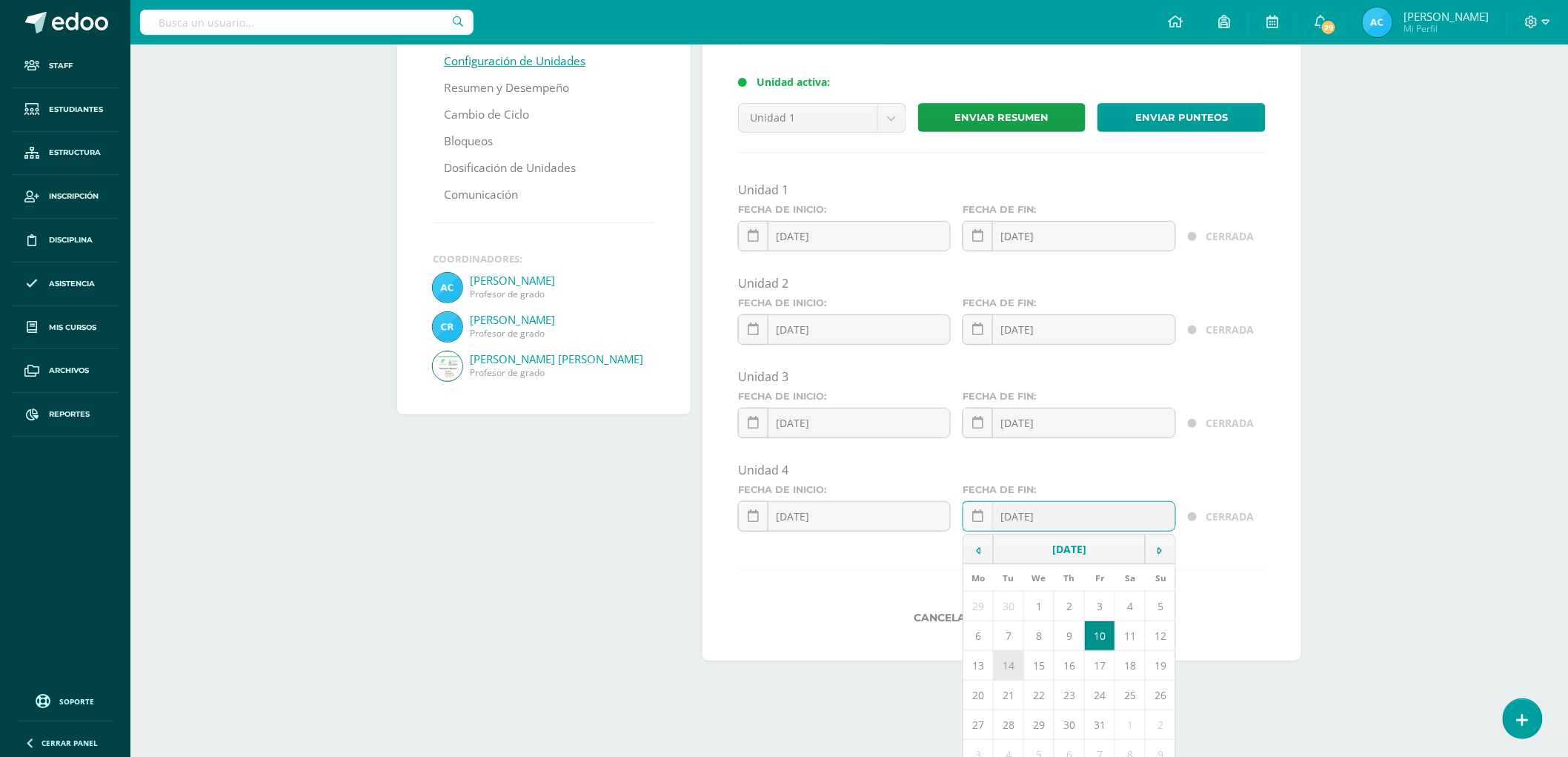
click at [1002, 663] on td "14" at bounding box center [1009, 666] width 30 height 29
type input "[DATE]"
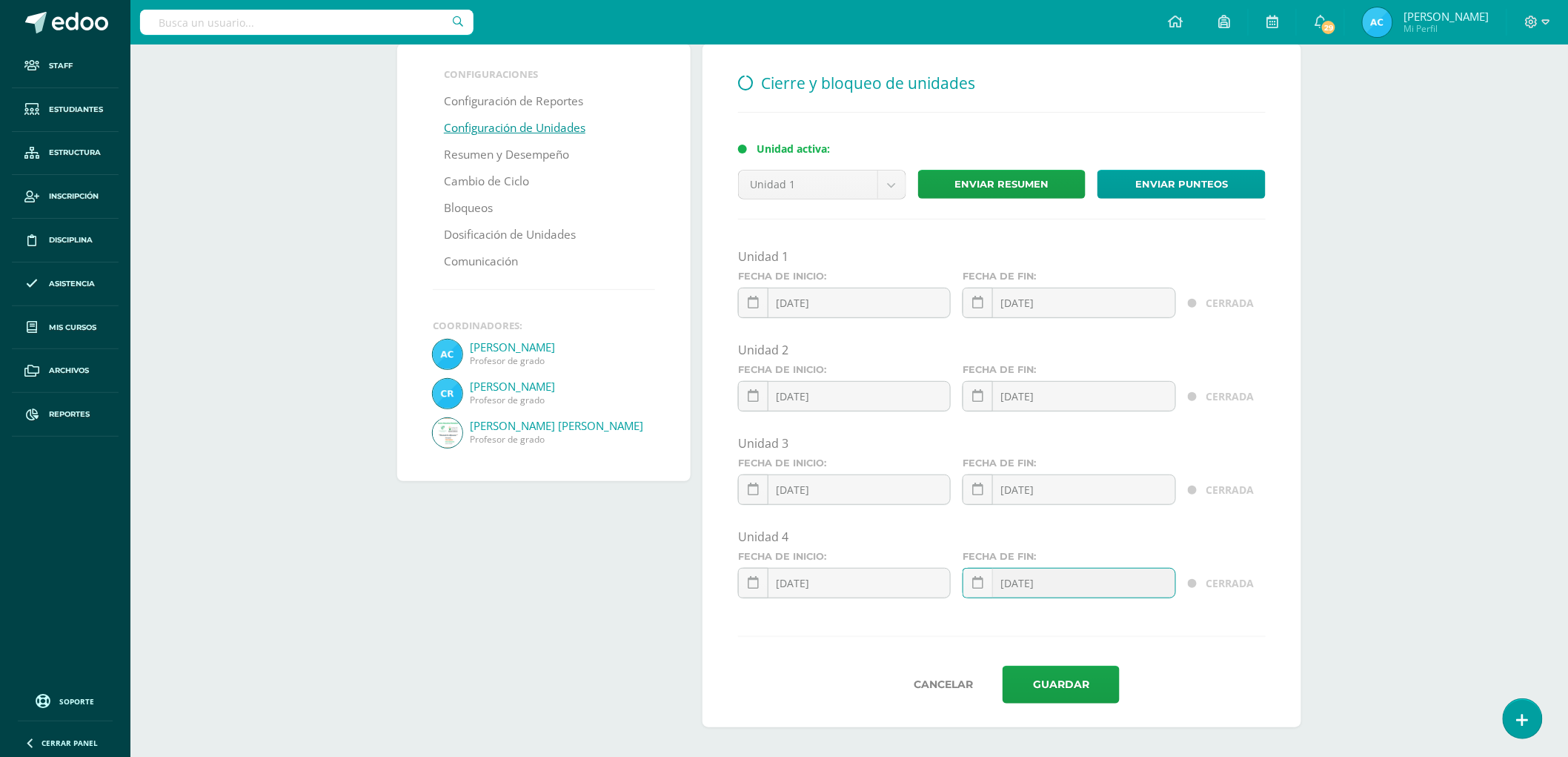
scroll to position [97, 0]
click at [1091, 684] on button "Guardar" at bounding box center [1061, 685] width 117 height 38
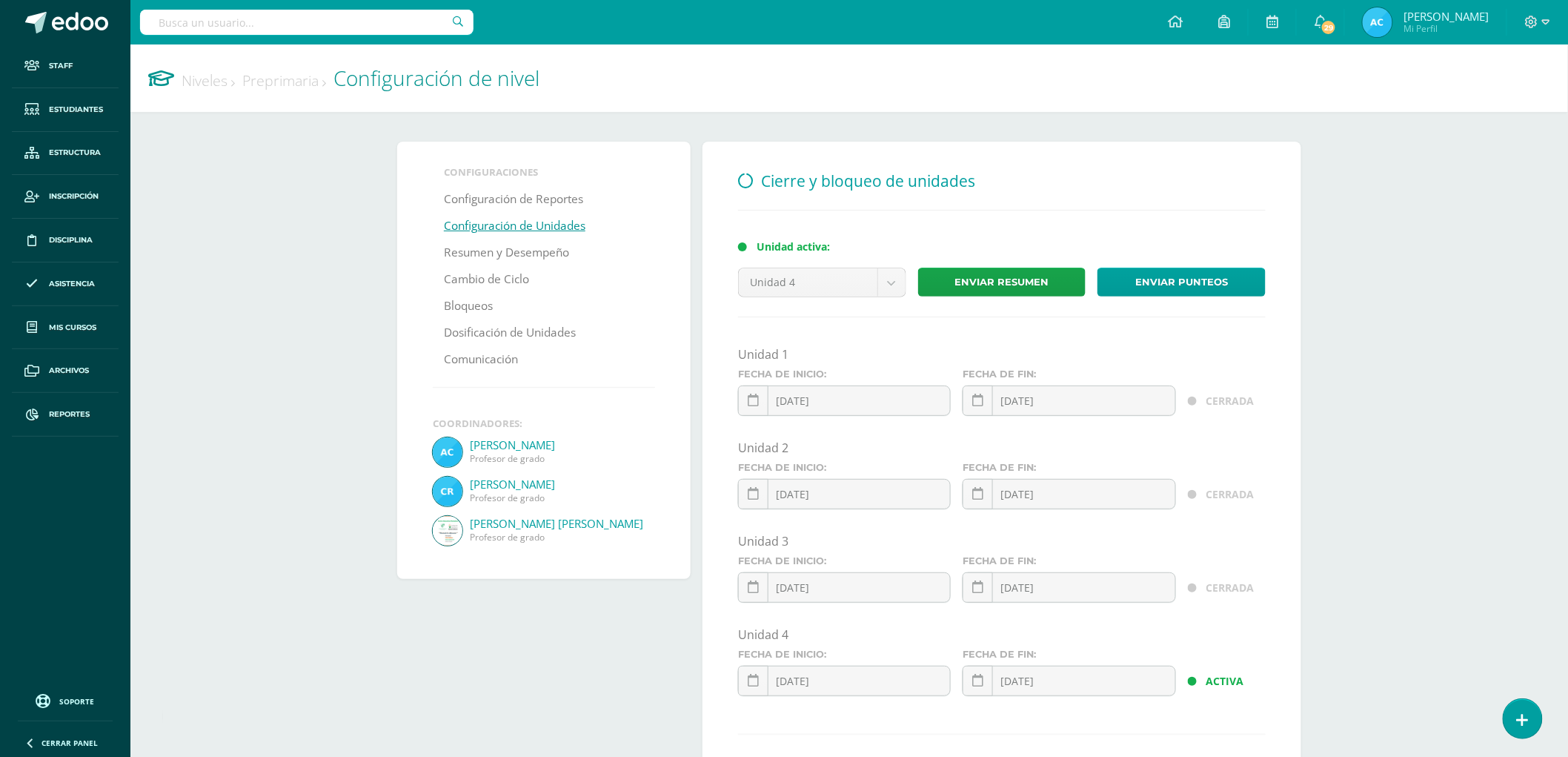
click at [198, 82] on link "Niveles" at bounding box center [209, 80] width 53 height 20
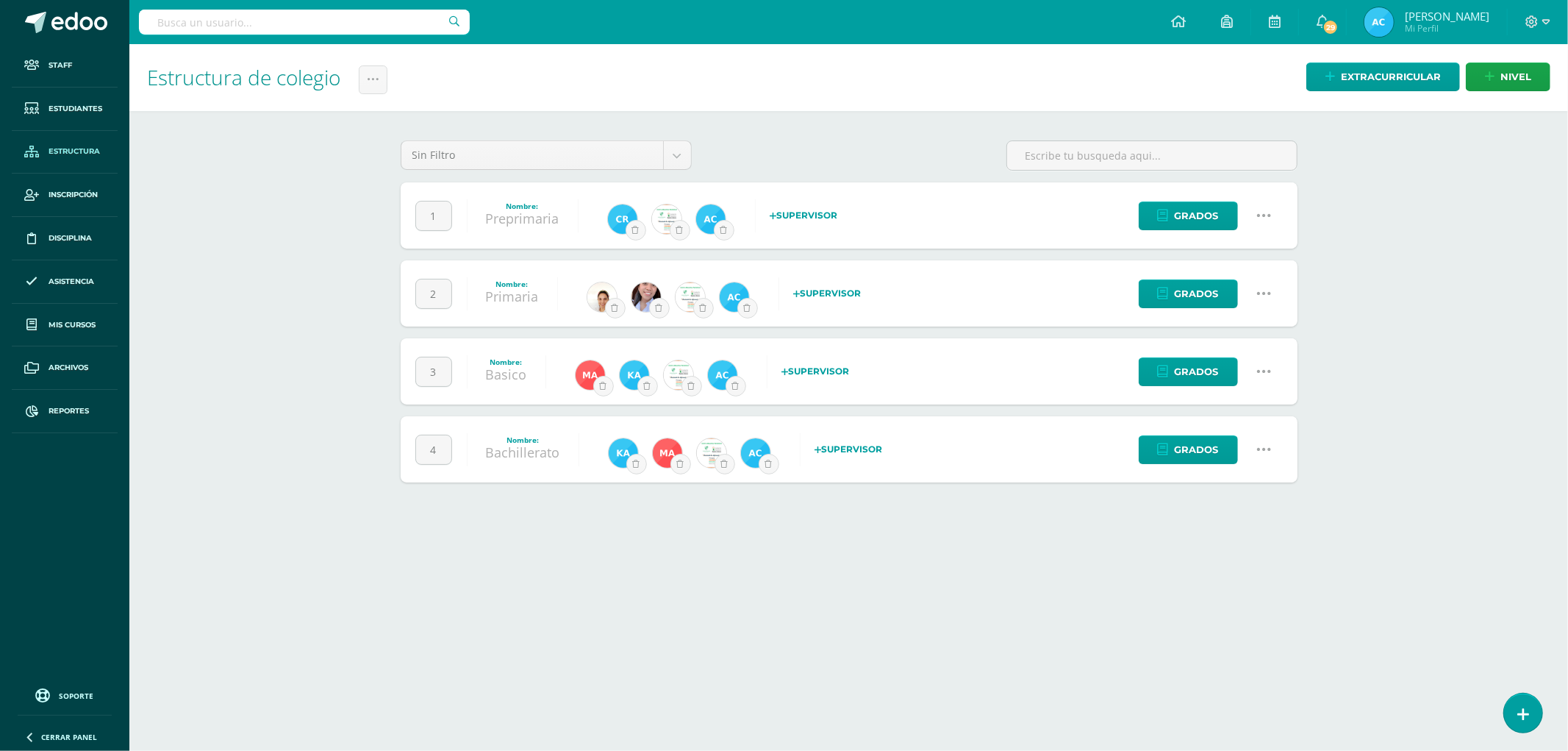
click at [1263, 291] on icon at bounding box center [1264, 293] width 16 height 16
click at [1225, 376] on link "Configuración" at bounding box center [1235, 369] width 130 height 23
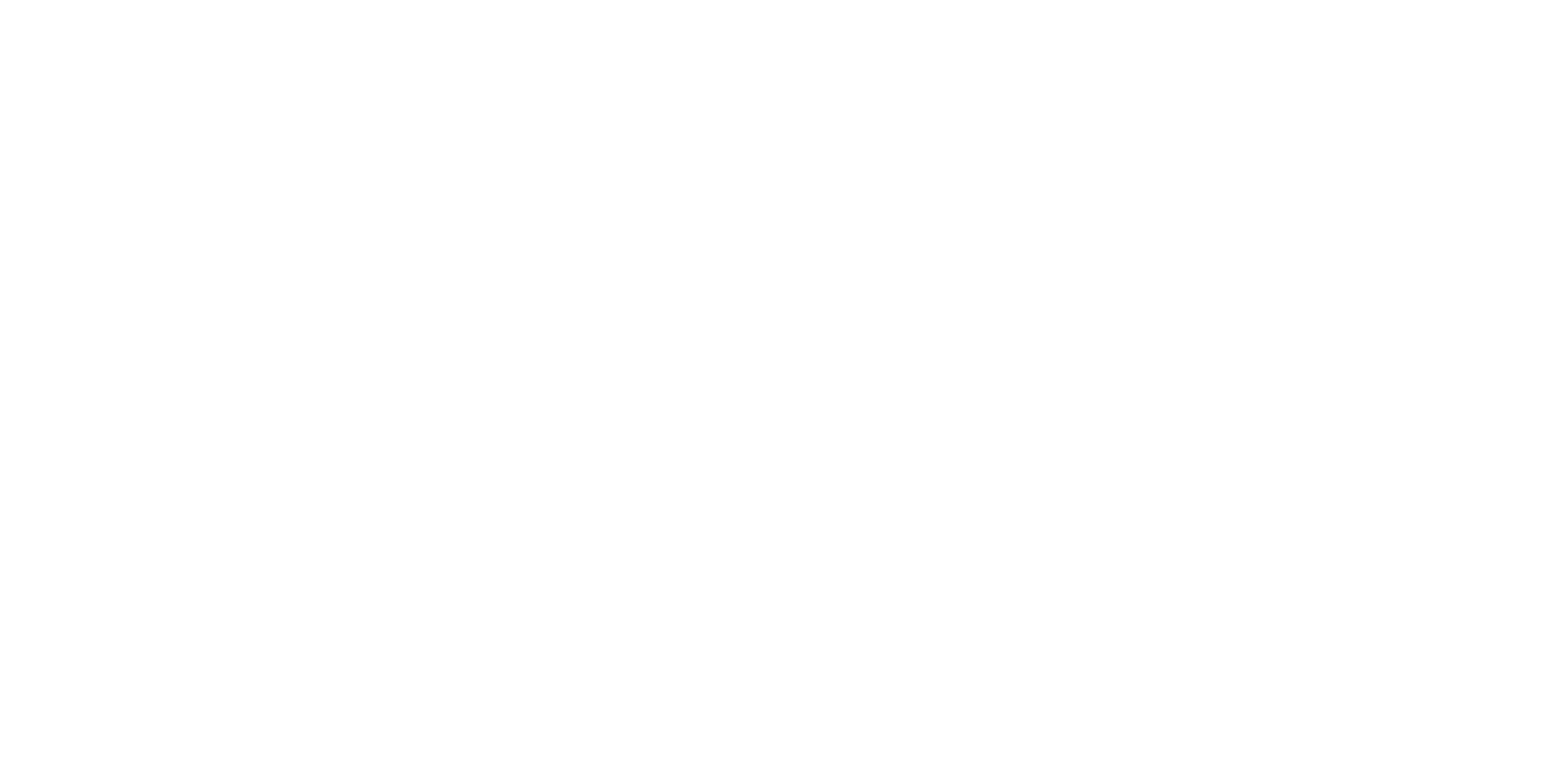
select select
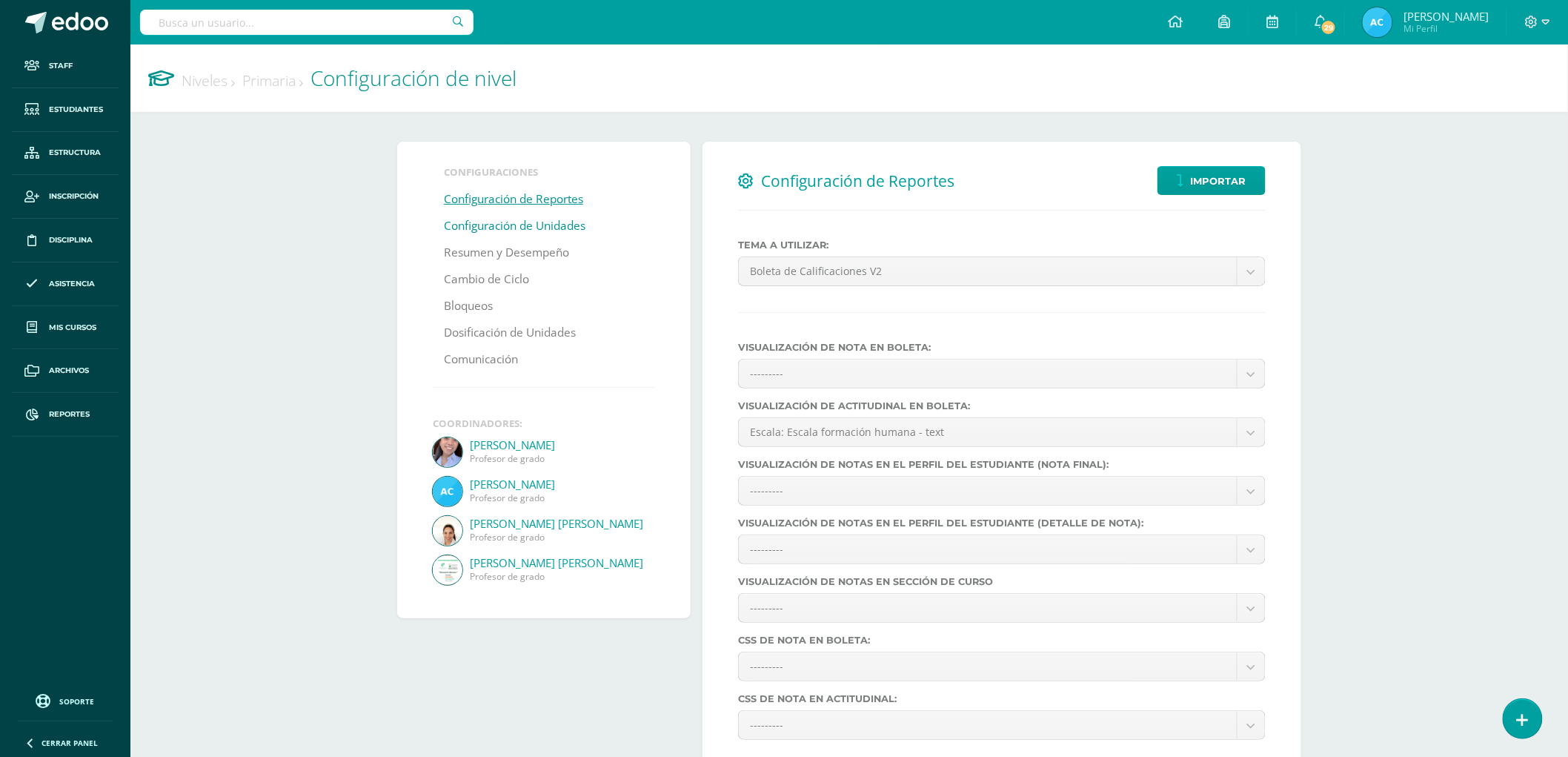
click at [512, 222] on link "Configuración de Unidades" at bounding box center [515, 226] width 141 height 27
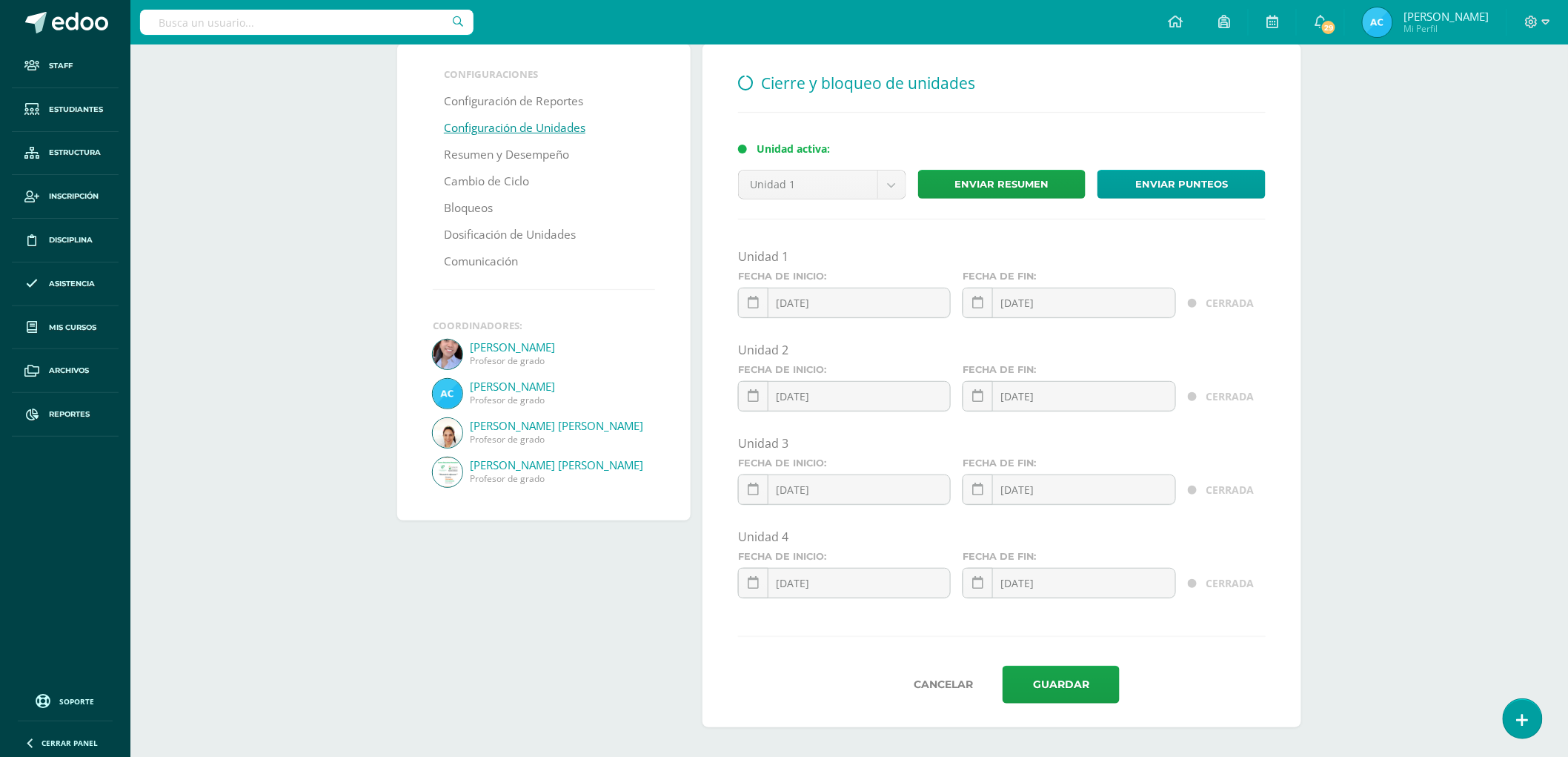
scroll to position [97, 0]
click at [968, 586] on link at bounding box center [978, 583] width 30 height 30
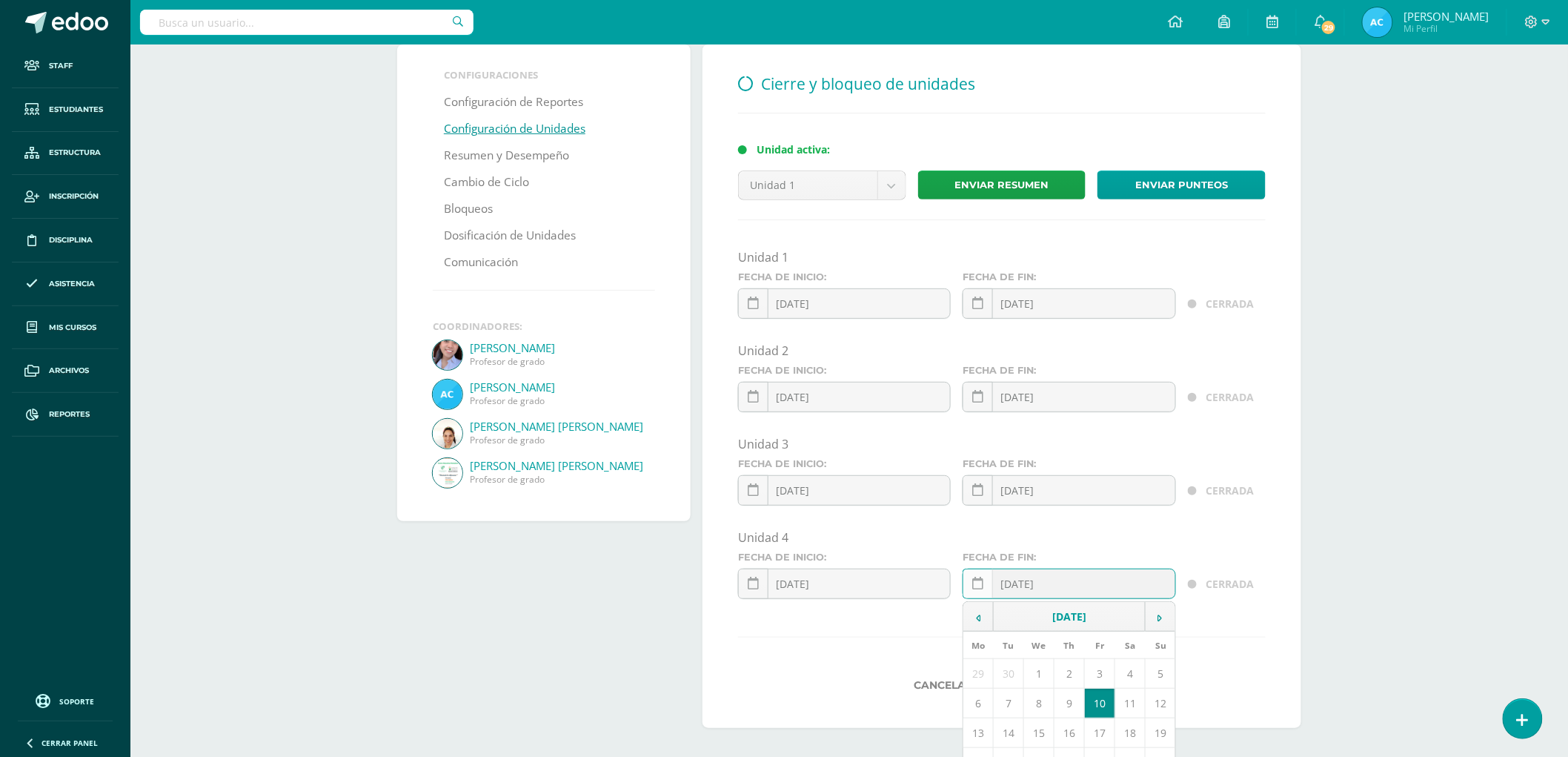
click at [980, 583] on icon at bounding box center [978, 584] width 11 height 13
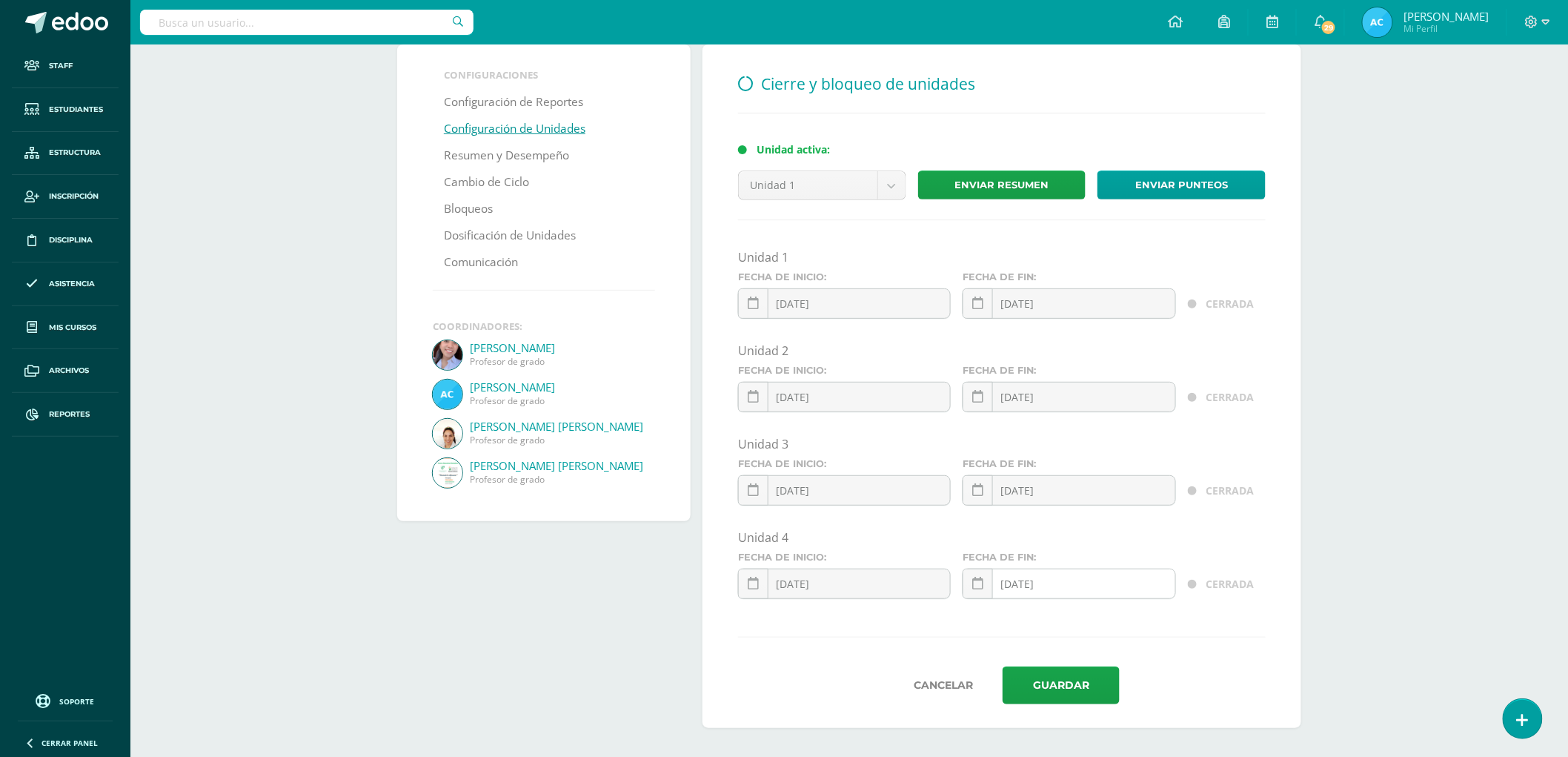
click at [1103, 577] on input "2025-10-10" at bounding box center [1069, 584] width 211 height 29
click at [1097, 586] on input "2025-10-10" at bounding box center [1069, 584] width 211 height 29
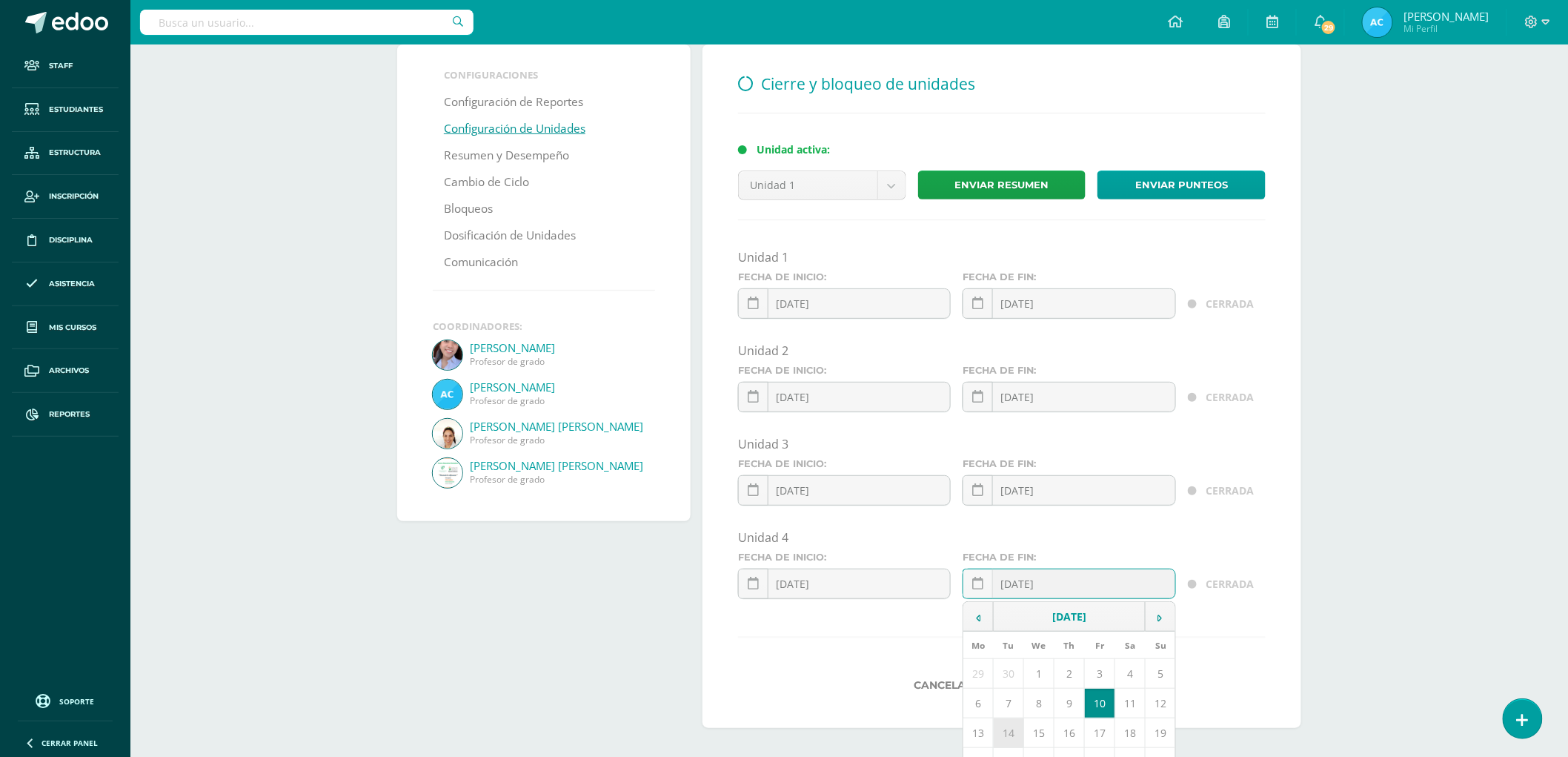
click at [1014, 728] on td "14" at bounding box center [1009, 733] width 30 height 29
type input "2025-10-14"
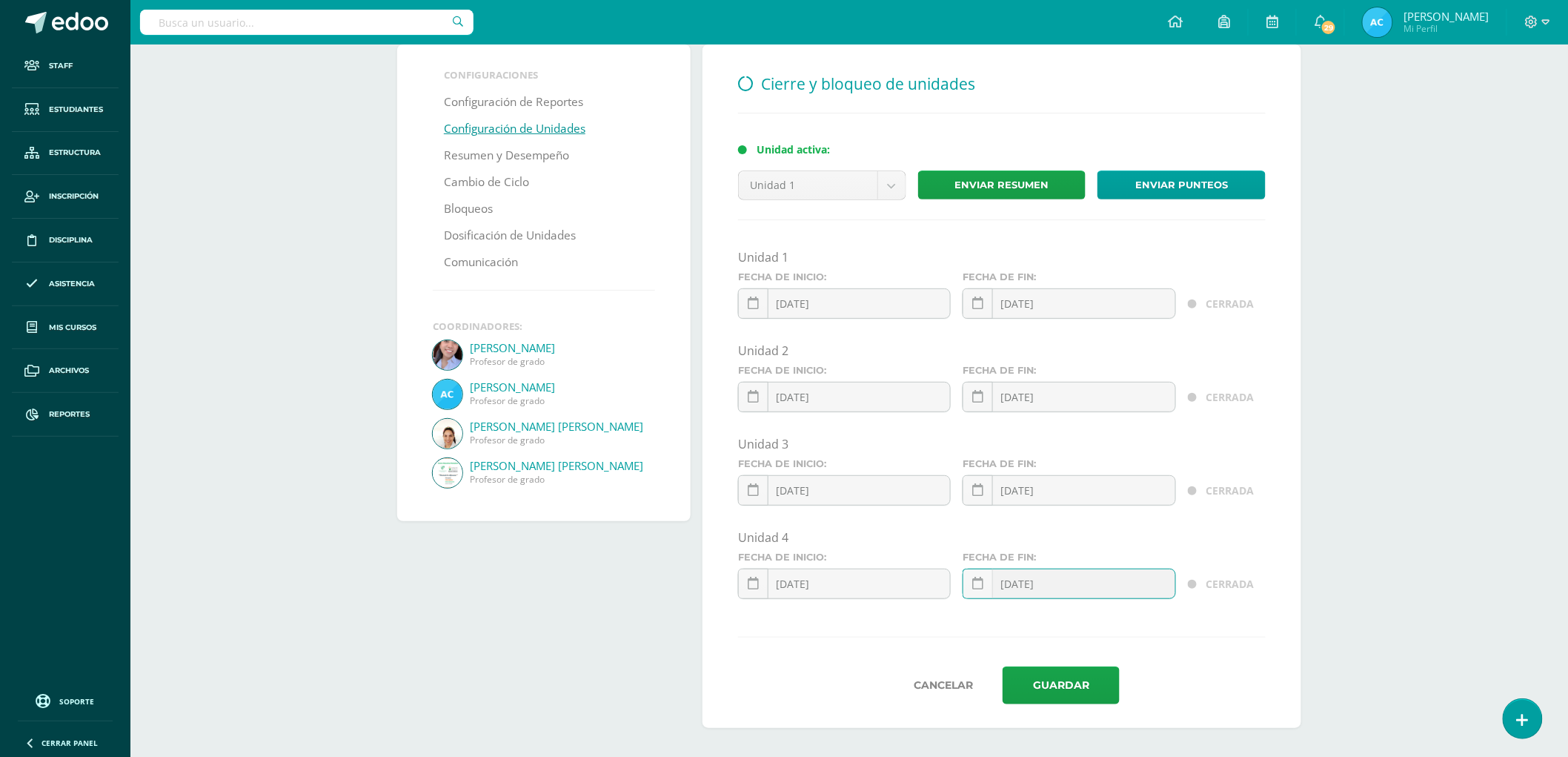
click at [1275, 616] on div "Cierre y bloqueo de unidades Unidad activa: Unidad 1 Unidad 1 Unidad 2 Unidad 3…" at bounding box center [1002, 386] width 599 height 684
click at [1044, 695] on button "Guardar" at bounding box center [1061, 685] width 117 height 38
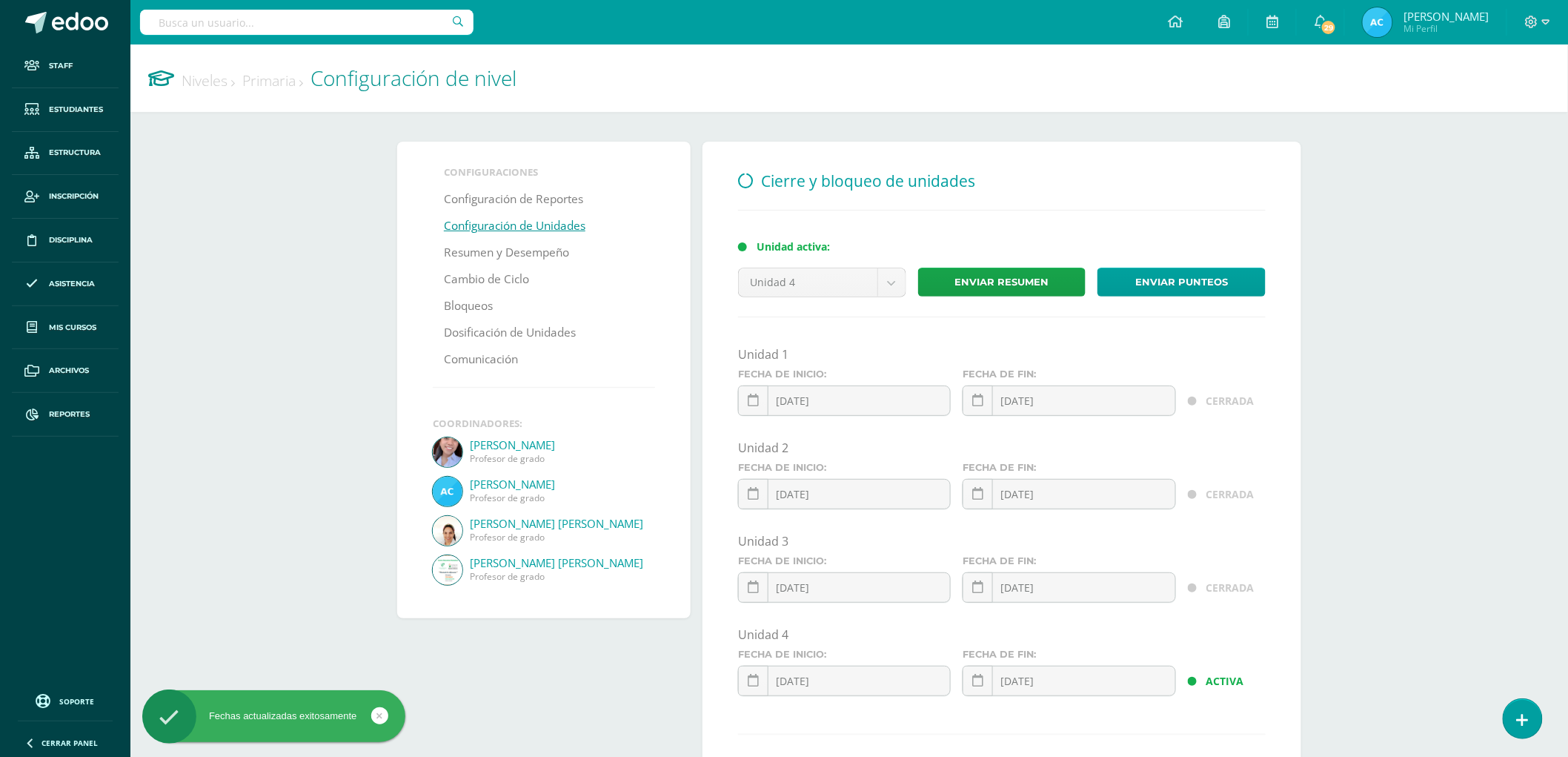
click at [216, 82] on link "Niveles" at bounding box center [209, 80] width 53 height 20
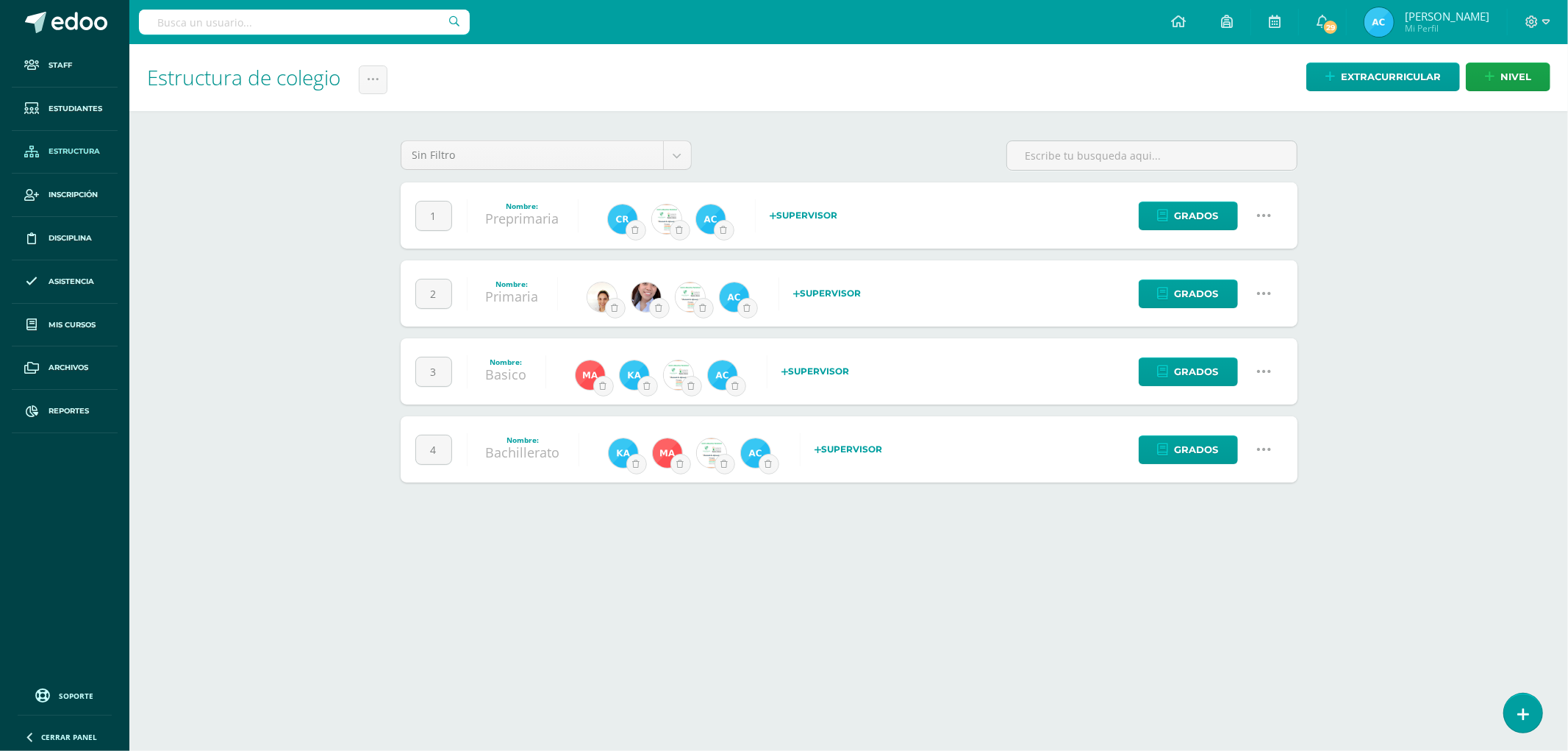
click at [1266, 370] on icon at bounding box center [1264, 371] width 16 height 16
click at [1235, 443] on link "Configuración" at bounding box center [1235, 446] width 130 height 23
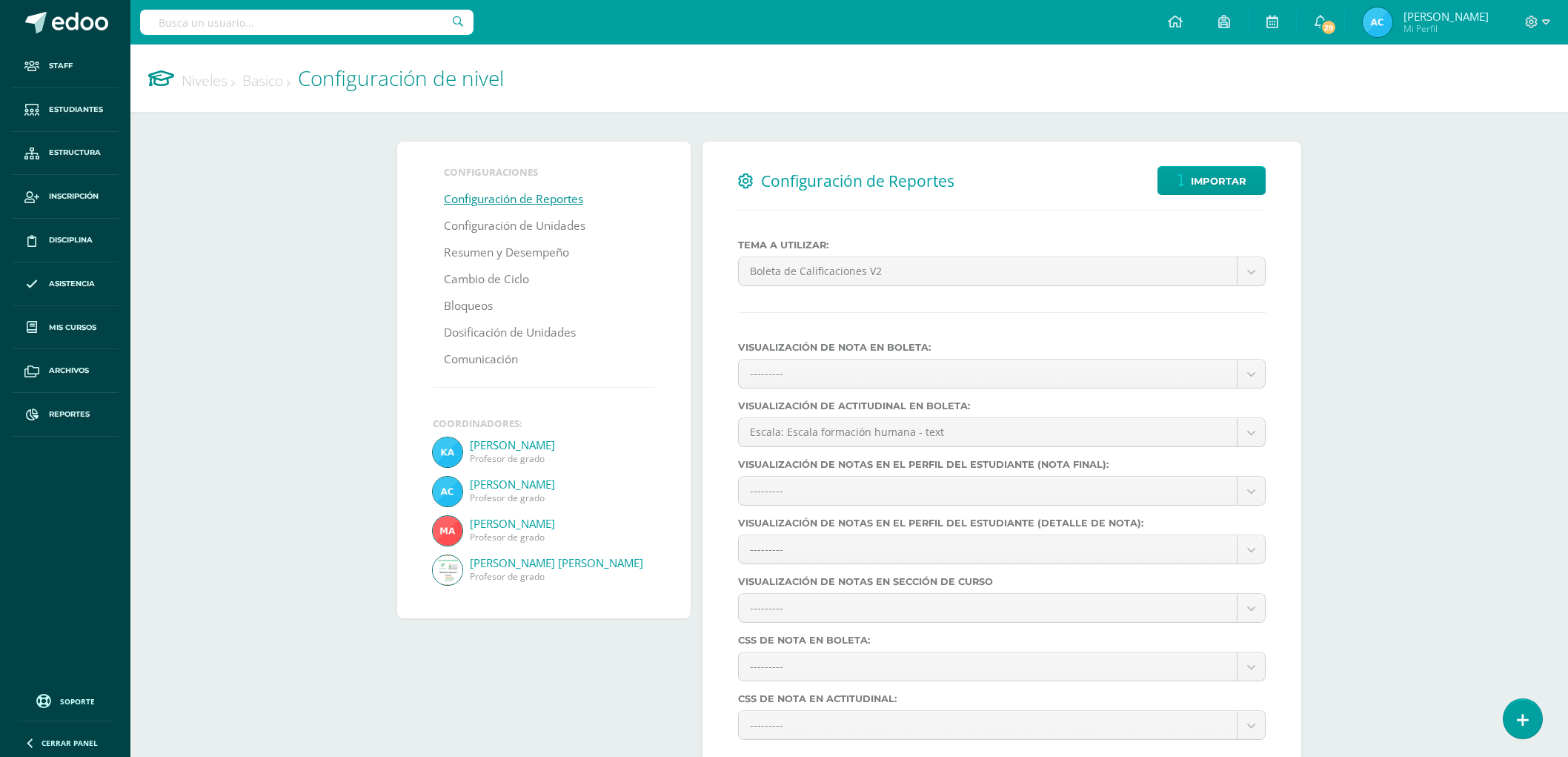
select select
click at [537, 222] on link "Configuración de Unidades" at bounding box center [515, 226] width 141 height 27
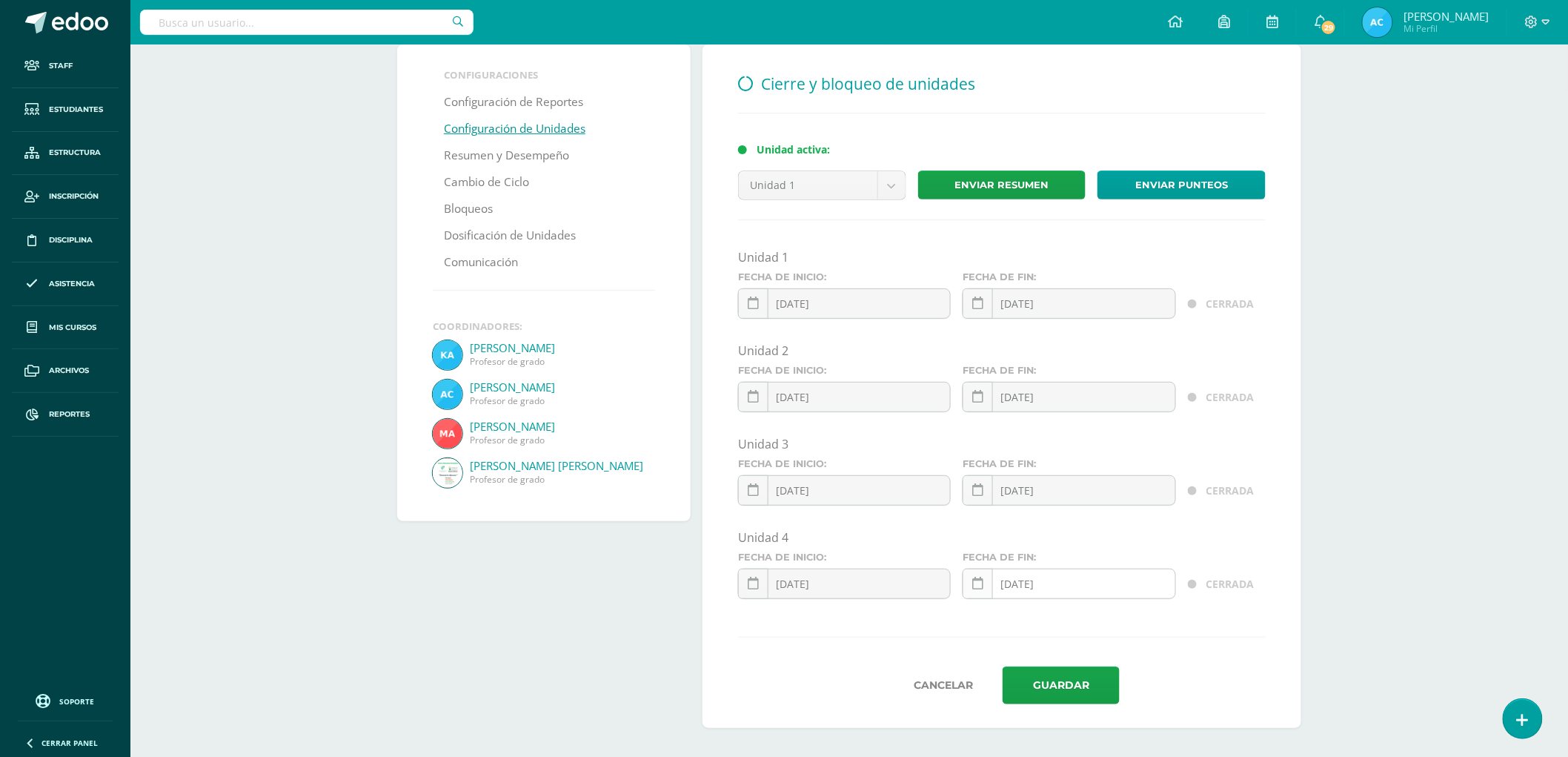
click at [986, 577] on link at bounding box center [978, 583] width 30 height 30
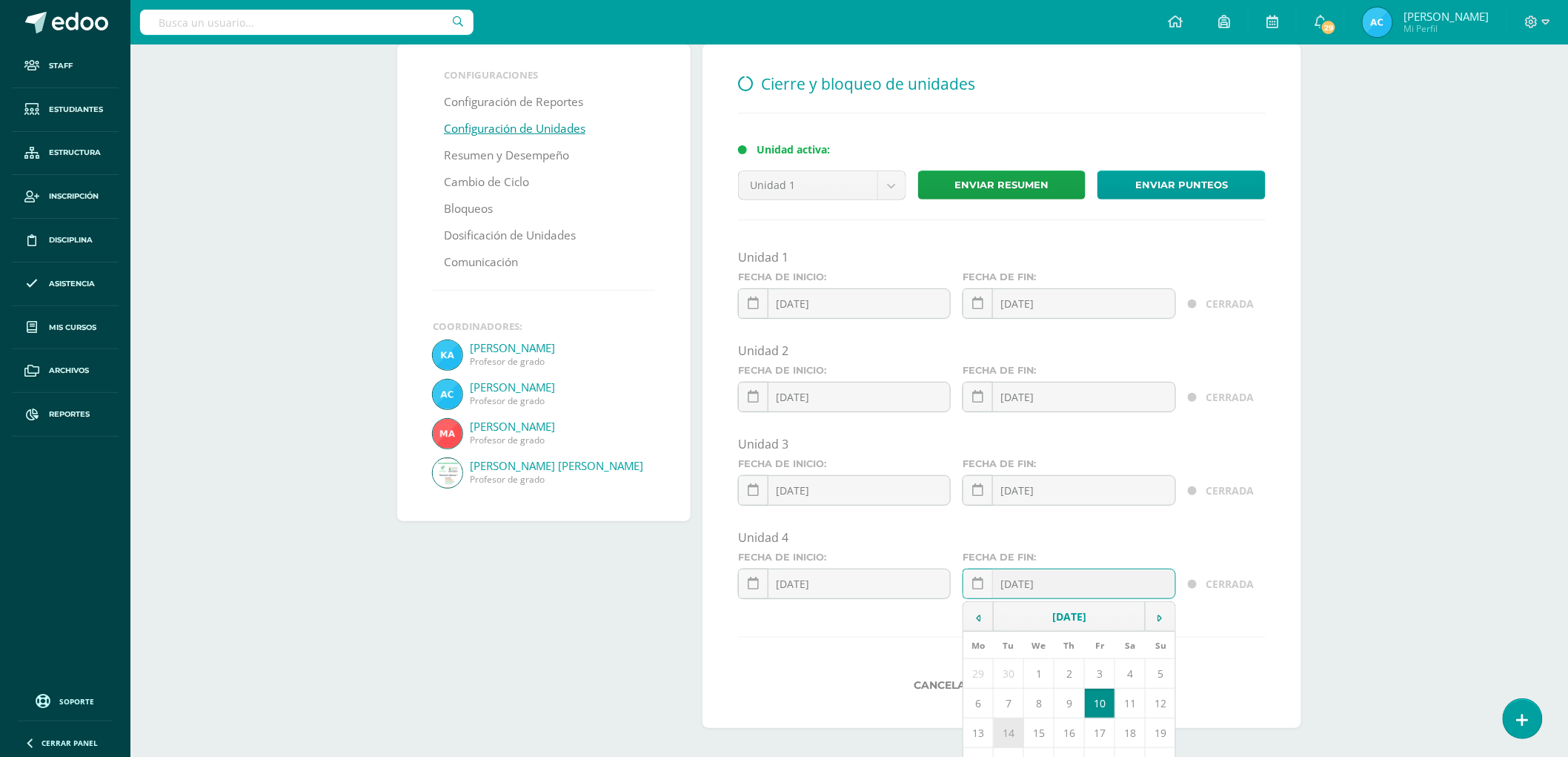
click at [1001, 724] on td "14" at bounding box center [1009, 733] width 30 height 29
type input "[DATE]"
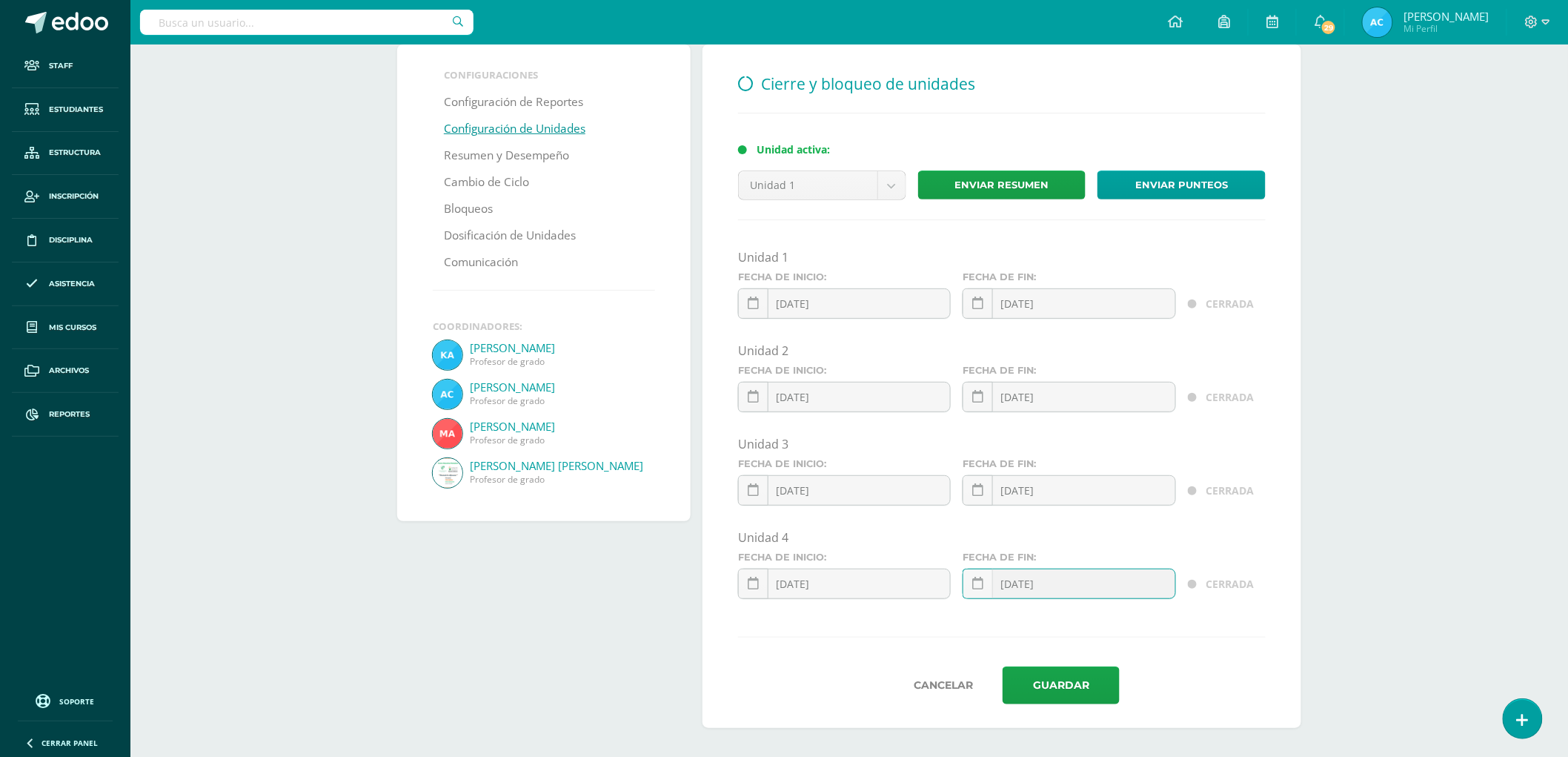
click at [1279, 632] on div "Cierre y bloqueo de unidades Unidad activa: Unidad 1 Unidad 1 Unidad 2 Unidad 3…" at bounding box center [1002, 386] width 599 height 684
click at [1094, 684] on button "Guardar" at bounding box center [1061, 685] width 117 height 38
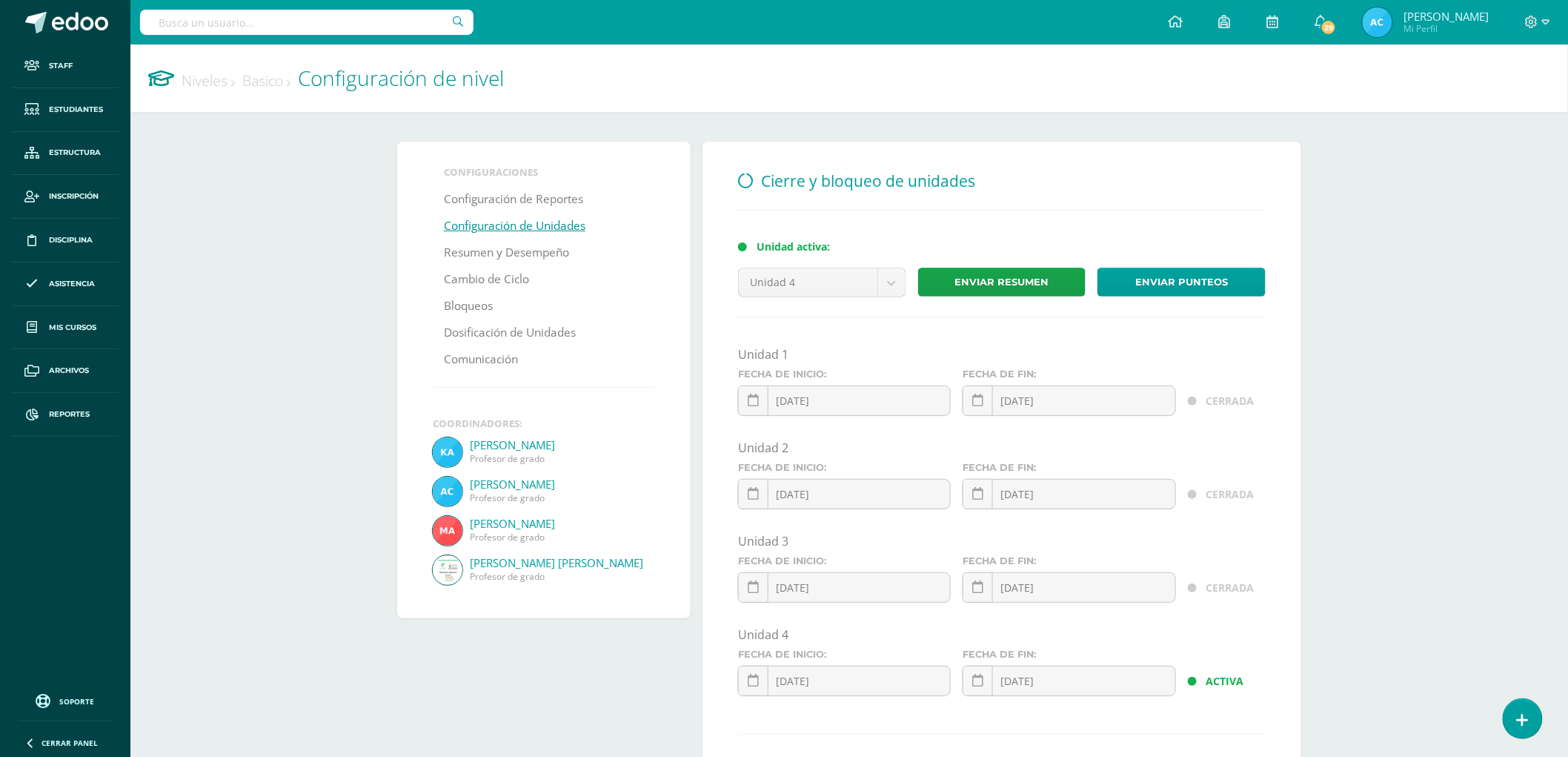
click at [190, 79] on link "Niveles" at bounding box center [209, 80] width 53 height 20
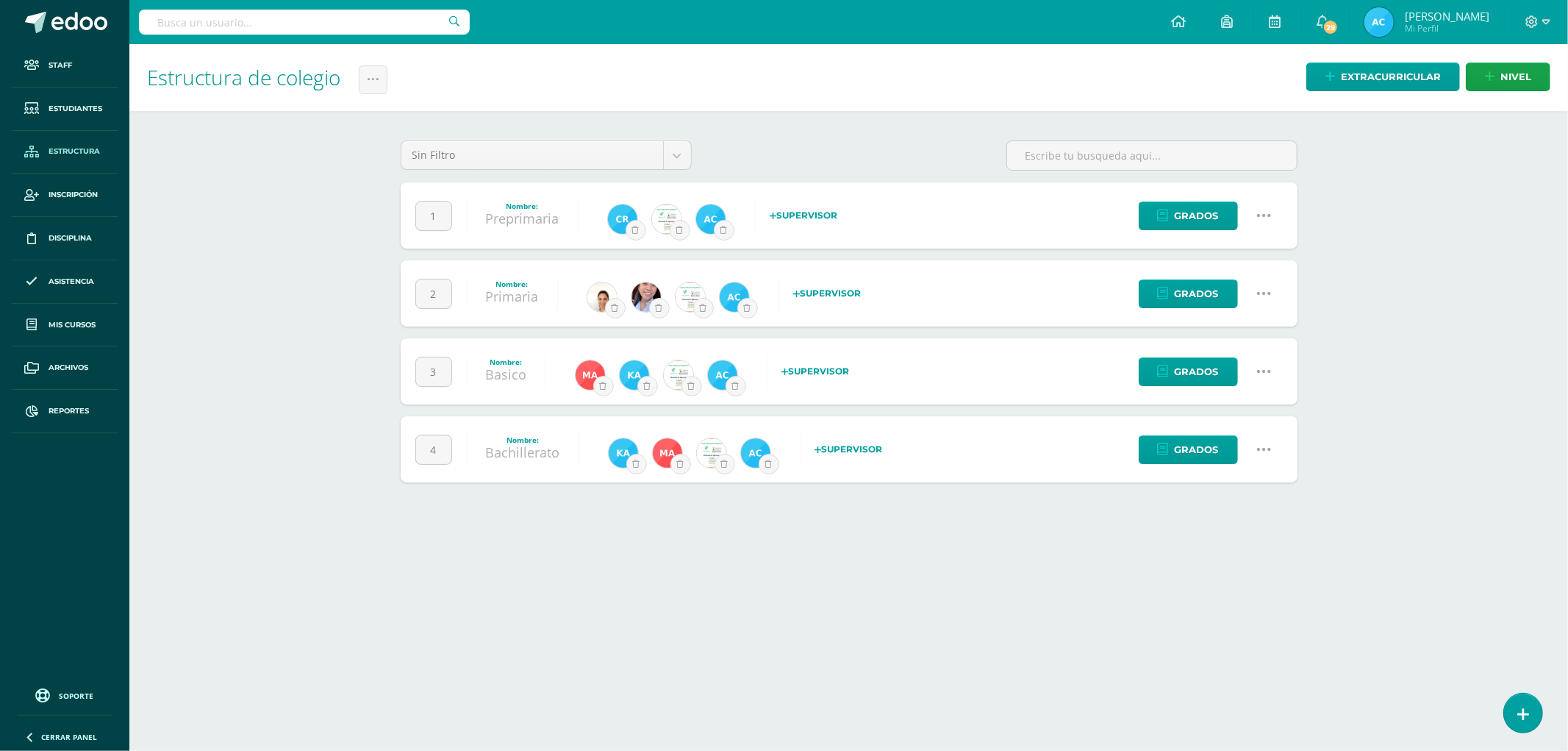
click at [1273, 454] on link at bounding box center [1264, 450] width 38 height 38
click at [1239, 525] on link "Configuración" at bounding box center [1235, 524] width 130 height 23
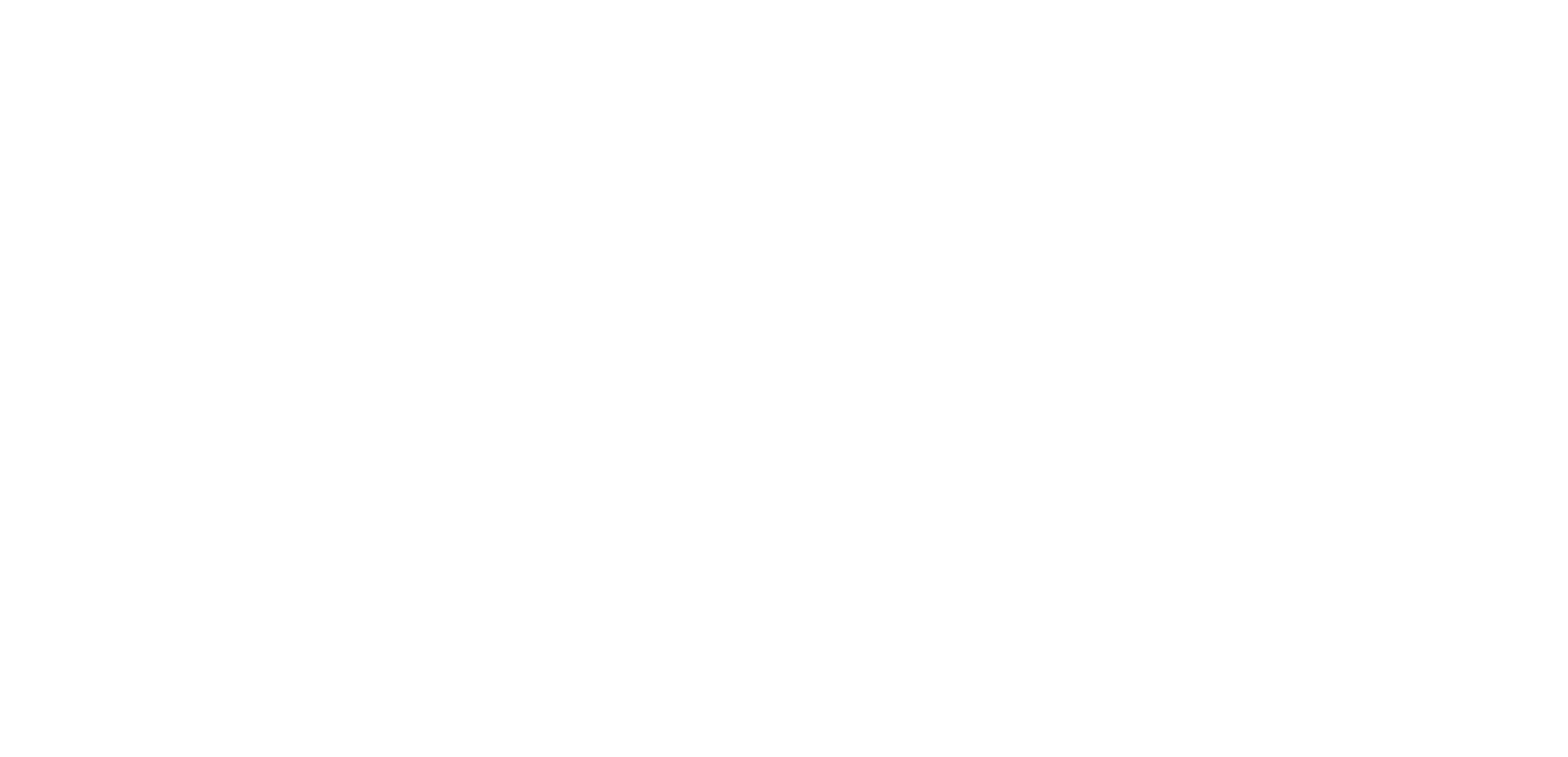
select select
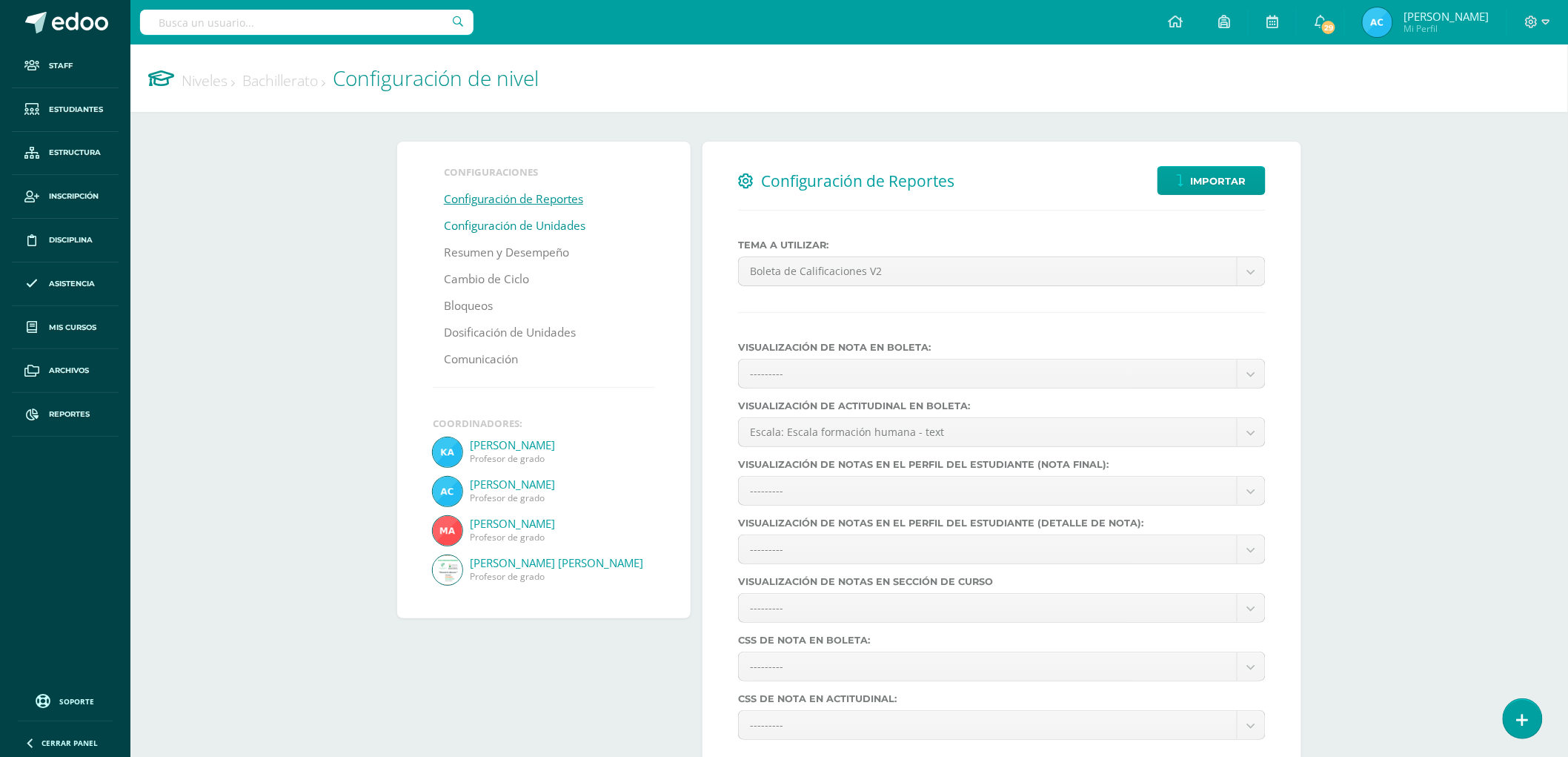
click at [506, 223] on link "Configuración de Unidades" at bounding box center [515, 226] width 141 height 27
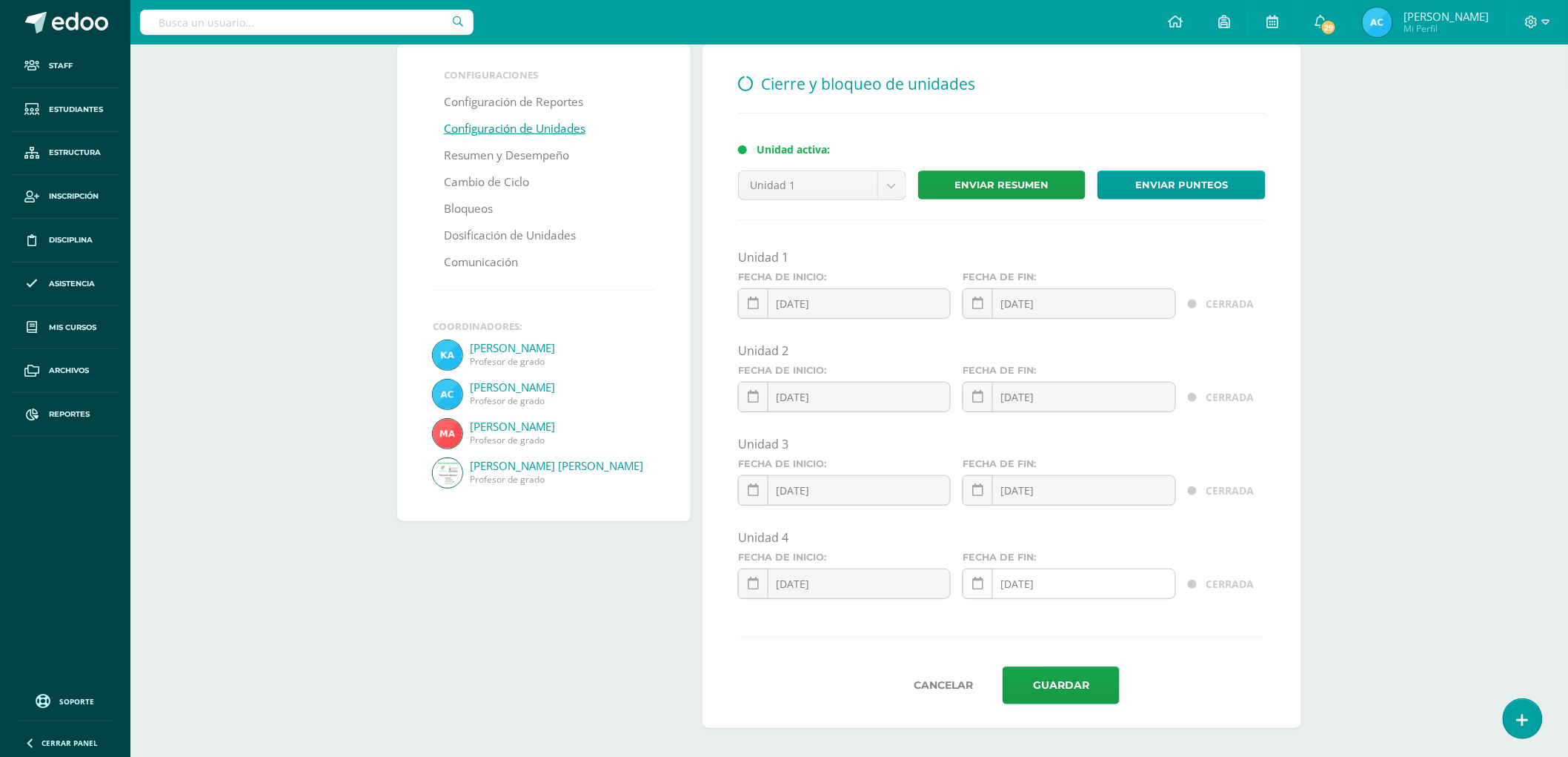
click at [975, 582] on icon at bounding box center [978, 584] width 11 height 13
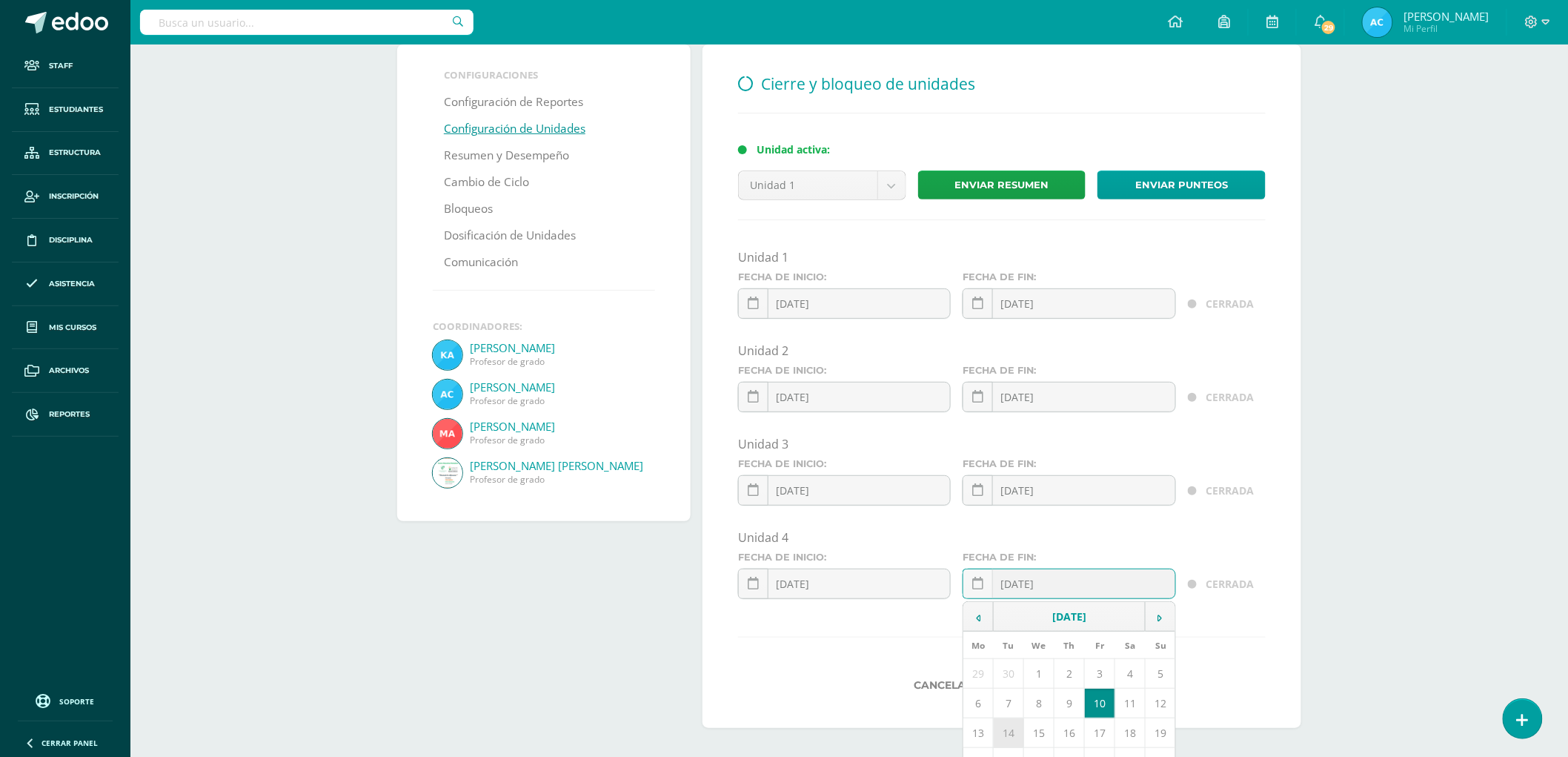
click at [1002, 735] on td "14" at bounding box center [1009, 733] width 30 height 29
type input "[DATE]"
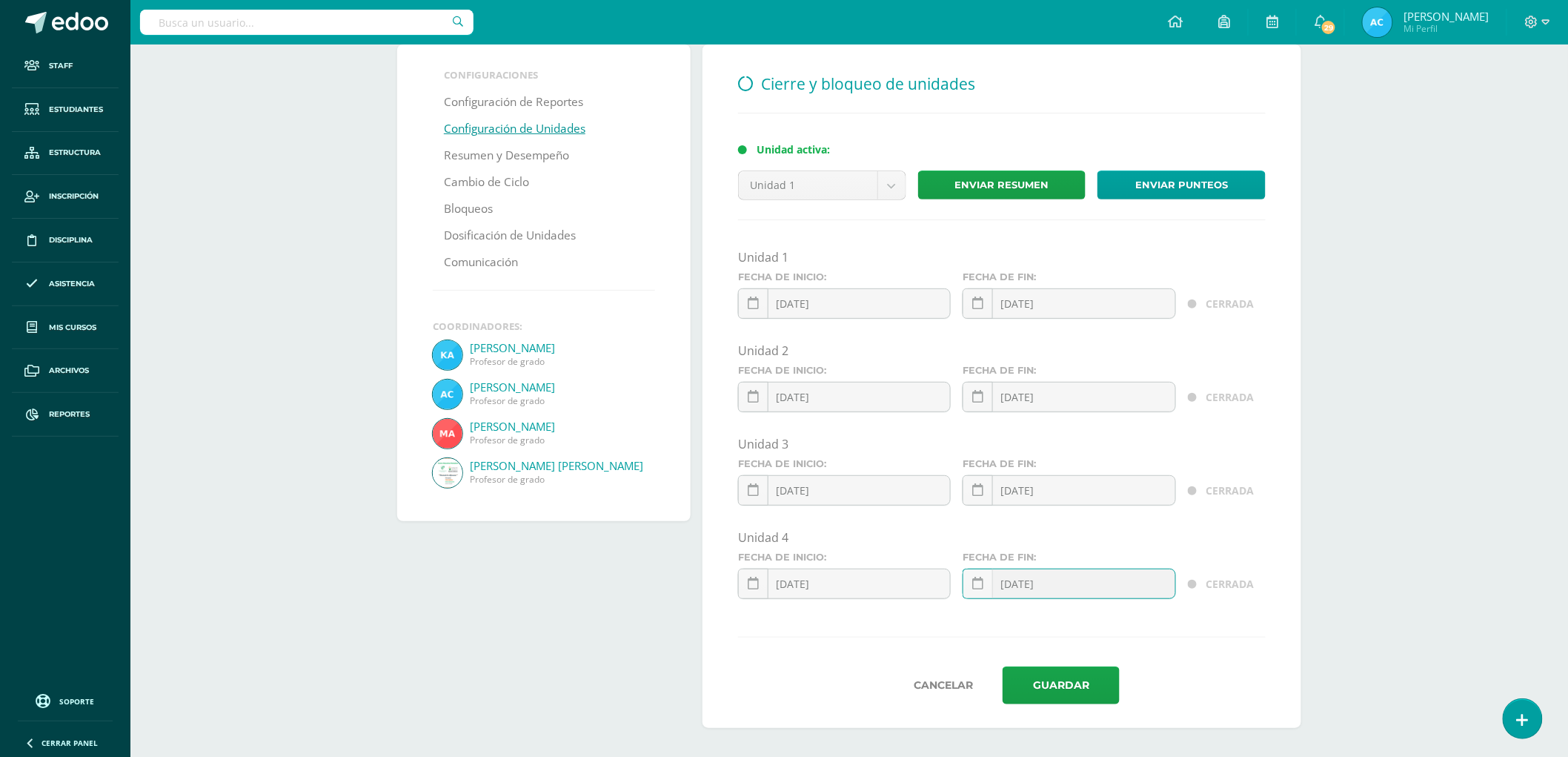
click at [1334, 642] on div "Niveles Bachillerato Configuración de nivel Inserta el nuevo nombre para este n…" at bounding box center [849, 353] width 1438 height 810
click at [1071, 693] on button "Guardar" at bounding box center [1061, 685] width 117 height 38
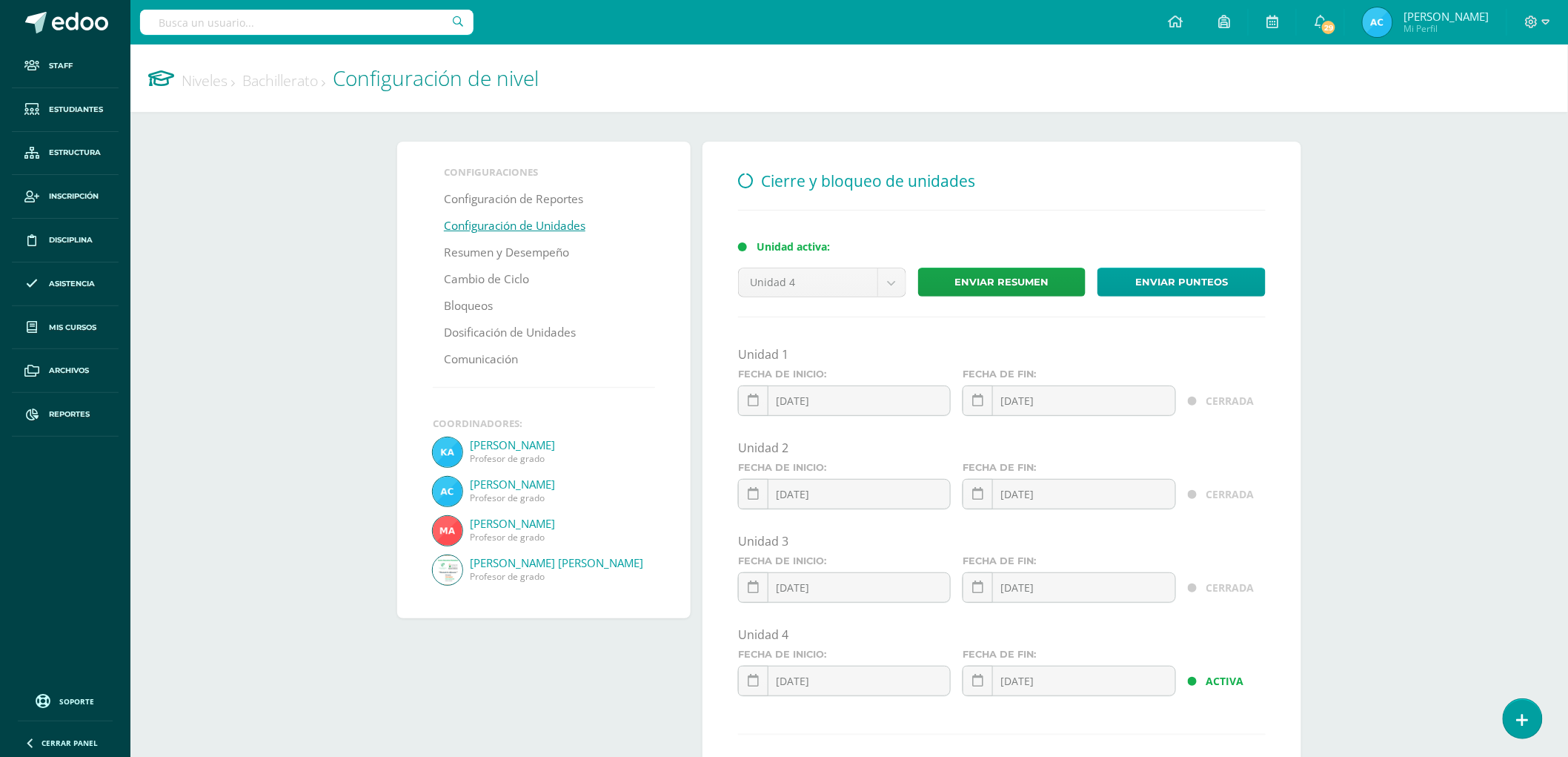
click at [203, 89] on link "Niveles" at bounding box center [209, 80] width 53 height 20
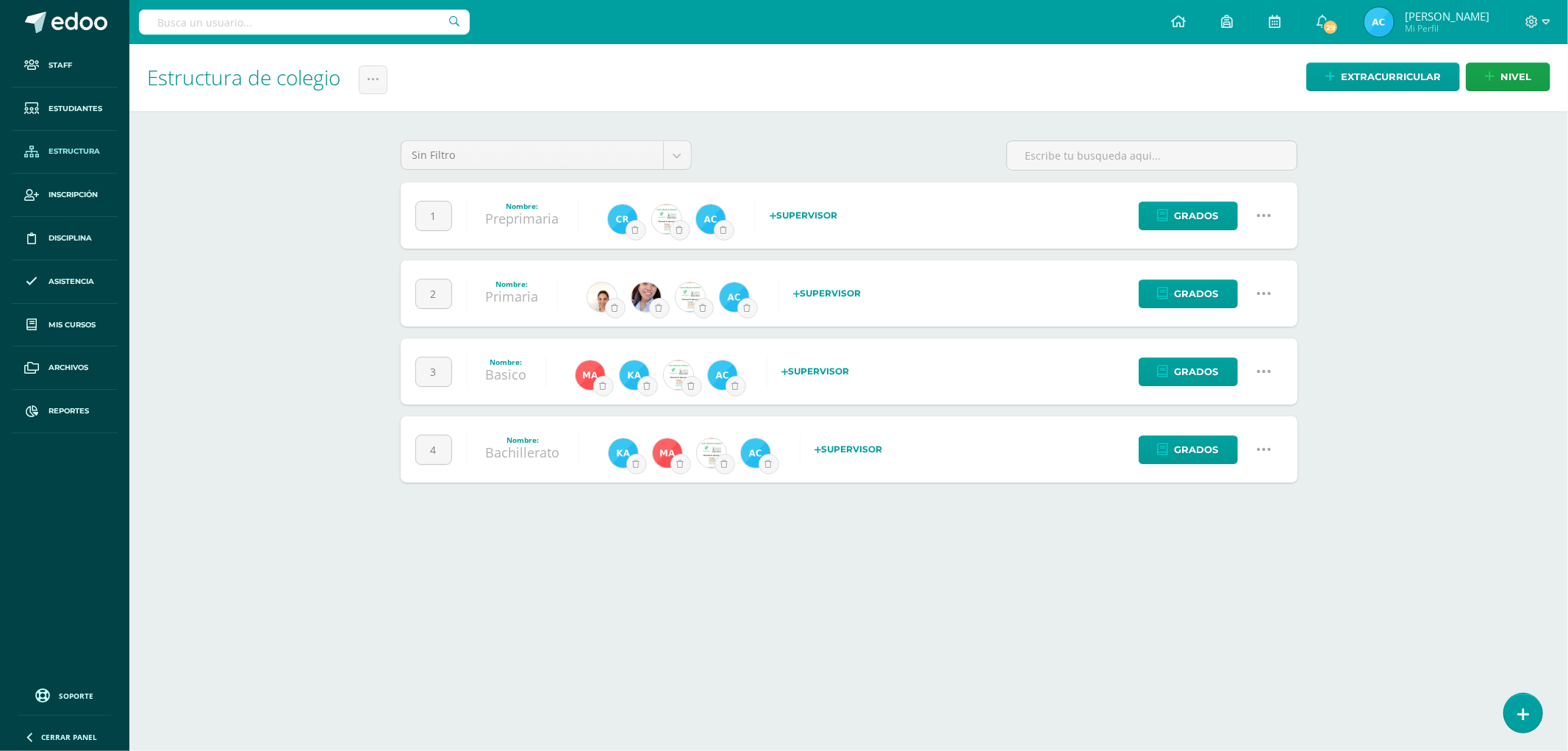
click at [1265, 374] on icon at bounding box center [1264, 371] width 16 height 16
click at [1225, 438] on link "Configuración" at bounding box center [1235, 446] width 130 height 23
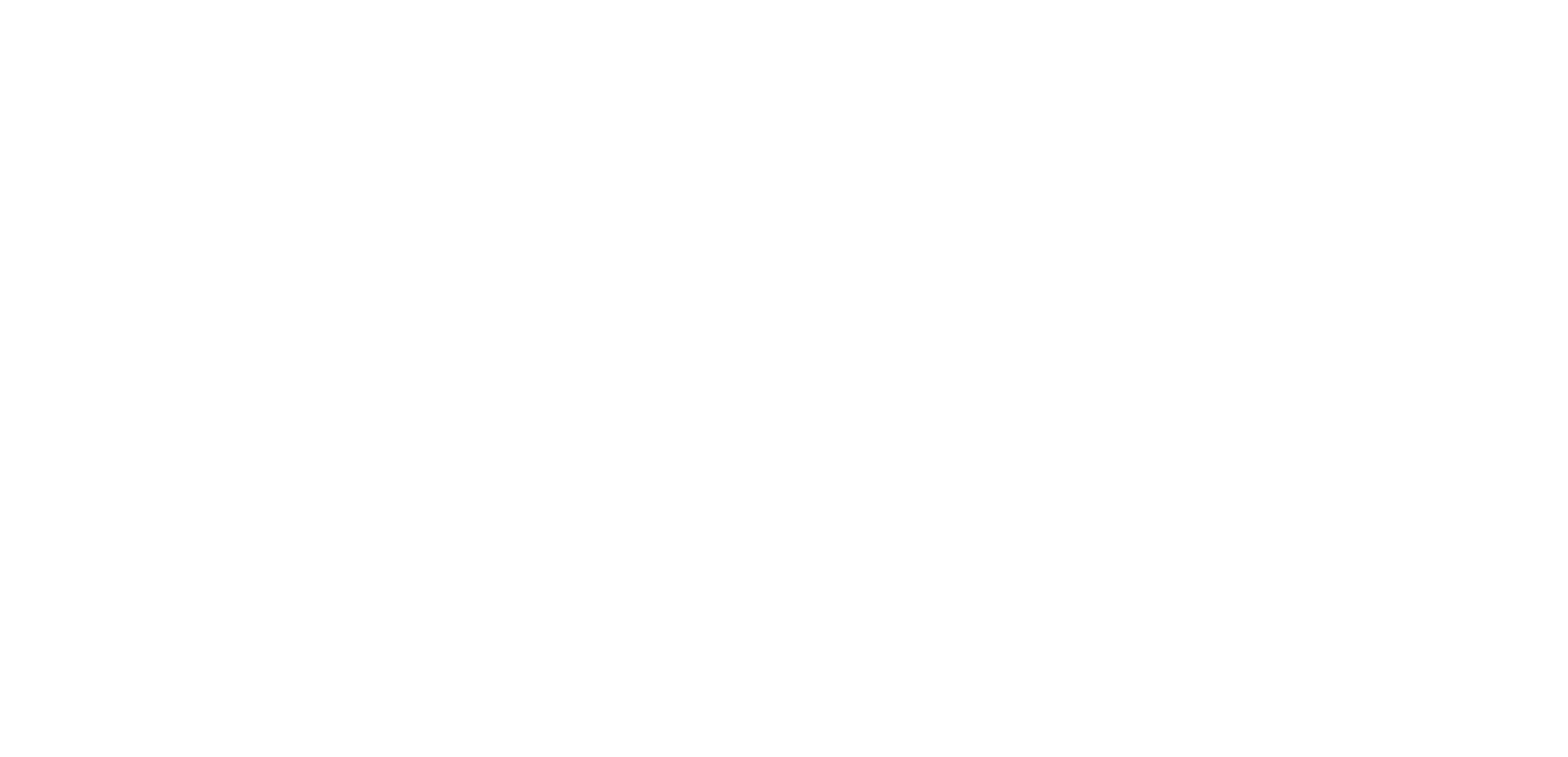
select select
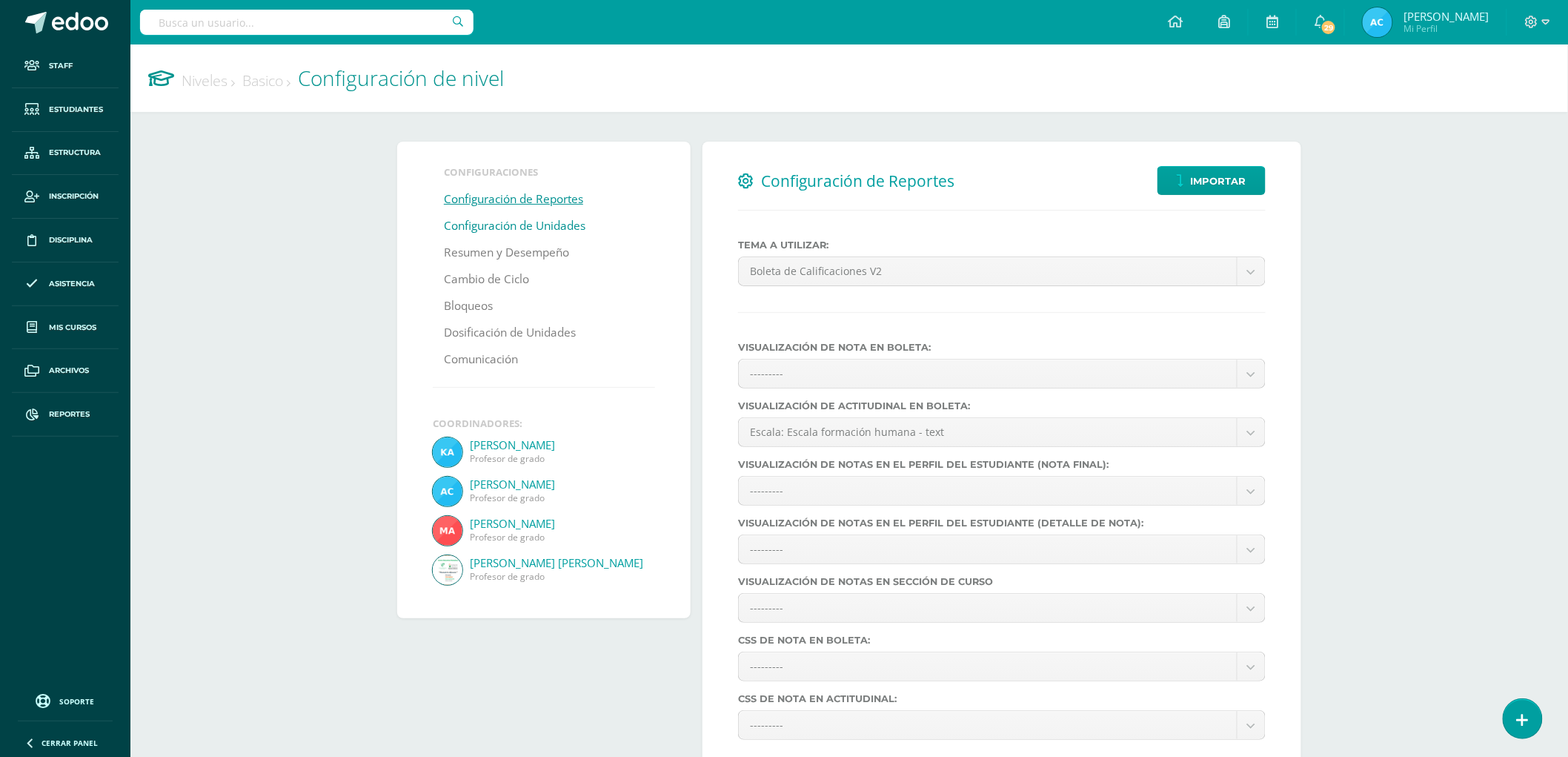
click at [546, 235] on link "Configuración de Unidades" at bounding box center [515, 226] width 141 height 27
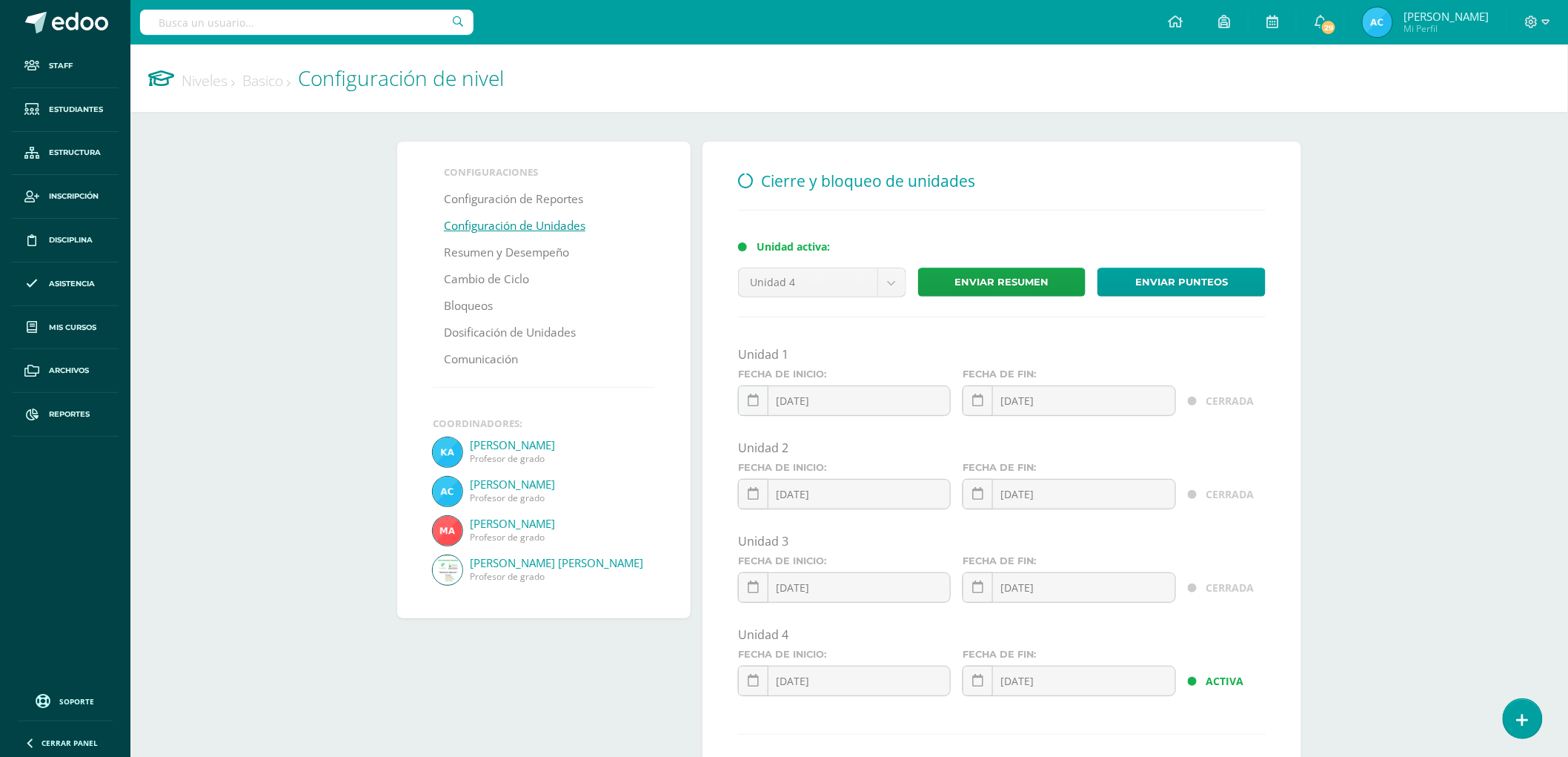
click at [205, 84] on link "Niveles" at bounding box center [209, 80] width 53 height 20
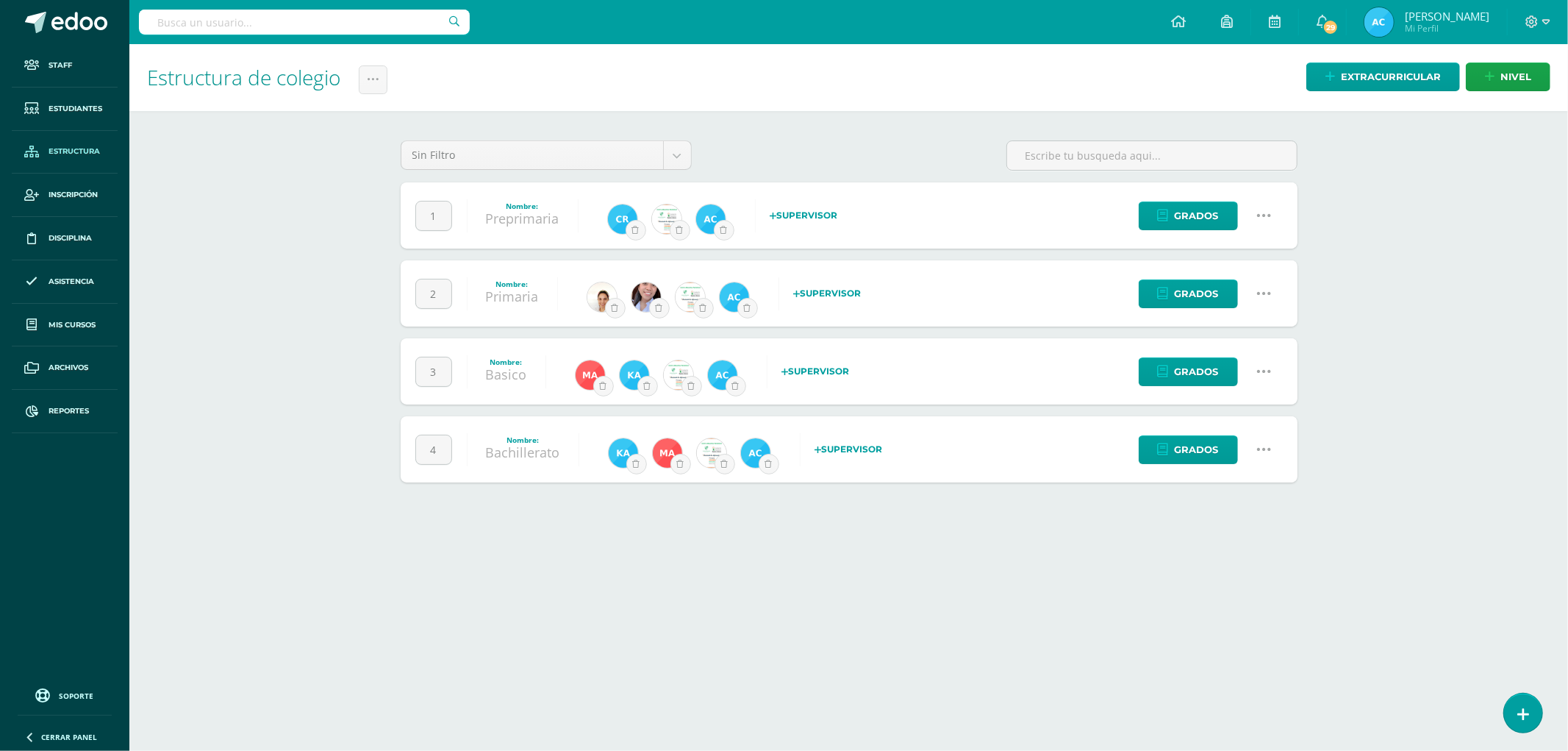
click at [1272, 443] on link at bounding box center [1264, 450] width 38 height 38
click at [1259, 517] on link "Configuración" at bounding box center [1235, 524] width 130 height 23
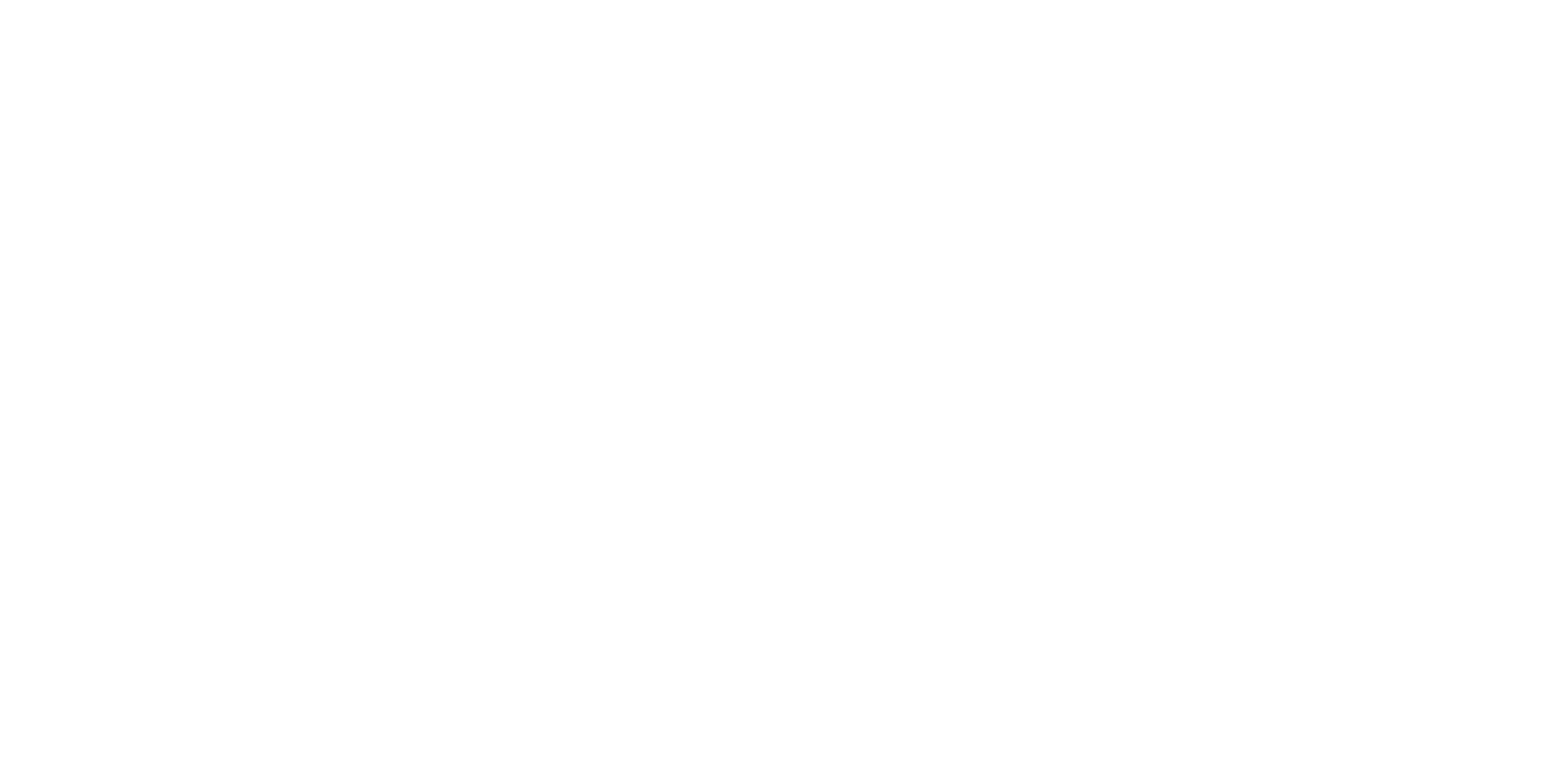
select select
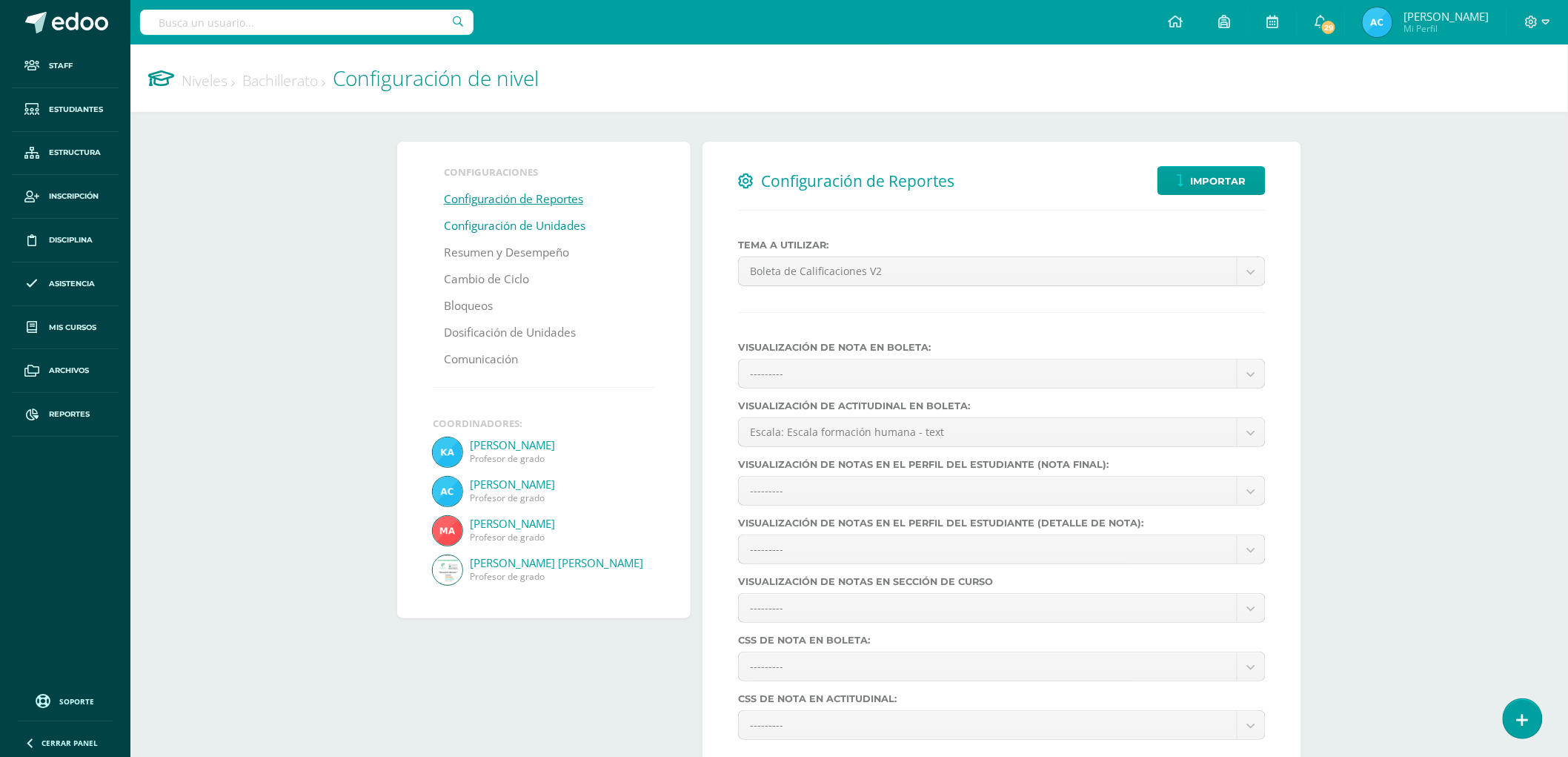
click at [560, 228] on link "Configuración de Unidades" at bounding box center [515, 226] width 141 height 27
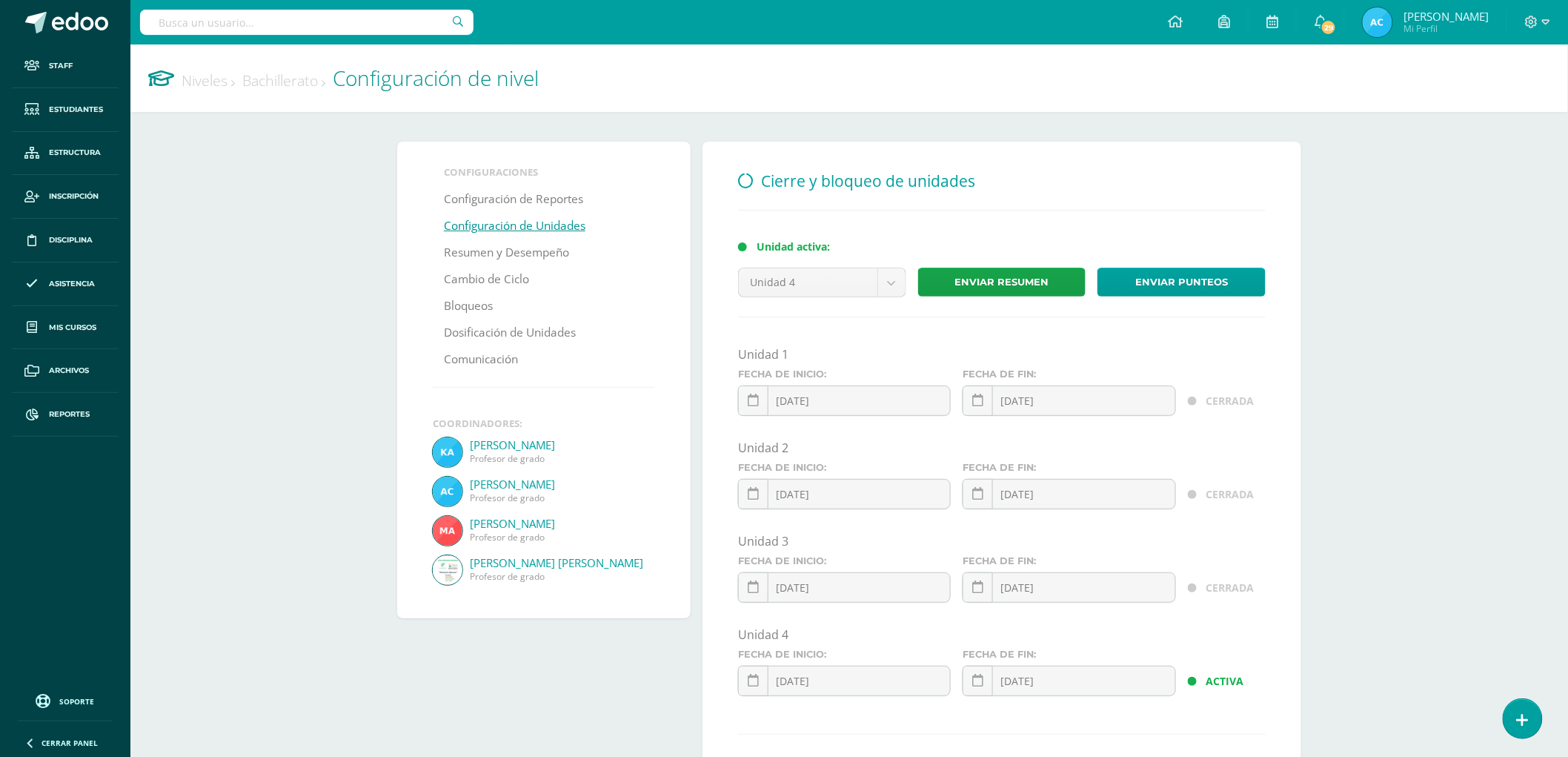
click at [185, 82] on link "Niveles" at bounding box center [209, 80] width 53 height 20
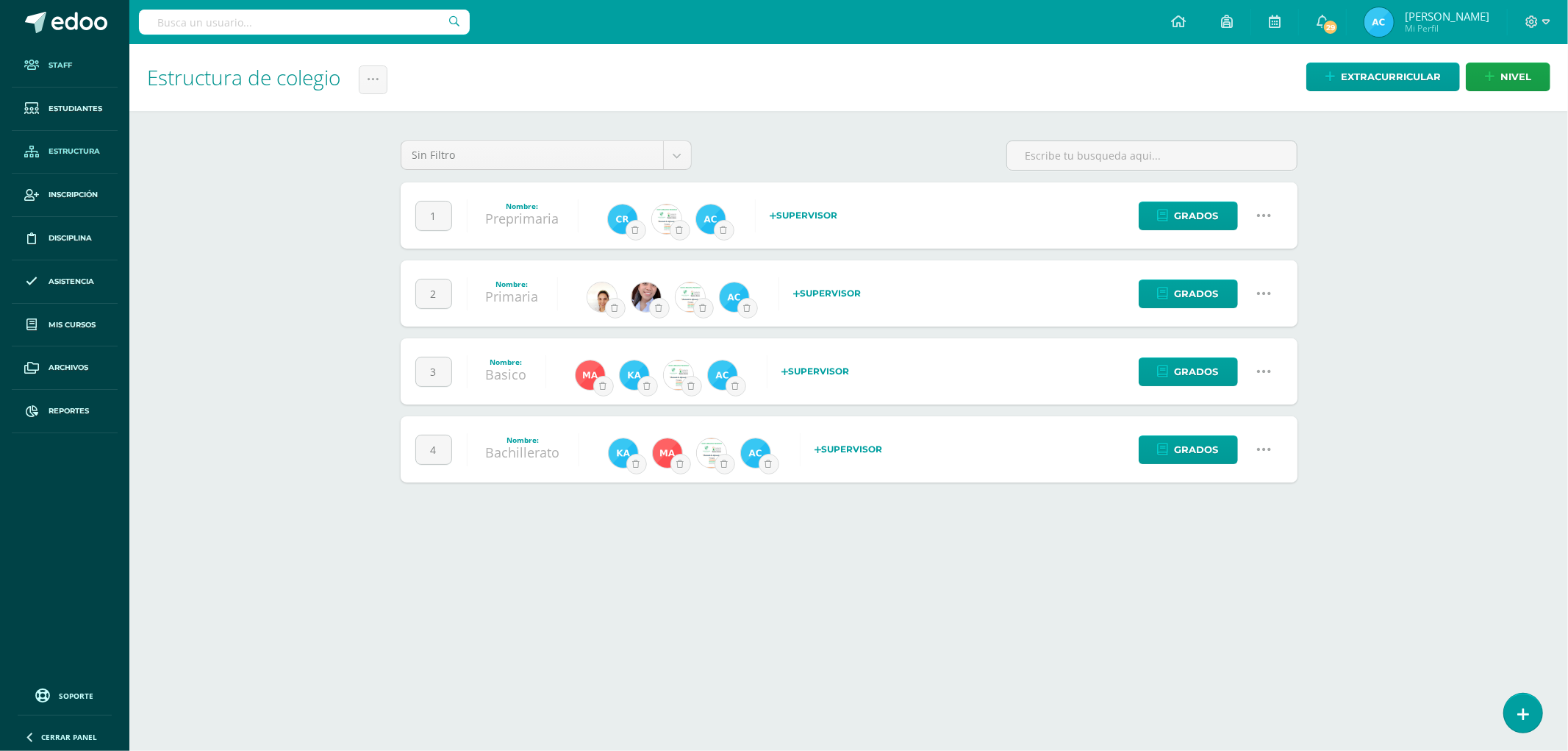
click at [60, 71] on span "Staff" at bounding box center [61, 66] width 24 height 12
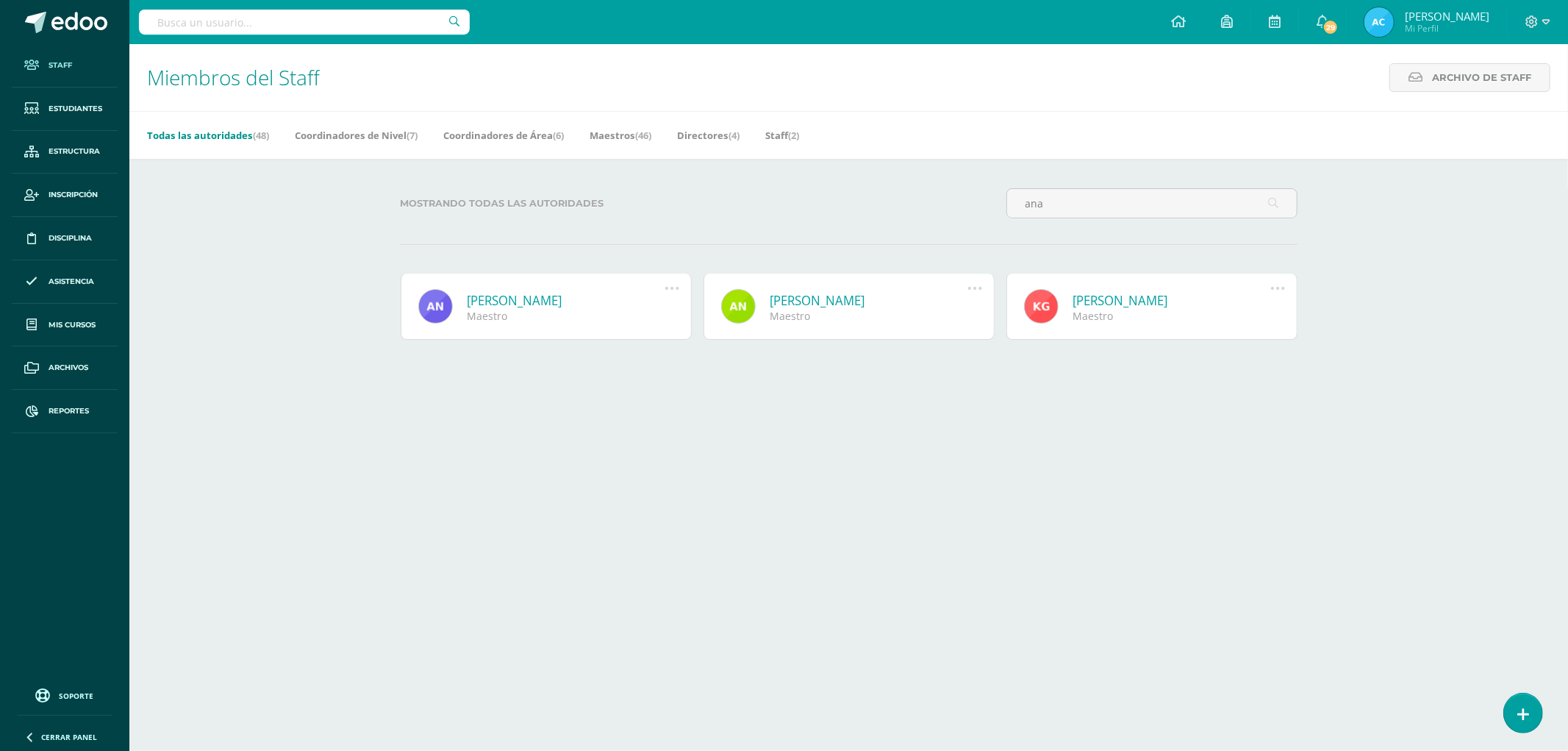
type input "ana"
click at [427, 305] on link at bounding box center [435, 306] width 34 height 34
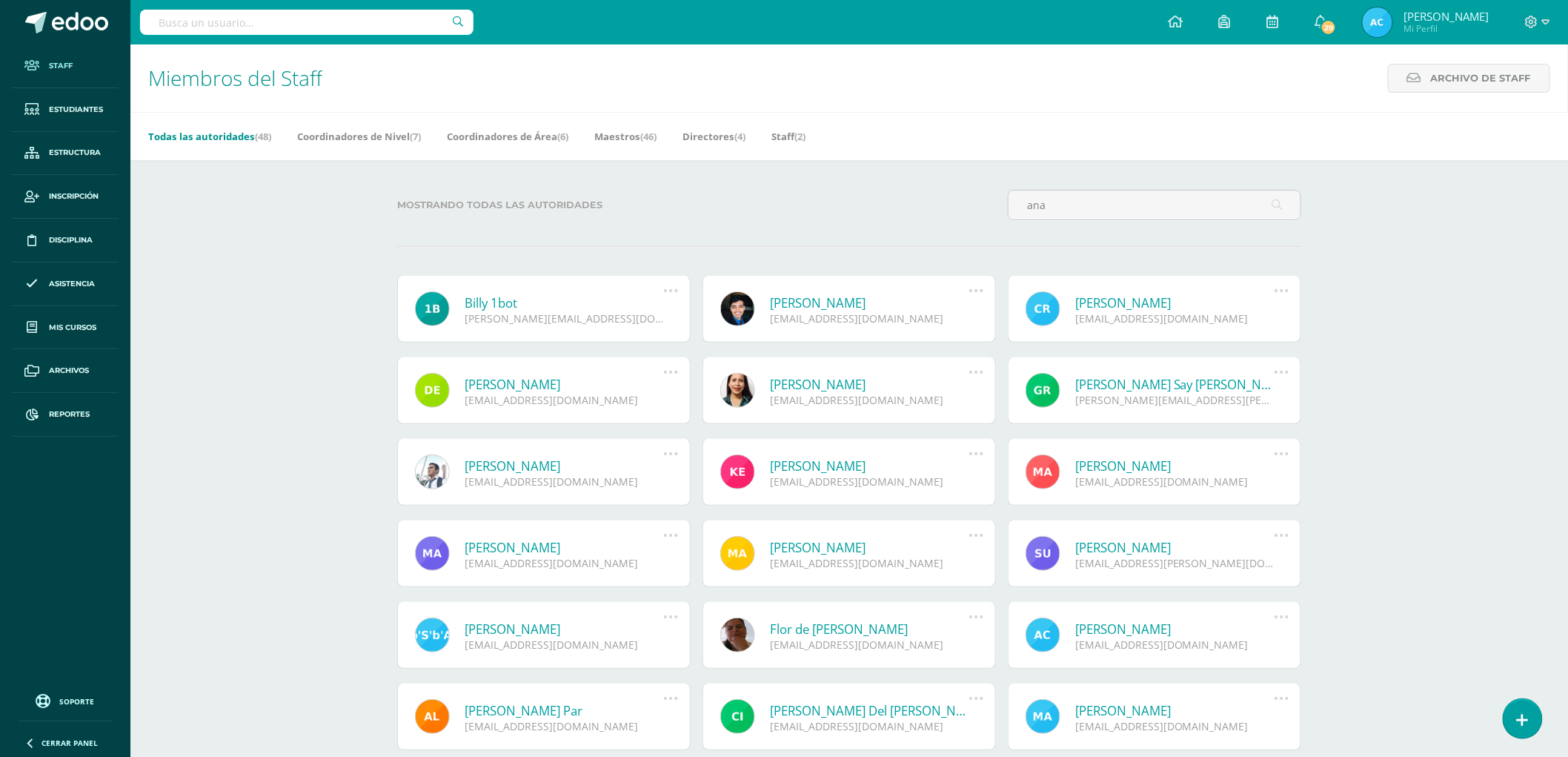
drag, startPoint x: 984, startPoint y: 198, endPoint x: 973, endPoint y: 200, distance: 11.2
click at [978, 198] on div "Mostrando todas las autoridades ana" at bounding box center [849, 210] width 916 height 42
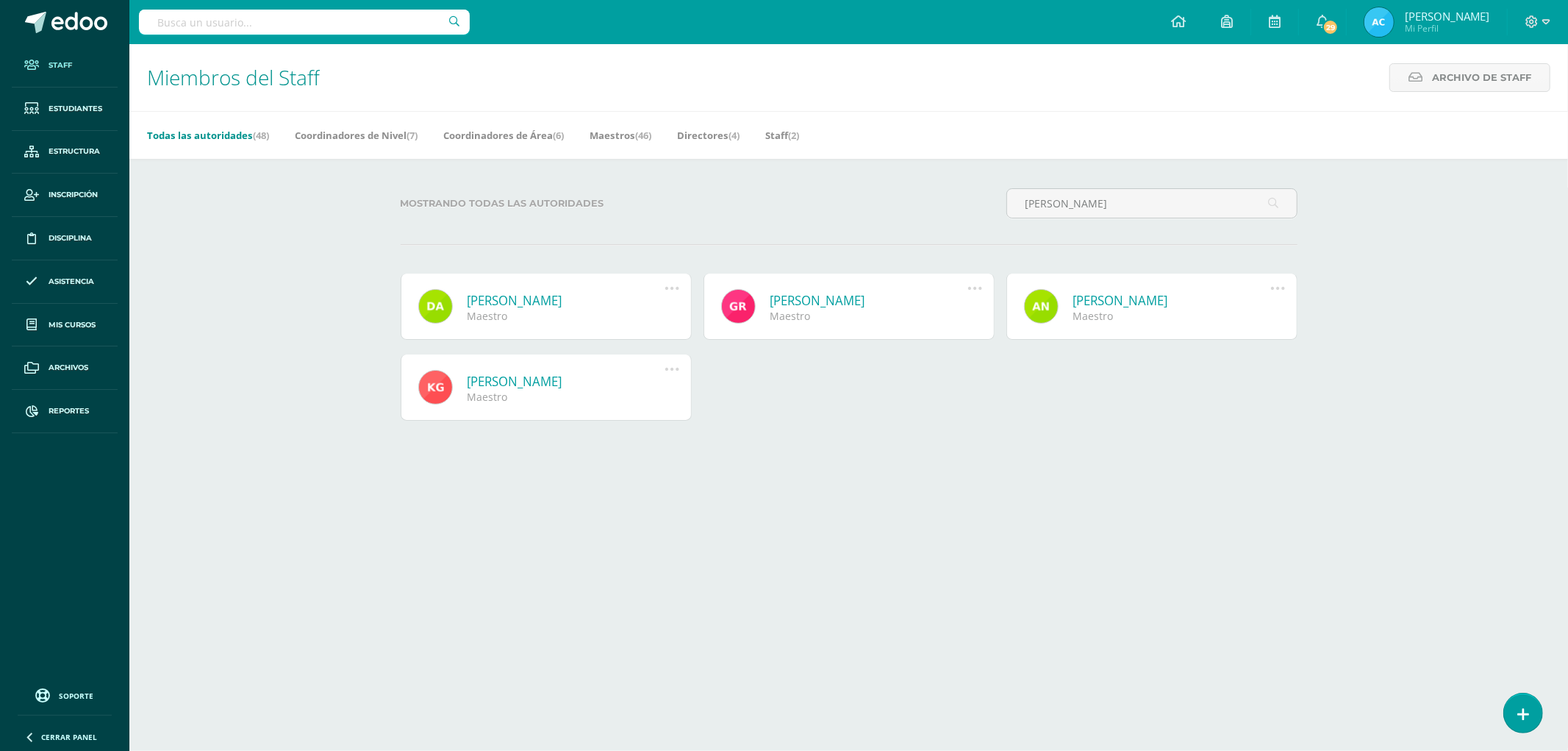
type input "[PERSON_NAME]"
click at [436, 302] on link at bounding box center [435, 306] width 34 height 34
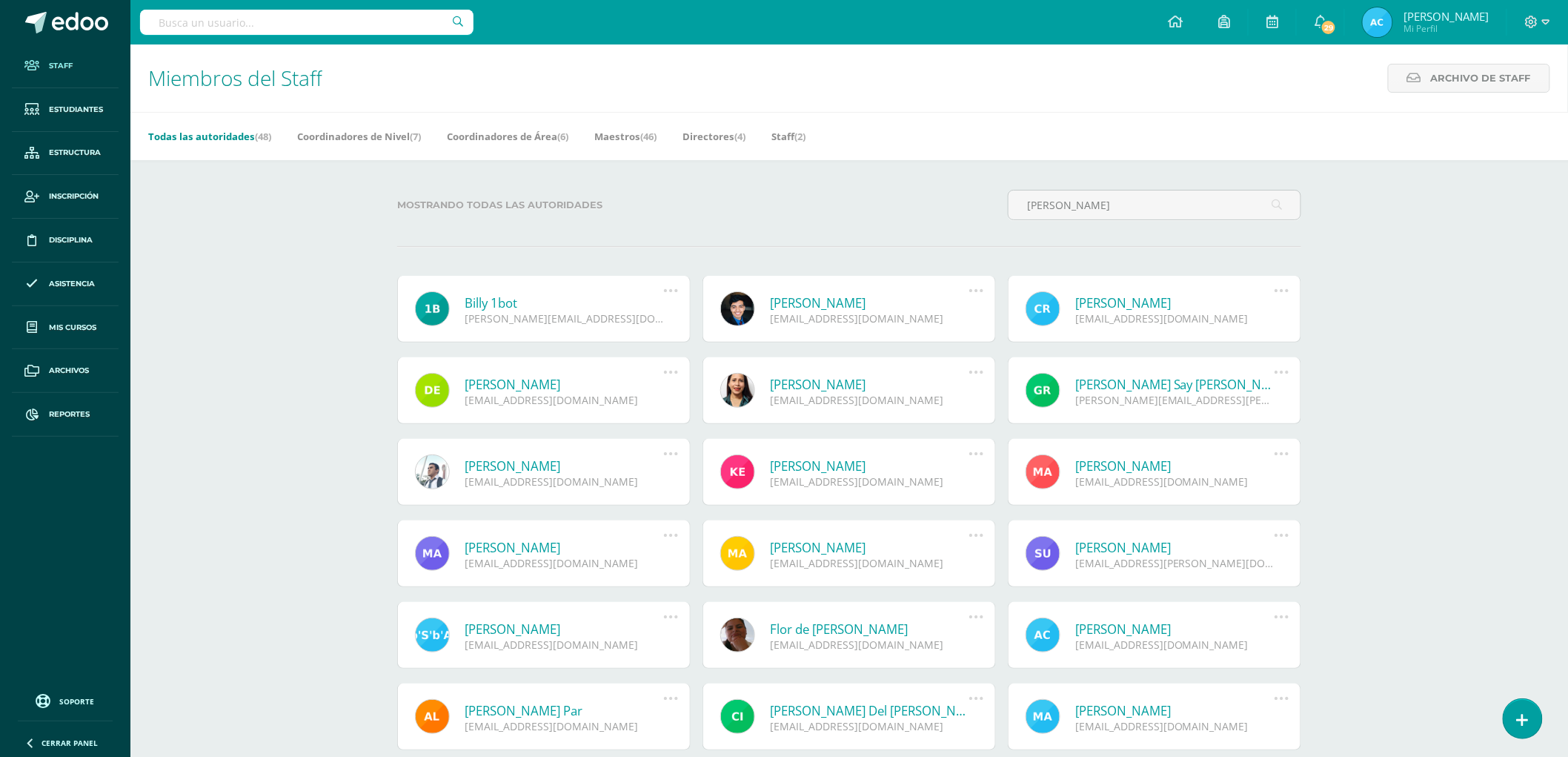
drag, startPoint x: 1091, startPoint y: 197, endPoint x: 917, endPoint y: 176, distance: 175.3
click at [917, 176] on div "Mostrando todas las autoridades [PERSON_NAME] 1bot [PERSON_NAME][EMAIL_ADDRESS]…" at bounding box center [849, 597] width 964 height 873
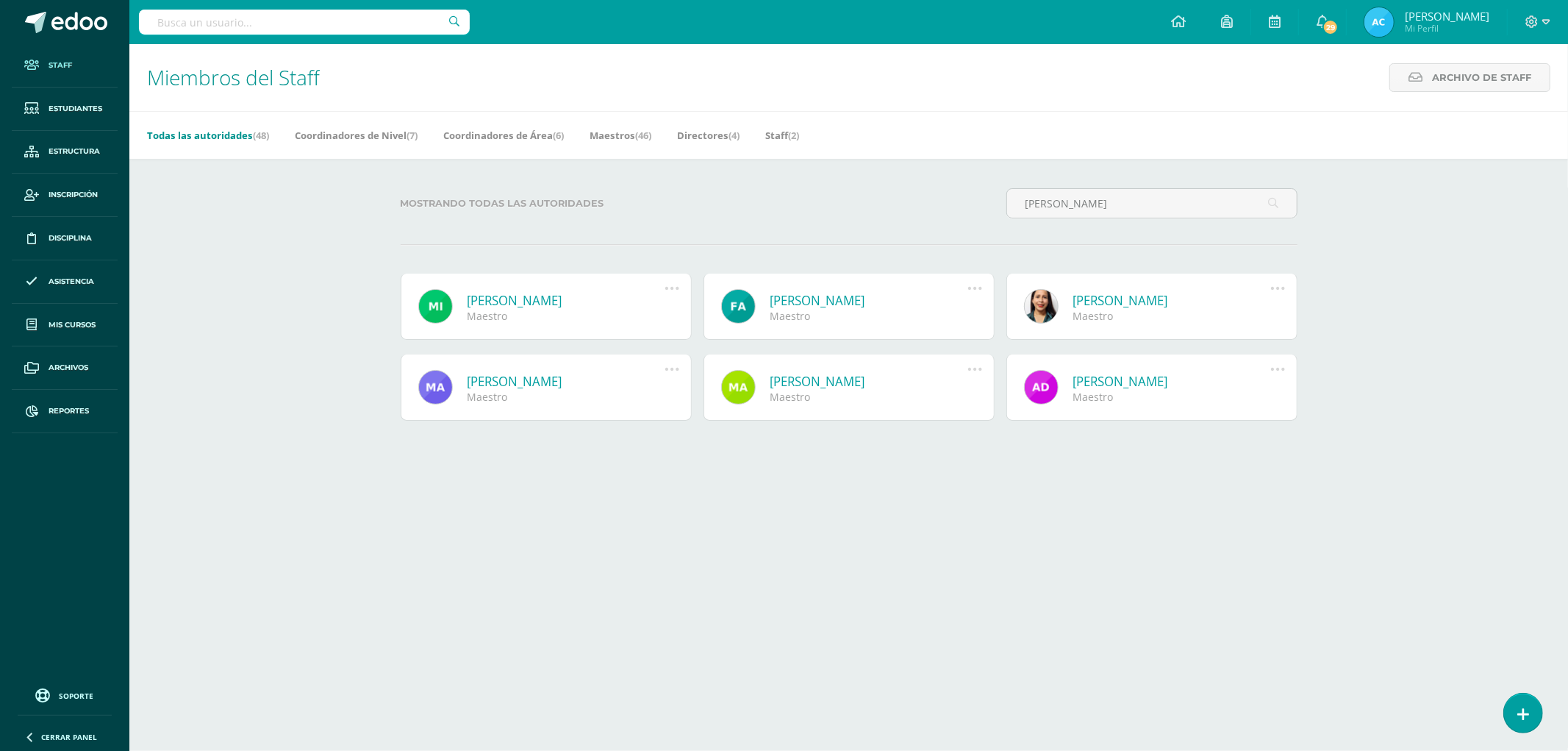
type input "[PERSON_NAME]"
click at [439, 310] on link at bounding box center [435, 306] width 34 height 34
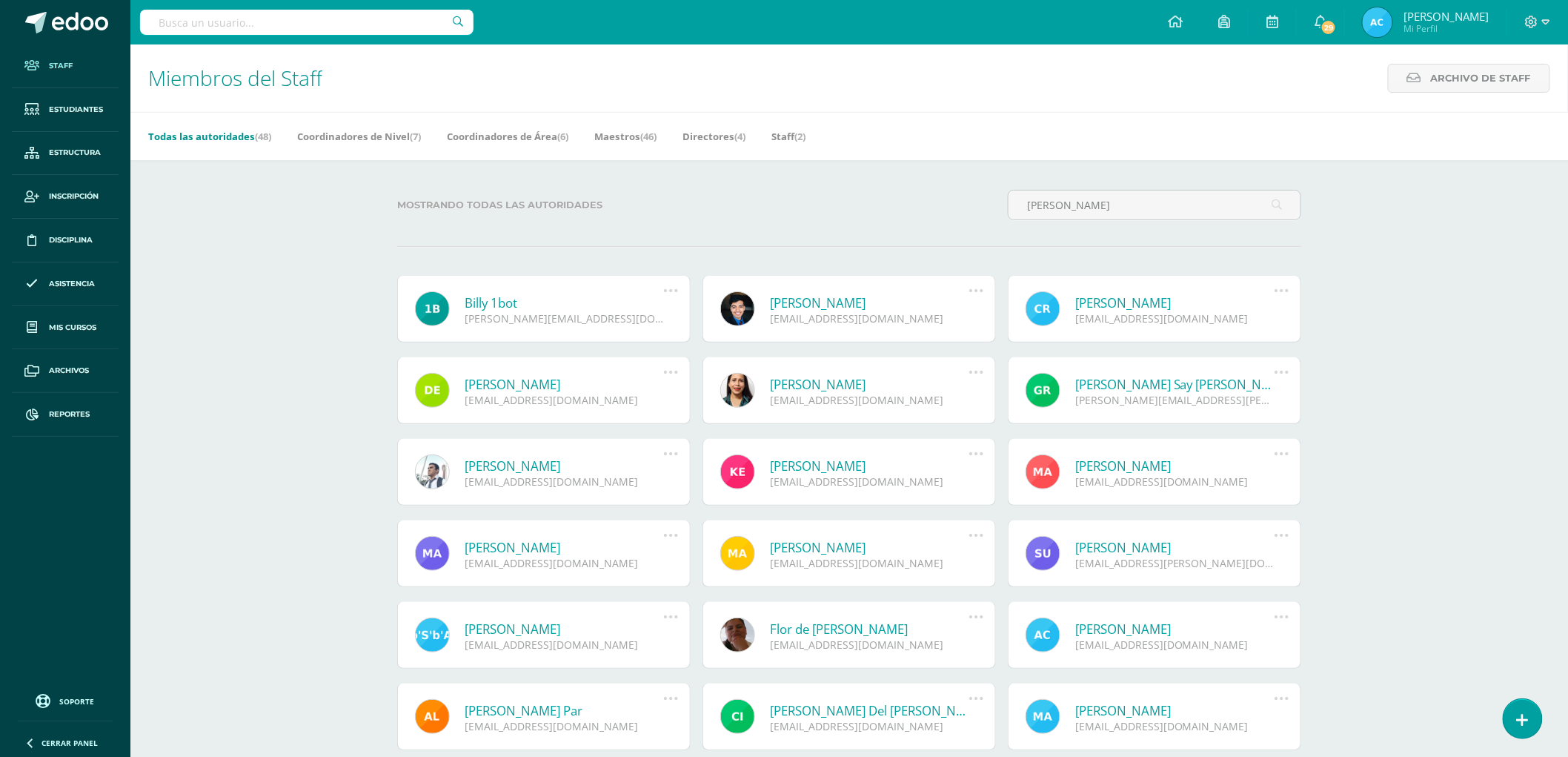
drag, startPoint x: 965, startPoint y: 195, endPoint x: 869, endPoint y: 193, distance: 96.0
click at [869, 193] on div "Mostrando todas las autoridades miguel" at bounding box center [849, 210] width 916 height 42
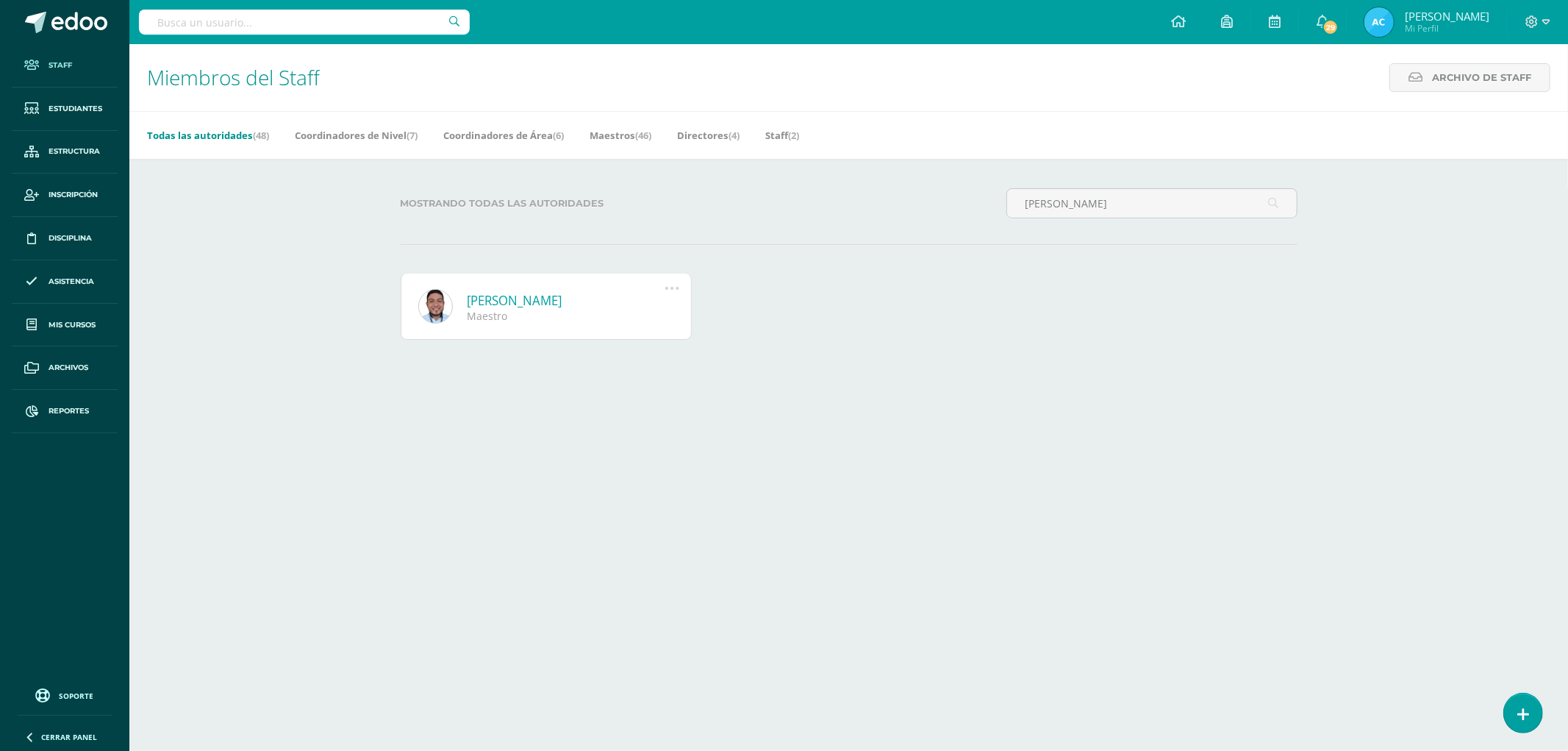
drag, startPoint x: 1082, startPoint y: 206, endPoint x: 960, endPoint y: 190, distance: 123.0
click at [964, 190] on div "Mostrando todas las autoridades kevin" at bounding box center [849, 209] width 909 height 42
type input "[PERSON_NAME]"
click at [424, 305] on link at bounding box center [435, 306] width 34 height 34
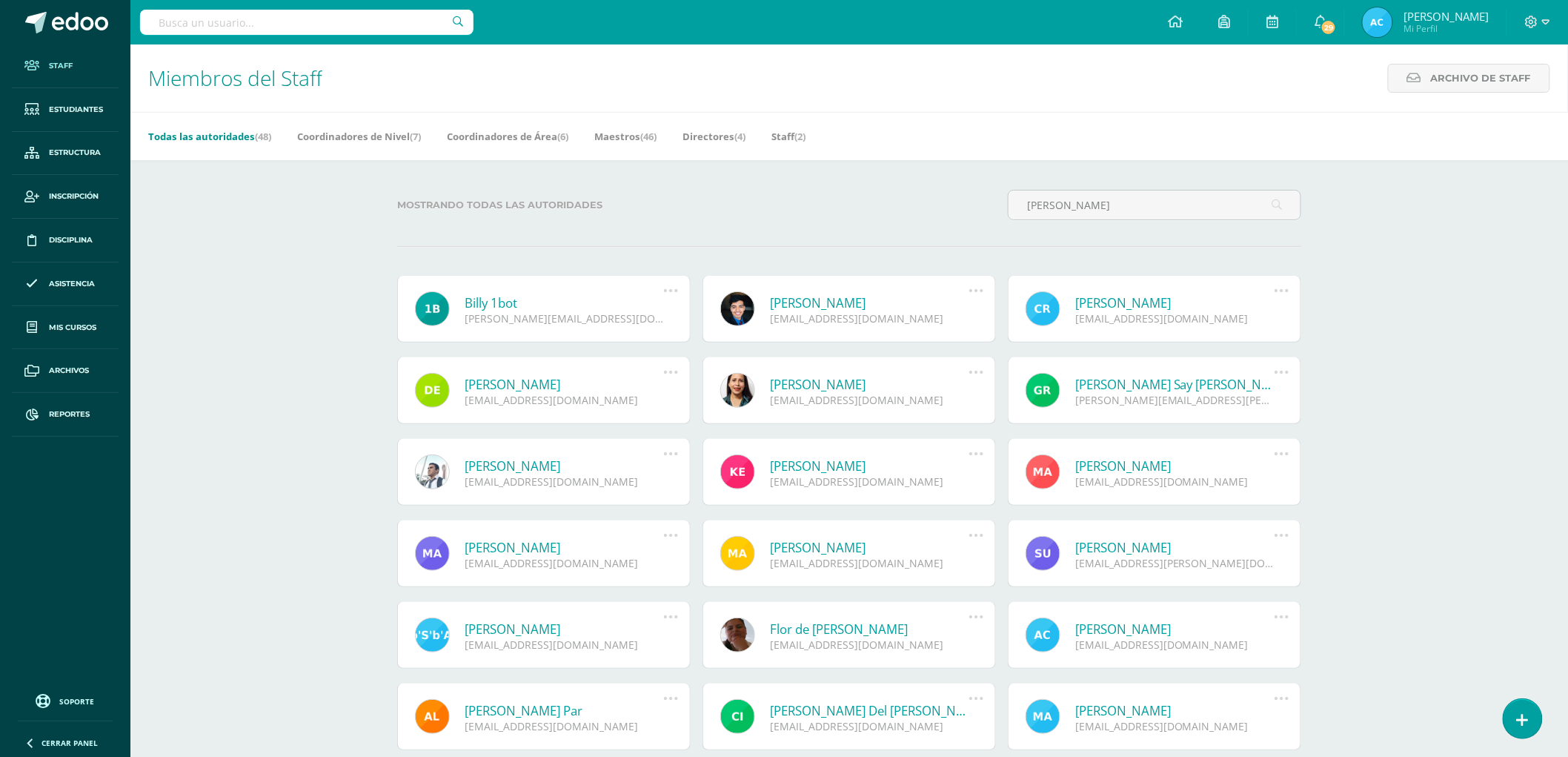
drag, startPoint x: 1071, startPoint y: 209, endPoint x: 908, endPoint y: 193, distance: 163.8
click at [908, 193] on div "Mostrando todas las autoridades pedro" at bounding box center [849, 210] width 916 height 42
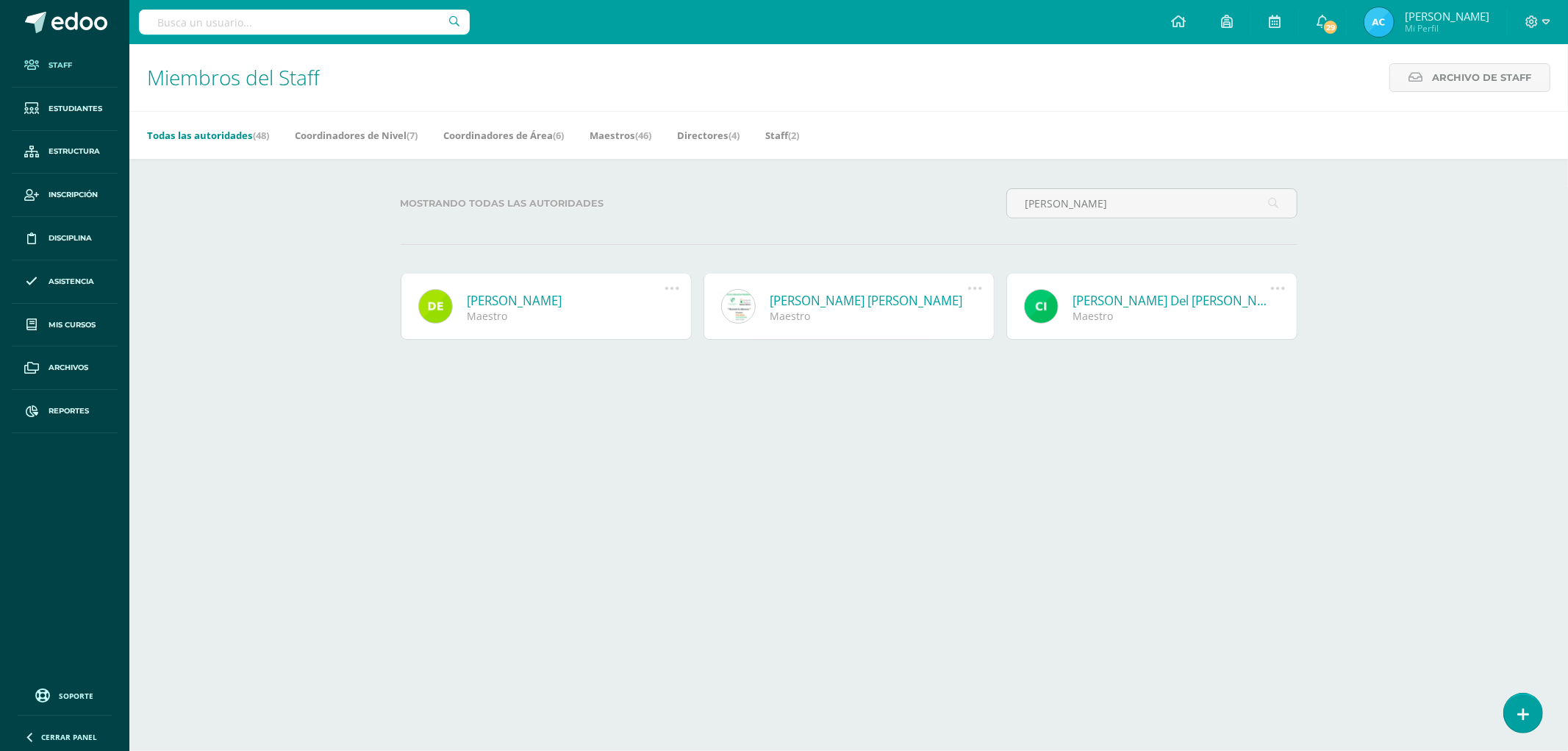
type input "delmi"
click at [437, 312] on link at bounding box center [435, 306] width 34 height 34
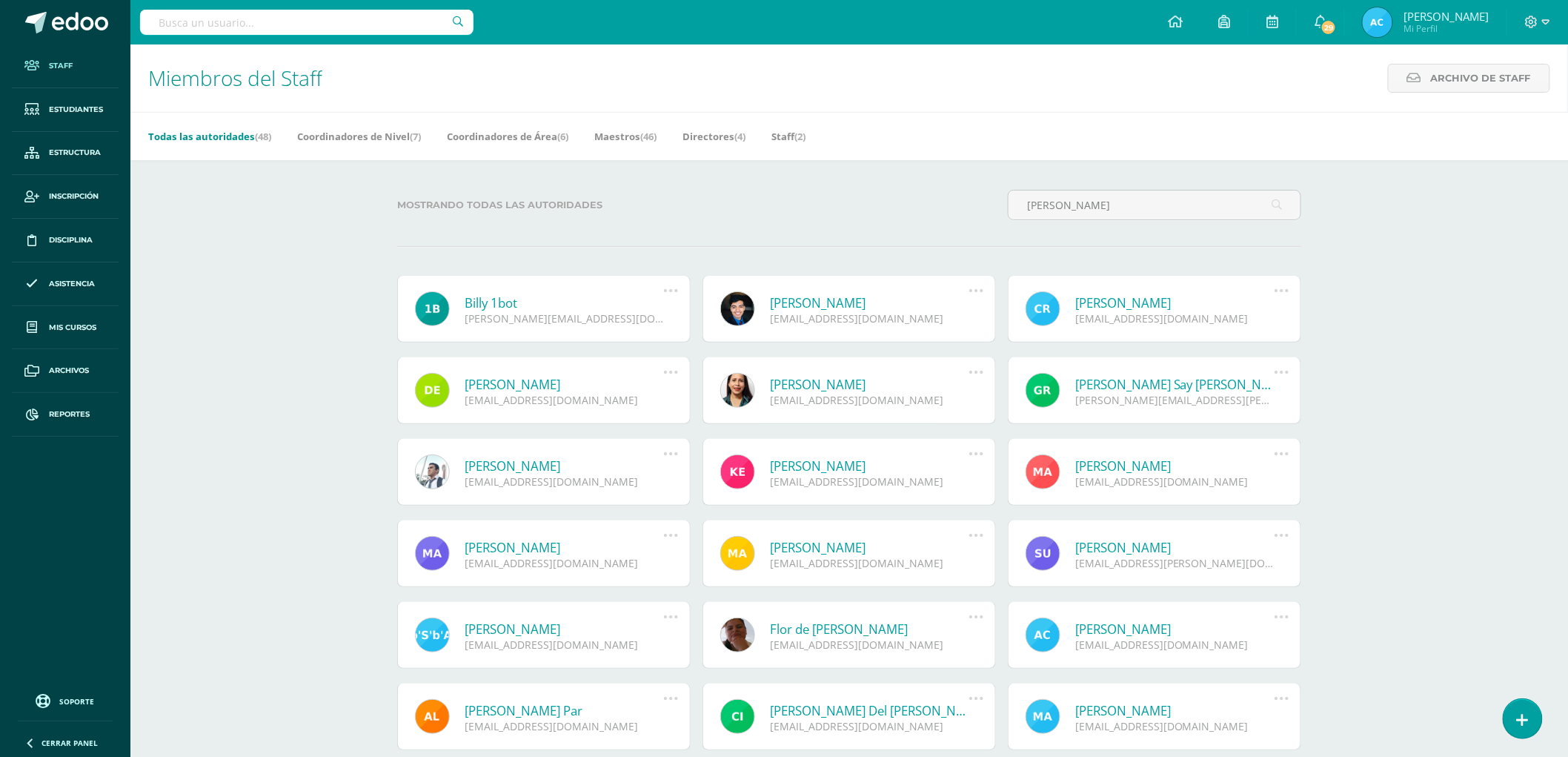
drag, startPoint x: 1110, startPoint y: 217, endPoint x: 945, endPoint y: 178, distance: 169.5
click at [945, 178] on div "Mostrando todas las autoridades [PERSON_NAME] 1bot [PERSON_NAME][EMAIL_ADDRESS]…" at bounding box center [849, 597] width 964 height 873
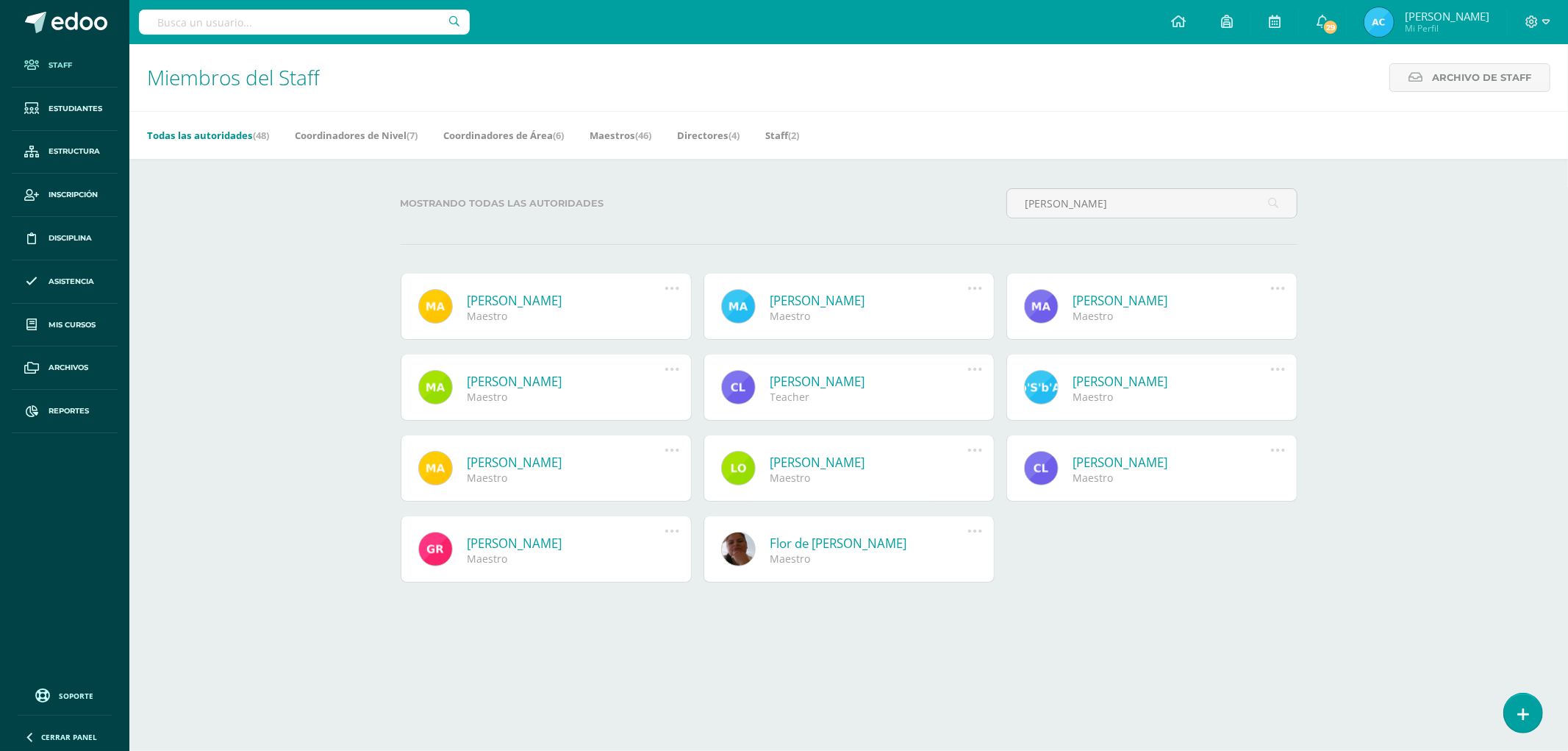
type input "[PERSON_NAME]"
click at [446, 304] on link at bounding box center [435, 306] width 34 height 34
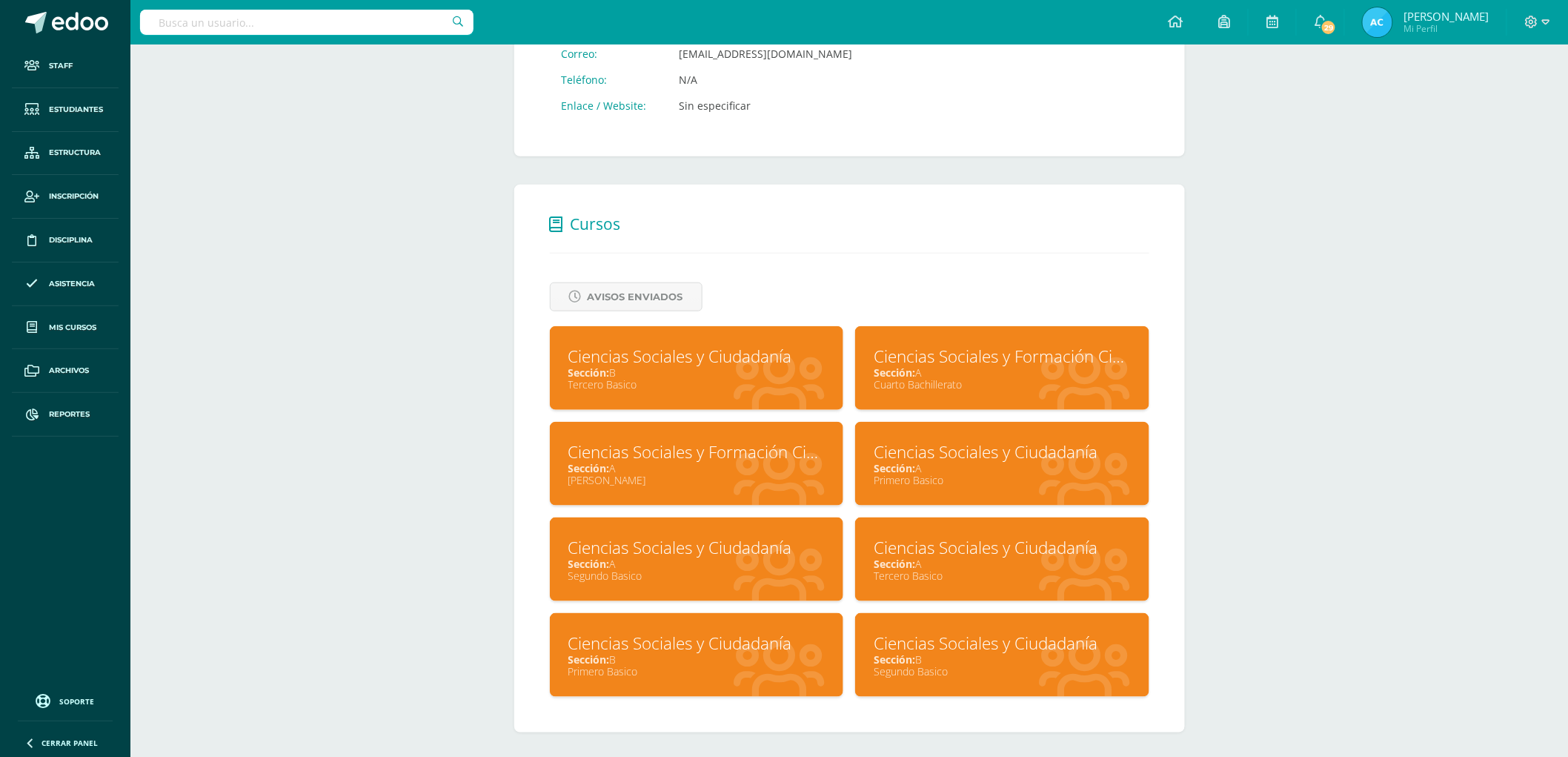
scroll to position [447, 0]
